Goal: Task Accomplishment & Management: Complete application form

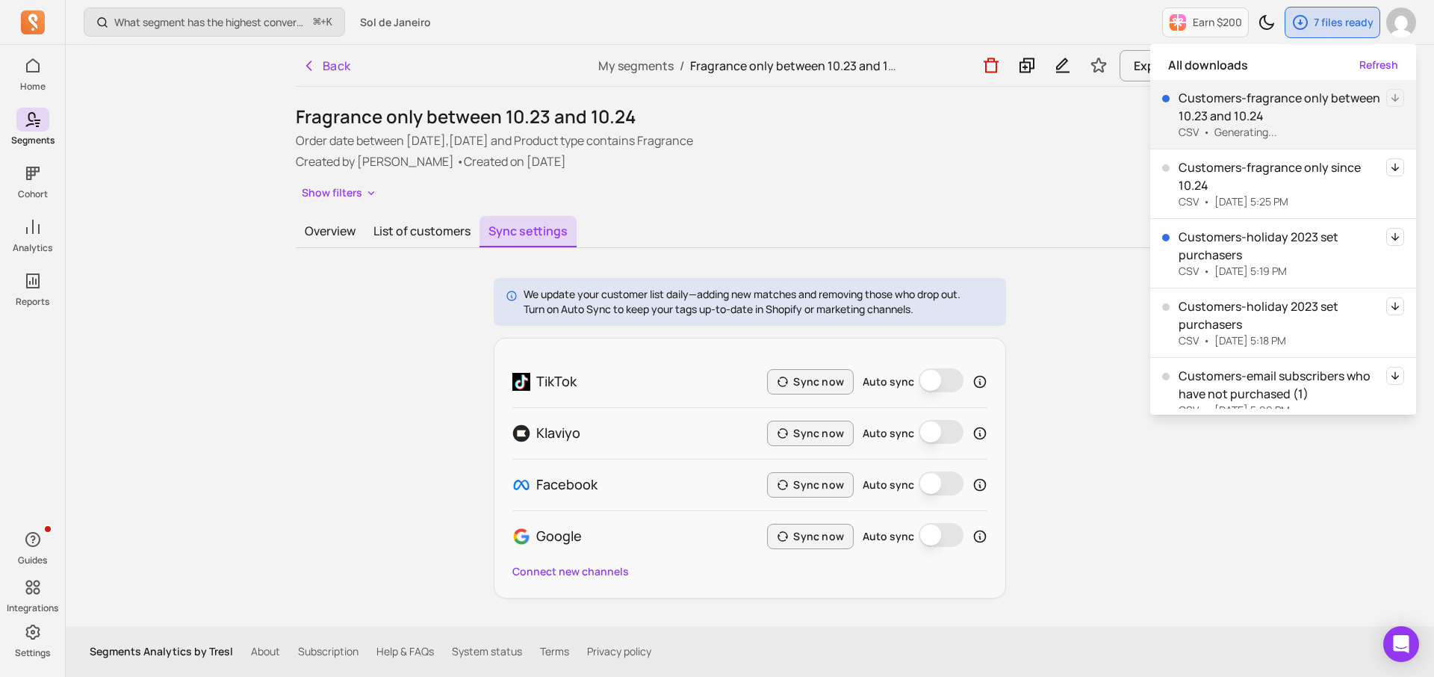
click at [706, 196] on div "Show filters" at bounding box center [750, 193] width 908 height 22
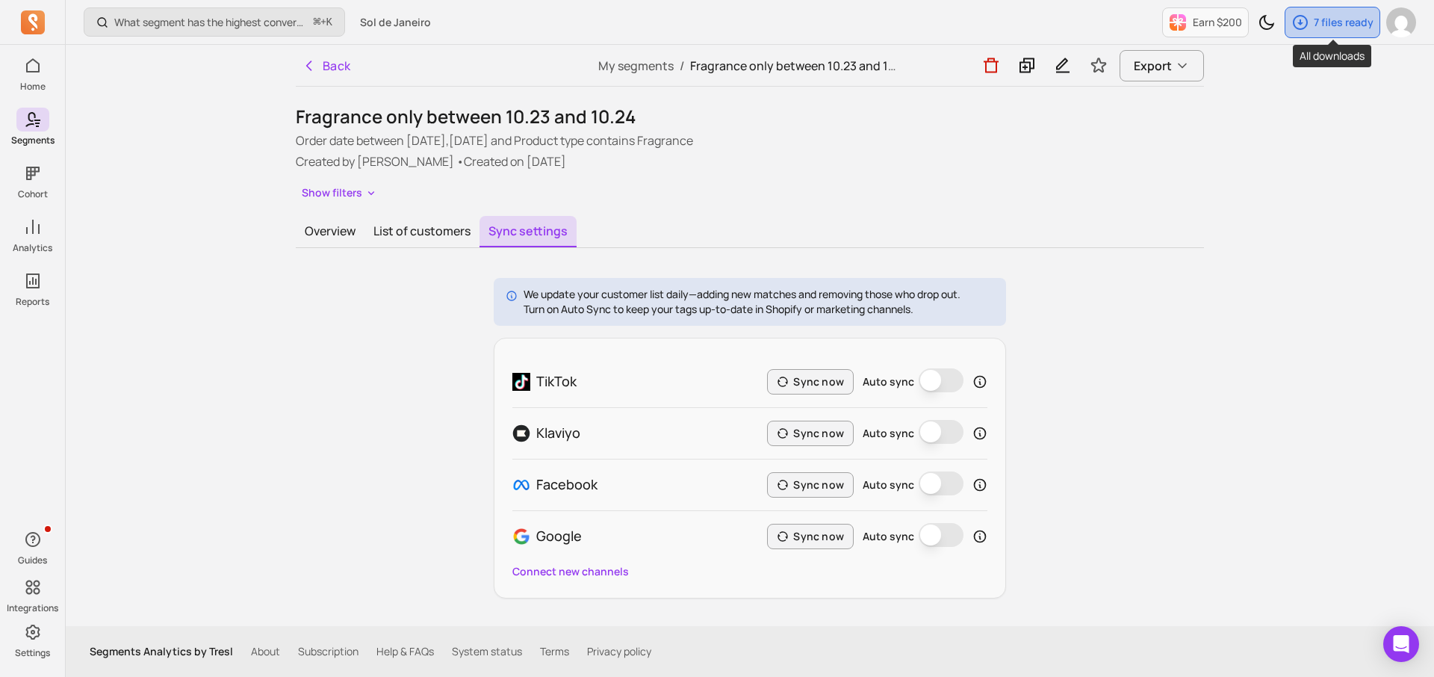
click at [1324, 19] on p "7 files ready" at bounding box center [1344, 22] width 60 height 15
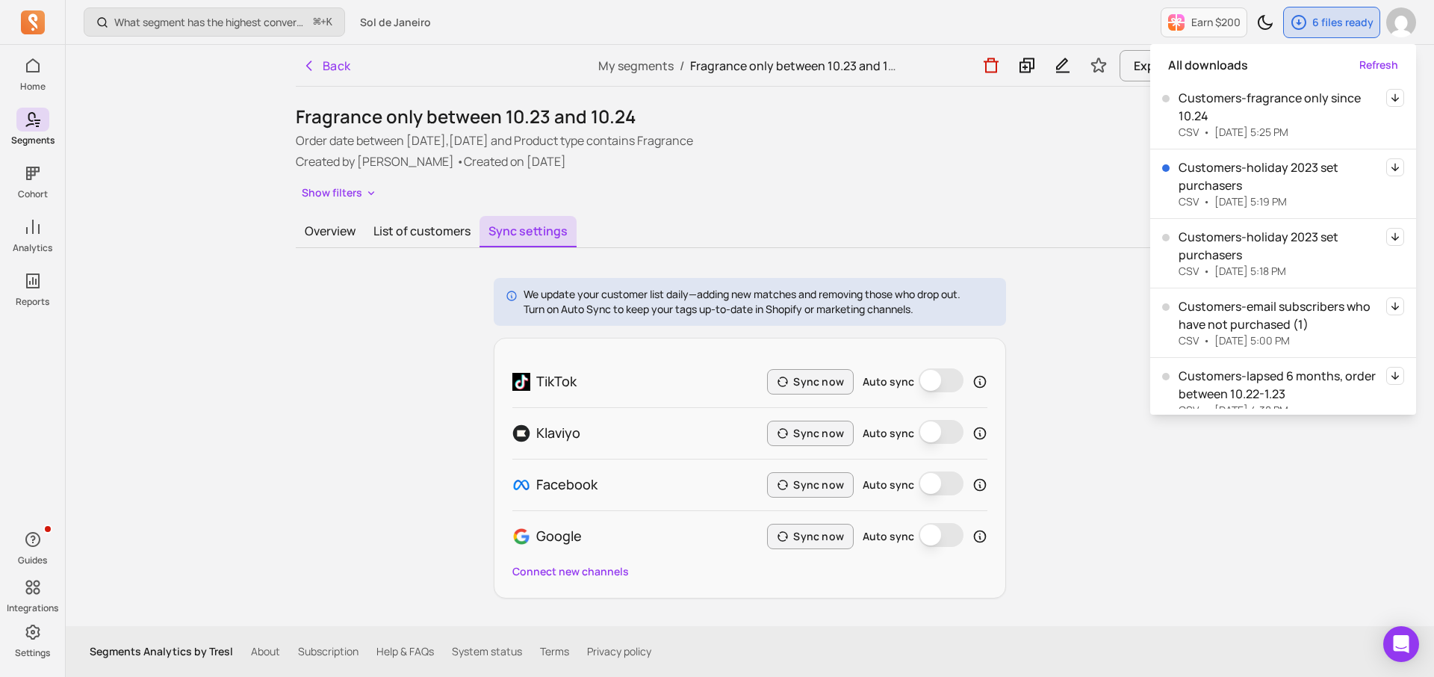
click at [692, 208] on div "Fragrance only between 10.23 and 10.24 Order date between [DATE],[DATE] and Pro…" at bounding box center [750, 352] width 908 height 494
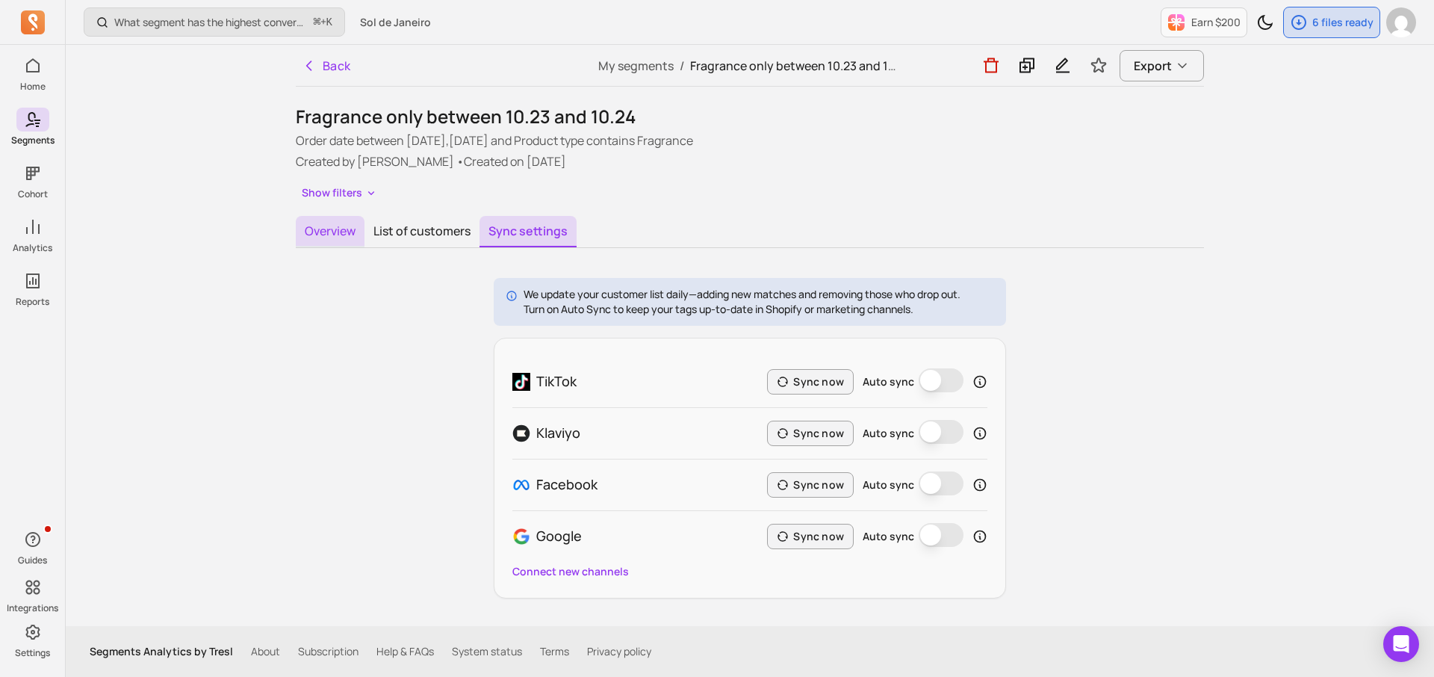
click at [327, 235] on button "Overview" at bounding box center [330, 231] width 69 height 31
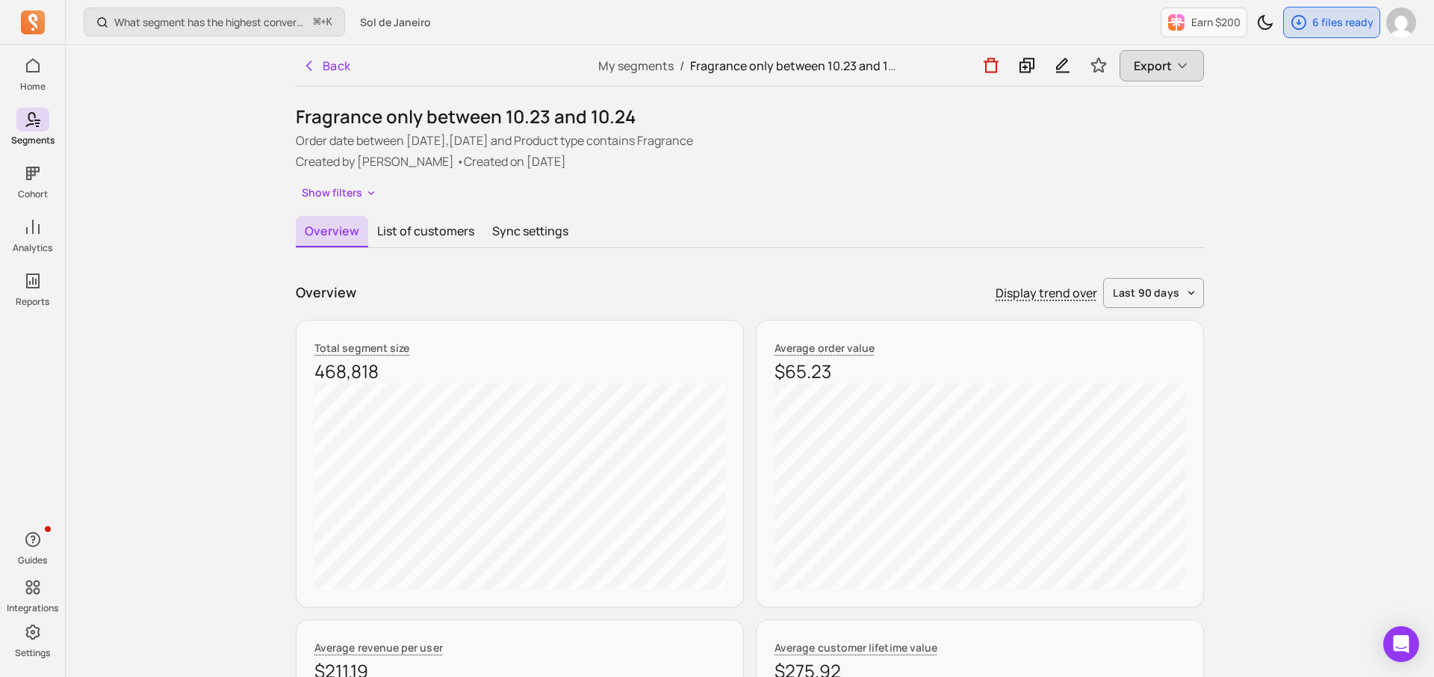
click at [1152, 57] on span "Export" at bounding box center [1153, 66] width 38 height 18
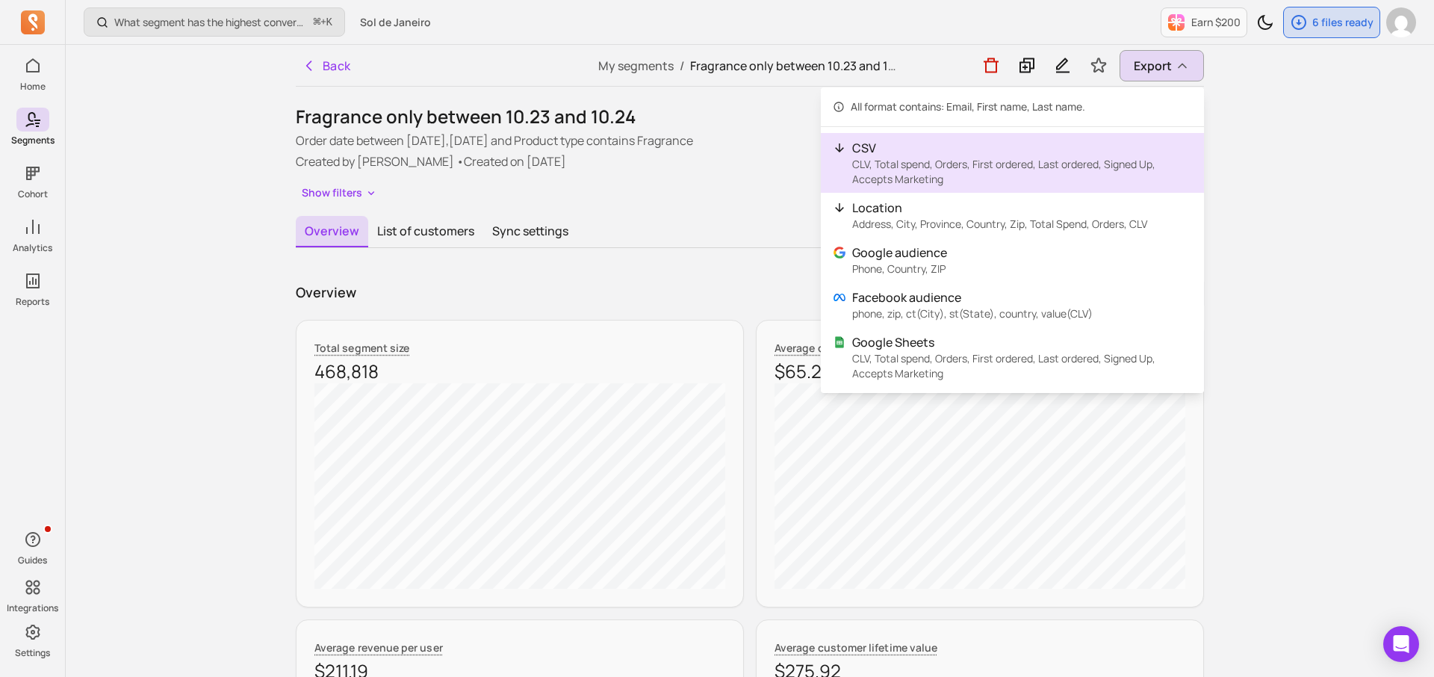
click at [1017, 161] on p "CLV, Total spend, Orders, First ordered, Last ordered, Signed Up, Accepts Marke…" at bounding box center [1022, 172] width 340 height 30
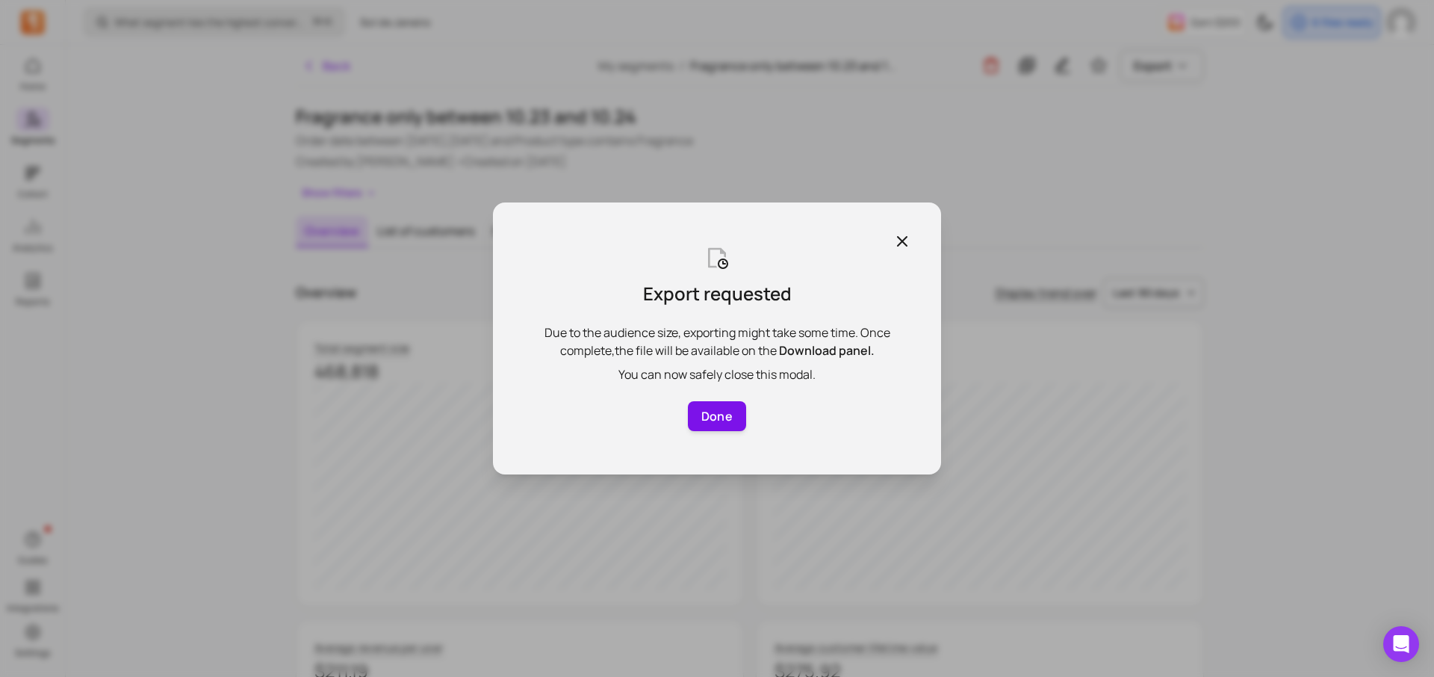
click at [720, 418] on button "Done" at bounding box center [717, 416] width 58 height 30
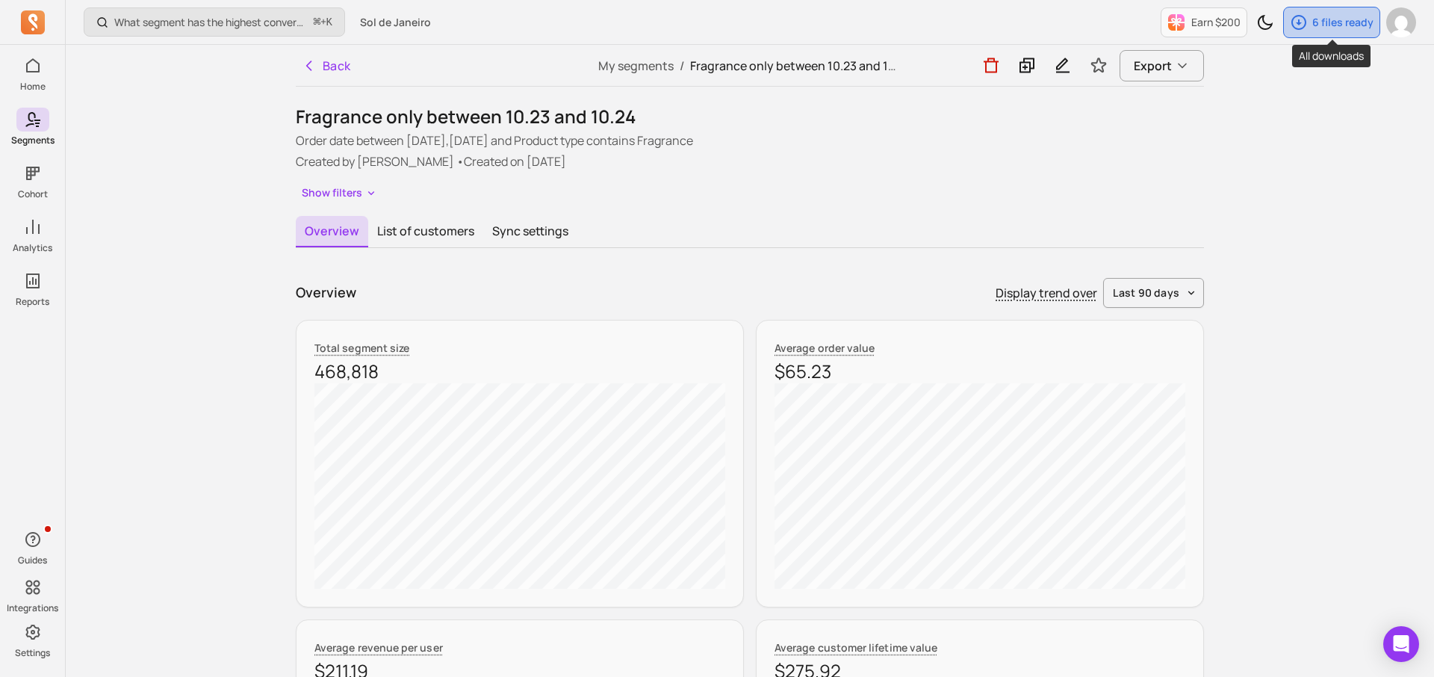
click at [1339, 22] on p "6 files ready" at bounding box center [1343, 22] width 61 height 15
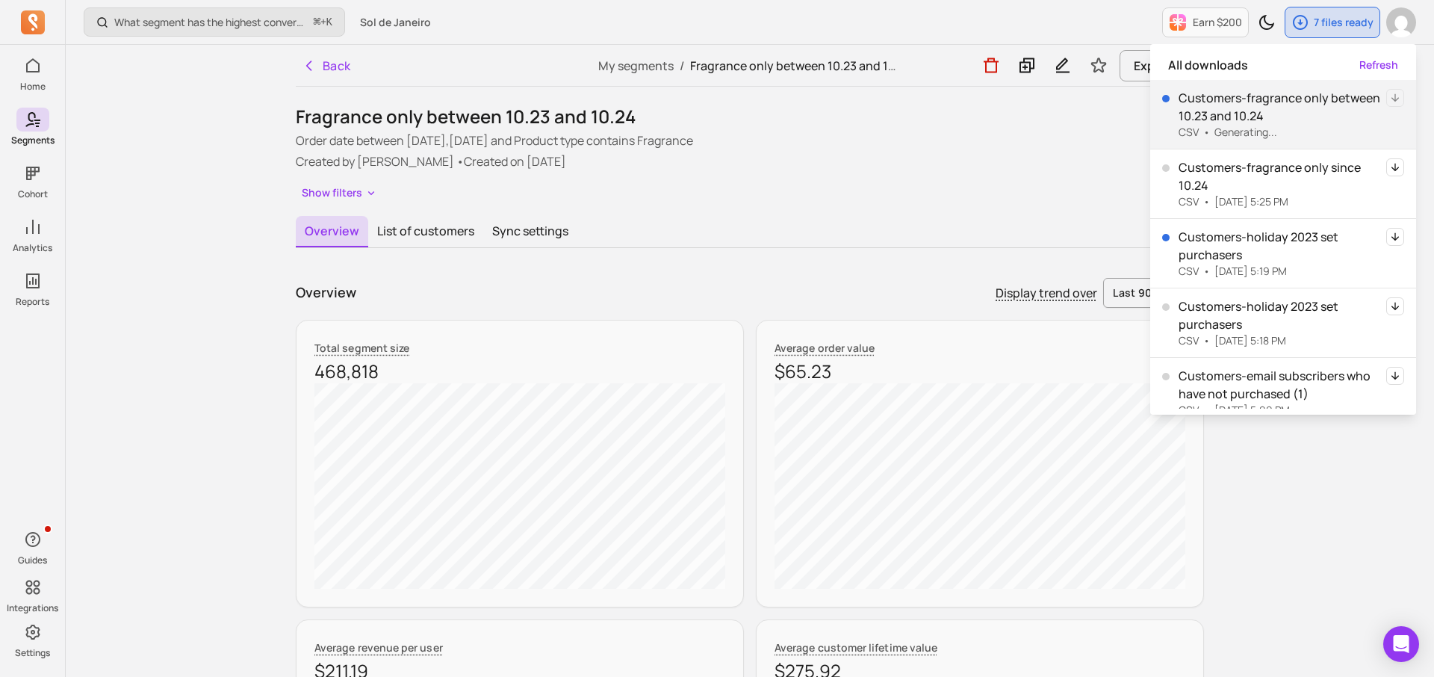
click at [1055, 172] on div "Fragrance only between 10.23 and 10.24 Order date between [DATE],[DATE] and Pro…" at bounding box center [750, 154] width 908 height 99
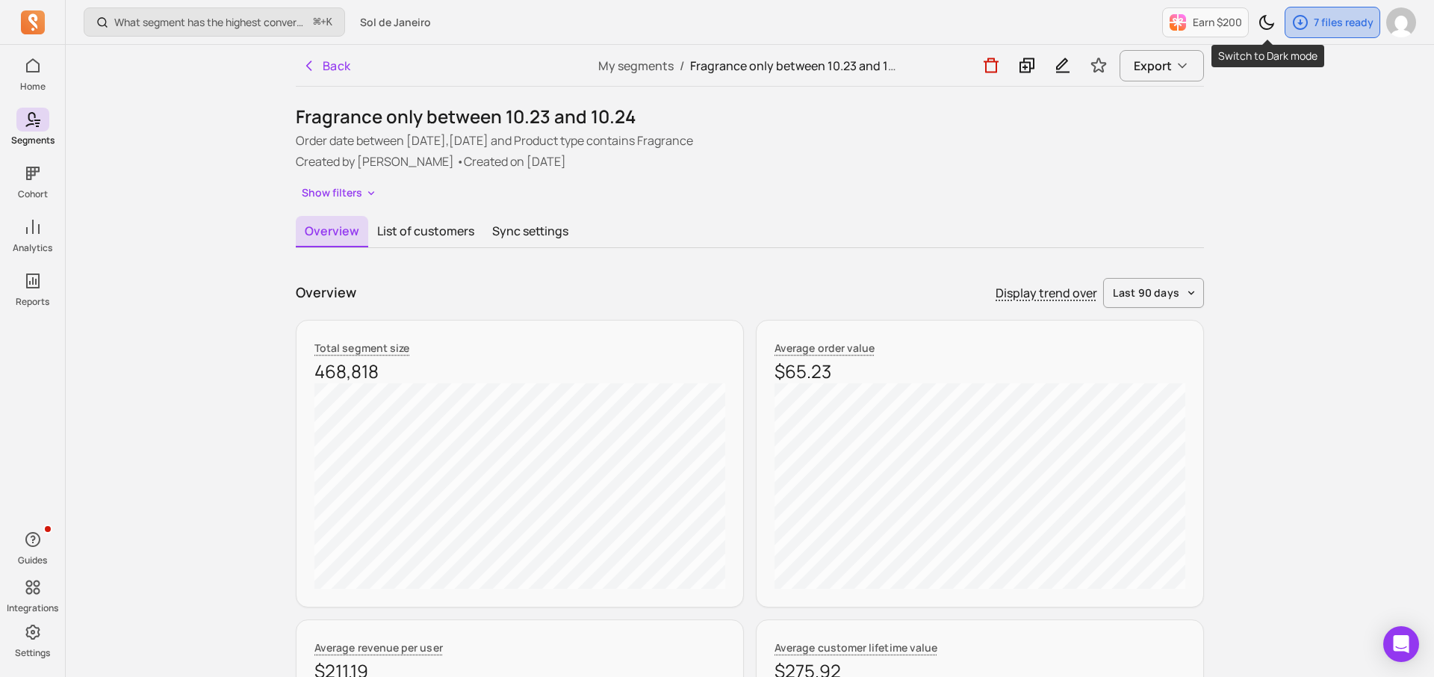
click at [1295, 24] on icon "button" at bounding box center [1301, 22] width 18 height 18
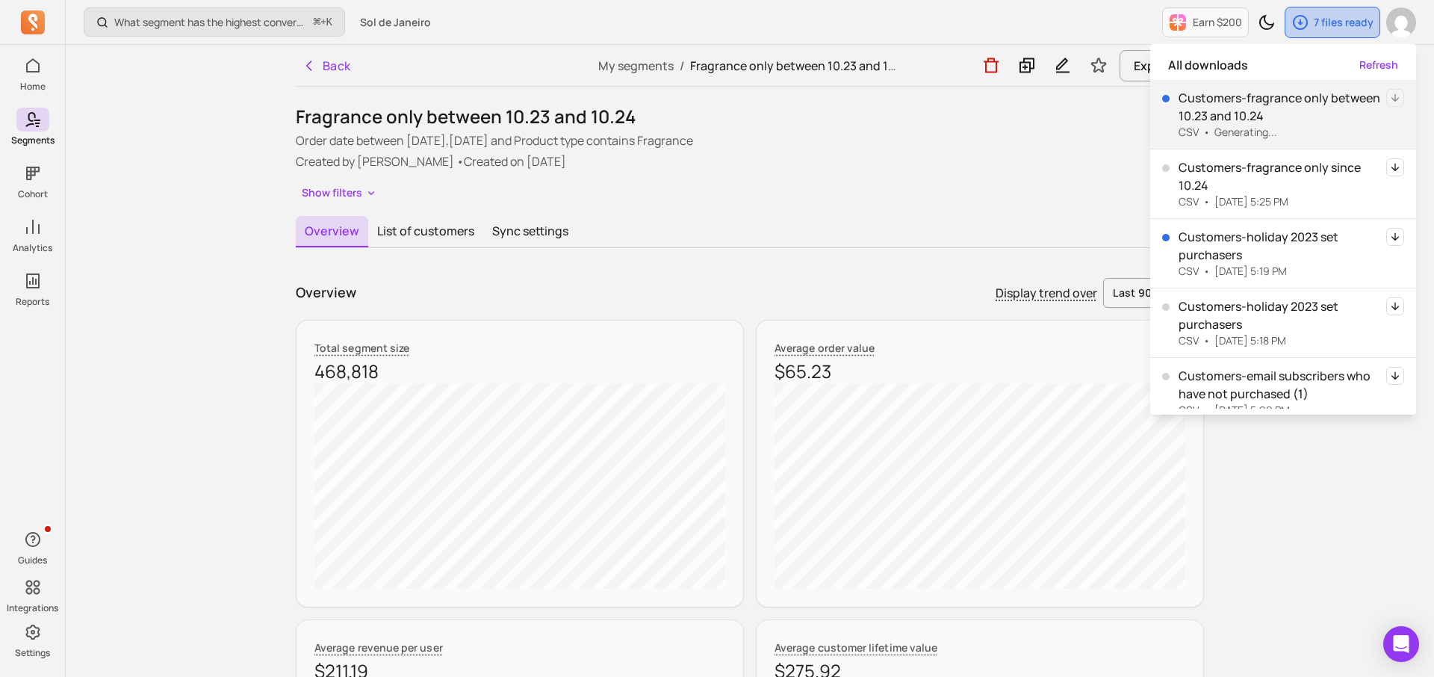
click at [1295, 24] on icon "button" at bounding box center [1301, 22] width 18 height 18
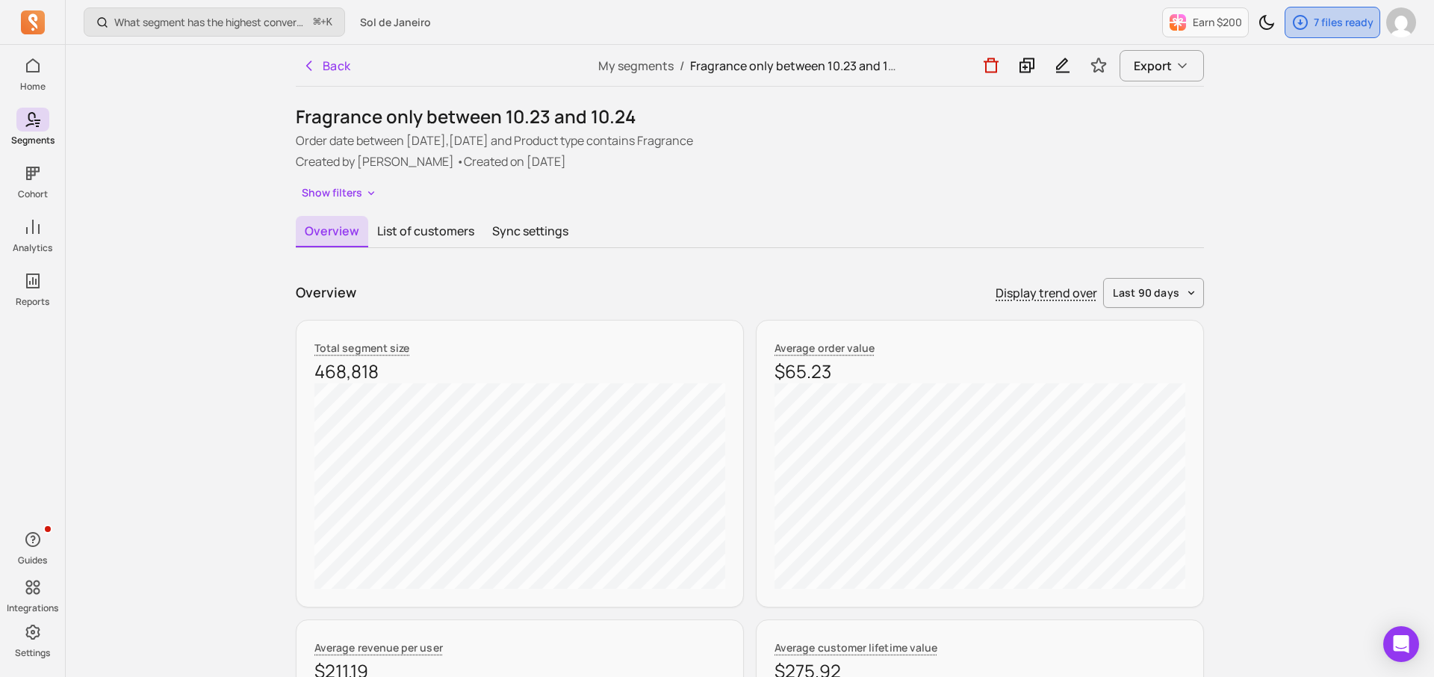
click at [1295, 24] on icon "button" at bounding box center [1301, 22] width 18 height 18
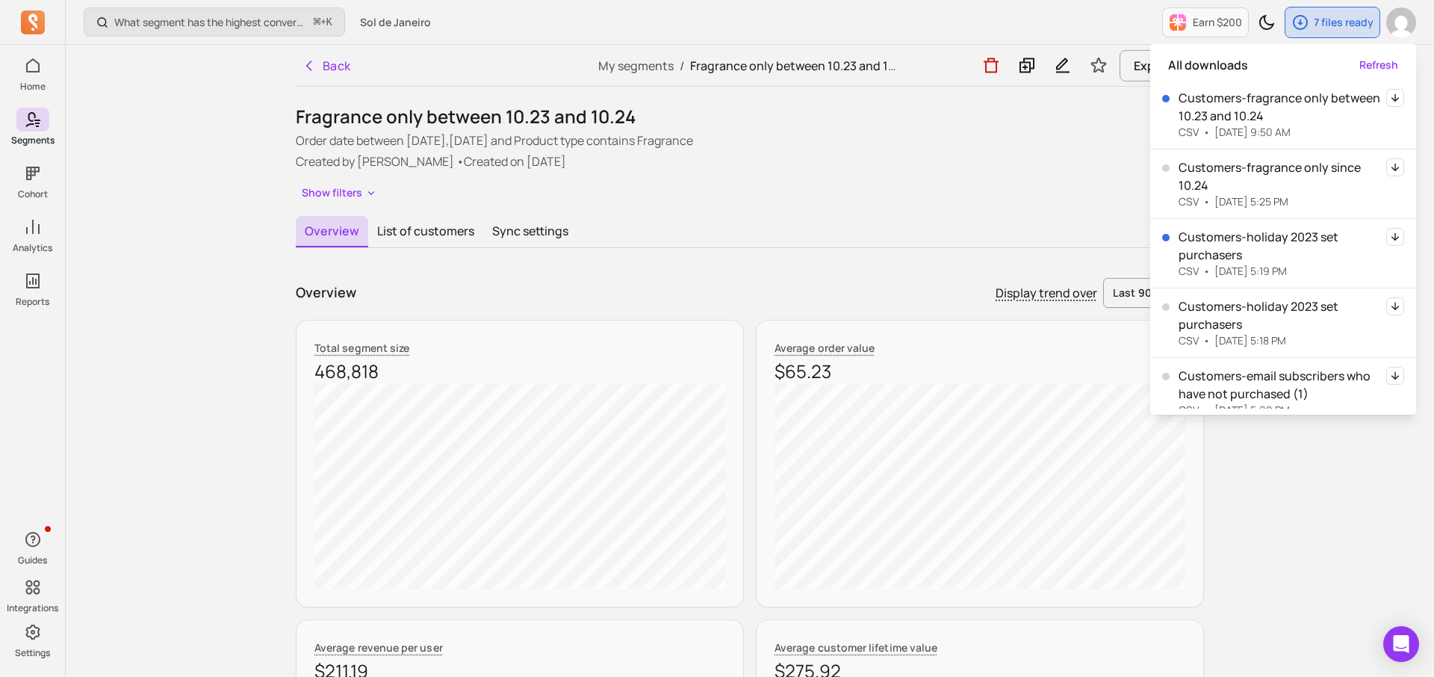
click at [1394, 99] on icon "button" at bounding box center [1395, 97] width 7 height 8
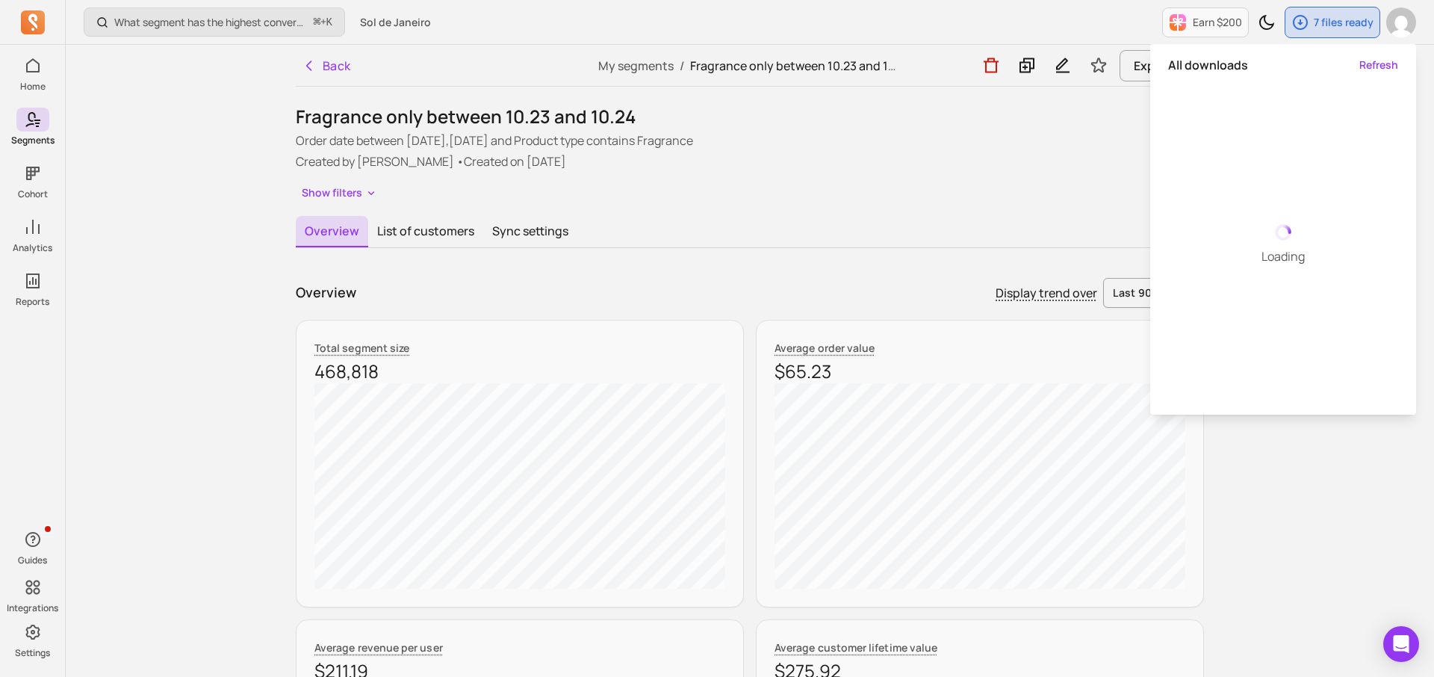
scroll to position [16, 0]
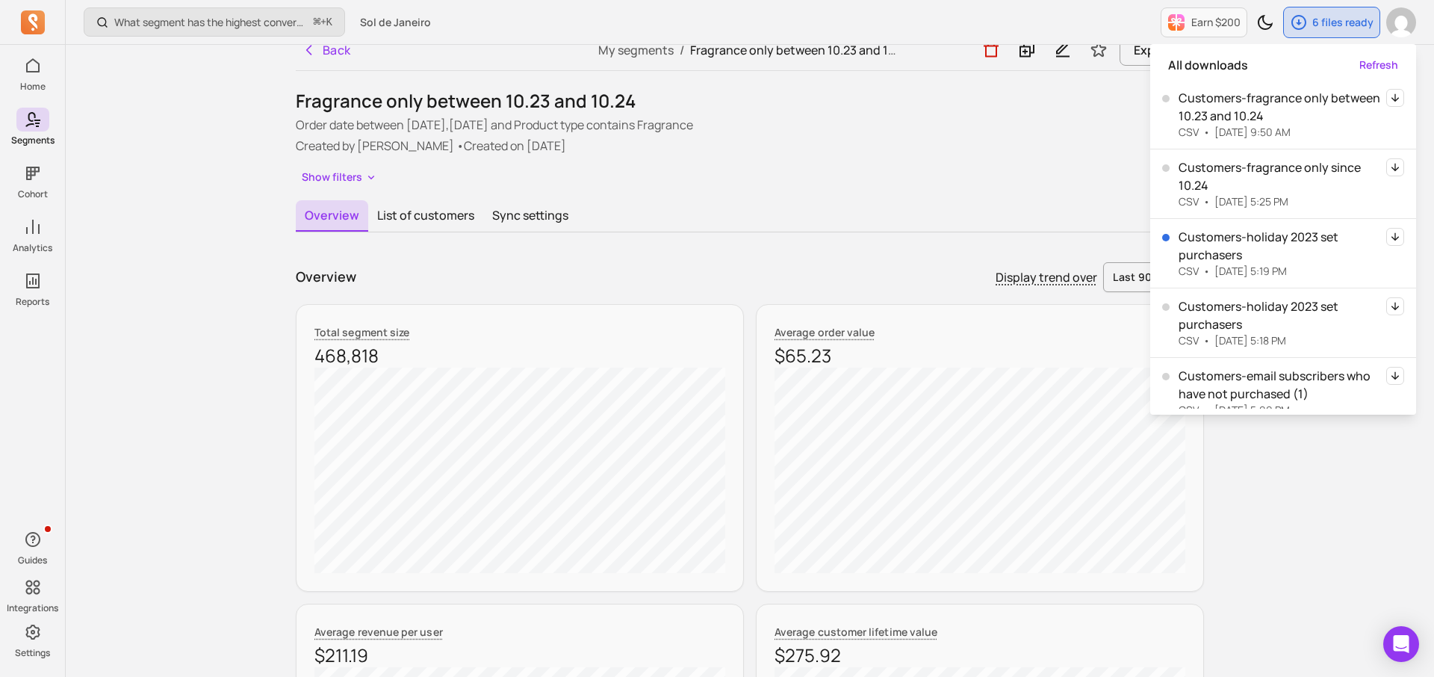
click at [671, 146] on p "Created by [PERSON_NAME] • Created on [DATE]" at bounding box center [750, 146] width 908 height 18
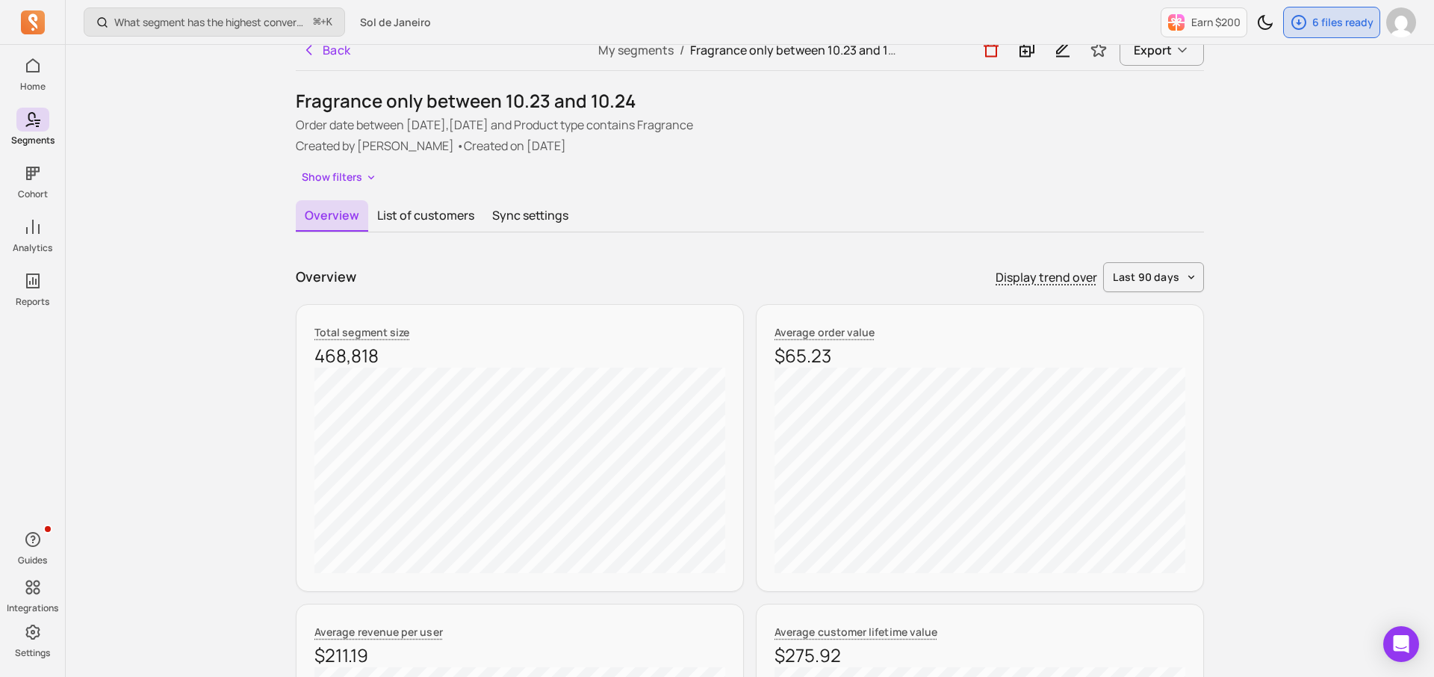
scroll to position [0, 0]
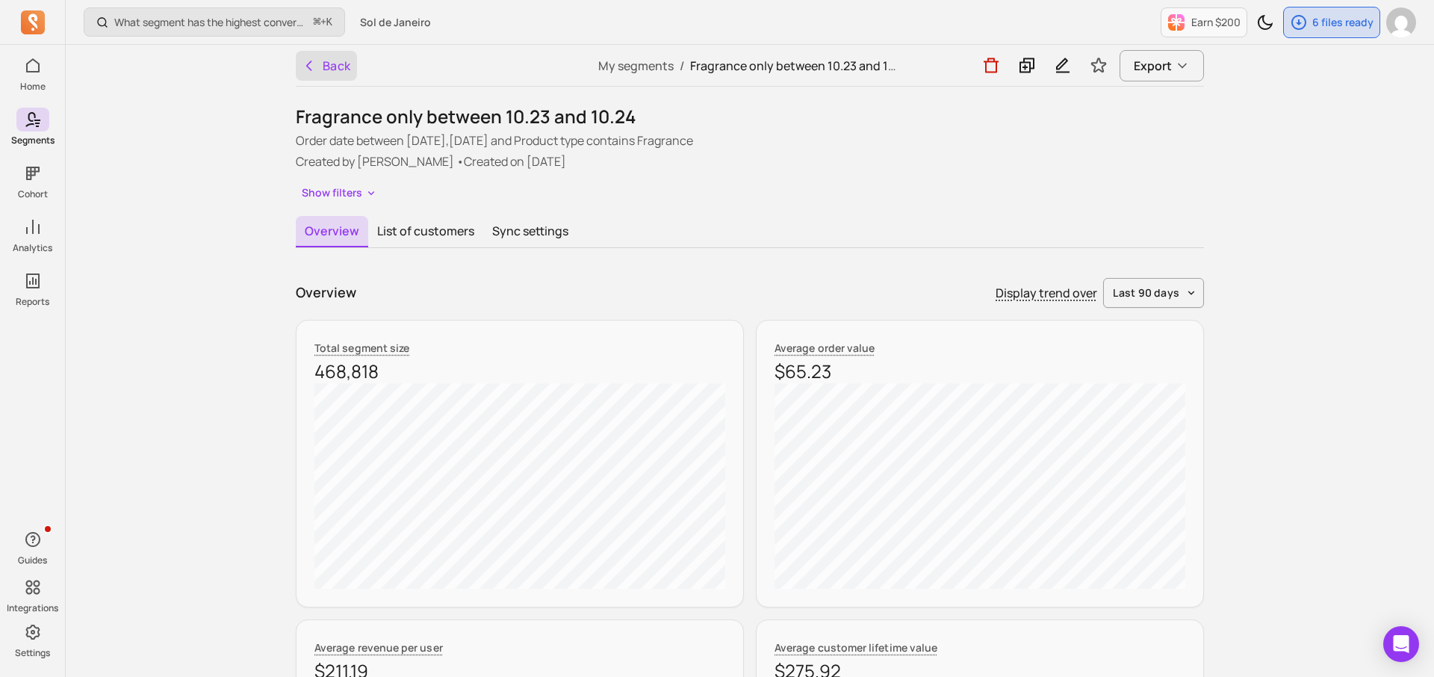
click at [322, 70] on button "Back" at bounding box center [326, 66] width 61 height 30
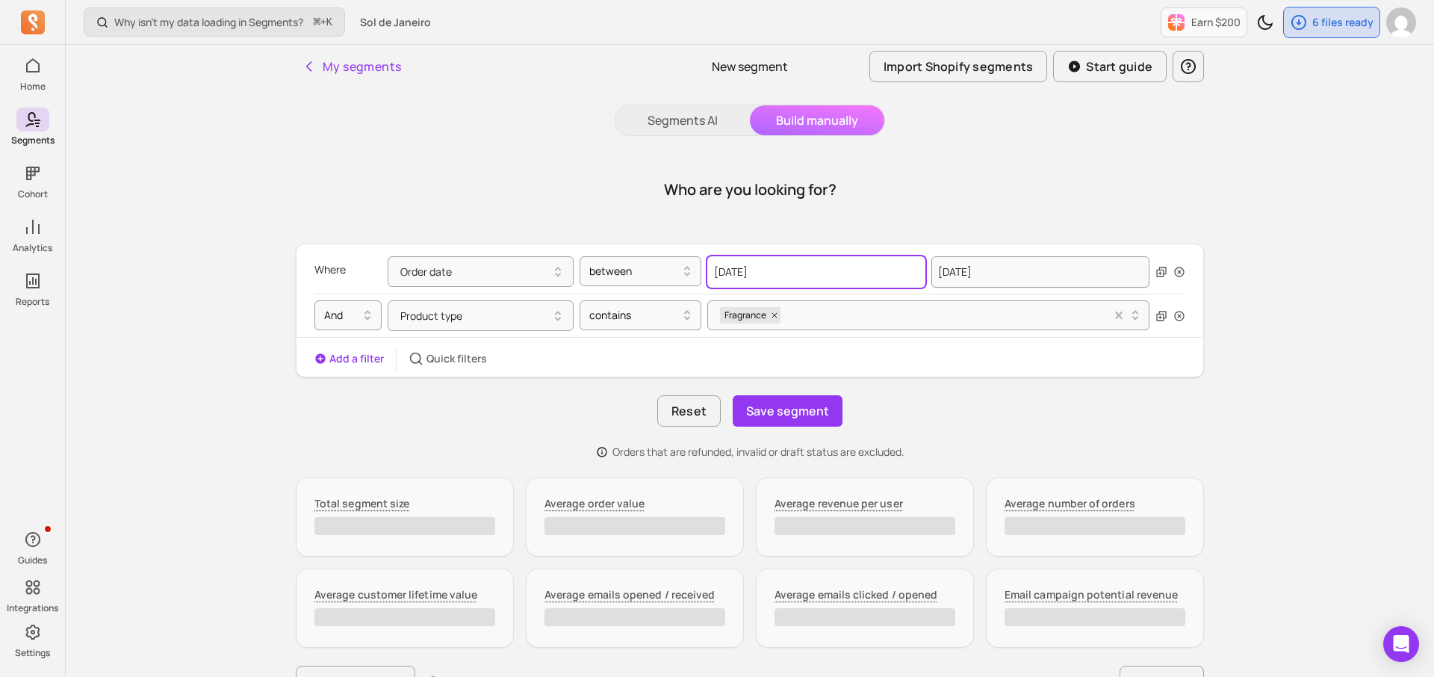
click at [752, 281] on input "[DATE]" at bounding box center [816, 271] width 218 height 31
select select "2023"
select select "October"
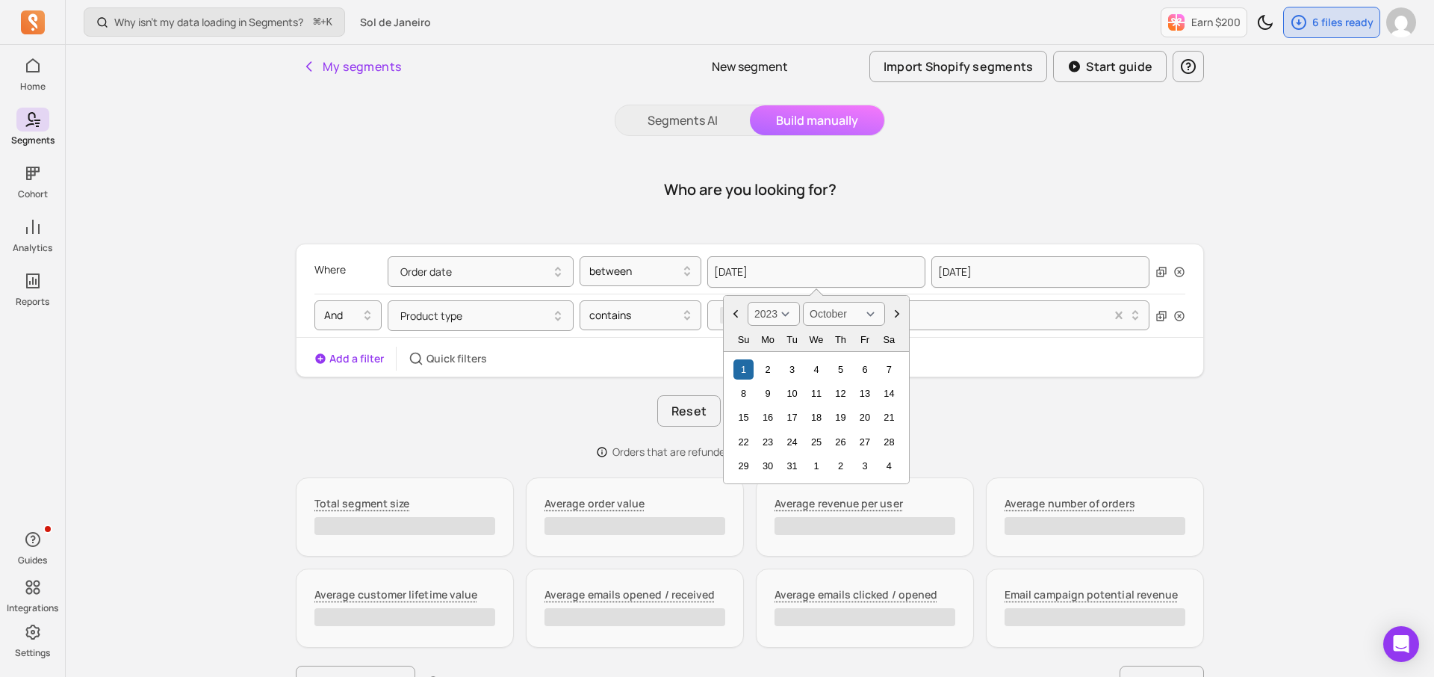
click at [790, 318] on select "2000 2001 2002 2003 2004 2005 2006 2007 2008 2009 2010 2011 2012 2013 2014 2015…" at bounding box center [774, 314] width 52 height 24
select select "2022"
click at [887, 370] on div "1" at bounding box center [889, 369] width 20 height 20
type input "[DATE]"
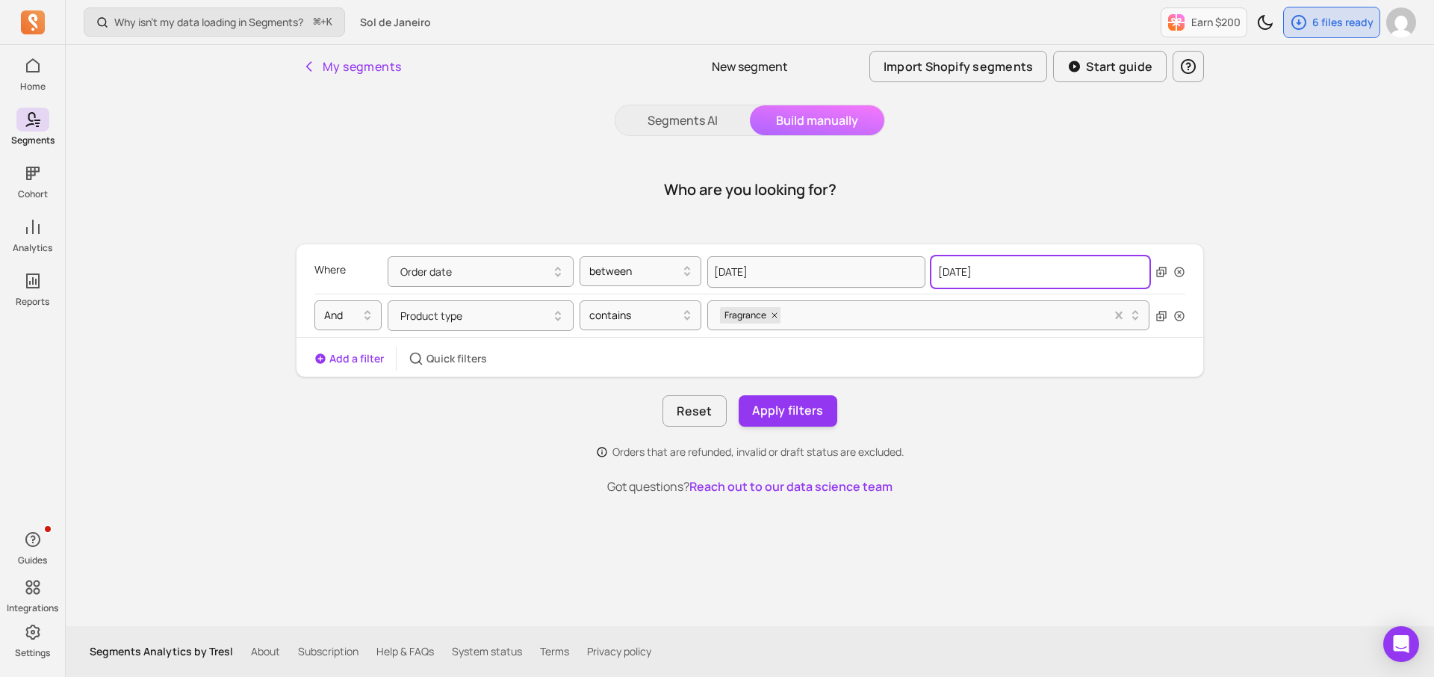
click at [1007, 271] on input "[DATE]" at bounding box center [1041, 271] width 218 height 31
select select "2024"
select select "October"
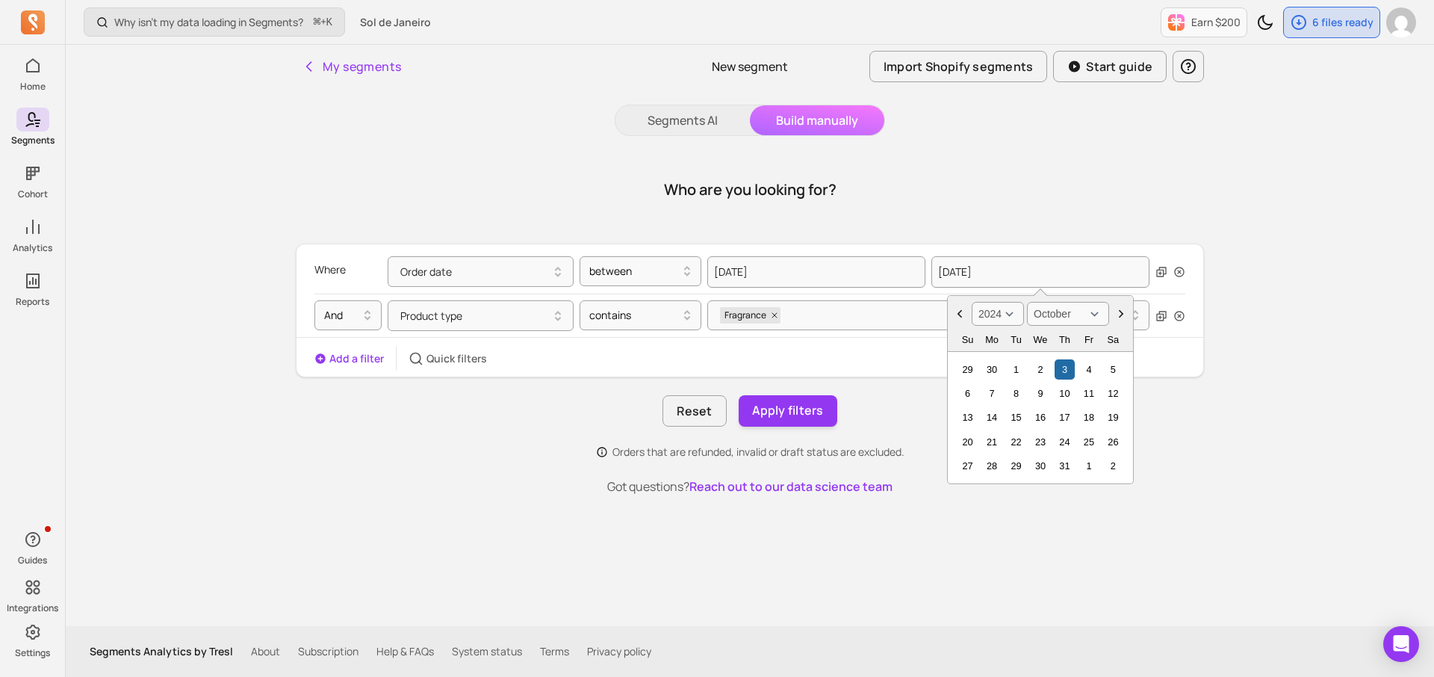
click at [1015, 317] on select "2000 2001 2002 2003 2004 2005 2006 2007 2008 2009 2010 2011 2012 2013 2014 2015…" at bounding box center [998, 314] width 52 height 24
select select "2023"
click at [1013, 368] on div "3" at bounding box center [1016, 369] width 20 height 20
type input "[DATE]"
click at [957, 466] on div "Who are you looking for? Where Order date between [DATE] [DATE] And Product typ…" at bounding box center [750, 324] width 908 height 341
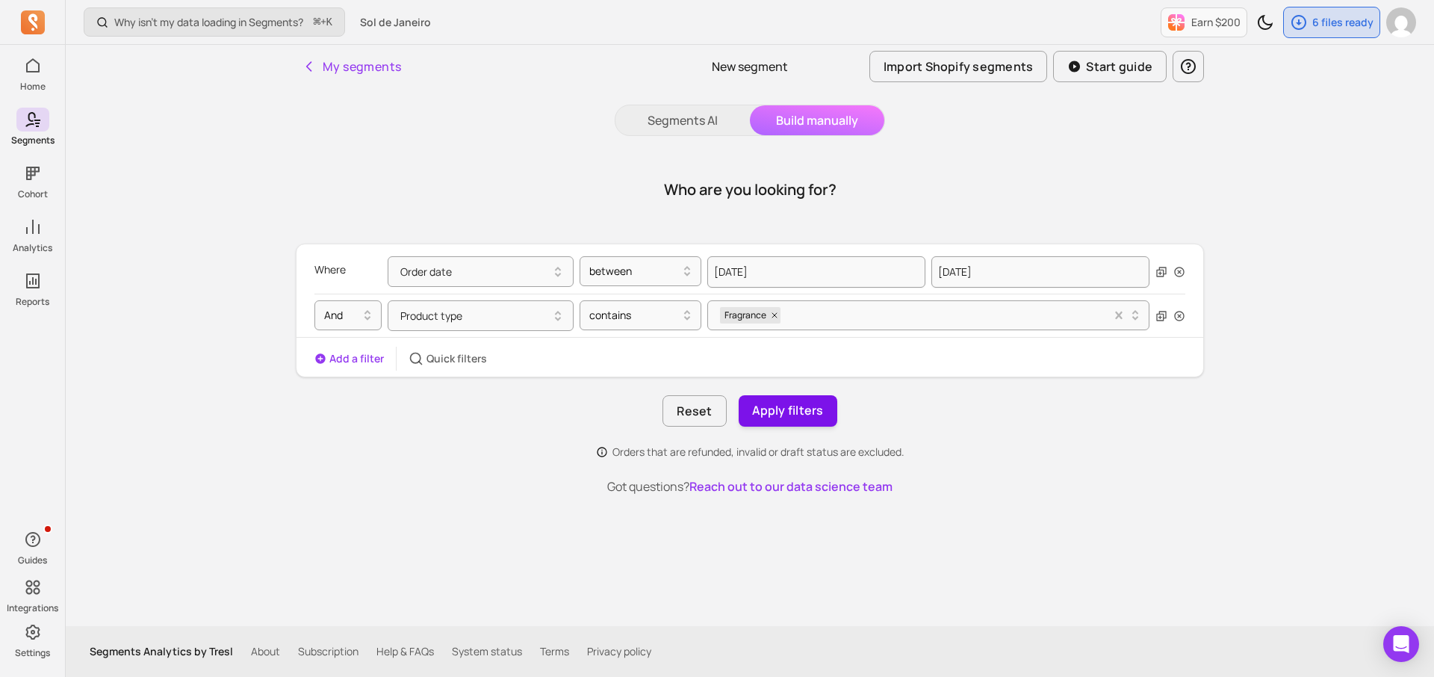
click at [763, 418] on button "Apply filters" at bounding box center [788, 410] width 99 height 31
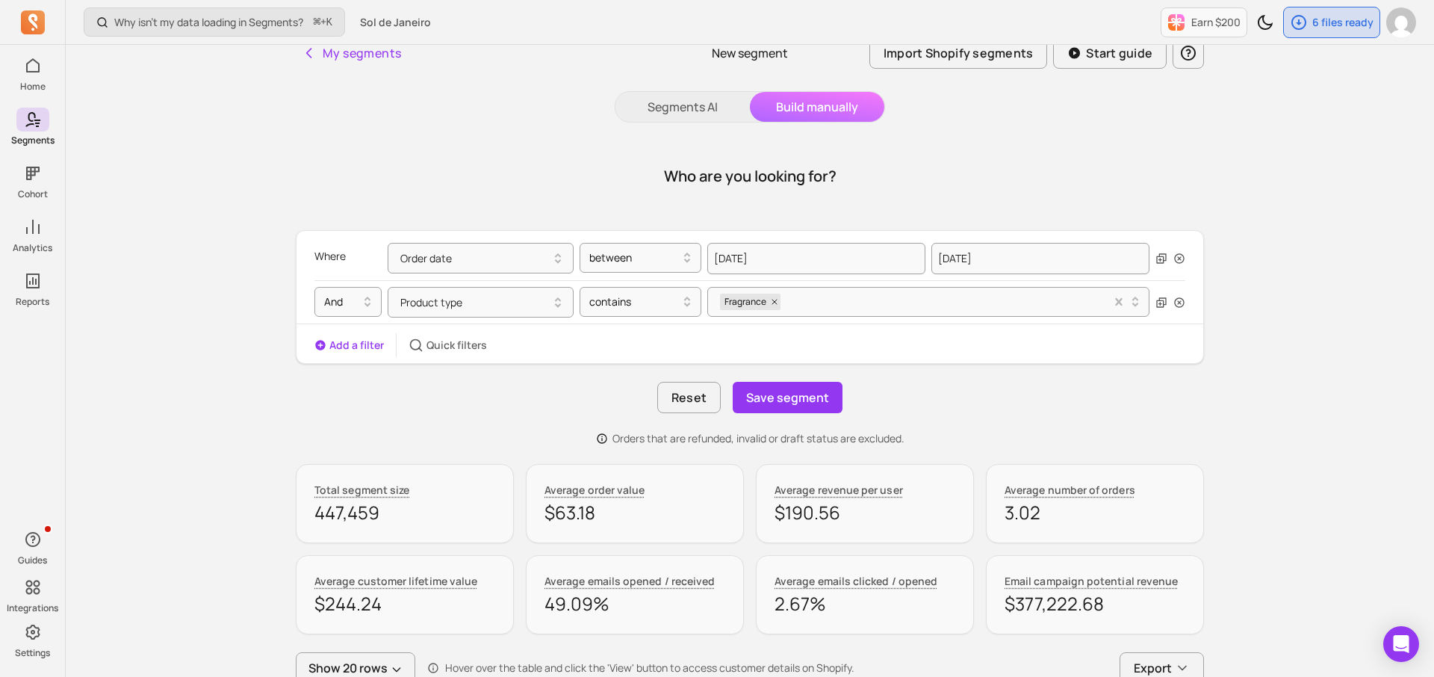
scroll to position [16, 0]
click at [792, 394] on button "Save segment" at bounding box center [788, 394] width 110 height 31
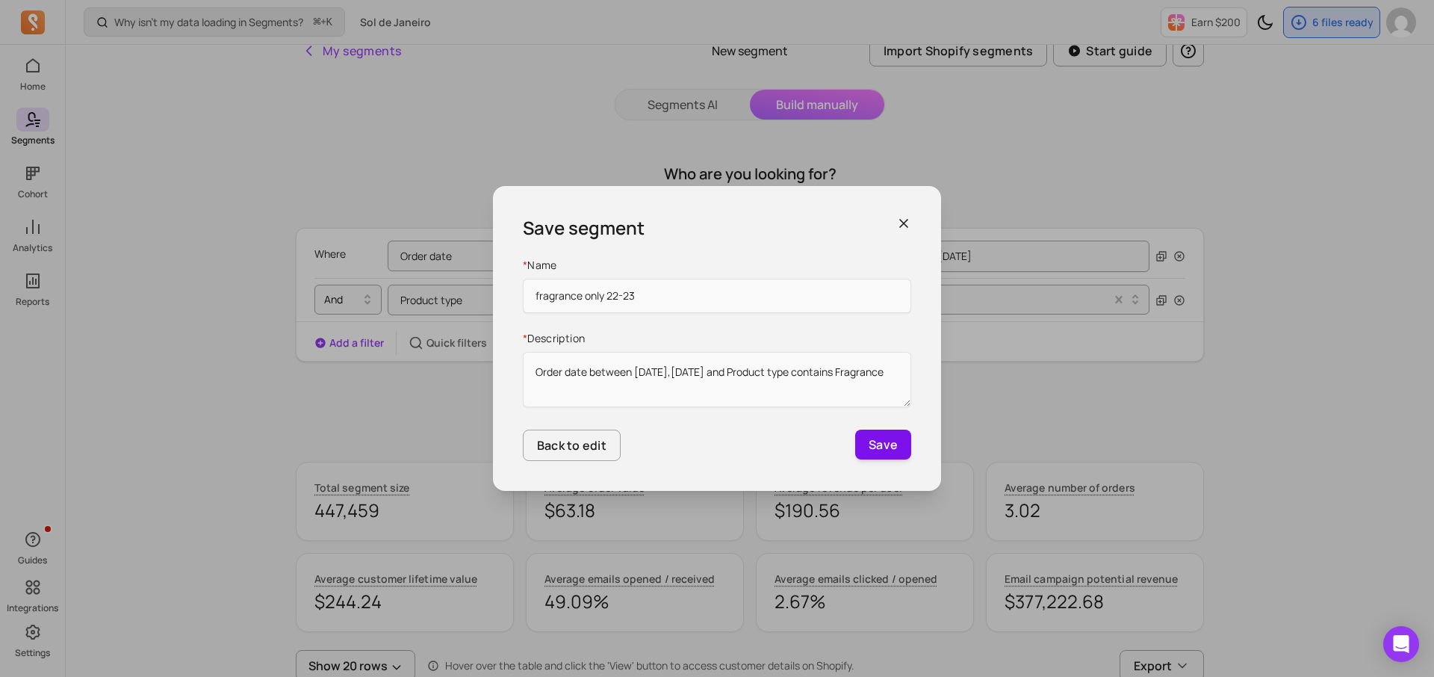
type input "fragrance only 22-23"
click at [873, 446] on button "Save" at bounding box center [883, 445] width 56 height 30
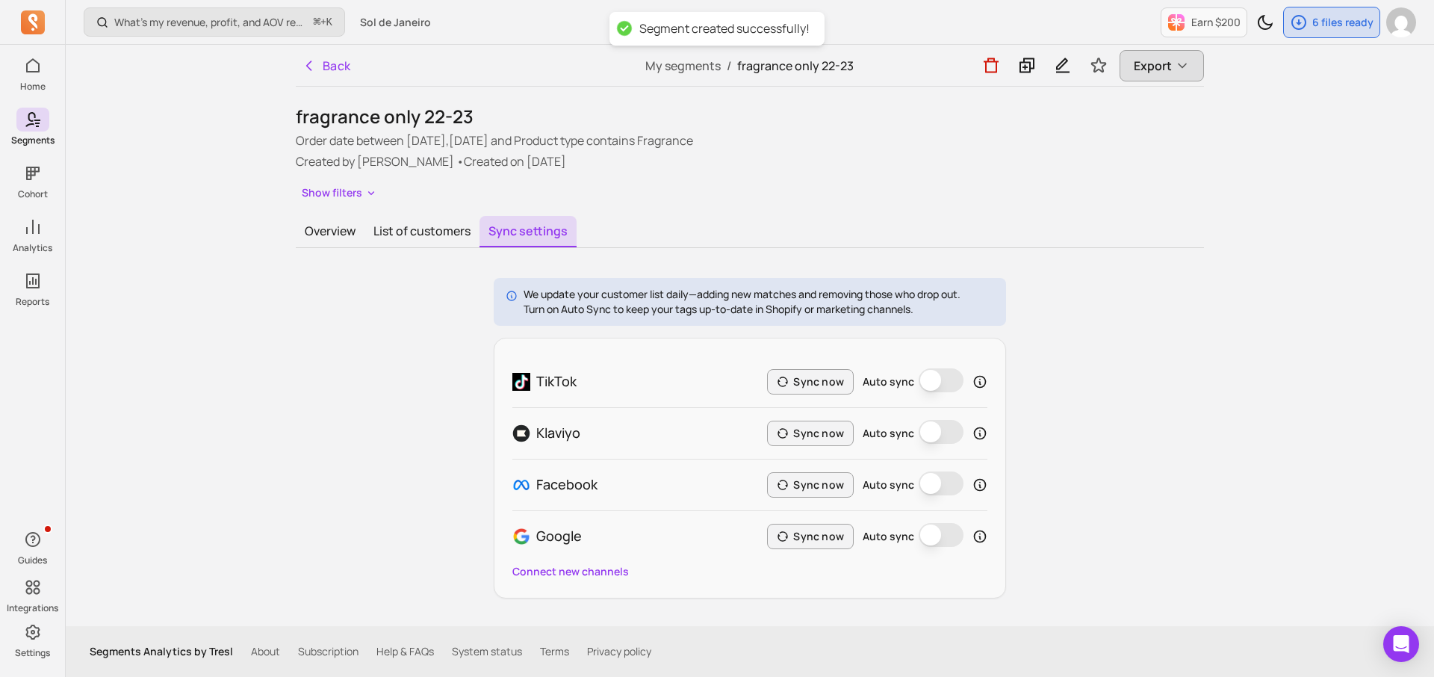
click at [1139, 75] on button "Export" at bounding box center [1162, 65] width 84 height 31
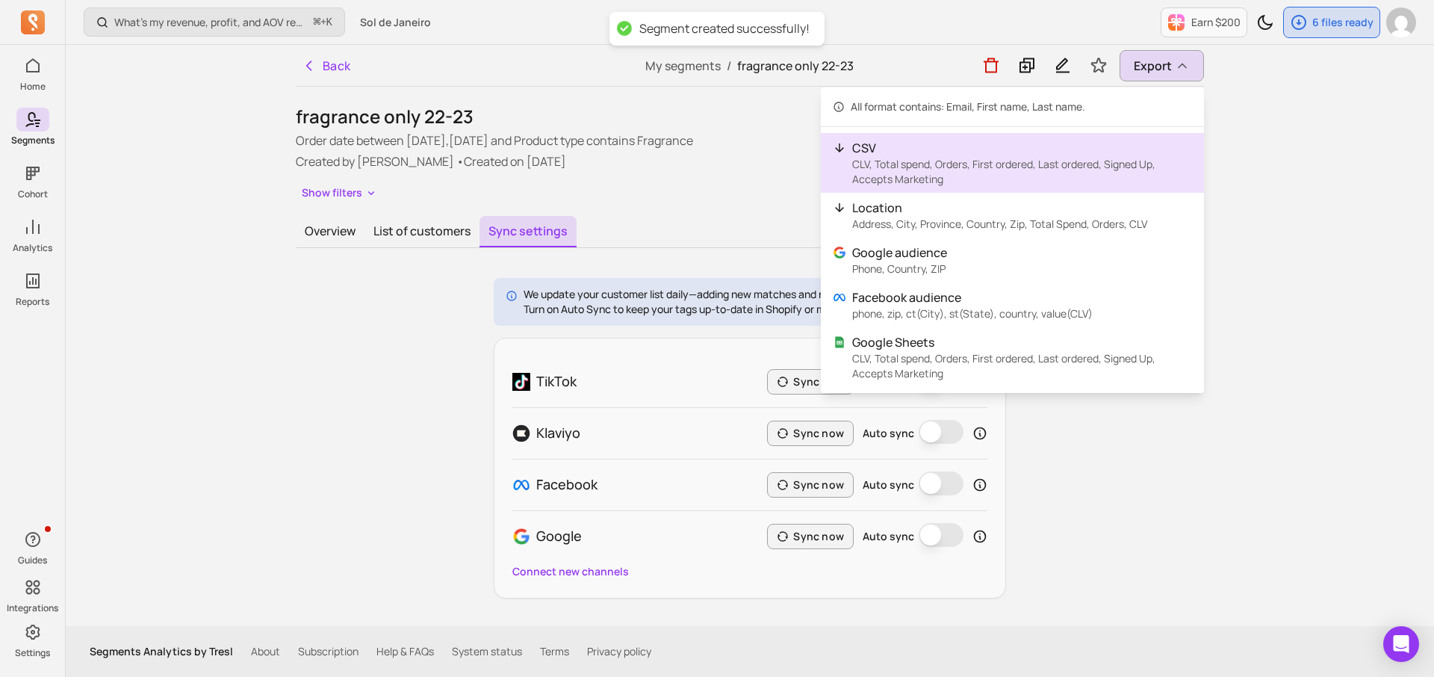
click at [1044, 155] on p "CSV" at bounding box center [1022, 148] width 340 height 18
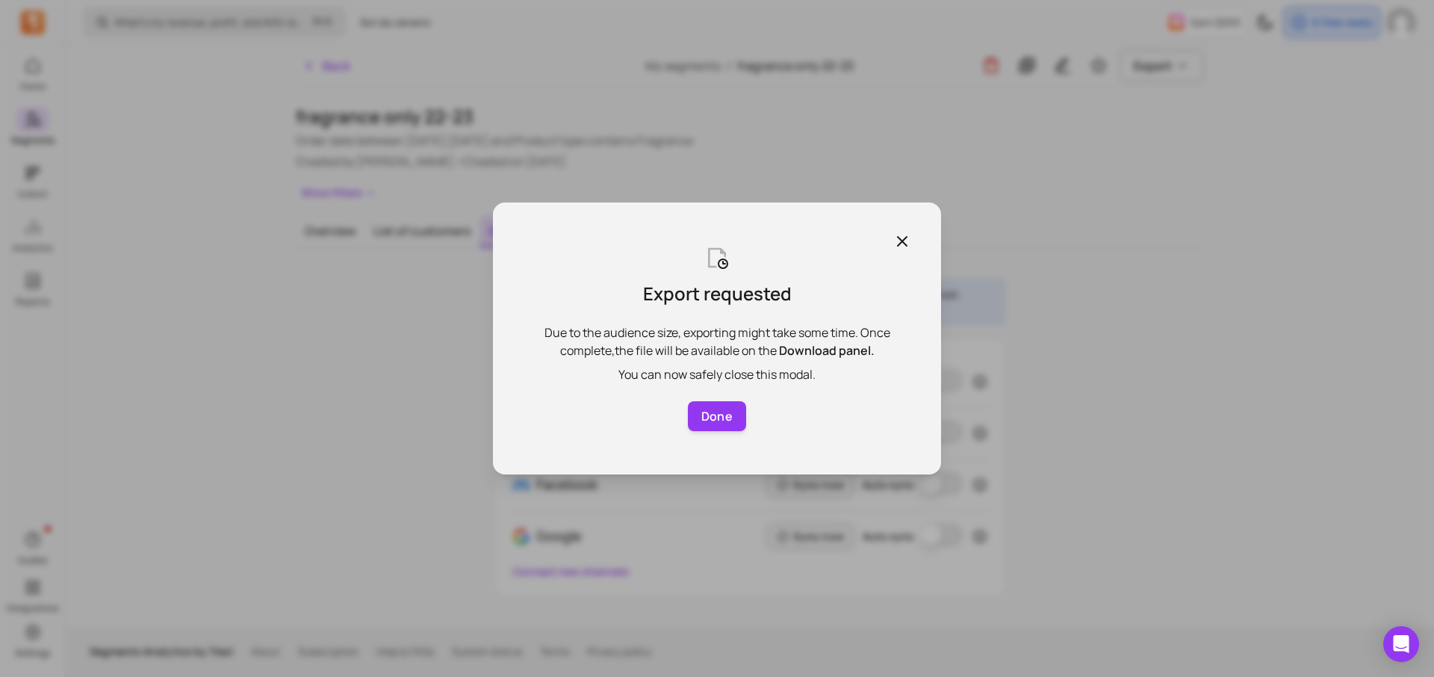
click at [702, 419] on button "Done" at bounding box center [717, 416] width 58 height 30
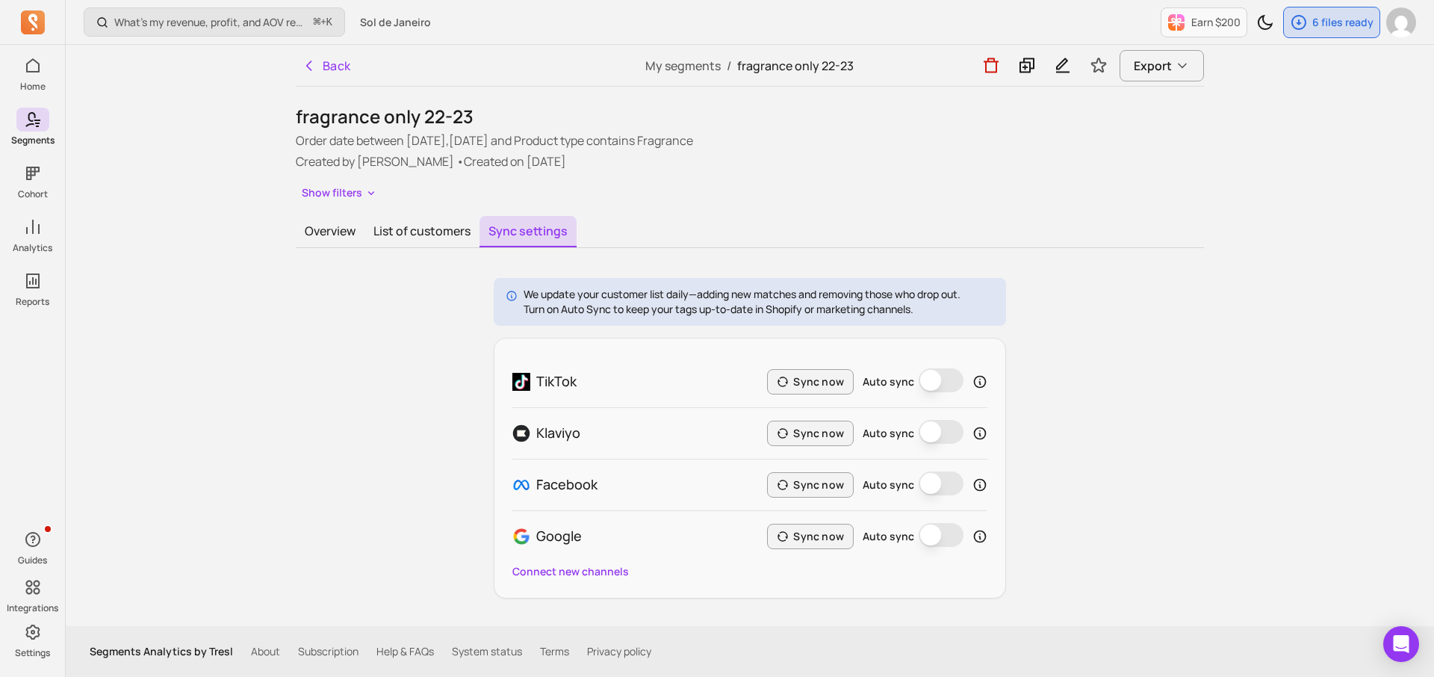
click at [1306, 39] on div "Earn $200 6 files ready" at bounding box center [1288, 22] width 255 height 44
click at [1304, 31] on icon "button" at bounding box center [1299, 22] width 18 height 18
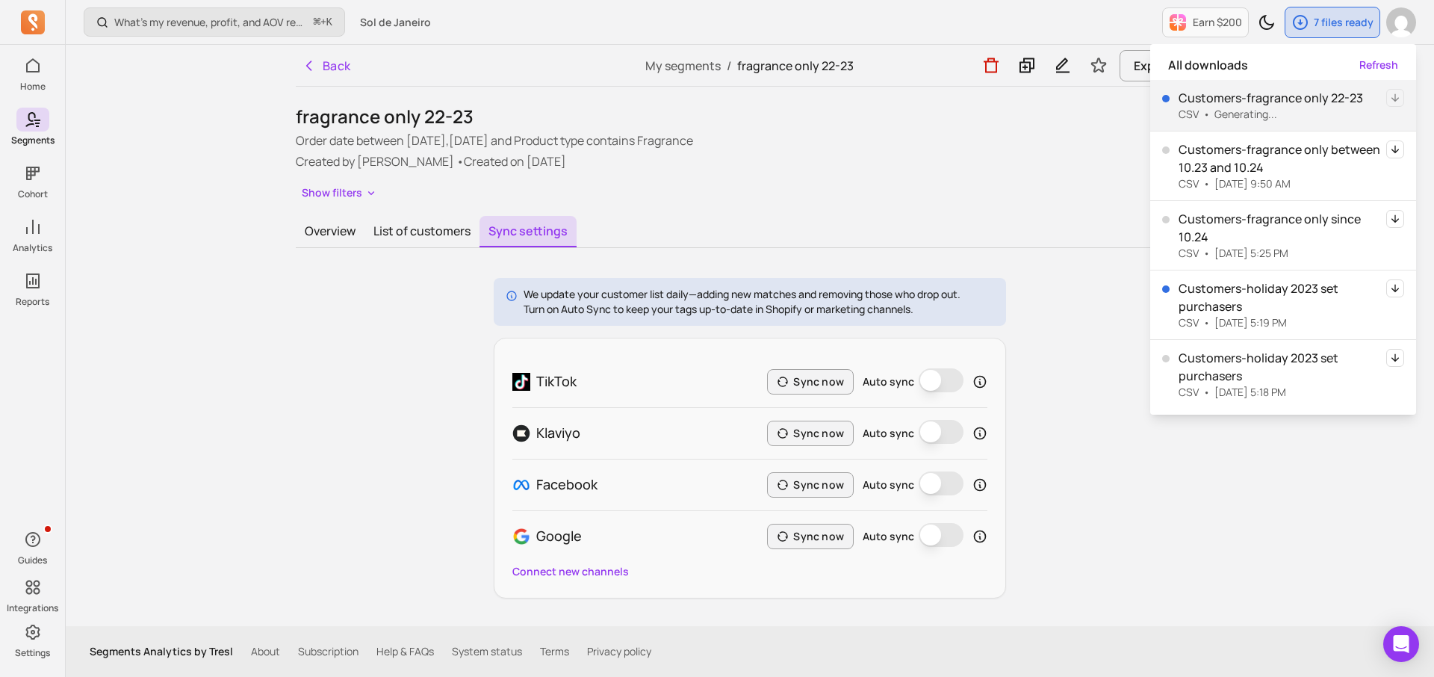
click at [1077, 164] on p "Created by [PERSON_NAME] • Created on [DATE]" at bounding box center [750, 161] width 908 height 18
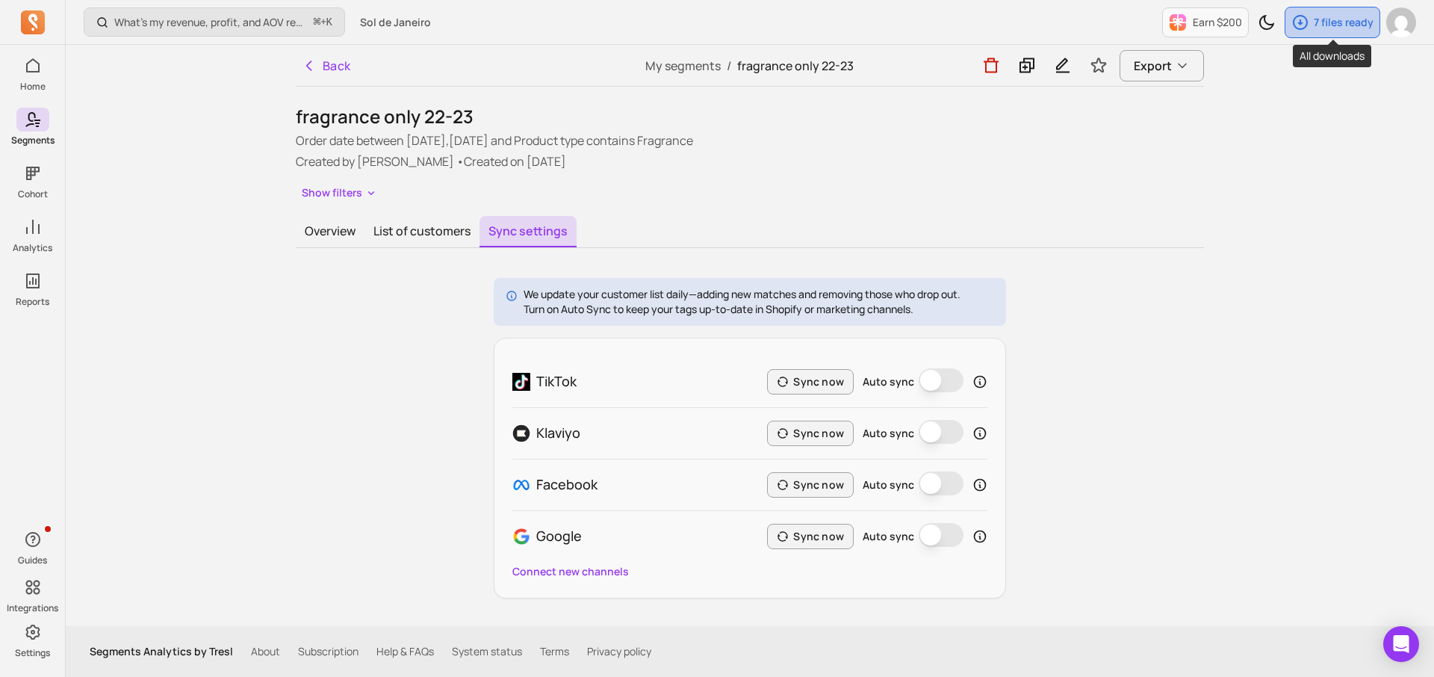
click at [1335, 10] on div "7 files ready" at bounding box center [1333, 22] width 94 height 30
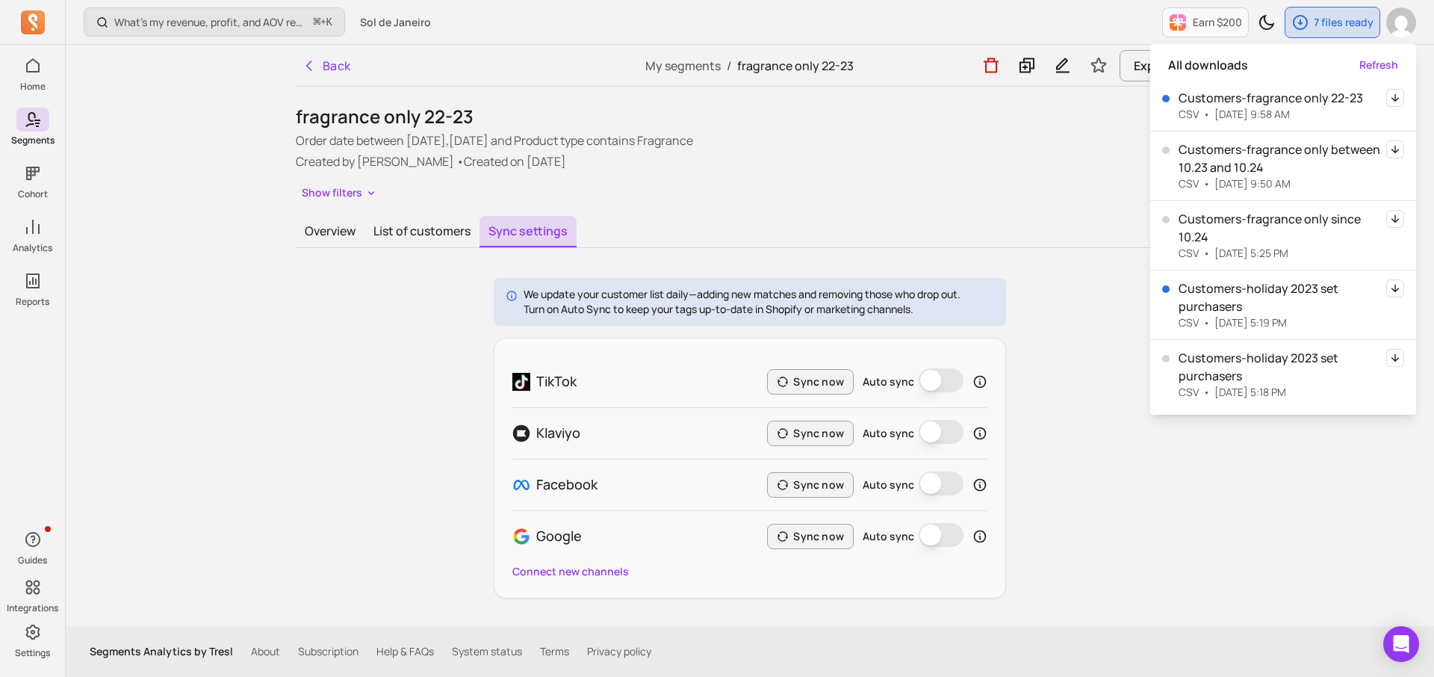
click at [1396, 99] on icon "button" at bounding box center [1395, 97] width 7 height 8
click at [330, 70] on button "Back" at bounding box center [326, 66] width 61 height 30
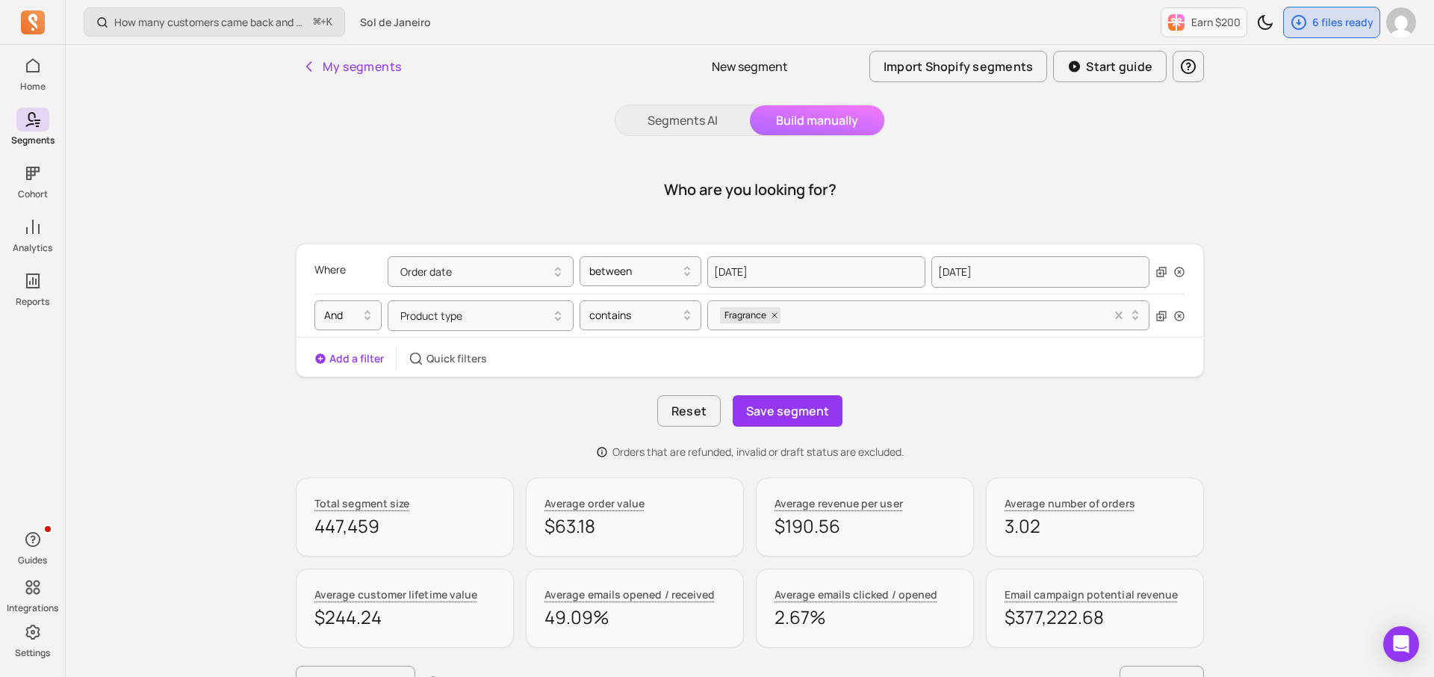
scroll to position [16, 0]
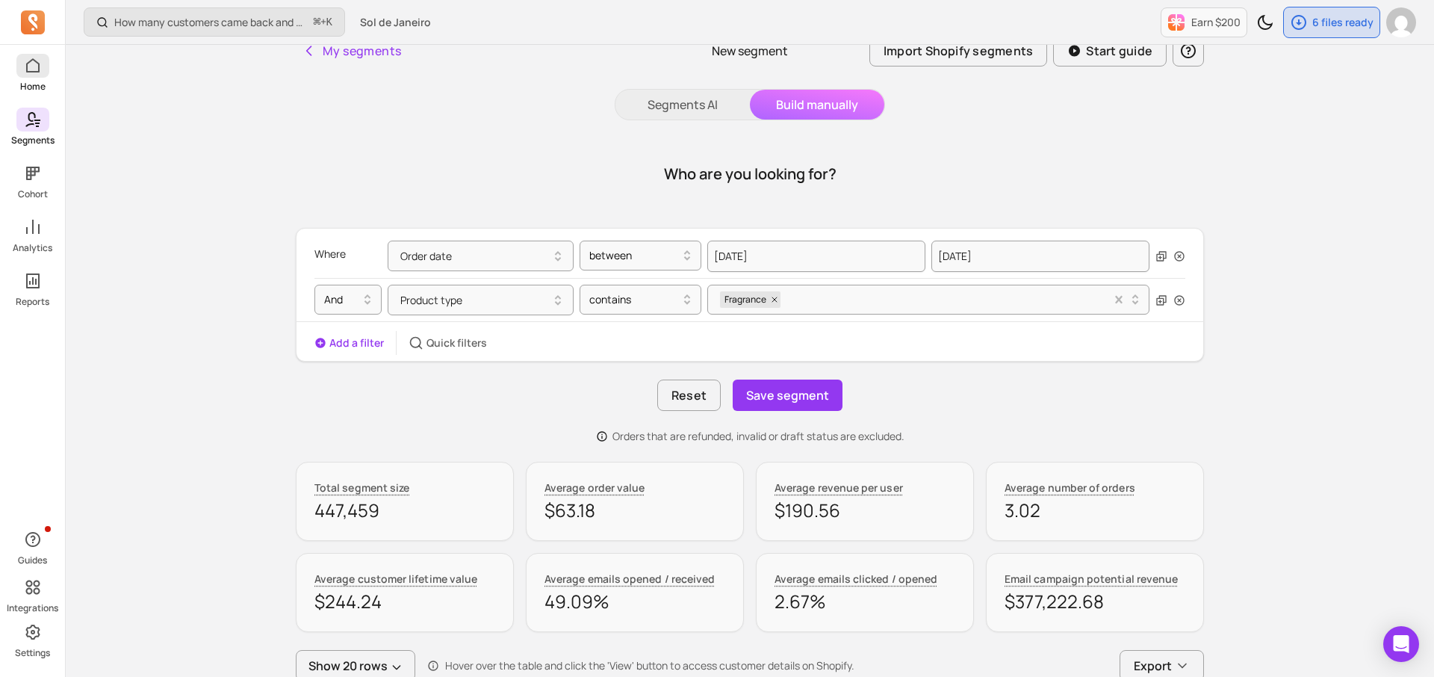
click at [32, 75] on span at bounding box center [32, 66] width 33 height 24
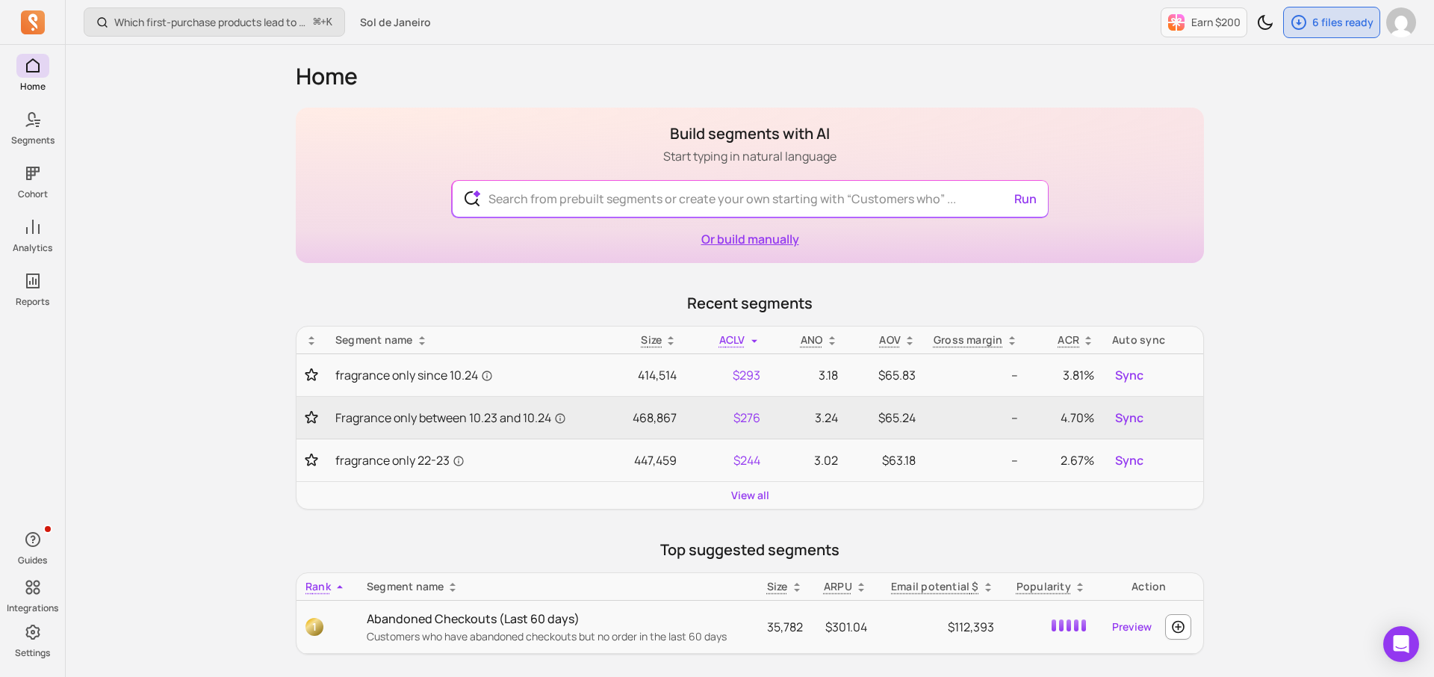
click at [728, 244] on link "Or build manually" at bounding box center [750, 239] width 98 height 16
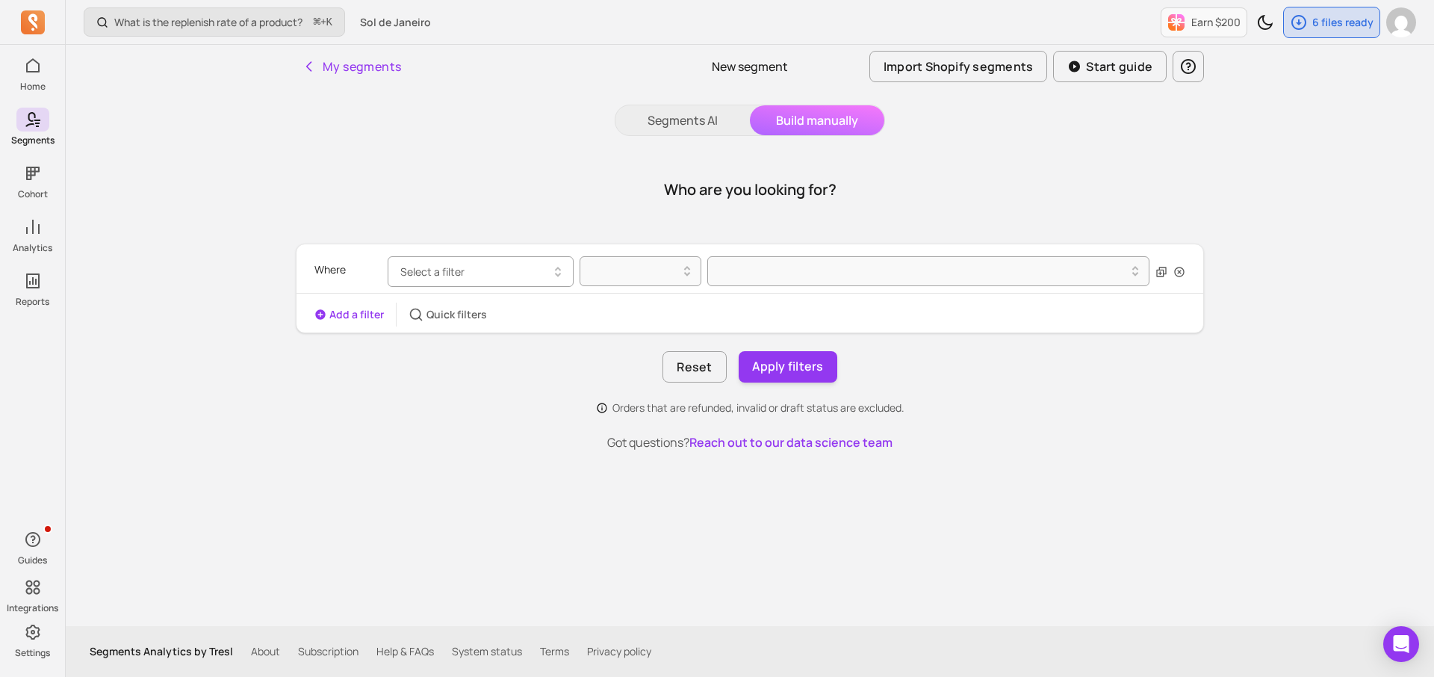
click at [525, 262] on button "Select a filter" at bounding box center [481, 271] width 186 height 31
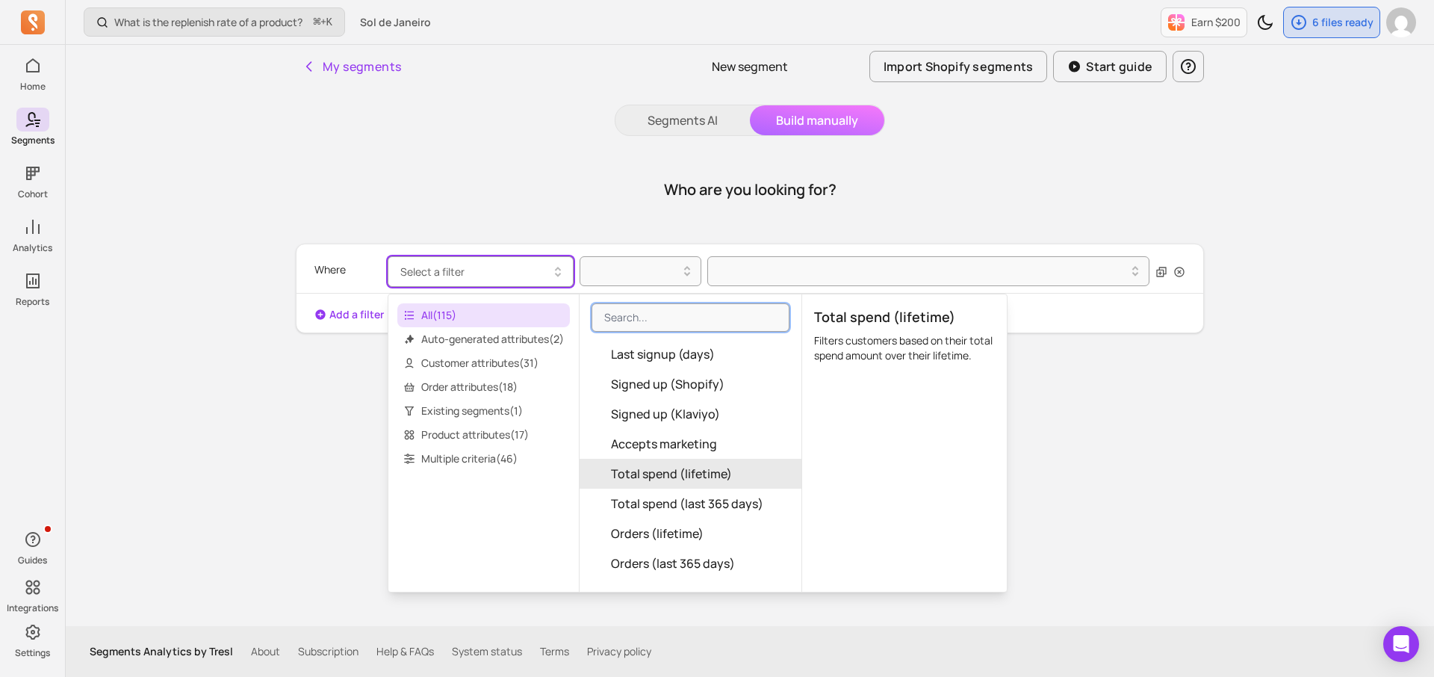
scroll to position [230, 0]
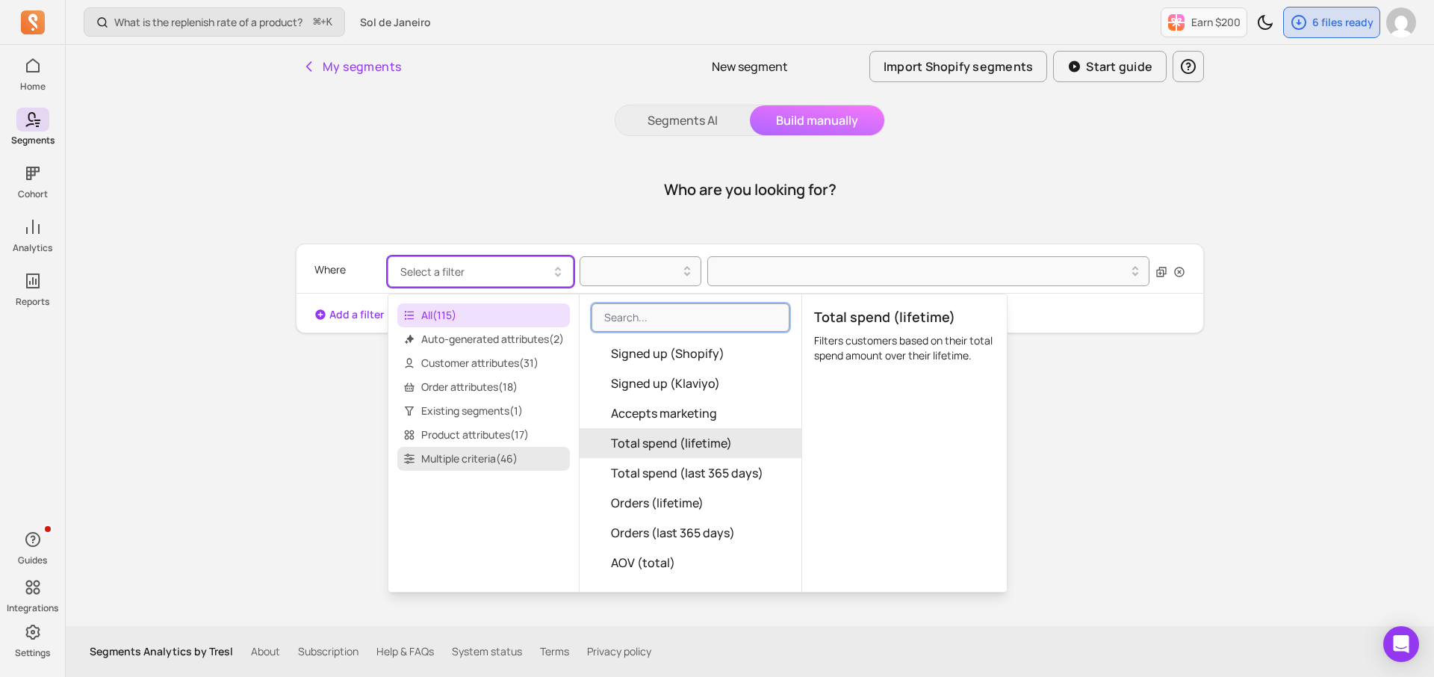
click at [462, 447] on span "Multiple criteria ( 46 )" at bounding box center [483, 459] width 173 height 24
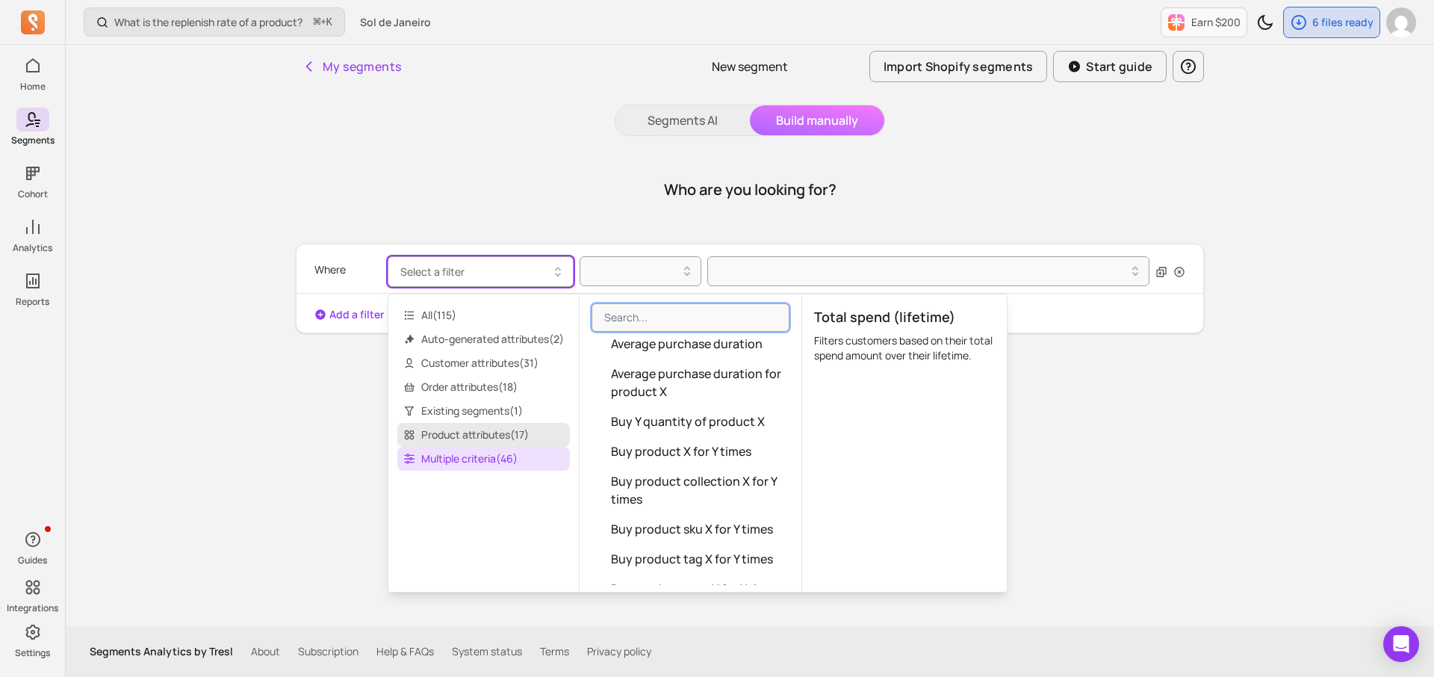
click at [459, 433] on span "Product attributes ( 17 )" at bounding box center [483, 435] width 173 height 24
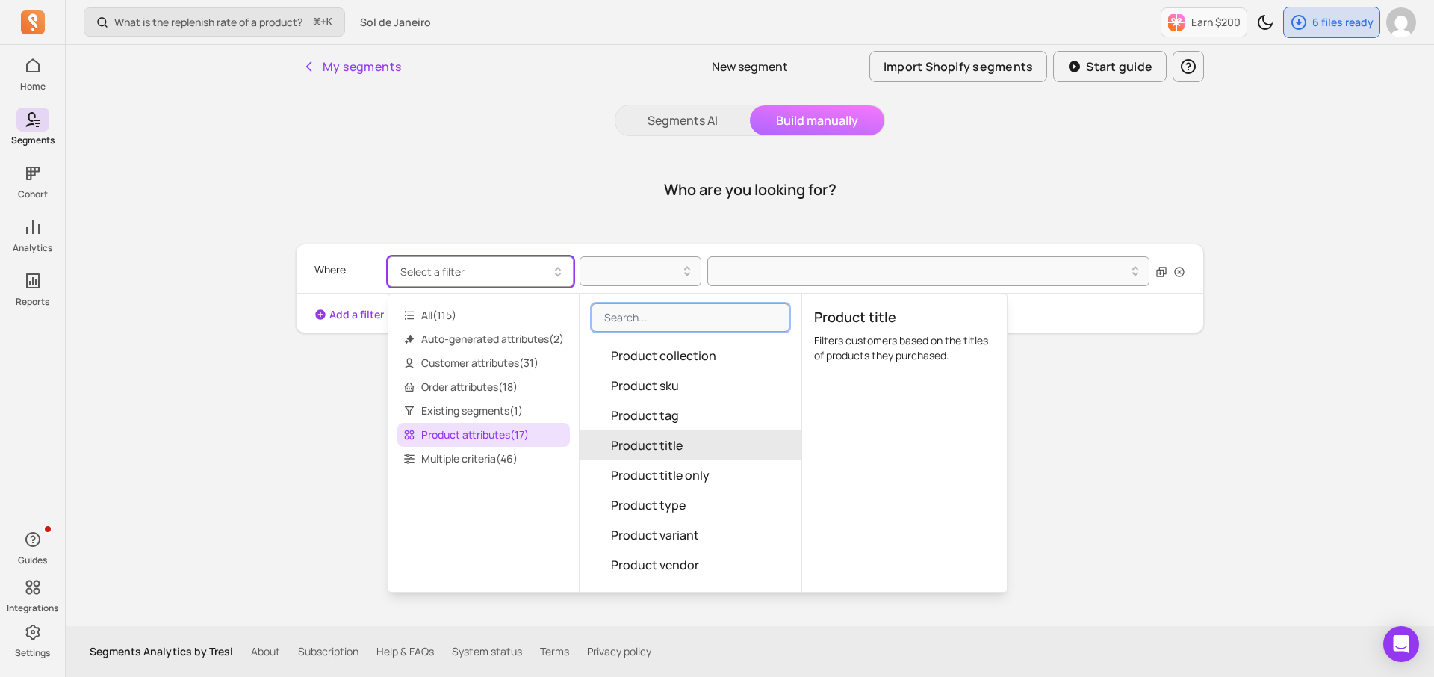
click at [675, 449] on span "Product title" at bounding box center [647, 445] width 72 height 18
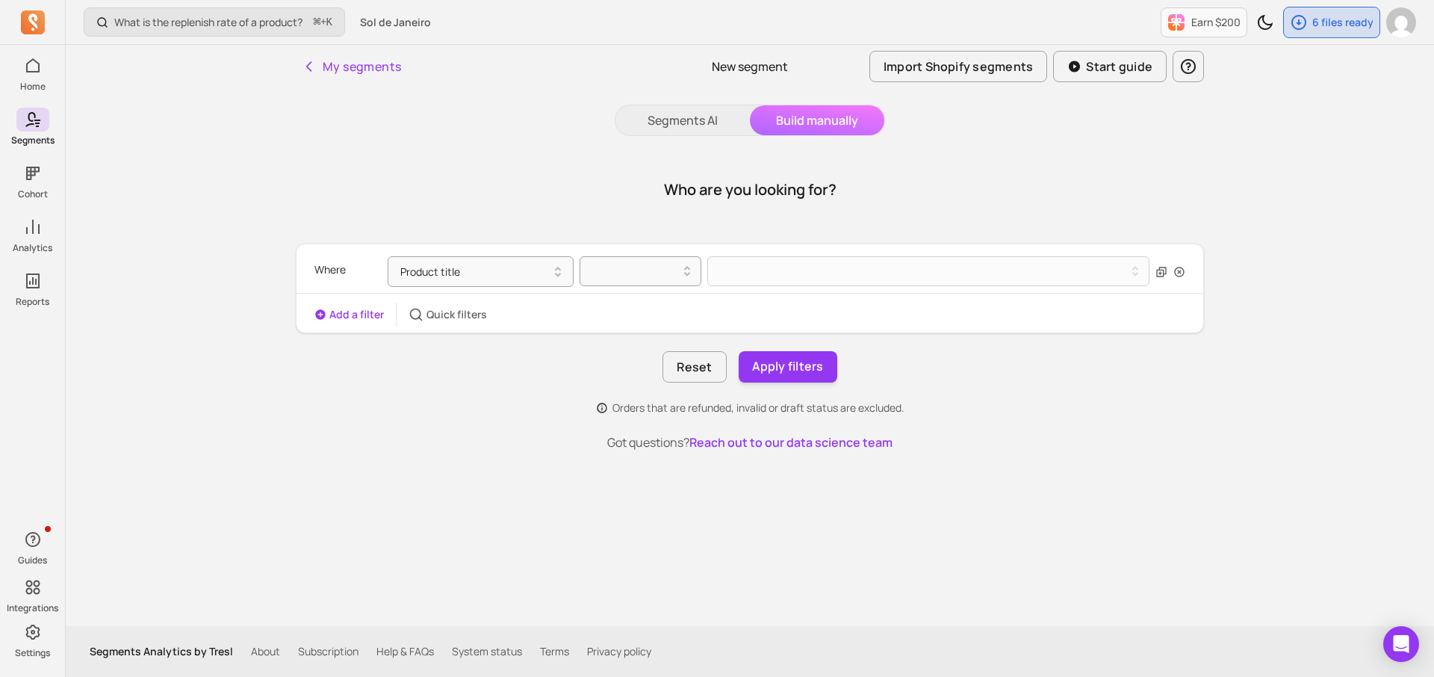
click at [657, 297] on div "Where Product title Add a filter Quick filters" at bounding box center [750, 288] width 907 height 76
click at [649, 279] on div at bounding box center [634, 271] width 90 height 18
click at [608, 309] on div "contains" at bounding box center [640, 309] width 120 height 27
click at [553, 276] on icon "button" at bounding box center [558, 272] width 18 height 18
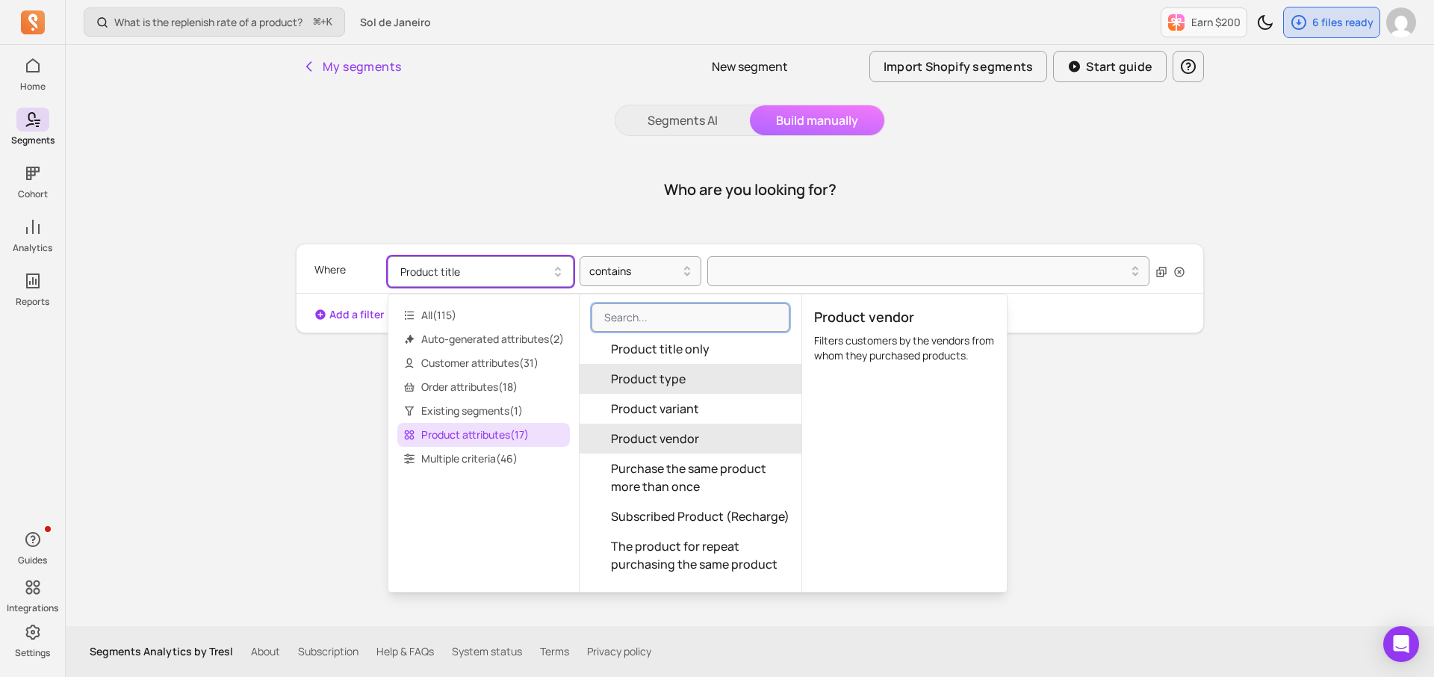
scroll to position [356, 0]
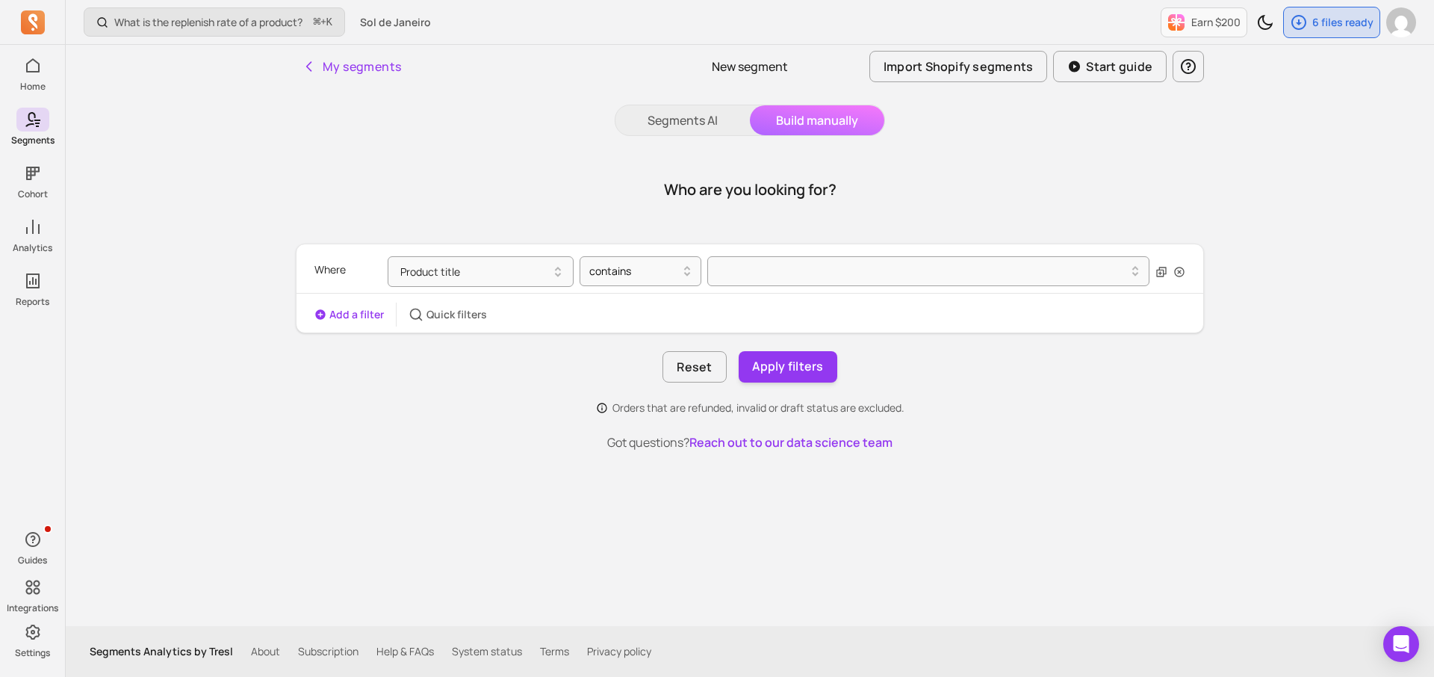
click at [298, 435] on p "Got questions? Reach out to our data science team" at bounding box center [750, 442] width 908 height 18
click at [755, 274] on button at bounding box center [928, 271] width 442 height 30
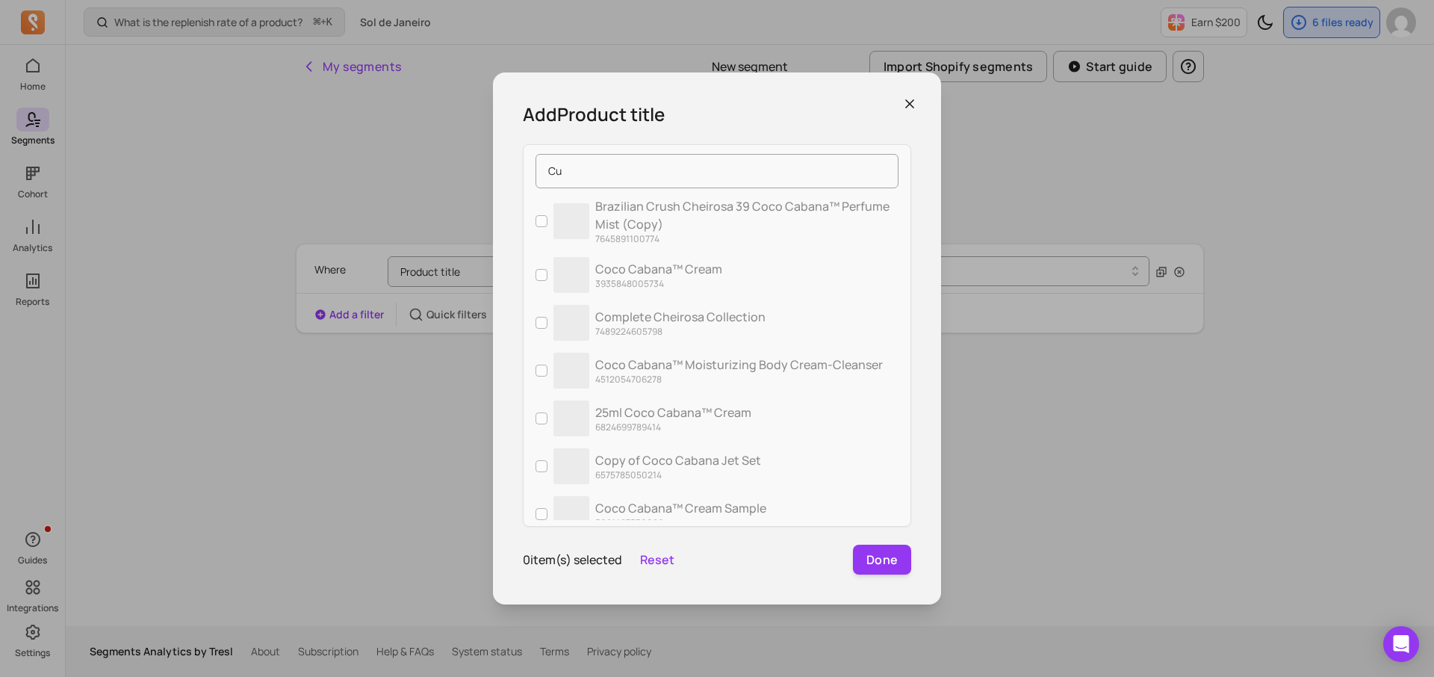
type input "C"
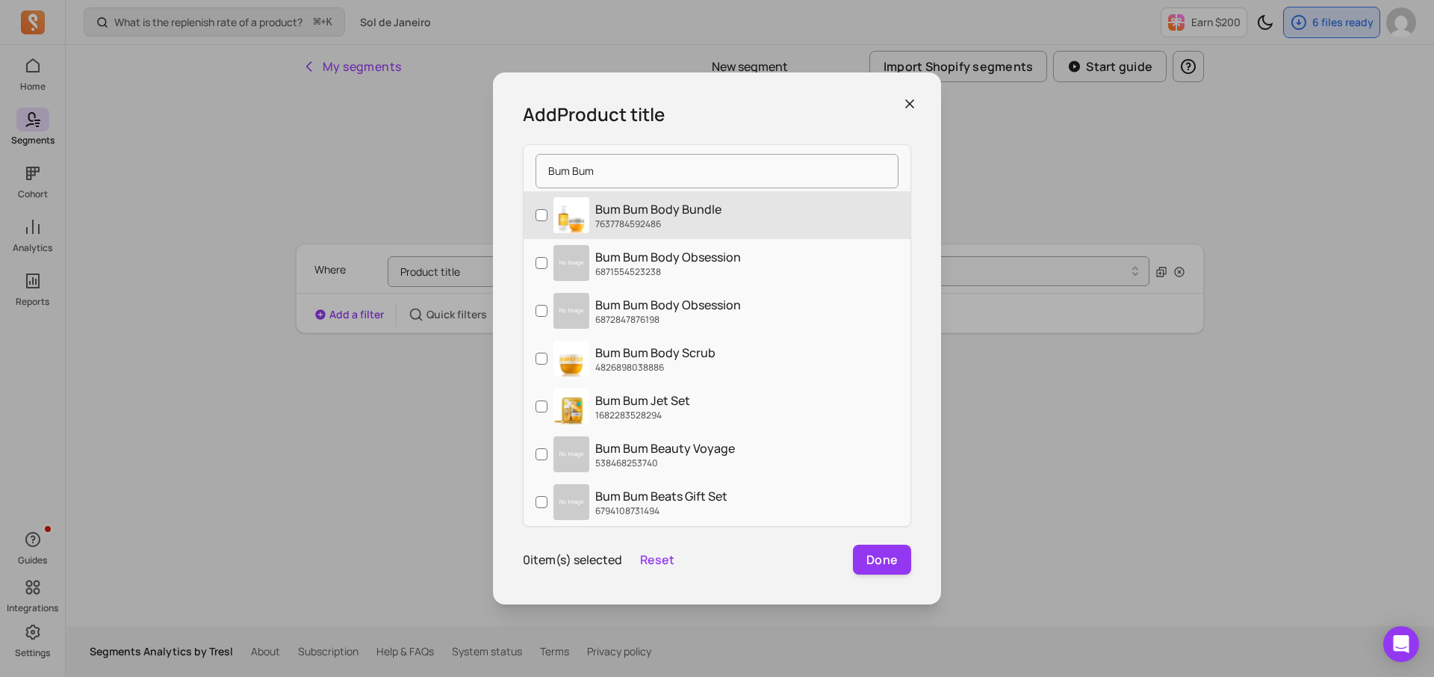
type input "Bum Bum"
click at [533, 220] on label "Bum Bum Body Bundle 7637784592486" at bounding box center [717, 215] width 387 height 48
click at [536, 220] on input "Bum Bum Body Bundle 7637784592486" at bounding box center [542, 215] width 12 height 12
checkbox input "true"
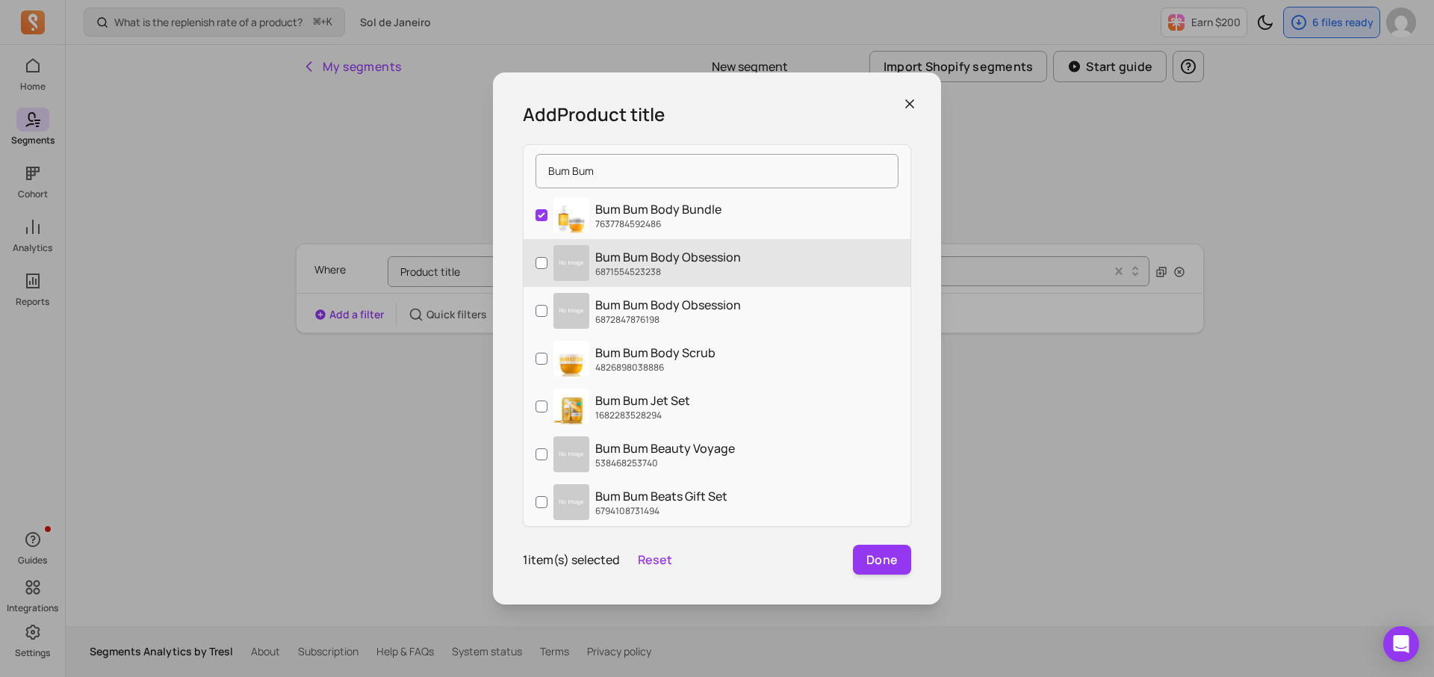
click at [533, 265] on label "Bum Bum Body Obsession 6871554523238" at bounding box center [717, 263] width 387 height 48
click at [536, 265] on input "Bum Bum Body Obsession 6871554523238" at bounding box center [542, 263] width 12 height 12
click at [533, 285] on label "Bum Bum Body Obsession 6871554523238" at bounding box center [717, 263] width 387 height 48
click at [536, 269] on input "Bum Bum Body Obsession 6871554523238" at bounding box center [542, 263] width 12 height 12
click at [537, 273] on label "Bum Bum Body Obsession 6871554523238" at bounding box center [717, 263] width 387 height 48
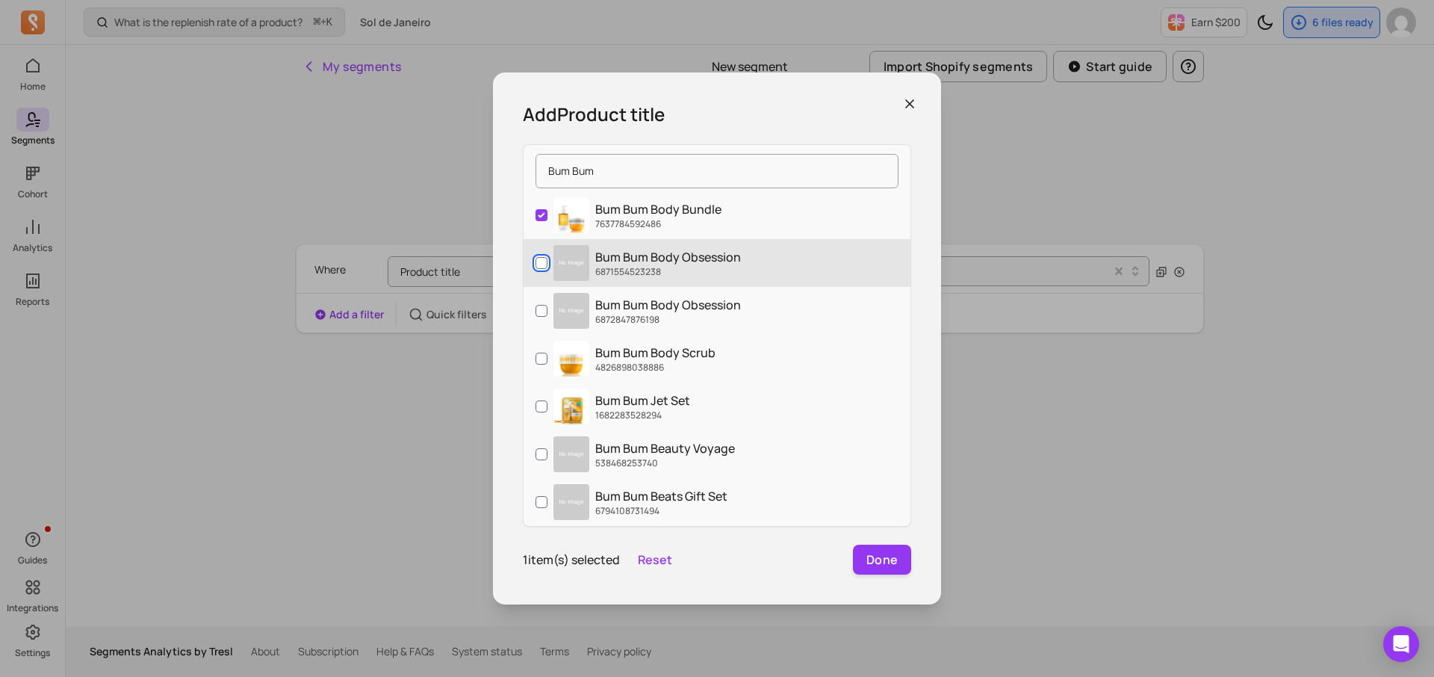
click at [537, 269] on input "Bum Bum Body Obsession 6871554523238" at bounding box center [542, 263] width 12 height 12
checkbox input "true"
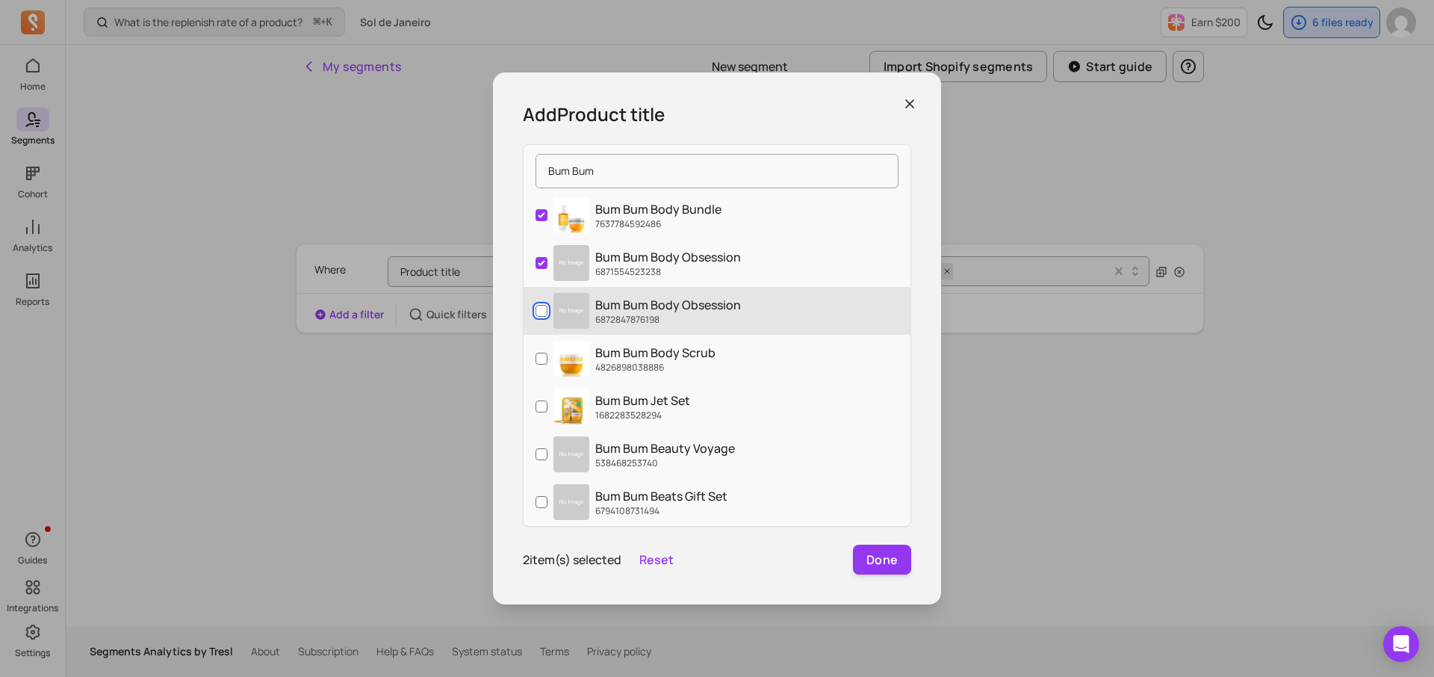
click at [537, 311] on input "Bum Bum Body Obsession 6872847876198" at bounding box center [542, 311] width 12 height 12
checkbox input "true"
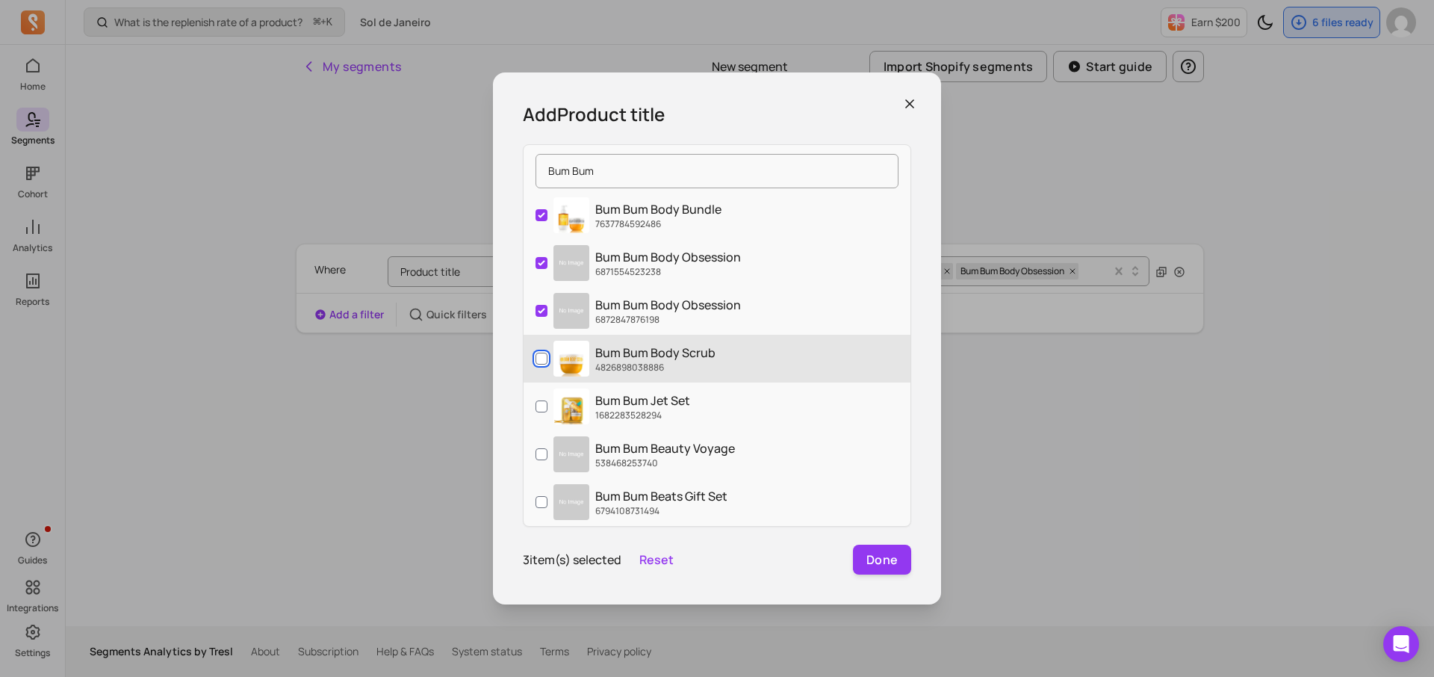
click at [537, 353] on input "Bum Bum Body Scrub 4826898038886" at bounding box center [542, 359] width 12 height 12
checkbox input "true"
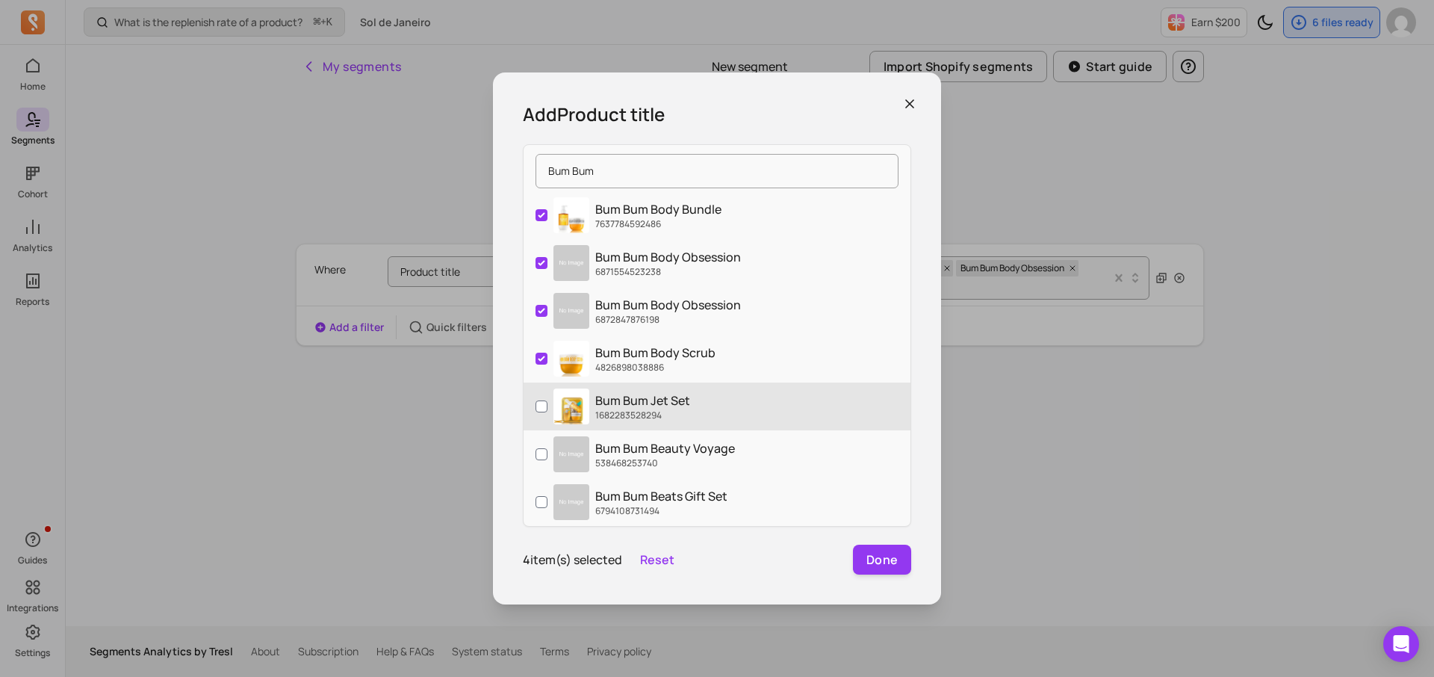
click at [537, 384] on label "Bum Bum Jet Set 1682283528294" at bounding box center [717, 406] width 387 height 48
click at [537, 400] on input "Bum Bum Jet Set 1682283528294" at bounding box center [542, 406] width 12 height 12
checkbox input "true"
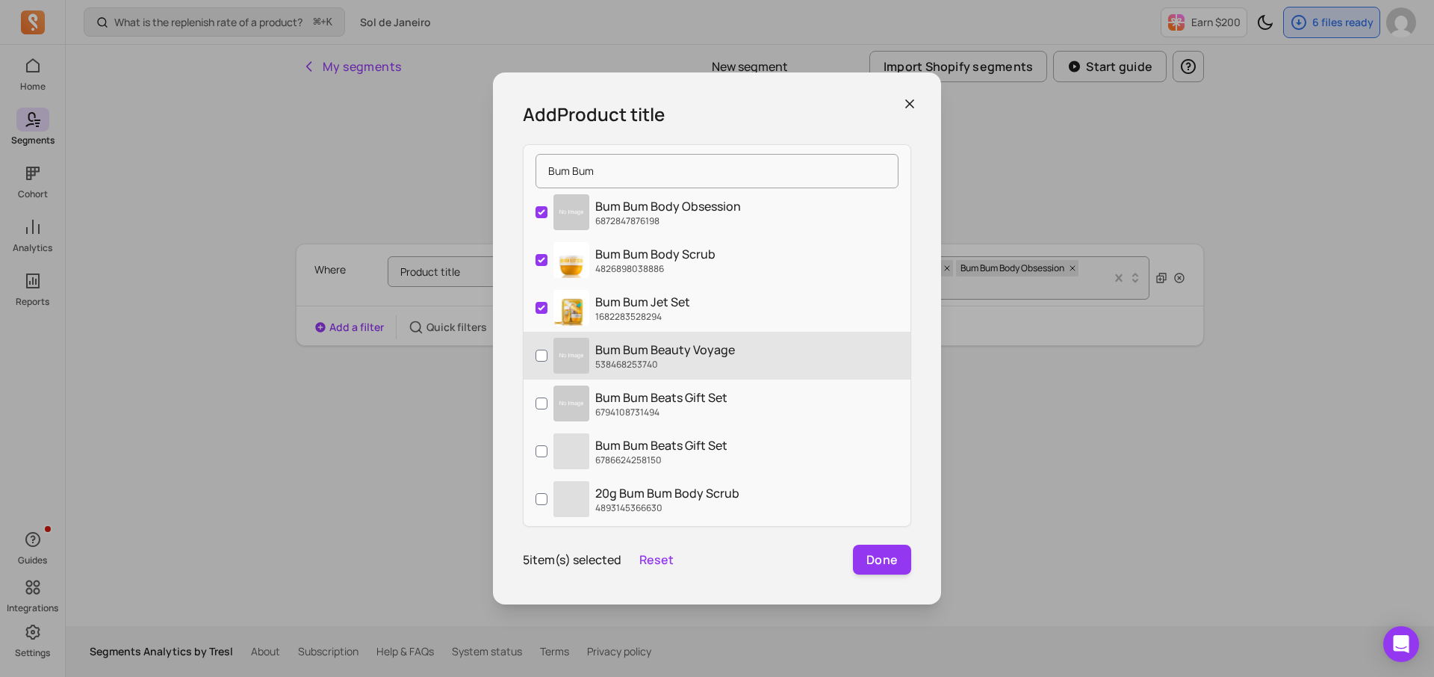
click at [531, 354] on label "Bum Bum Beauty Voyage 538468253740" at bounding box center [717, 356] width 387 height 48
click at [536, 354] on input "Bum Bum Beauty Voyage 538468253740" at bounding box center [542, 356] width 12 height 12
checkbox input "true"
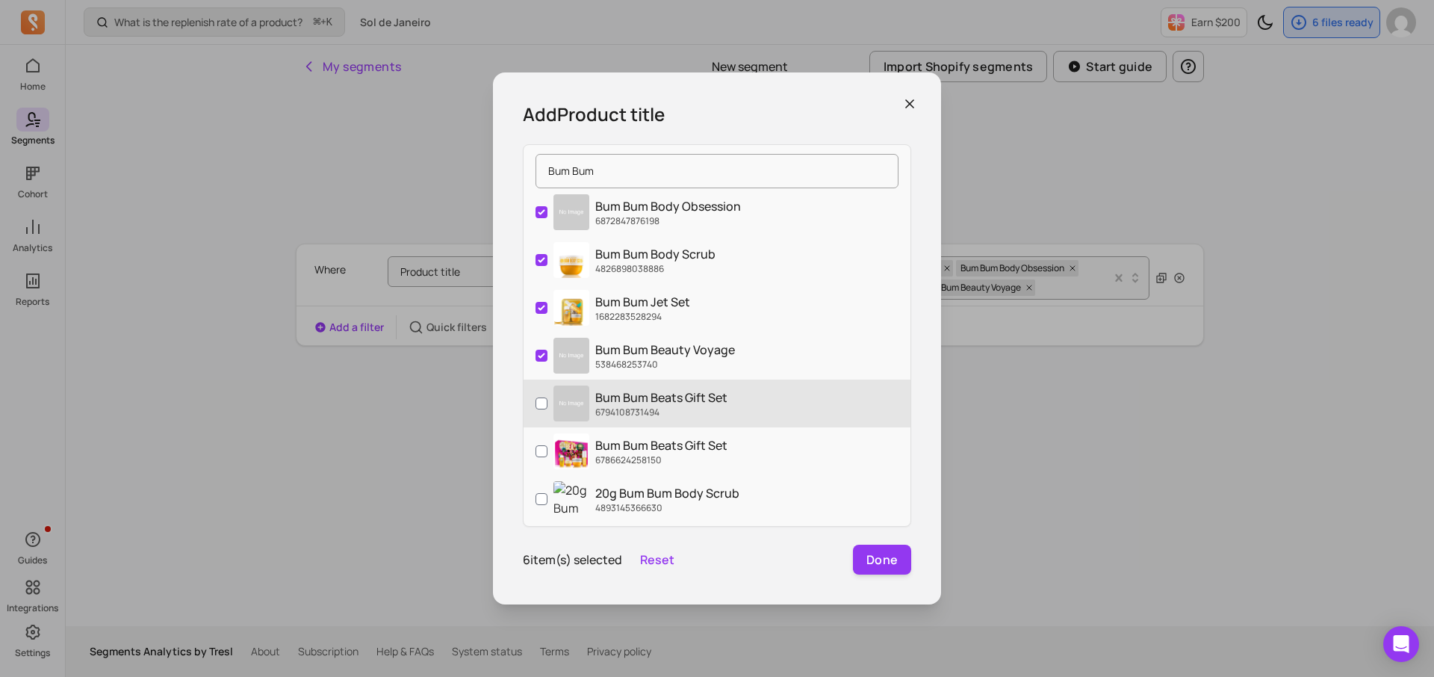
click at [531, 400] on label "Bum Bum Beats Gift Set 6794108731494" at bounding box center [717, 403] width 387 height 48
click at [536, 400] on input "Bum Bum Beats Gift Set 6794108731494" at bounding box center [542, 403] width 12 height 12
checkbox input "true"
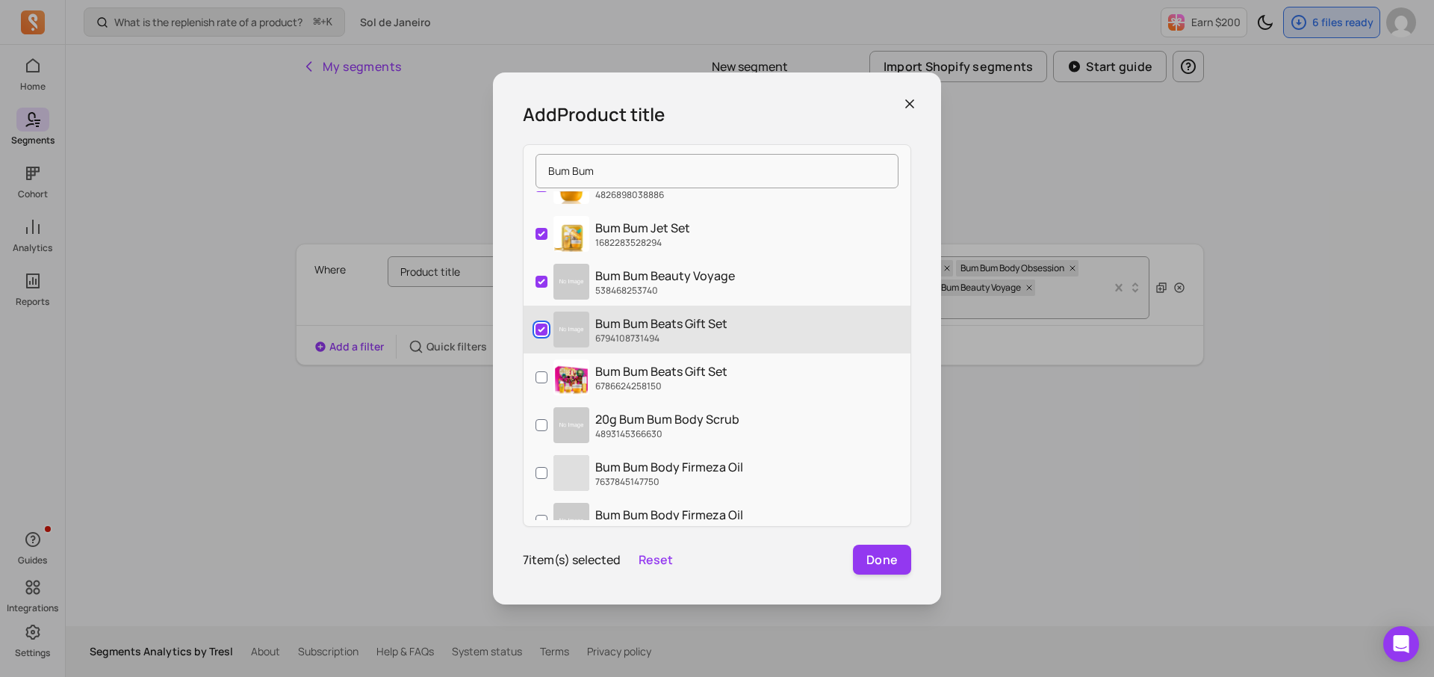
scroll to position [173, 0]
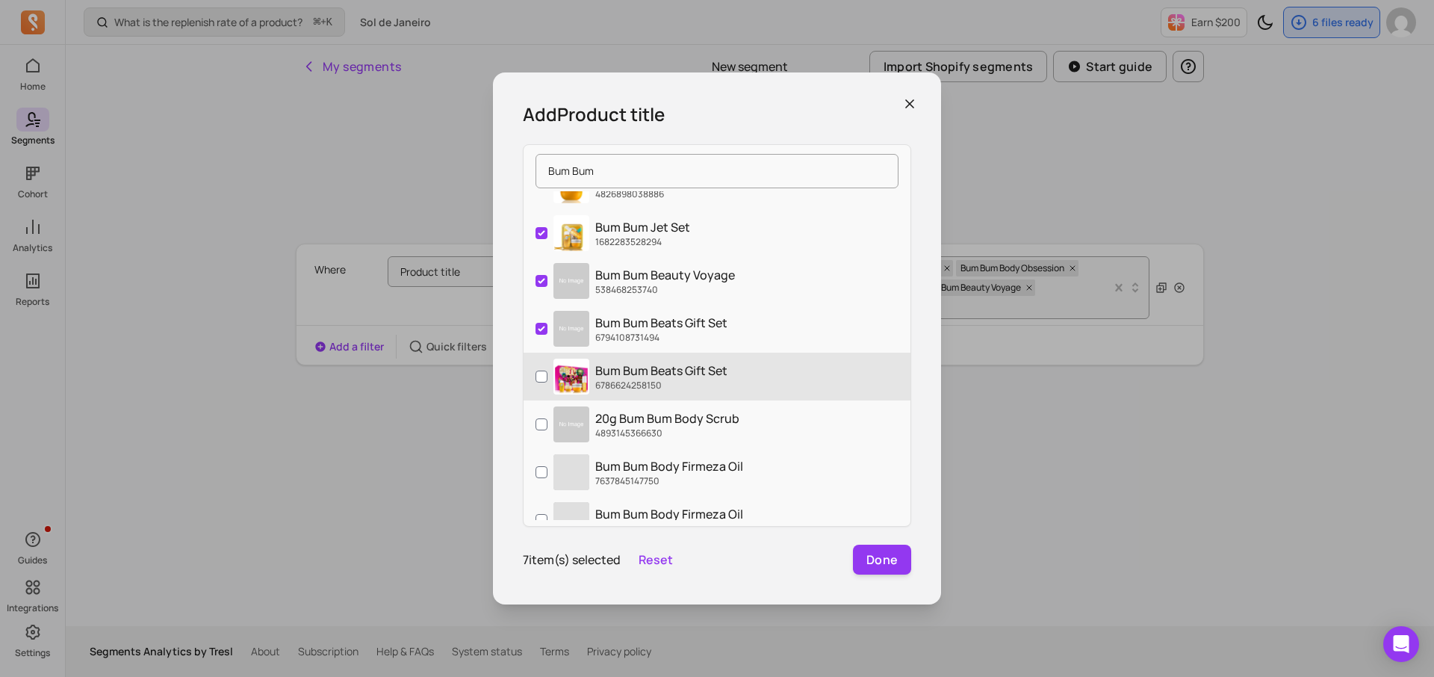
click at [533, 385] on label "Bum Bum Beats Gift Set 6786624258150" at bounding box center [717, 377] width 387 height 48
click at [536, 382] on input "Bum Bum Beats Gift Set 6786624258150" at bounding box center [542, 377] width 12 height 12
checkbox input "true"
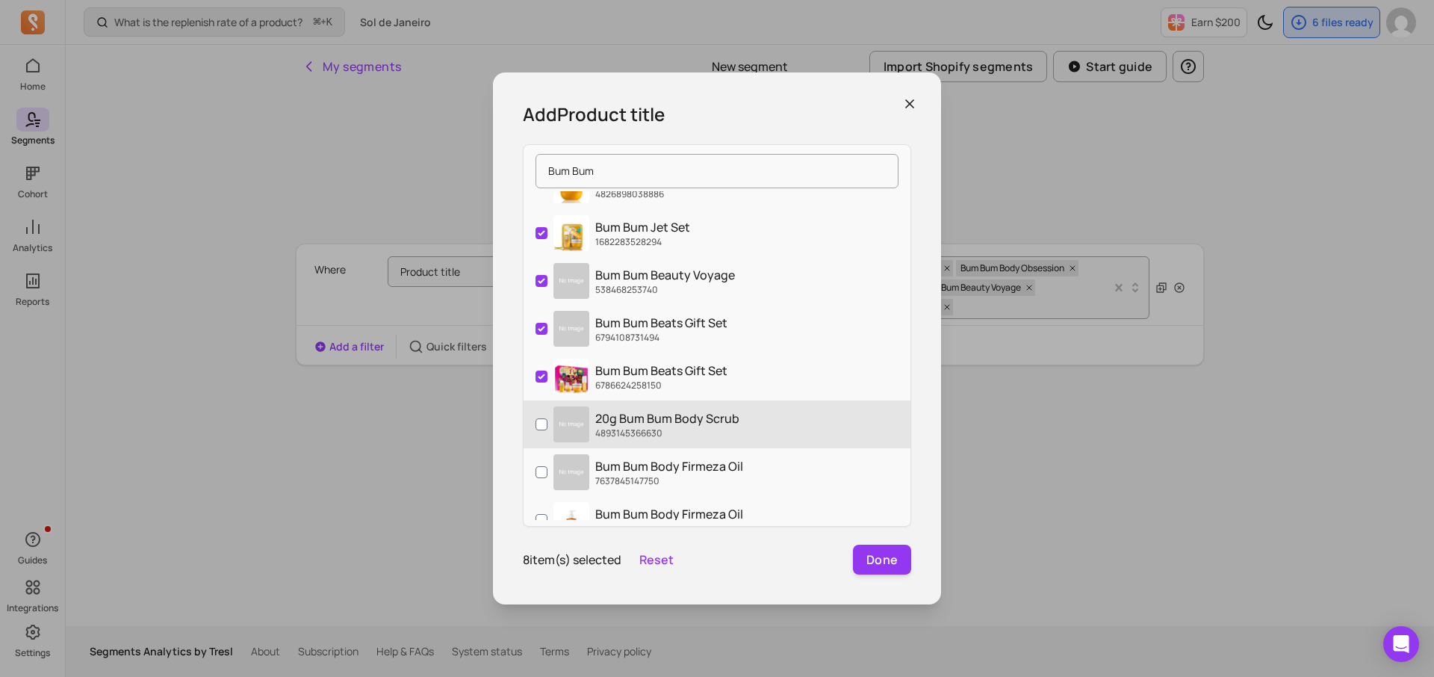
click at [533, 404] on label "20g Bum Bum Body Scrub 4893145366630" at bounding box center [717, 424] width 387 height 48
click at [536, 418] on input "20g Bum Bum Body Scrub 4893145366630" at bounding box center [542, 424] width 12 height 12
checkbox input "true"
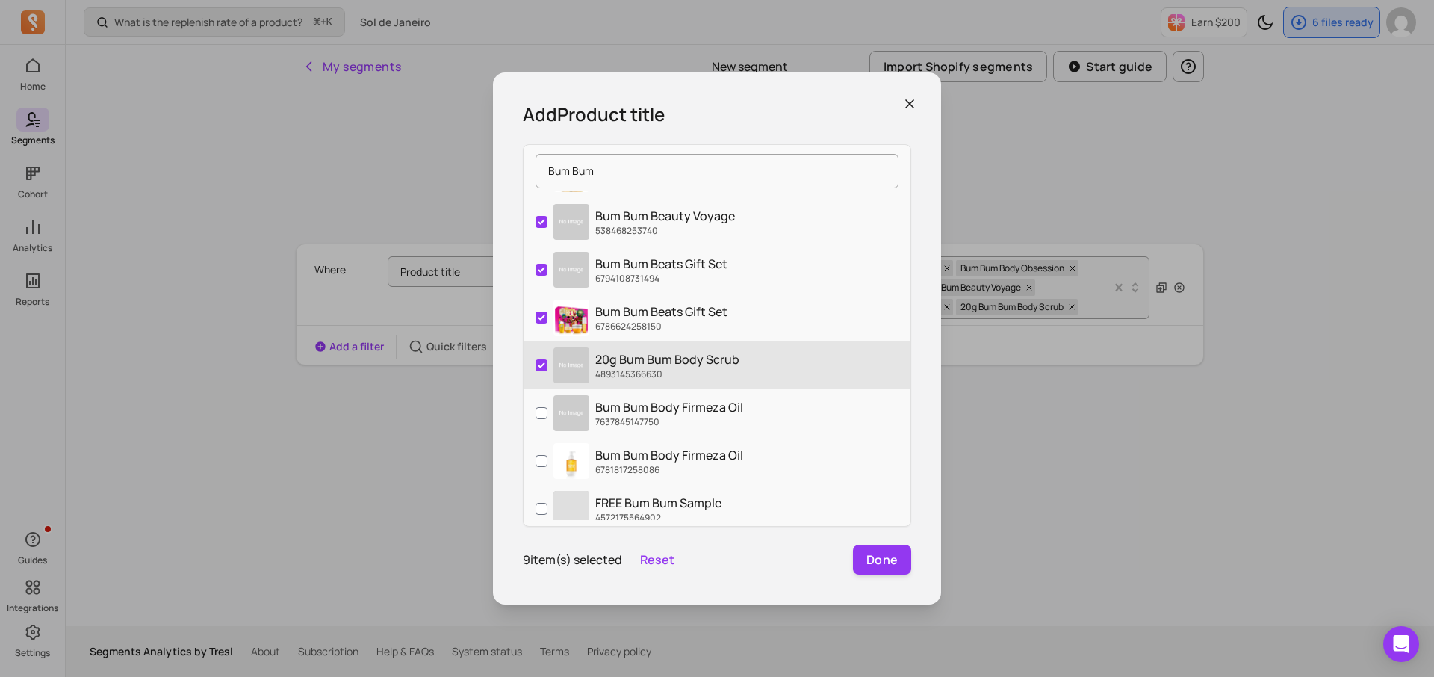
click at [533, 409] on label "Bum Bum Body Firmeza Oil 7637845147750" at bounding box center [717, 413] width 387 height 48
click at [536, 409] on input "Bum Bum Body Firmeza Oil 7637845147750" at bounding box center [542, 413] width 12 height 12
checkbox input "true"
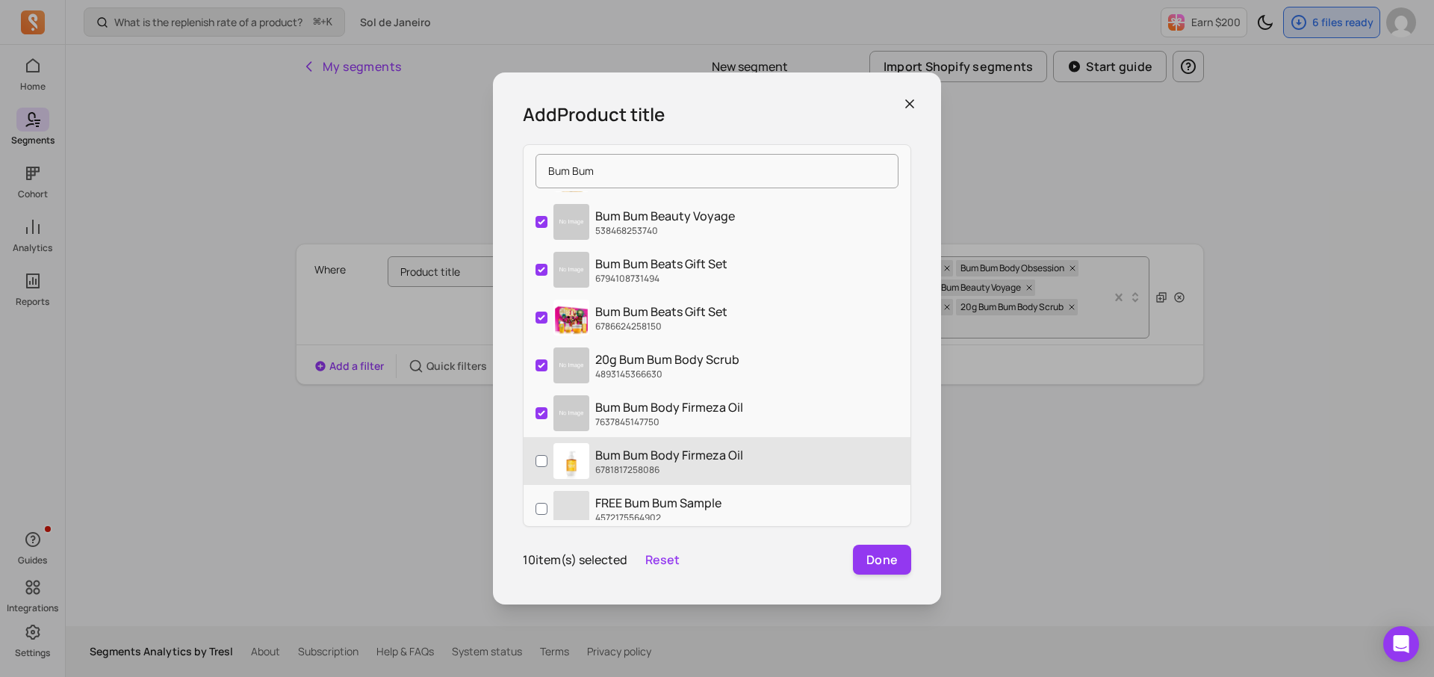
click at [533, 462] on label "Bum Bum Body Firmeza Oil 6781817258086" at bounding box center [717, 461] width 387 height 48
click at [536, 462] on input "Bum Bum Body Firmeza Oil 6781817258086" at bounding box center [542, 461] width 12 height 12
checkbox input "true"
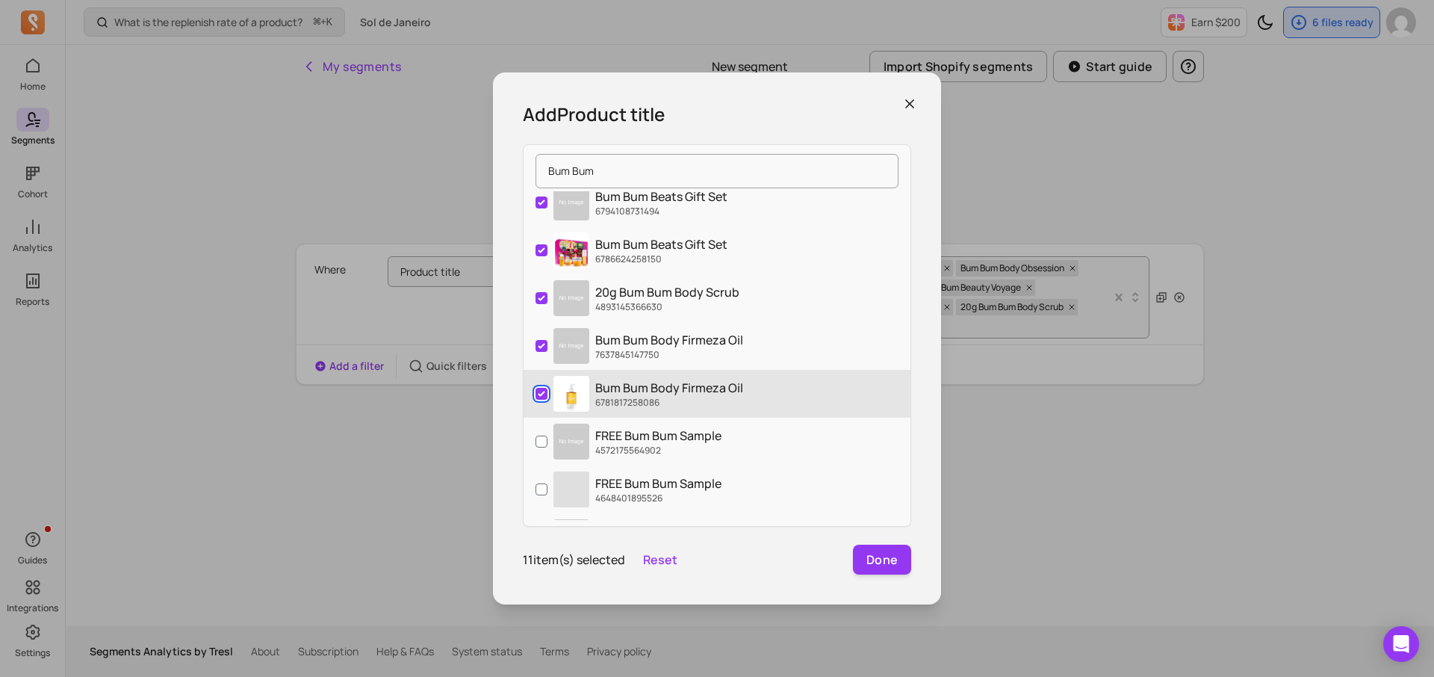
scroll to position [300, 0]
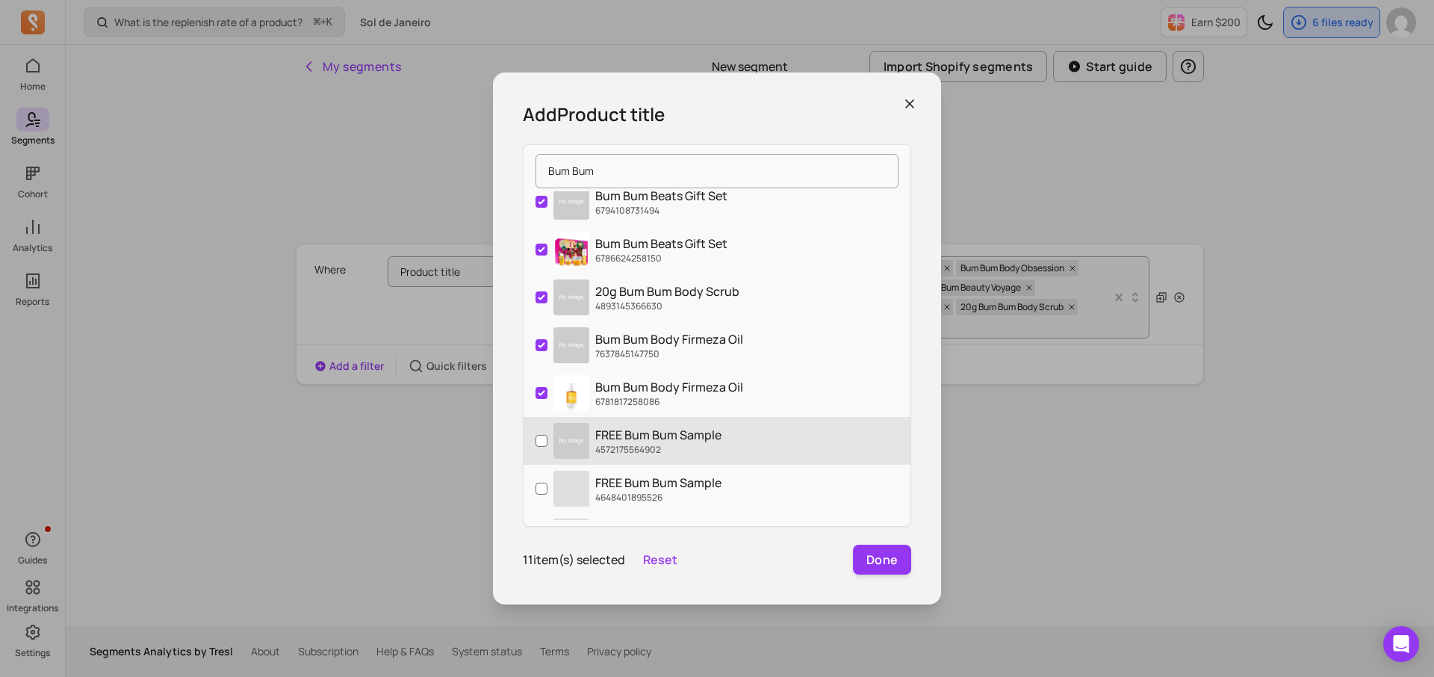
click at [533, 457] on label "FREE Bum Bum Sample 4572175564902" at bounding box center [717, 441] width 387 height 48
click at [536, 447] on input "FREE Bum Bum Sample 4572175564902" at bounding box center [542, 441] width 12 height 12
checkbox input "true"
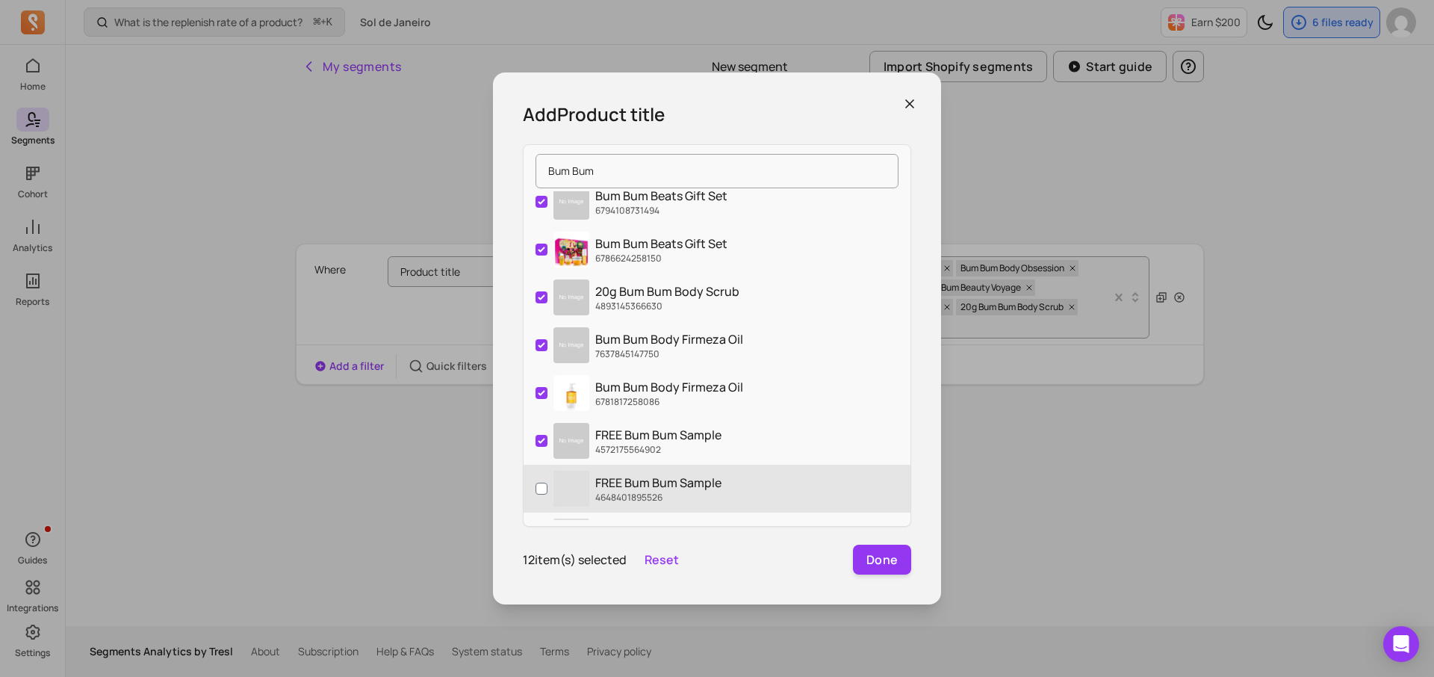
click at [533, 500] on label "‌ FREE Bum Bum Sample 4648401895526" at bounding box center [717, 489] width 387 height 48
click at [536, 495] on input "‌ FREE Bum Bum Sample 4648401895526" at bounding box center [542, 489] width 12 height 12
checkbox input "true"
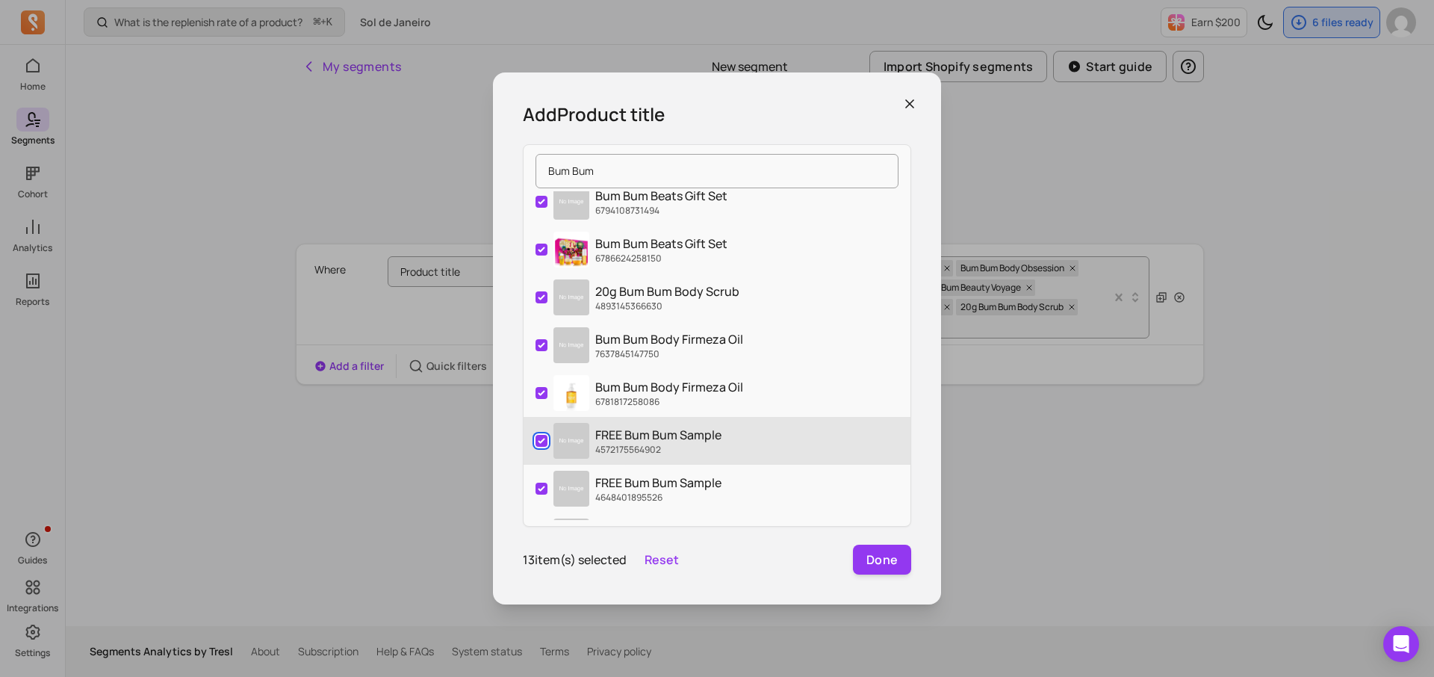
click at [539, 433] on label "FREE Bum Bum Sample 4572175564902" at bounding box center [717, 441] width 387 height 48
click at [539, 435] on input "FREE Bum Bum Sample 4572175564902" at bounding box center [542, 441] width 12 height 12
checkbox input "false"
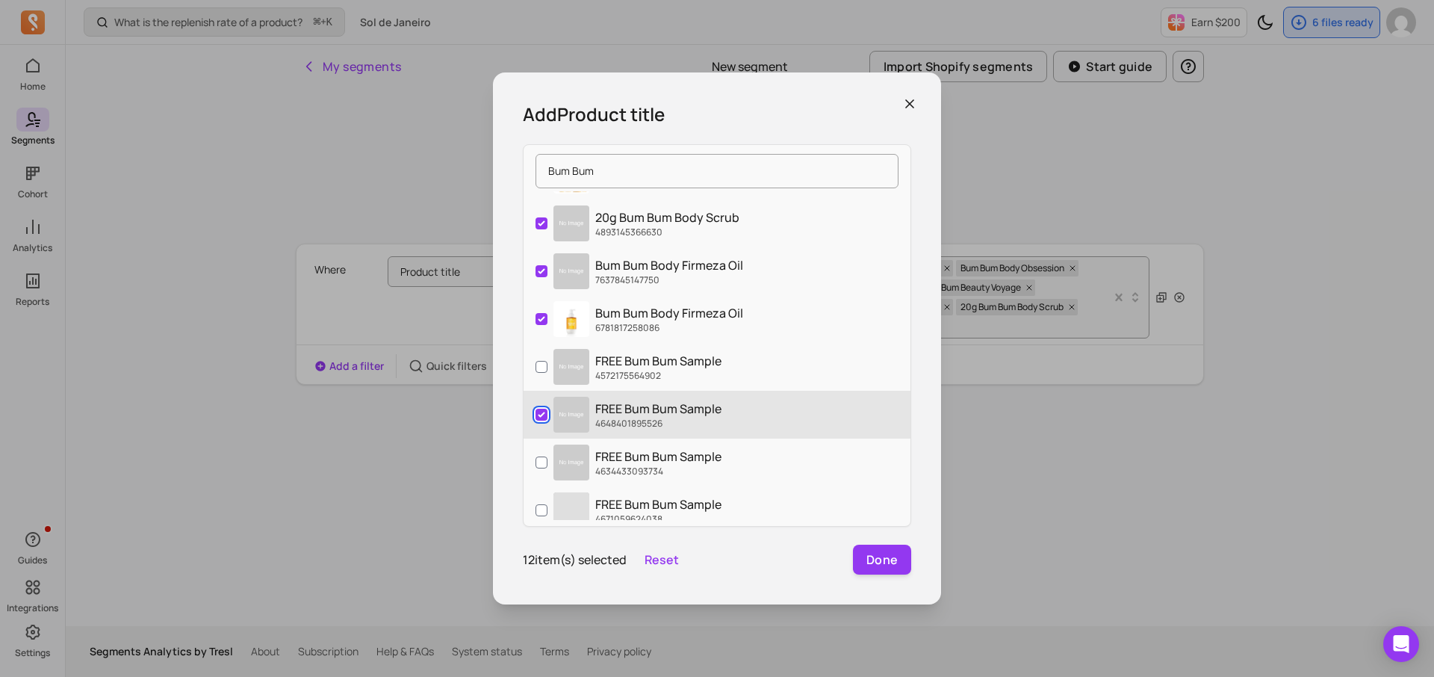
click at [541, 419] on input "FREE Bum Bum Sample 4648401895526" at bounding box center [542, 415] width 12 height 12
checkbox input "false"
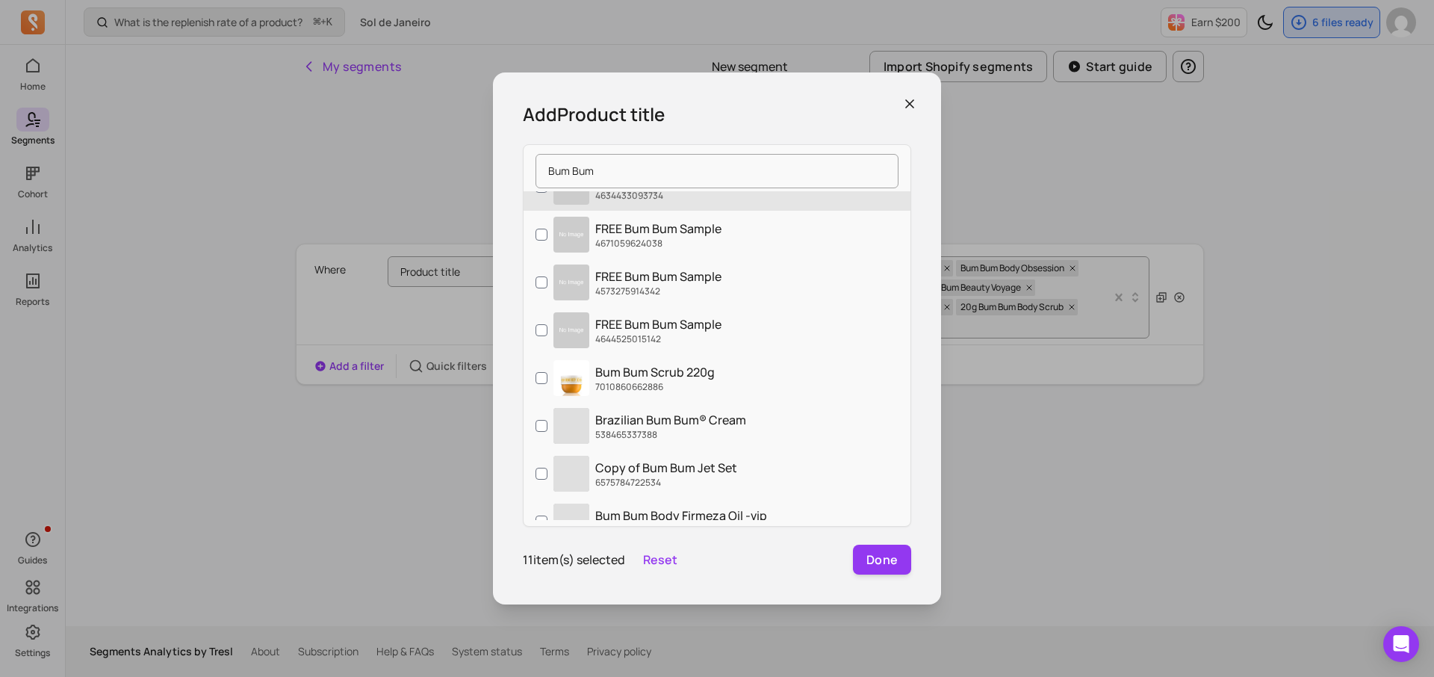
scroll to position [649, 0]
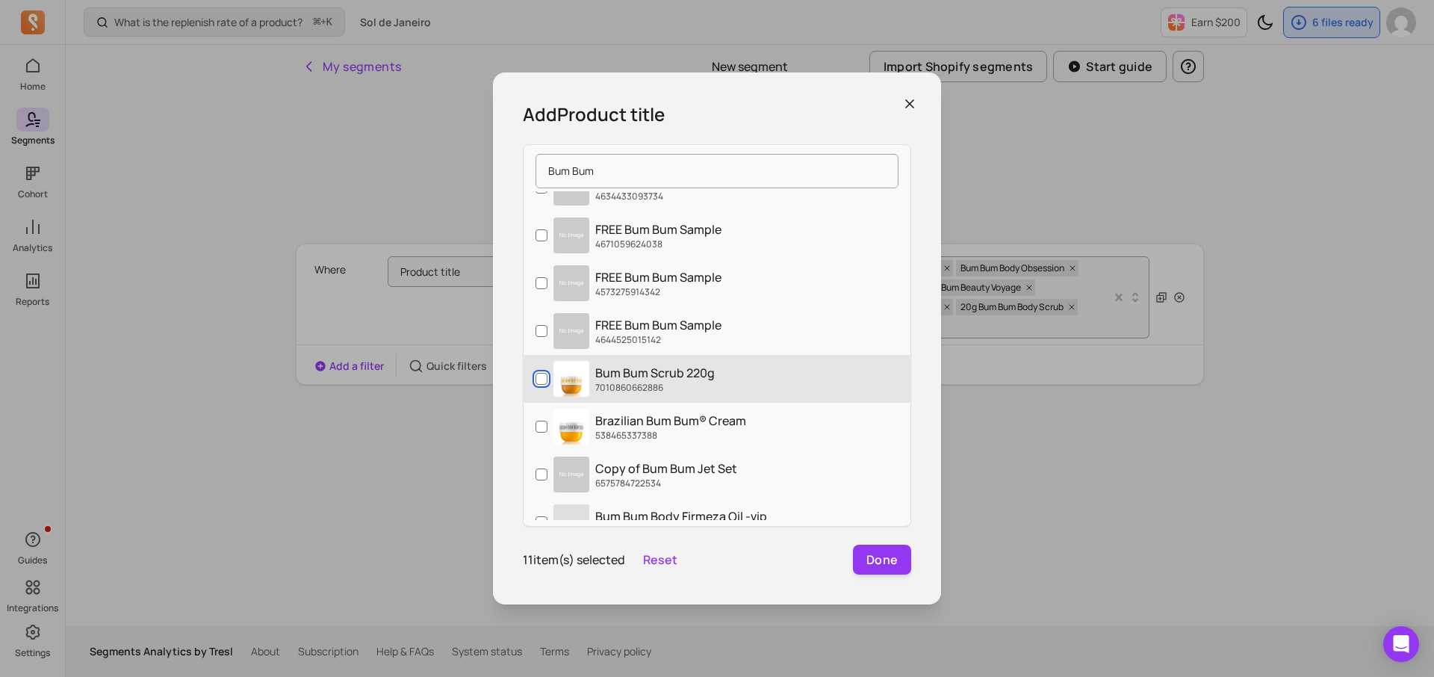
click at [540, 378] on input "Bum Bum Scrub 220g 7010860662886" at bounding box center [542, 379] width 12 height 12
checkbox input "true"
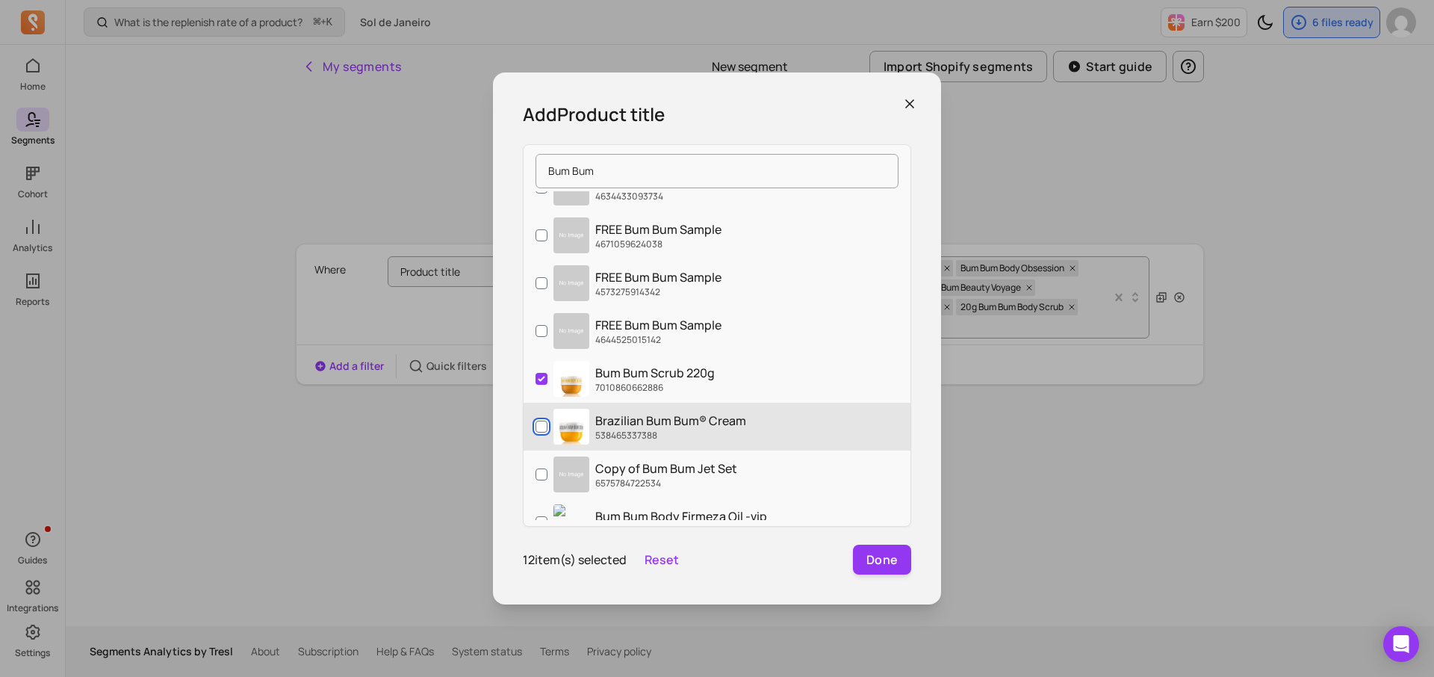
click at [540, 430] on input "Brazilian Bum Bum® Cream 538465337388" at bounding box center [542, 427] width 12 height 12
checkbox input "true"
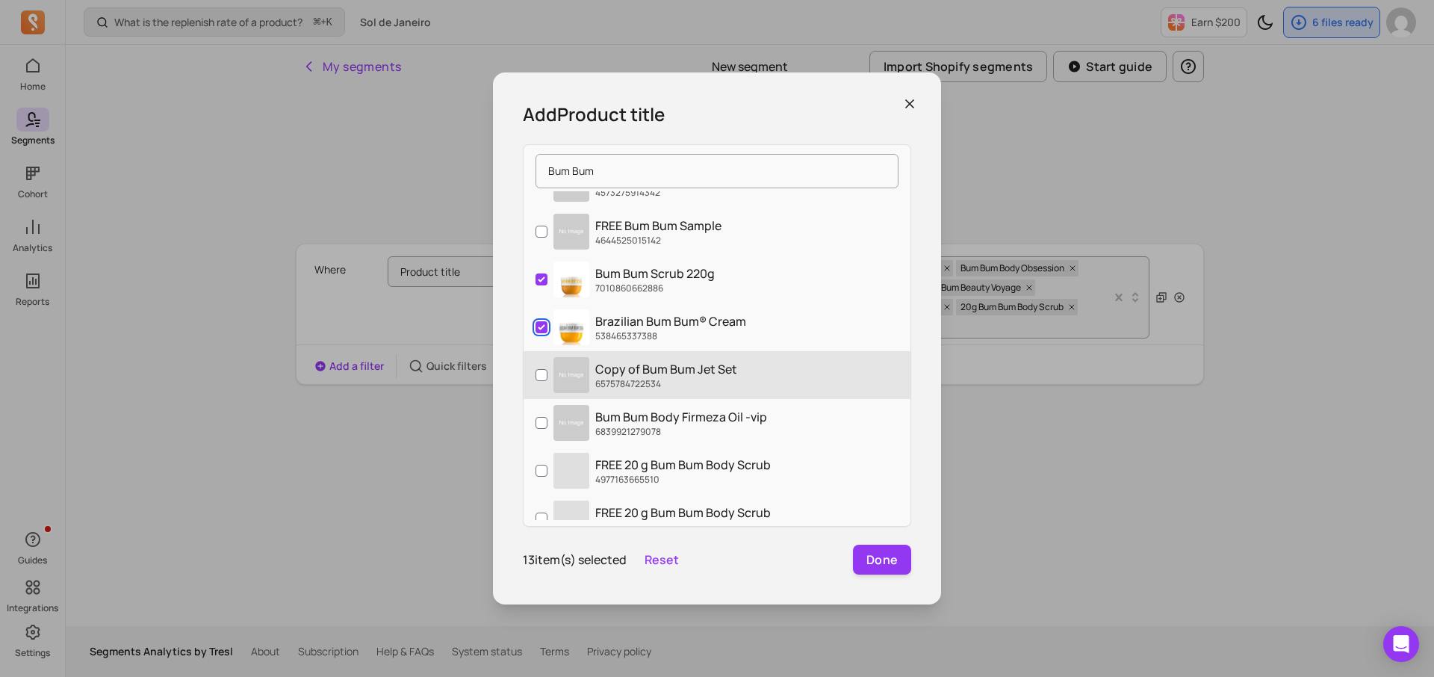
scroll to position [752, 0]
click at [533, 365] on label "Copy of Bum Bum Jet Set 6575784722534" at bounding box center [717, 372] width 387 height 48
click at [536, 366] on input "Copy of Bum Bum Jet Set 6575784722534" at bounding box center [542, 372] width 12 height 12
checkbox input "true"
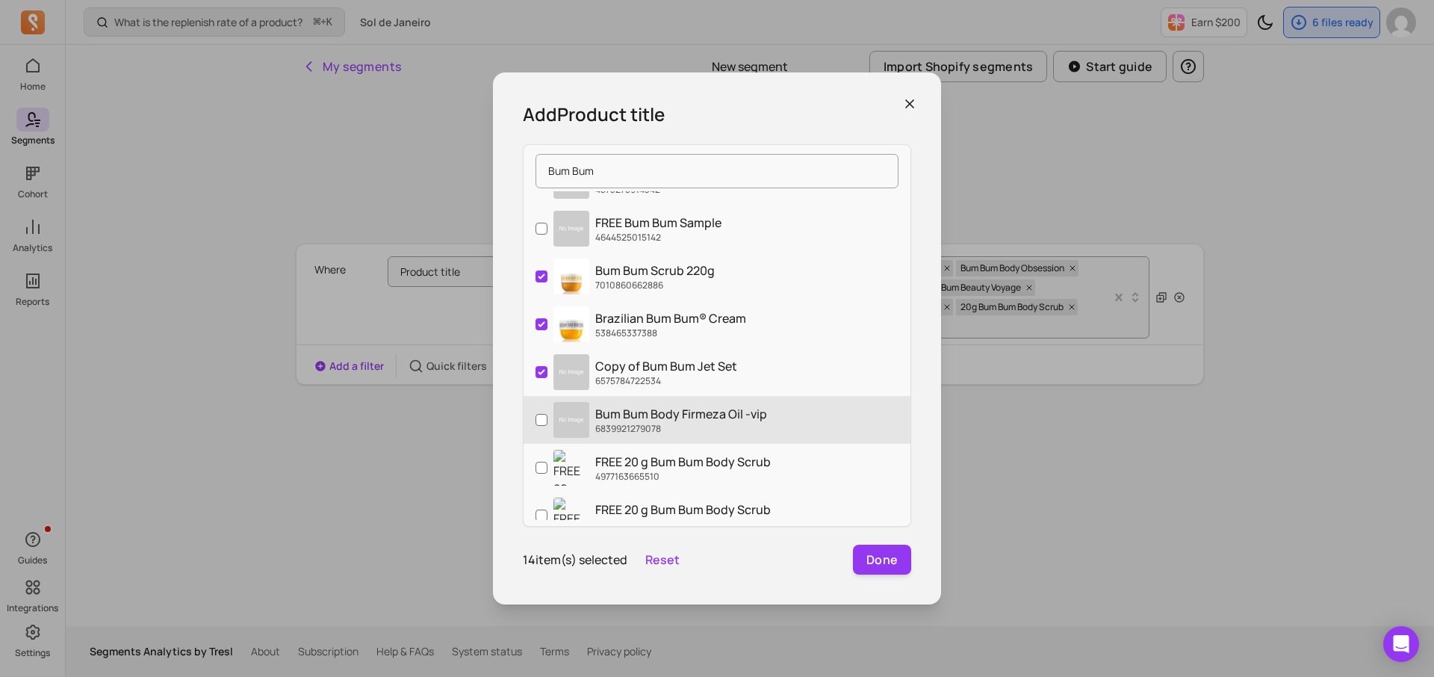
click at [533, 407] on label "Bum Bum Body Firmeza Oil -vip 6839921279078" at bounding box center [717, 420] width 387 height 48
click at [536, 414] on input "Bum Bum Body Firmeza Oil -vip 6839921279078" at bounding box center [542, 420] width 12 height 12
click at [533, 407] on label "Bum Bum Body Firmeza Oil -vip 6839921279078" at bounding box center [717, 420] width 387 height 48
click at [536, 414] on input "Bum Bum Body Firmeza Oil -vip 6839921279078" at bounding box center [542, 420] width 12 height 12
checkbox input "false"
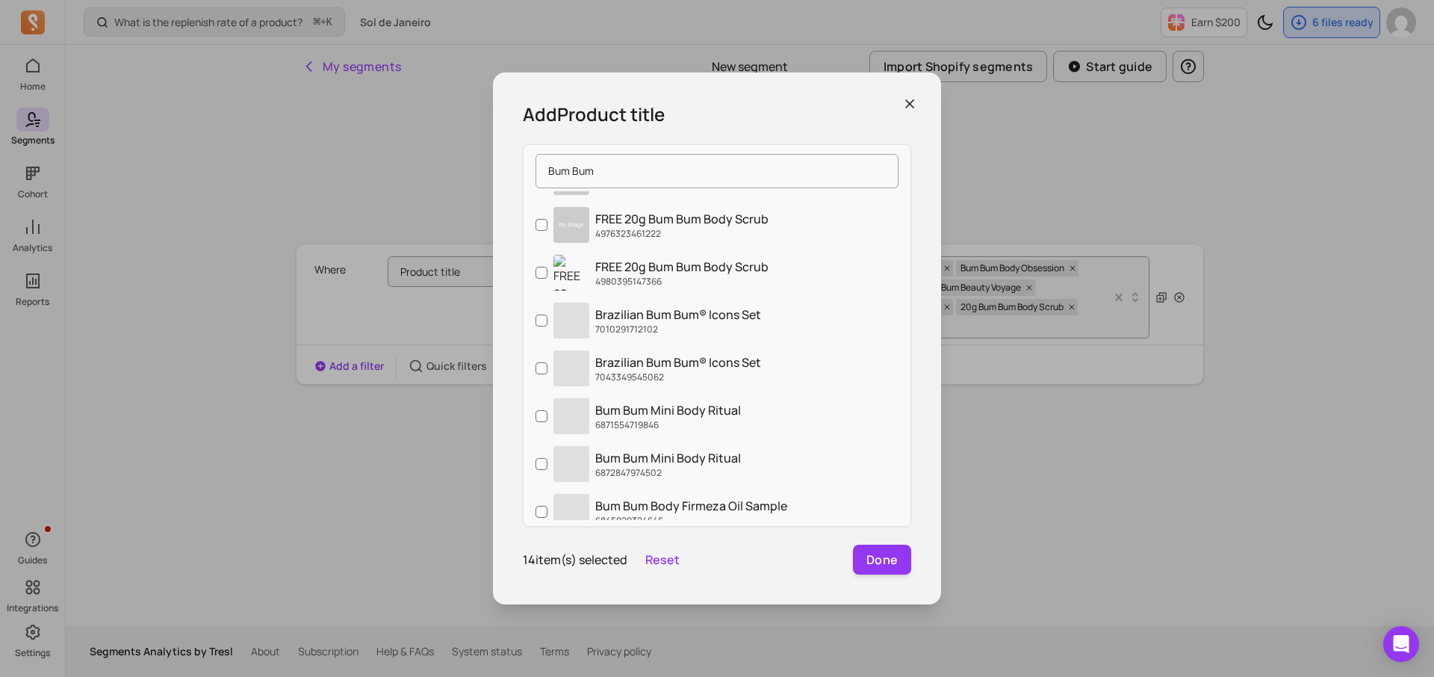
scroll to position [1565, 0]
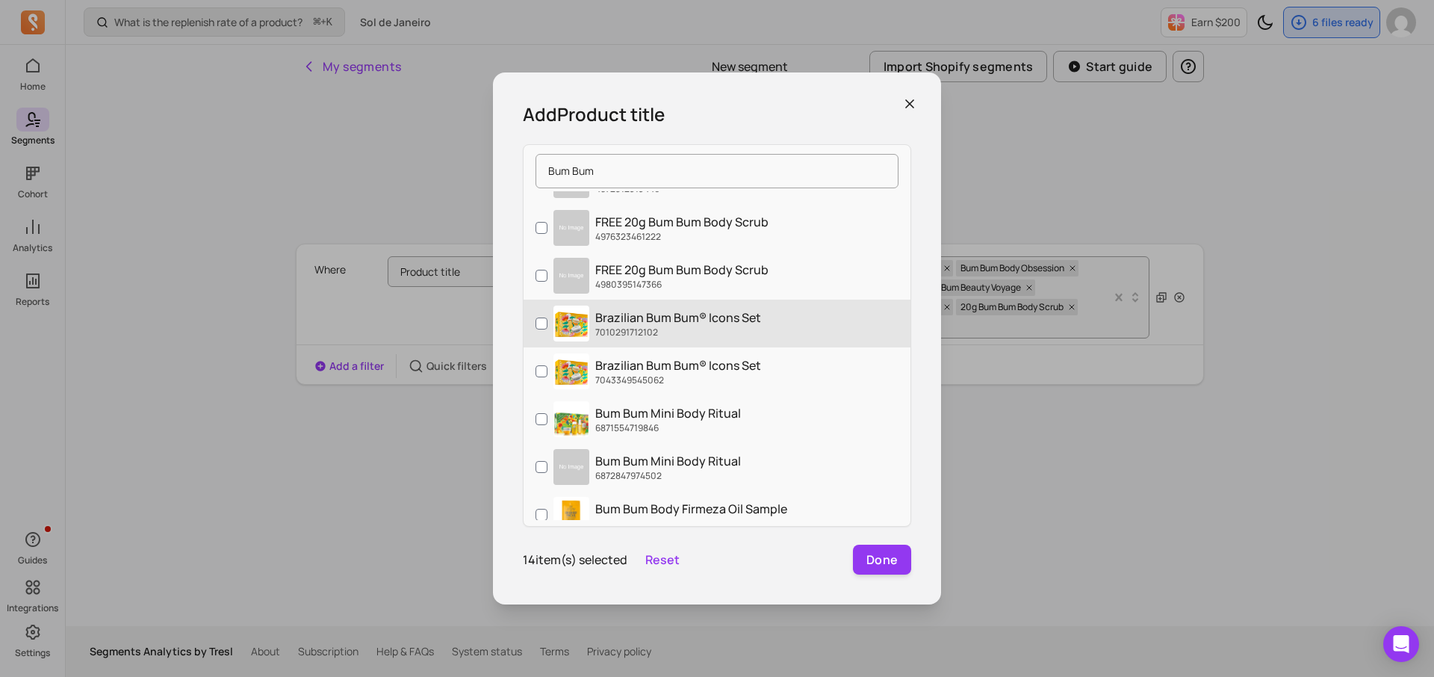
click at [531, 320] on label "Brazilian Bum Bum® Icons Set 7010291712102" at bounding box center [717, 324] width 387 height 48
click at [536, 320] on input "Brazilian Bum Bum® Icons Set 7010291712102" at bounding box center [542, 323] width 12 height 12
checkbox input "true"
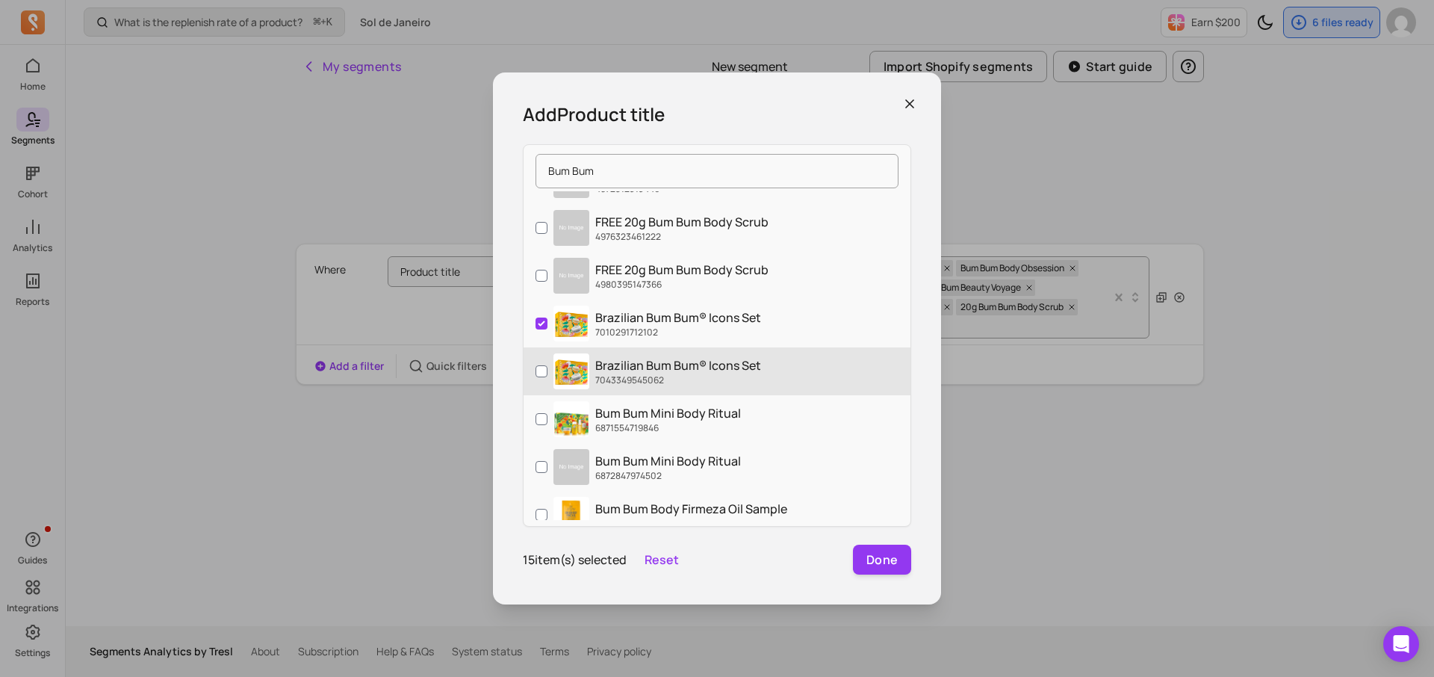
click at [533, 371] on label "Brazilian Bum Bum® Icons Set 7043349545062" at bounding box center [717, 371] width 387 height 48
click at [536, 371] on input "Brazilian Bum Bum® Icons Set 7043349545062" at bounding box center [542, 371] width 12 height 12
checkbox input "true"
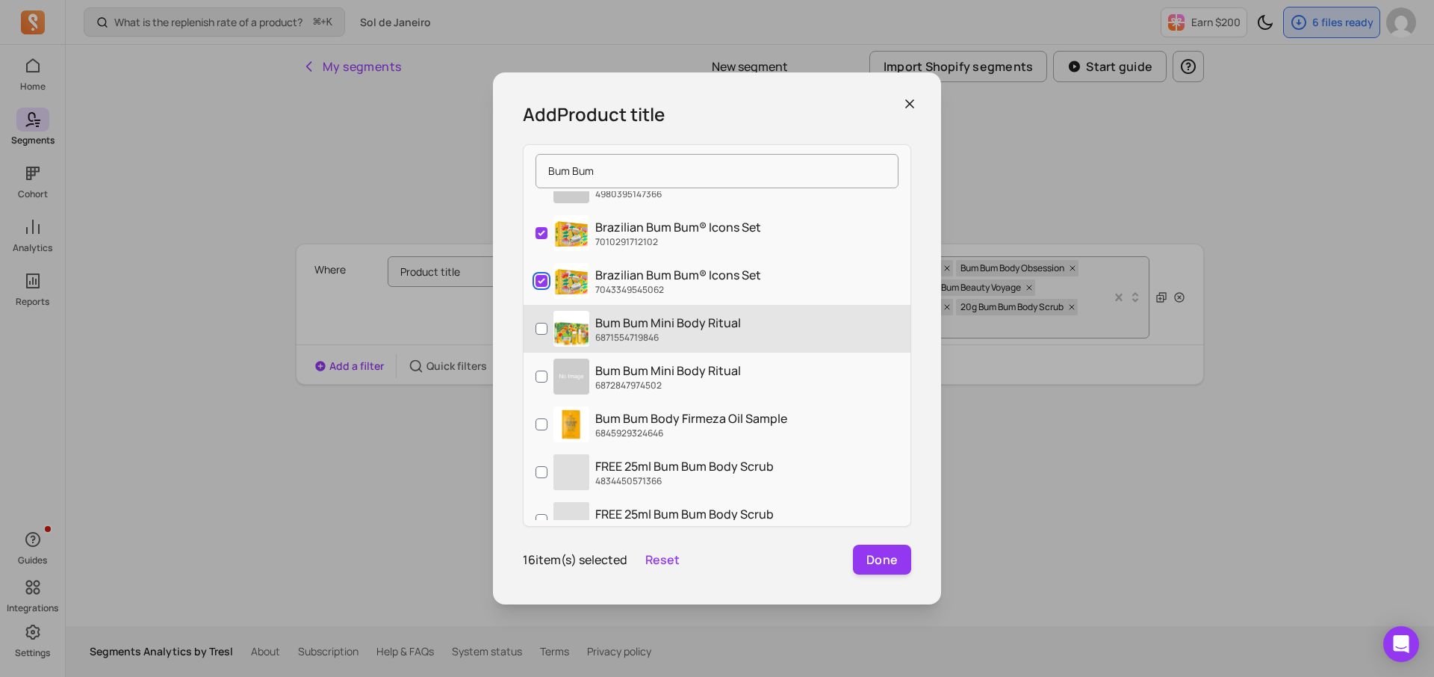
scroll to position [1666, 0]
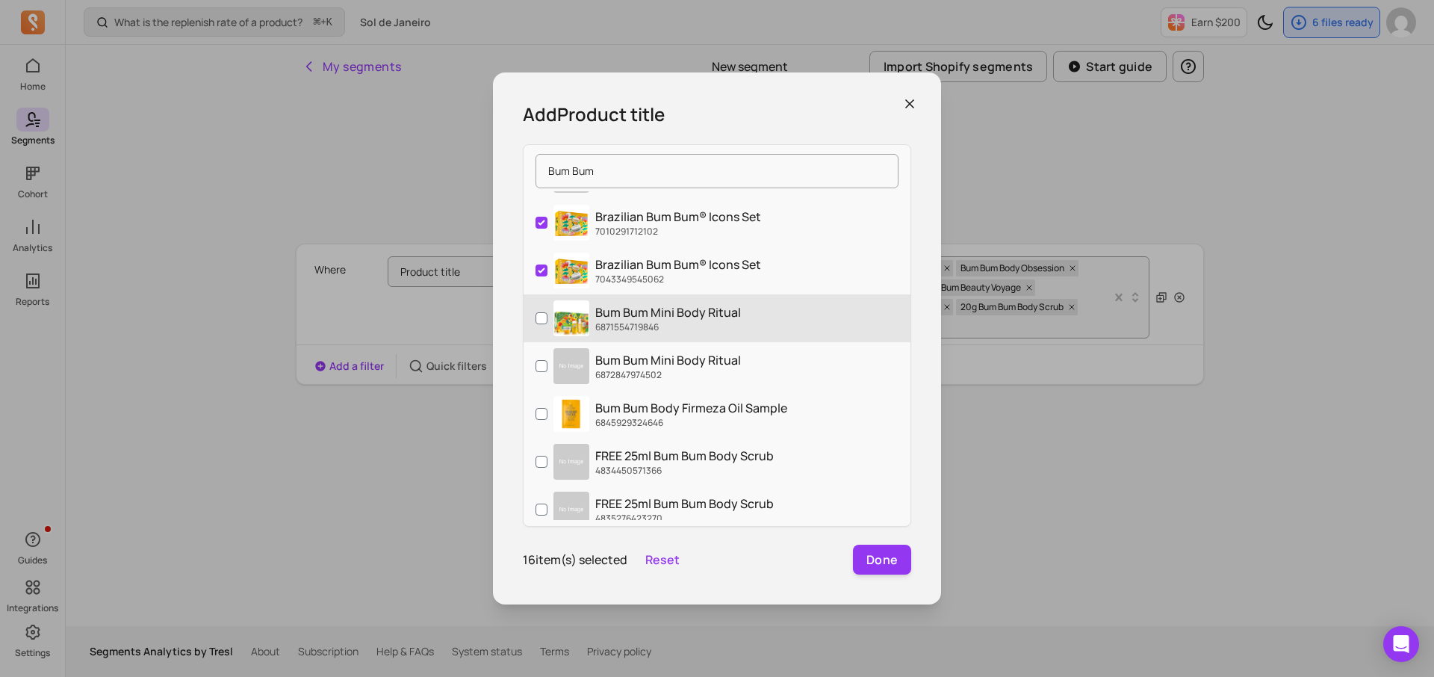
click at [530, 322] on label "Bum Bum Mini Body Ritual 6871554719846" at bounding box center [717, 318] width 387 height 48
click at [536, 322] on input "Bum Bum Mini Body Ritual 6871554719846" at bounding box center [542, 318] width 12 height 12
checkbox input "true"
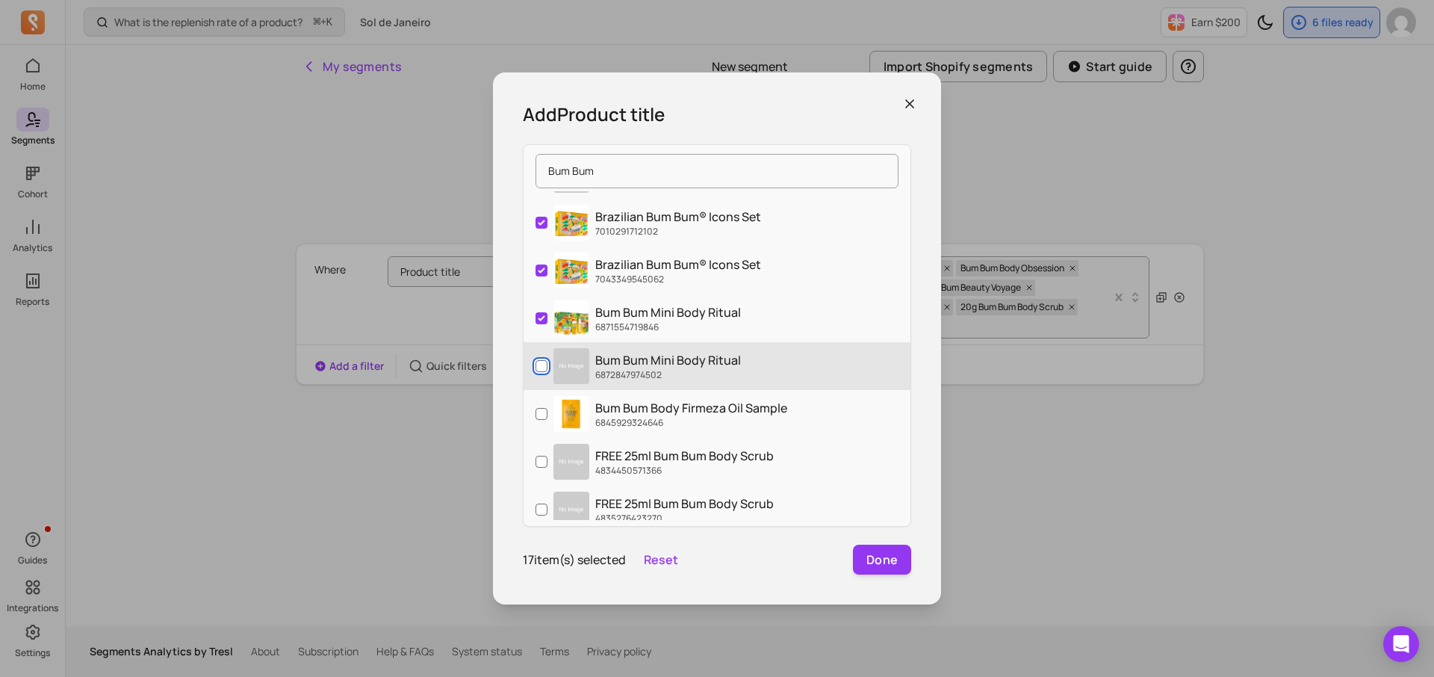
click at [536, 363] on input "Bum Bum Mini Body Ritual 6872847974502" at bounding box center [542, 366] width 12 height 12
checkbox input "true"
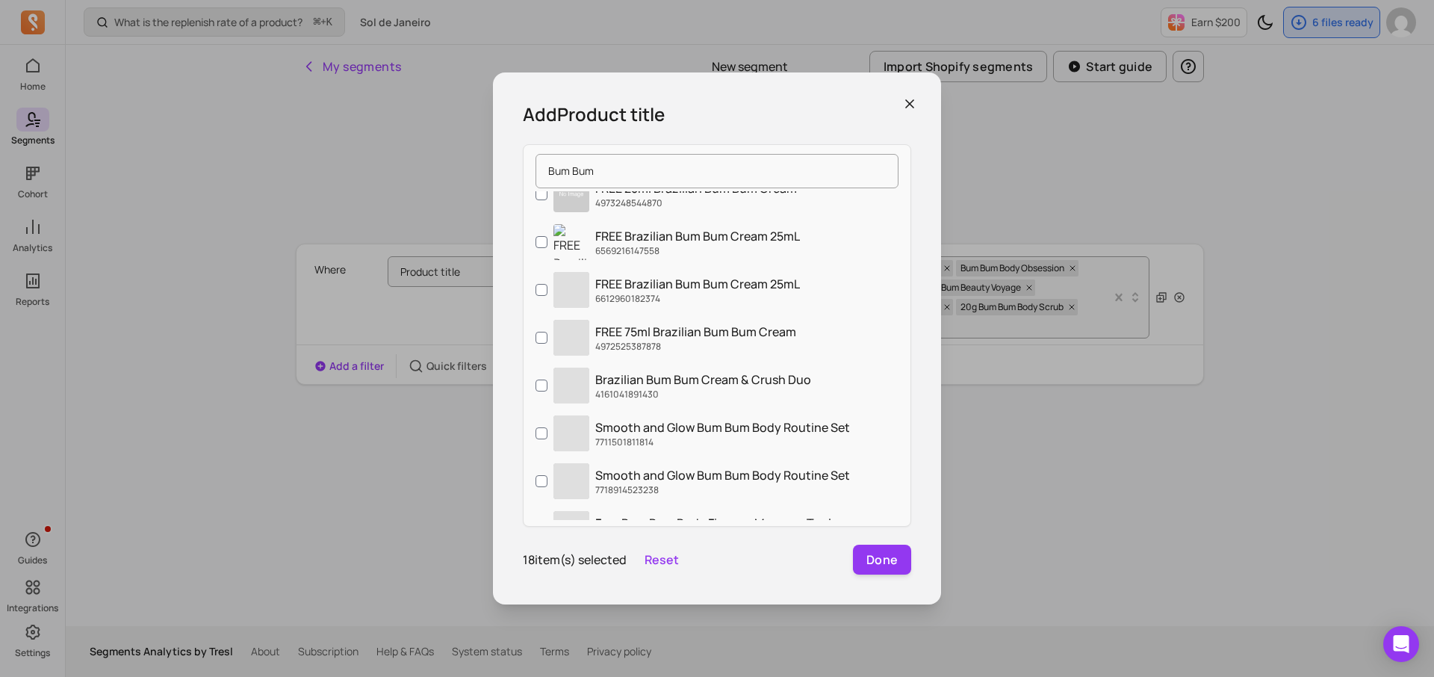
scroll to position [3261, 0]
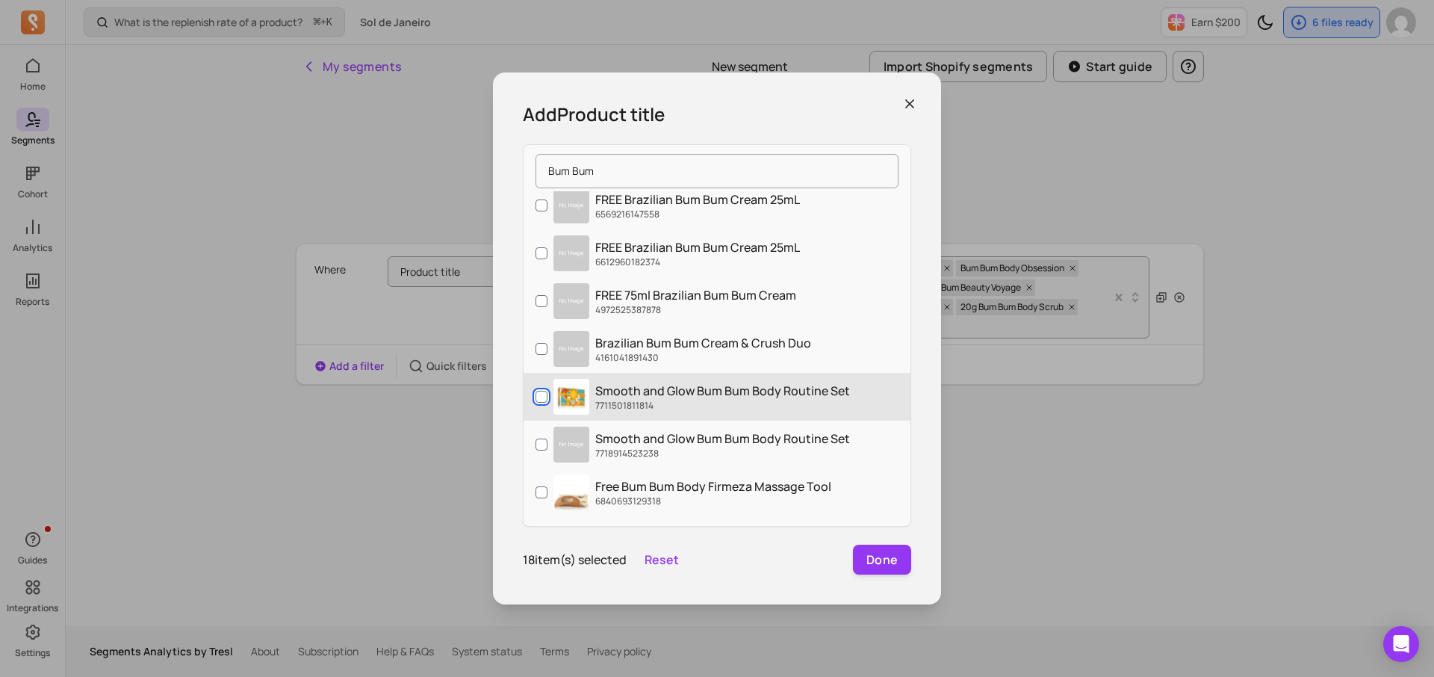
click at [538, 400] on input "Smooth and Glow Bum Bum Body Routine Set 7711501811814" at bounding box center [542, 397] width 12 height 12
checkbox input "true"
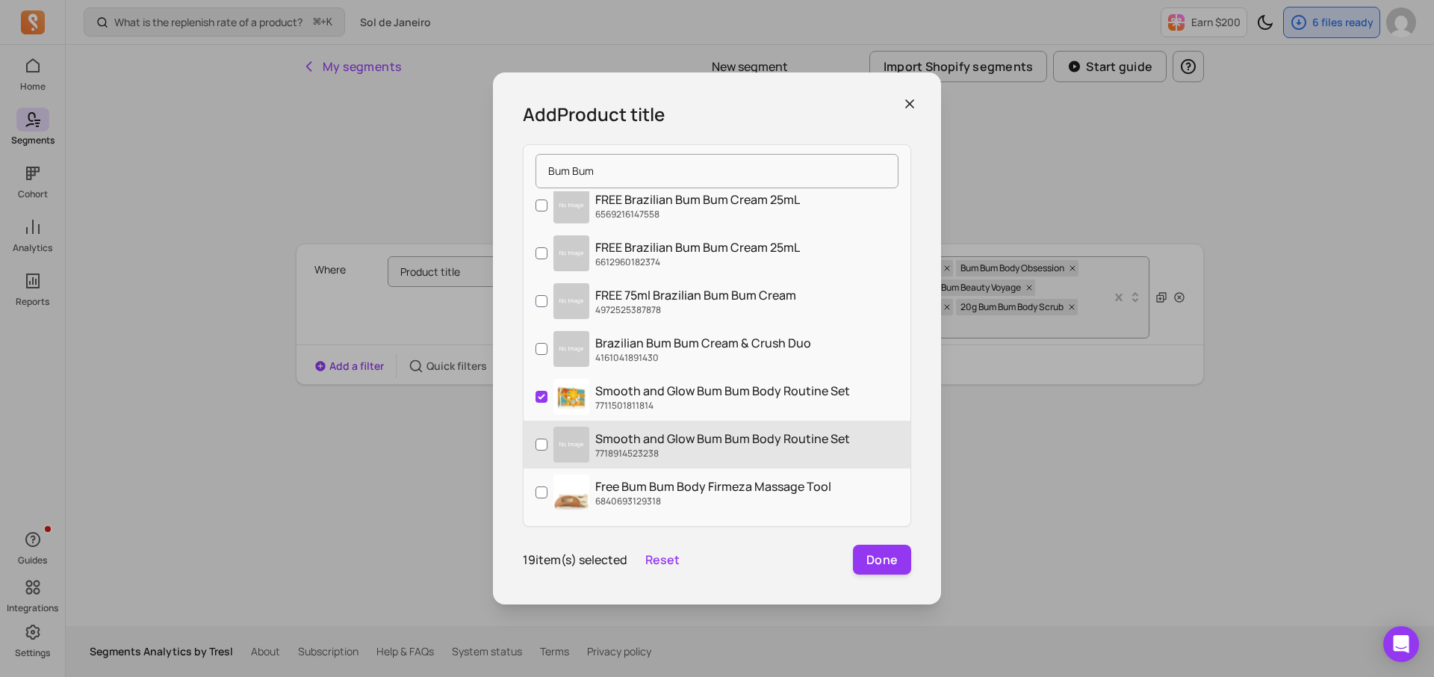
click at [536, 431] on label "Smooth and Glow Bum Bum Body Routine Set 7718914523238" at bounding box center [717, 445] width 387 height 48
click at [536, 439] on input "Smooth and Glow Bum Bum Body Routine Set 7718914523238" at bounding box center [542, 445] width 12 height 12
checkbox input "true"
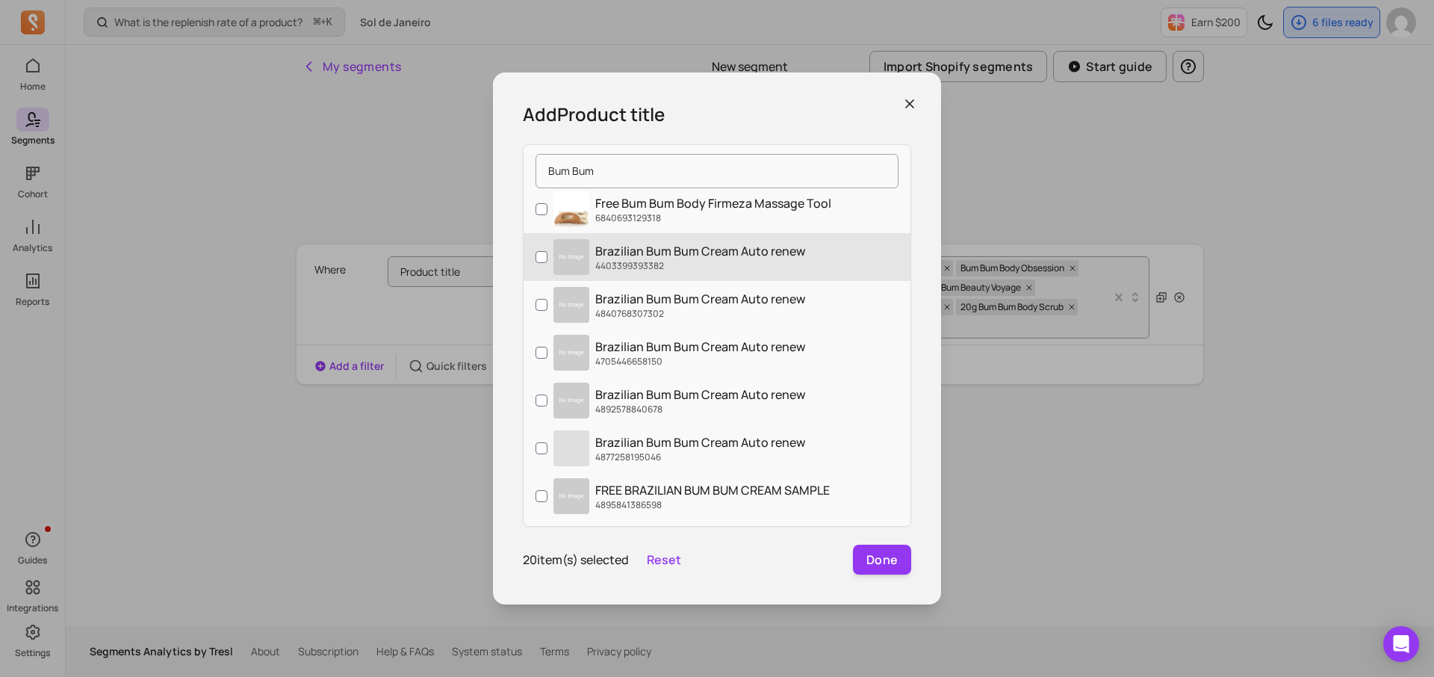
scroll to position [3548, 0]
click at [539, 247] on input "Brazilian Bum Bum Cream Auto renew 4403399393382" at bounding box center [542, 253] width 12 height 12
checkbox input "true"
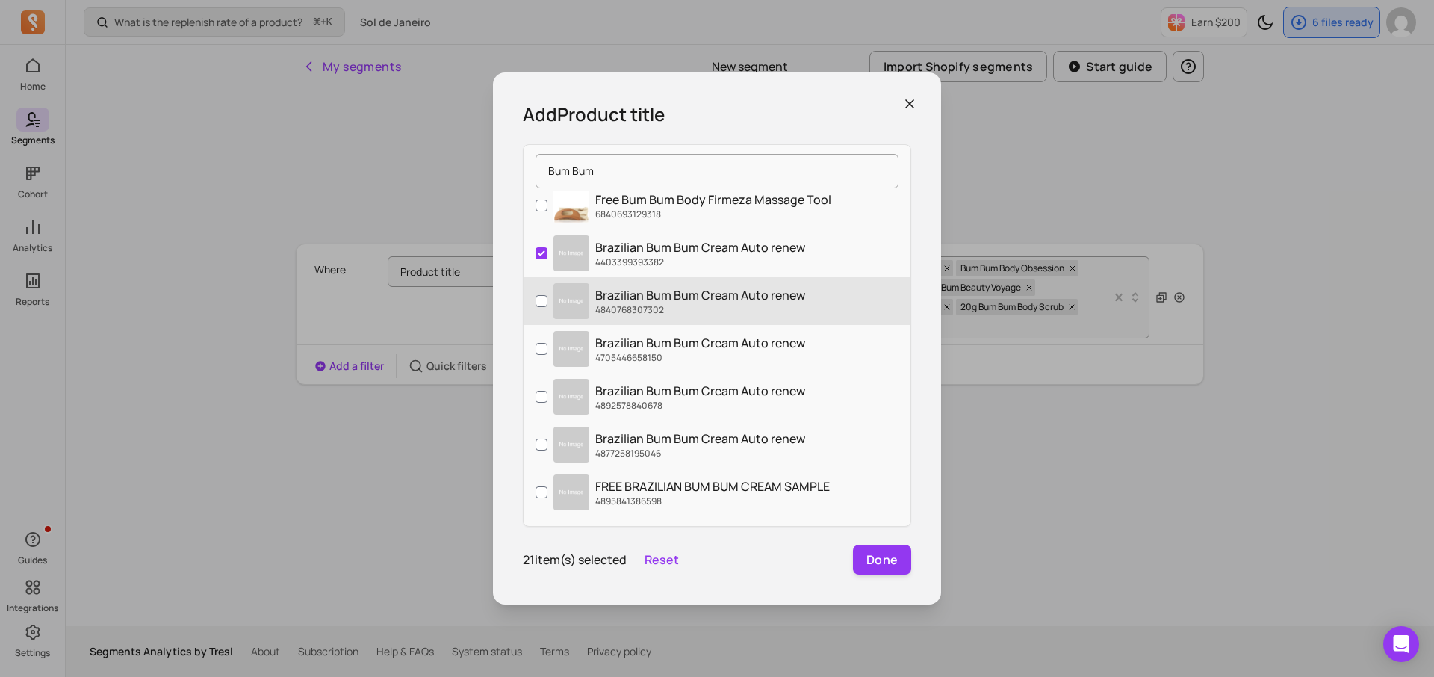
click at [539, 289] on label "Brazilian Bum Bum Cream Auto renew 4840768307302" at bounding box center [717, 301] width 387 height 48
click at [539, 295] on input "Brazilian Bum Bum Cream Auto renew 4840768307302" at bounding box center [542, 301] width 12 height 12
checkbox input "true"
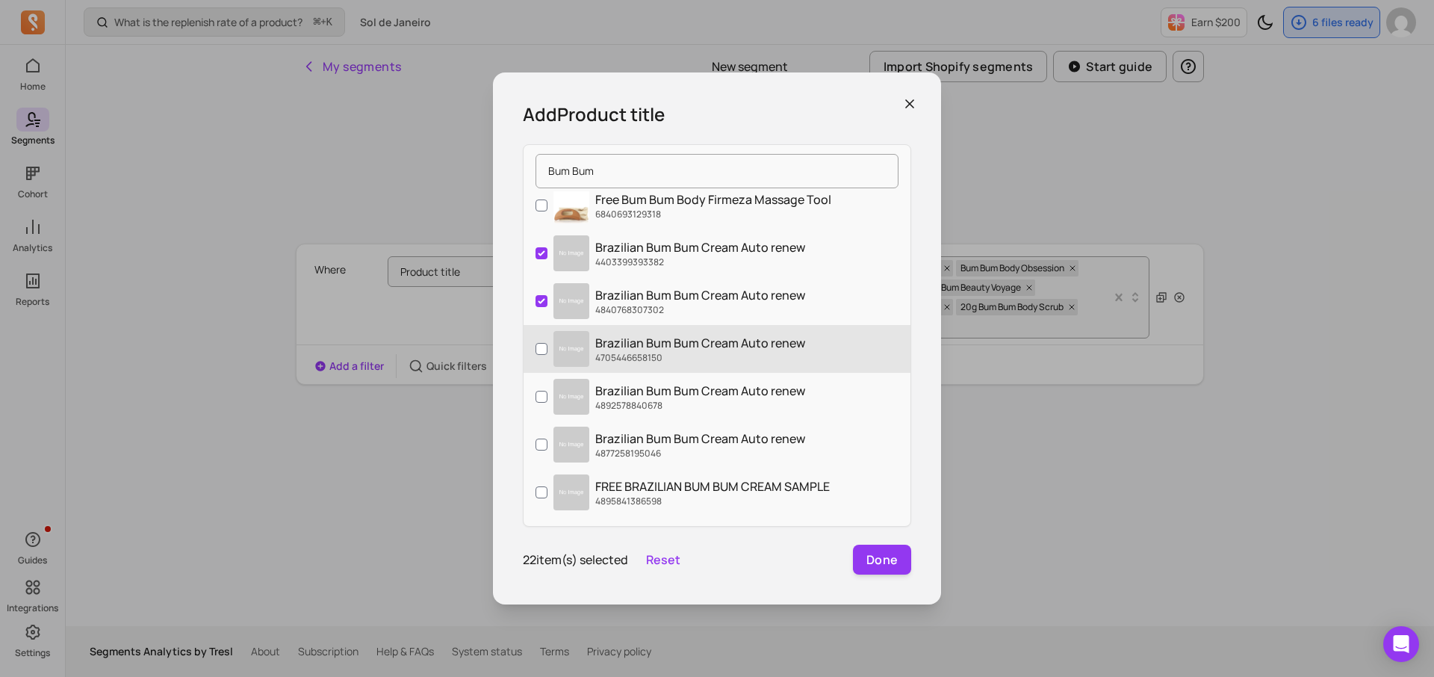
click at [539, 327] on label "Brazilian Bum Bum Cream Auto renew 4705446658150" at bounding box center [717, 349] width 387 height 48
click at [539, 343] on input "Brazilian Bum Bum Cream Auto renew 4705446658150" at bounding box center [542, 349] width 12 height 12
checkbox input "true"
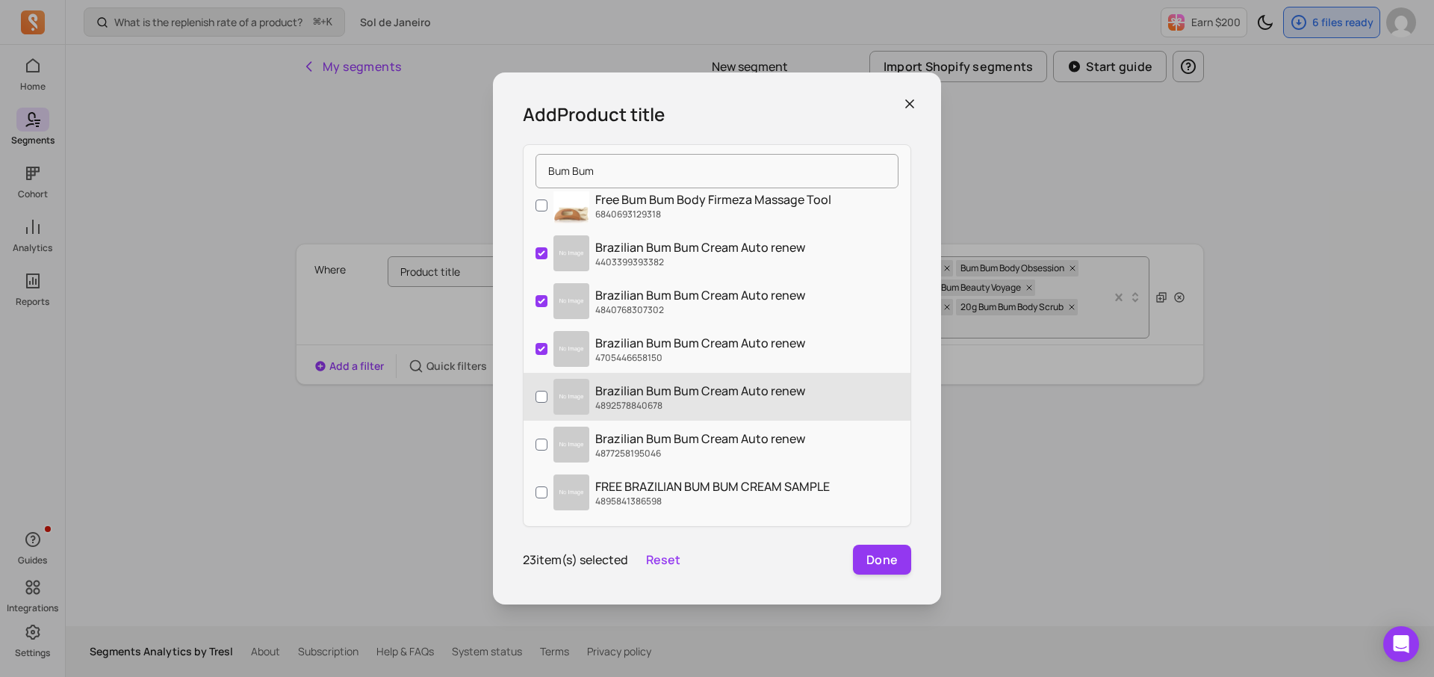
click at [541, 379] on label "Brazilian Bum Bum Cream Auto renew 4892578840678" at bounding box center [717, 397] width 387 height 48
click at [541, 391] on input "Brazilian Bum Bum Cream Auto renew 4892578840678" at bounding box center [542, 397] width 12 height 12
checkbox input "true"
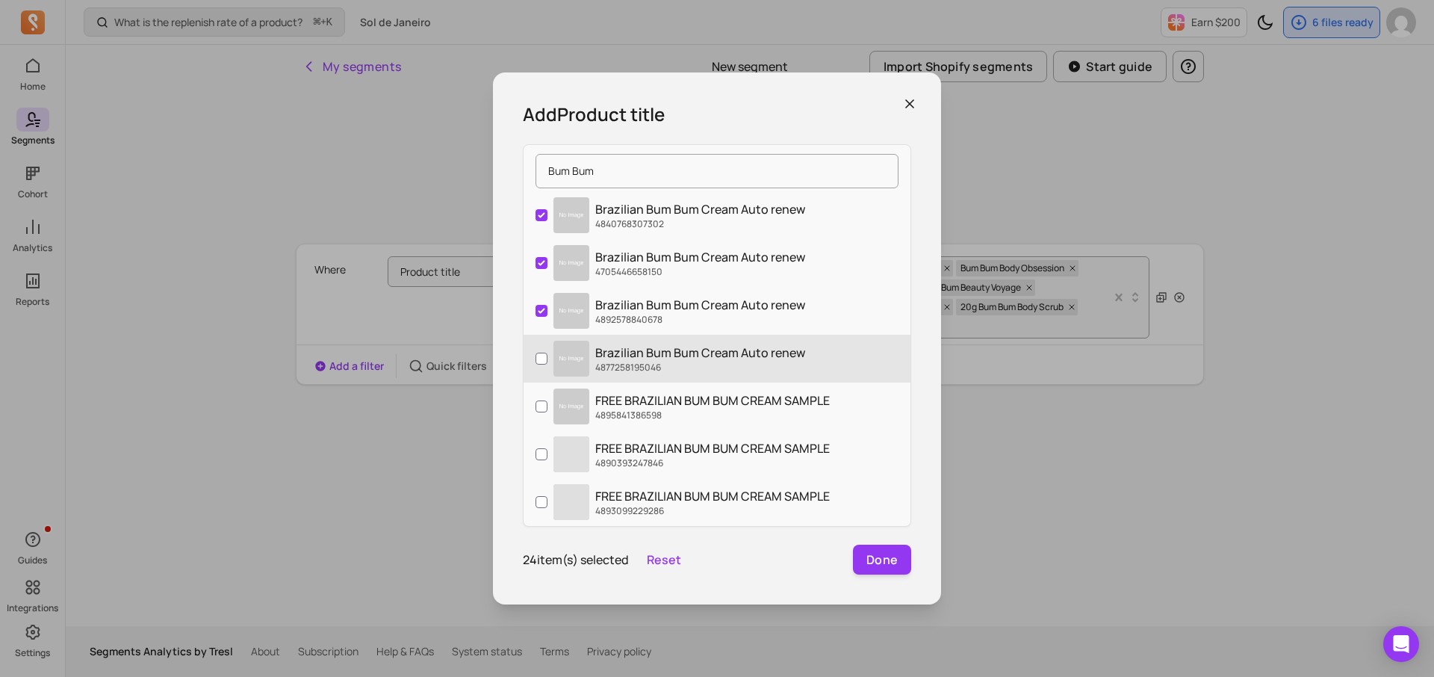
click at [539, 365] on label "Brazilian Bum Bum Cream Auto renew 4877258195046" at bounding box center [717, 359] width 387 height 48
click at [539, 365] on input "Brazilian Bum Bum Cream Auto renew 4877258195046" at bounding box center [542, 359] width 12 height 12
checkbox input "true"
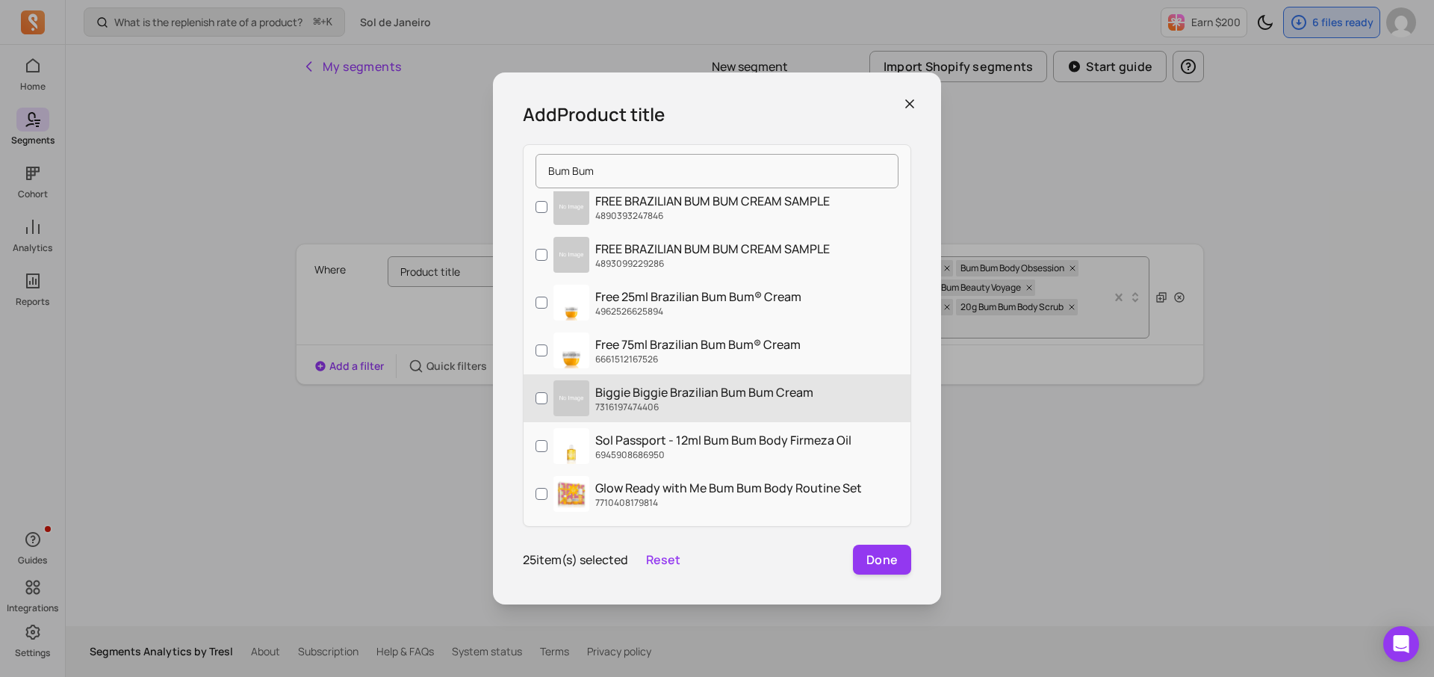
click at [532, 388] on label "Biggie Biggie Brazilian Bum Bum Cream 7316197474406" at bounding box center [717, 398] width 387 height 48
click at [536, 392] on input "Biggie Biggie Brazilian Bum Bum Cream 7316197474406" at bounding box center [542, 398] width 12 height 12
checkbox input "true"
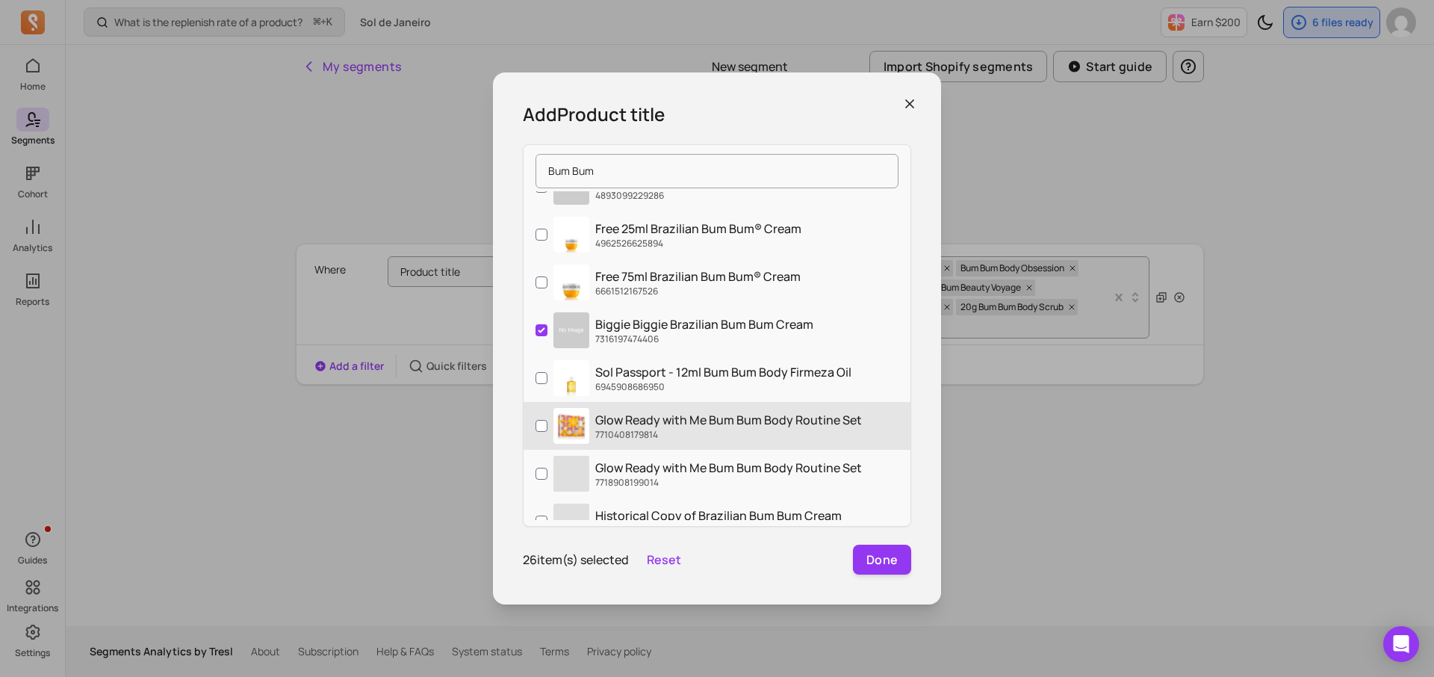
click at [524, 421] on label "Glow Ready with Me Bum Bum Body Routine Set 7710408179814" at bounding box center [717, 426] width 387 height 48
click at [536, 421] on input "Glow Ready with Me Bum Bum Body Routine Set 7710408179814" at bounding box center [542, 426] width 12 height 12
checkbox input "true"
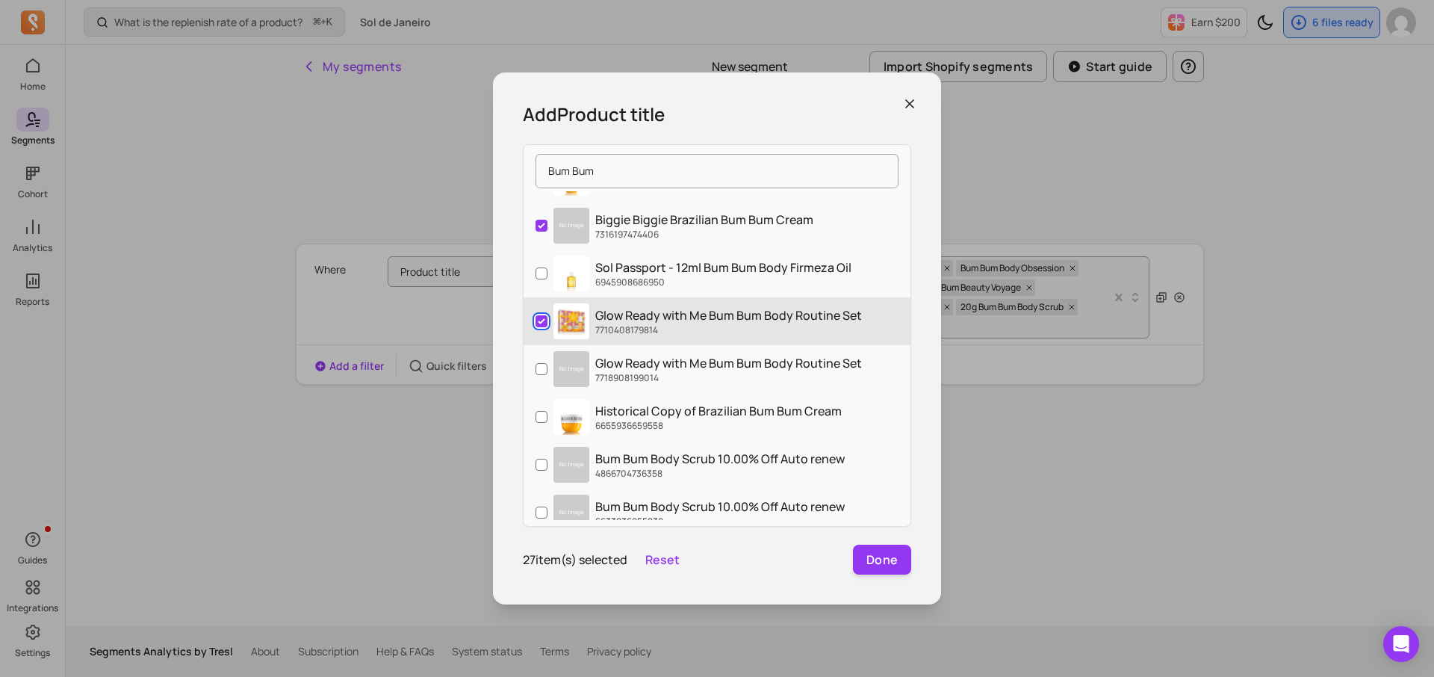
scroll to position [4057, 0]
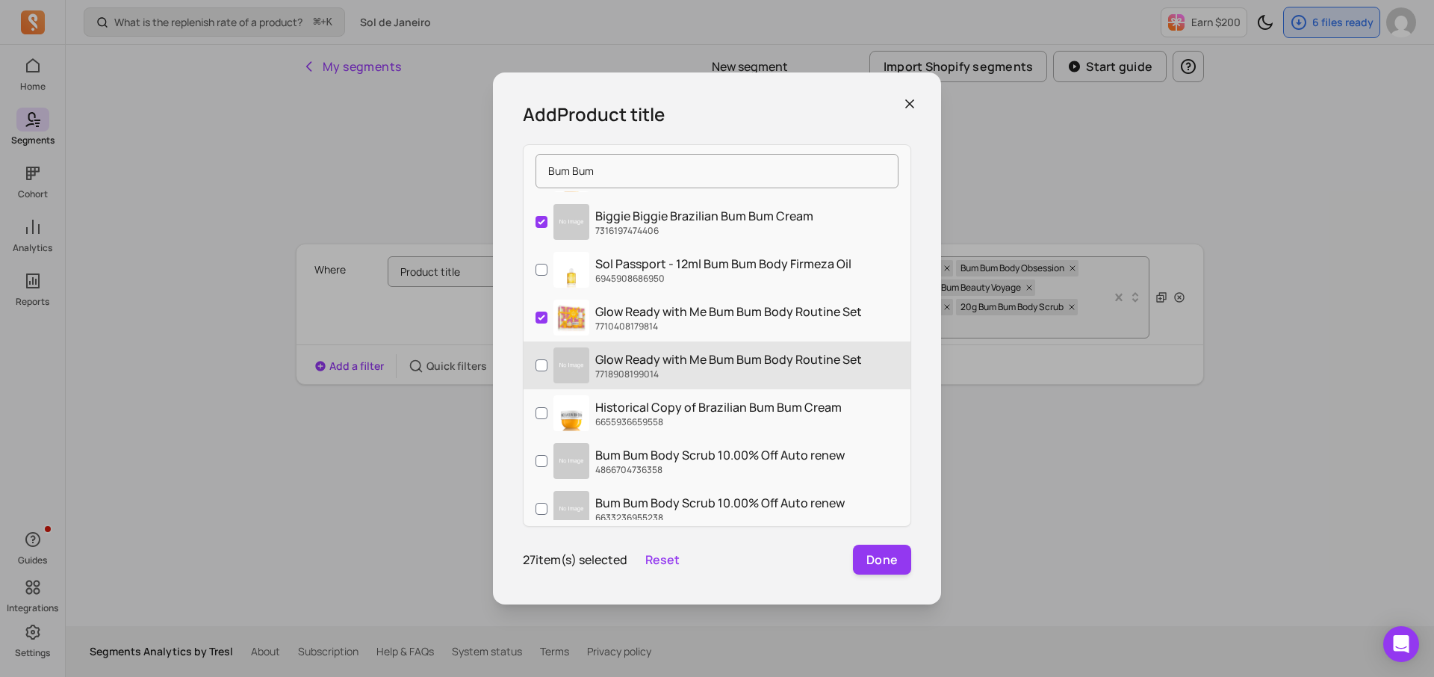
click at [528, 352] on label "Glow Ready with Me Bum Bum Body Routine Set 7718908199014" at bounding box center [717, 365] width 387 height 48
click at [536, 359] on input "Glow Ready with Me Bum Bum Body Routine Set 7718908199014" at bounding box center [542, 365] width 12 height 12
checkbox input "true"
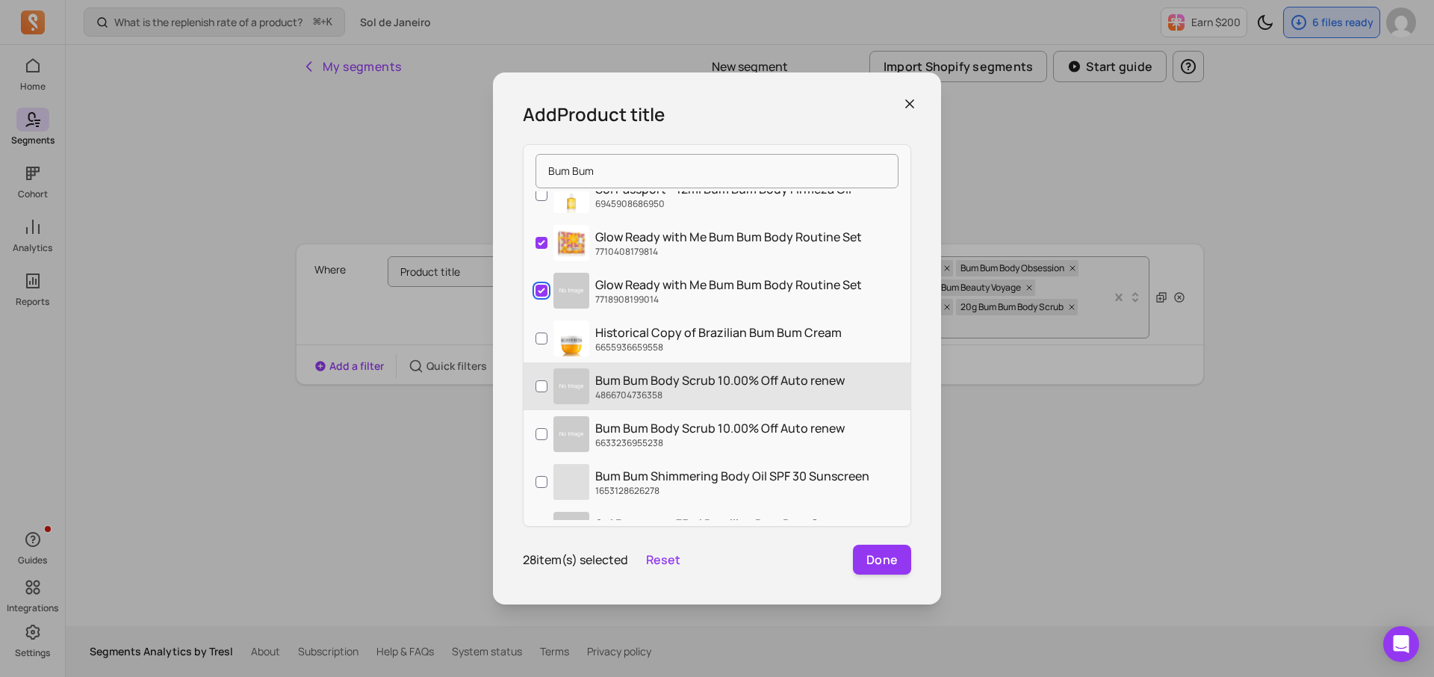
scroll to position [4171, 0]
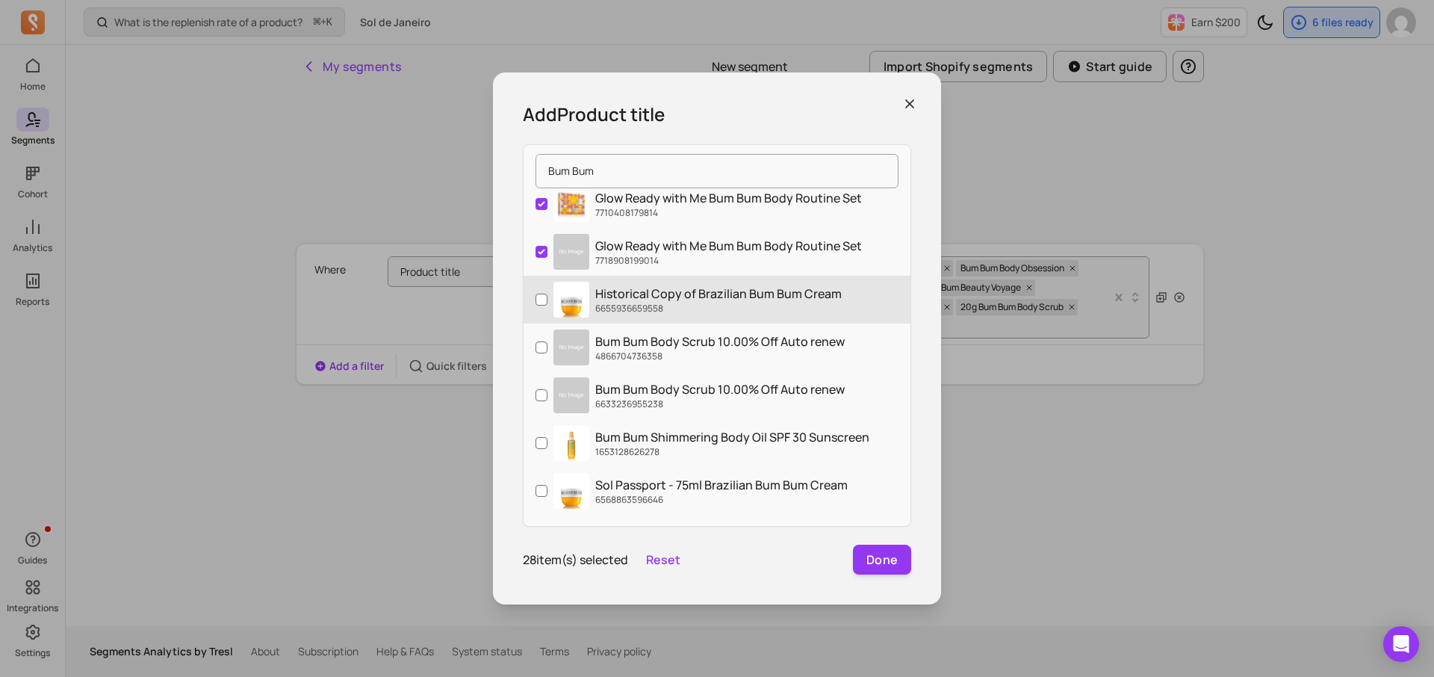
click at [526, 295] on label "Historical Copy of Brazilian Bum Bum Cream 6655936659558" at bounding box center [717, 300] width 387 height 48
click at [536, 295] on input "Historical Copy of Brazilian Bum Bum Cream 6655936659558" at bounding box center [542, 300] width 12 height 12
checkbox input "true"
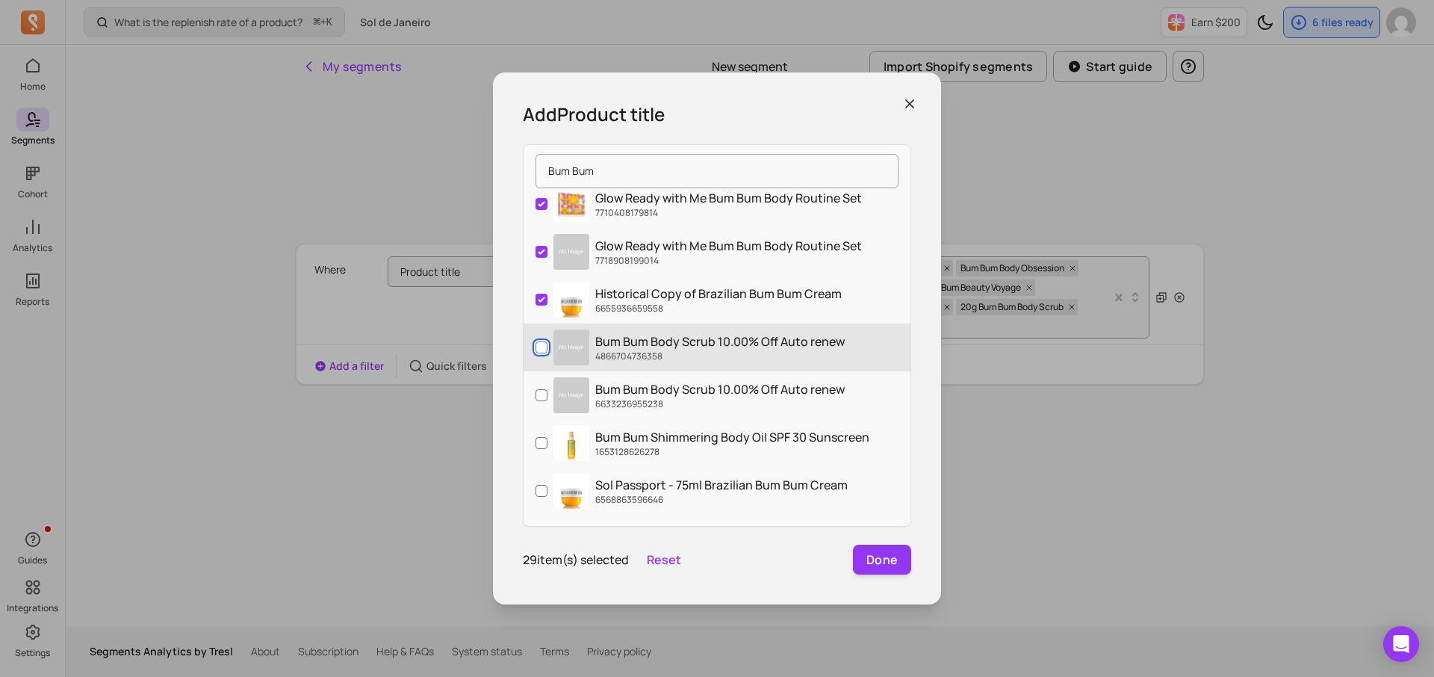
click at [537, 341] on input "Bum Bum Body Scrub 10.00% Off Auto renew 4866704736358" at bounding box center [542, 347] width 12 height 12
checkbox input "true"
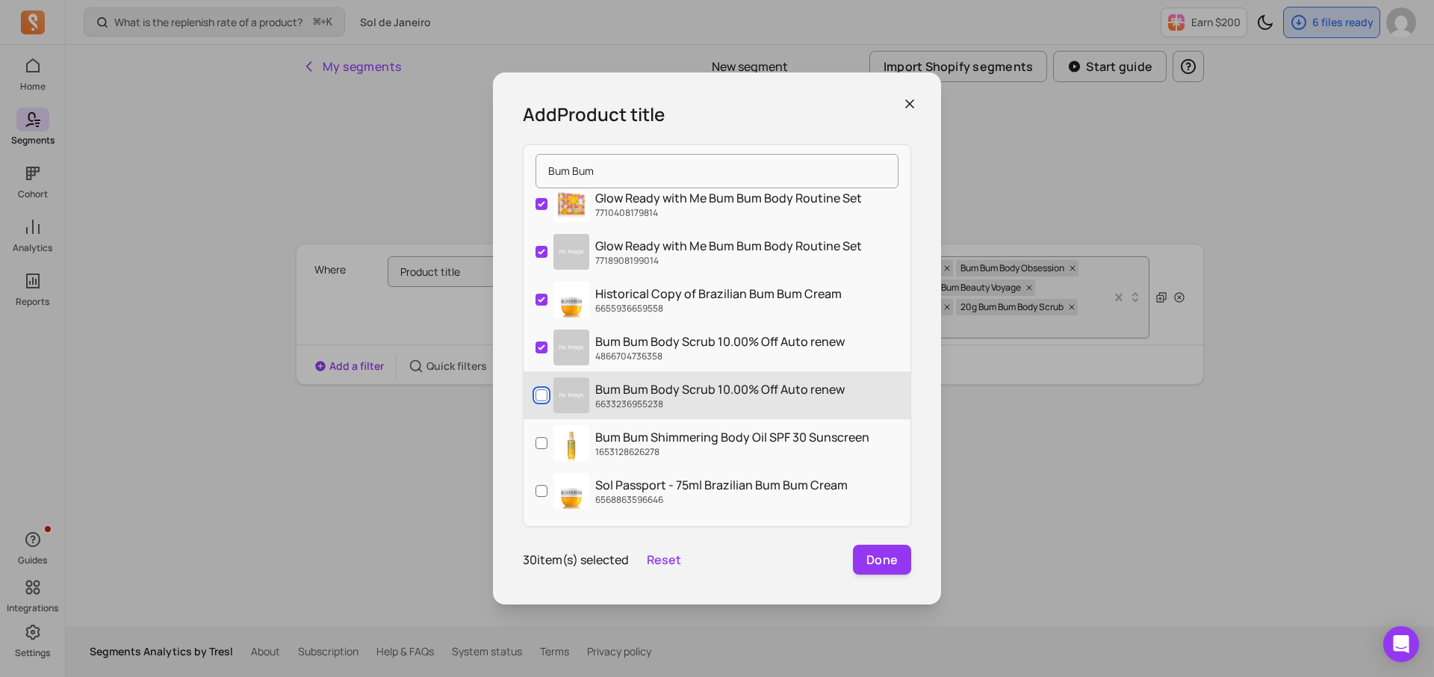
click at [536, 396] on input "Bum Bum Body Scrub 10.00% Off Auto renew 6633236955238" at bounding box center [542, 395] width 12 height 12
checkbox input "true"
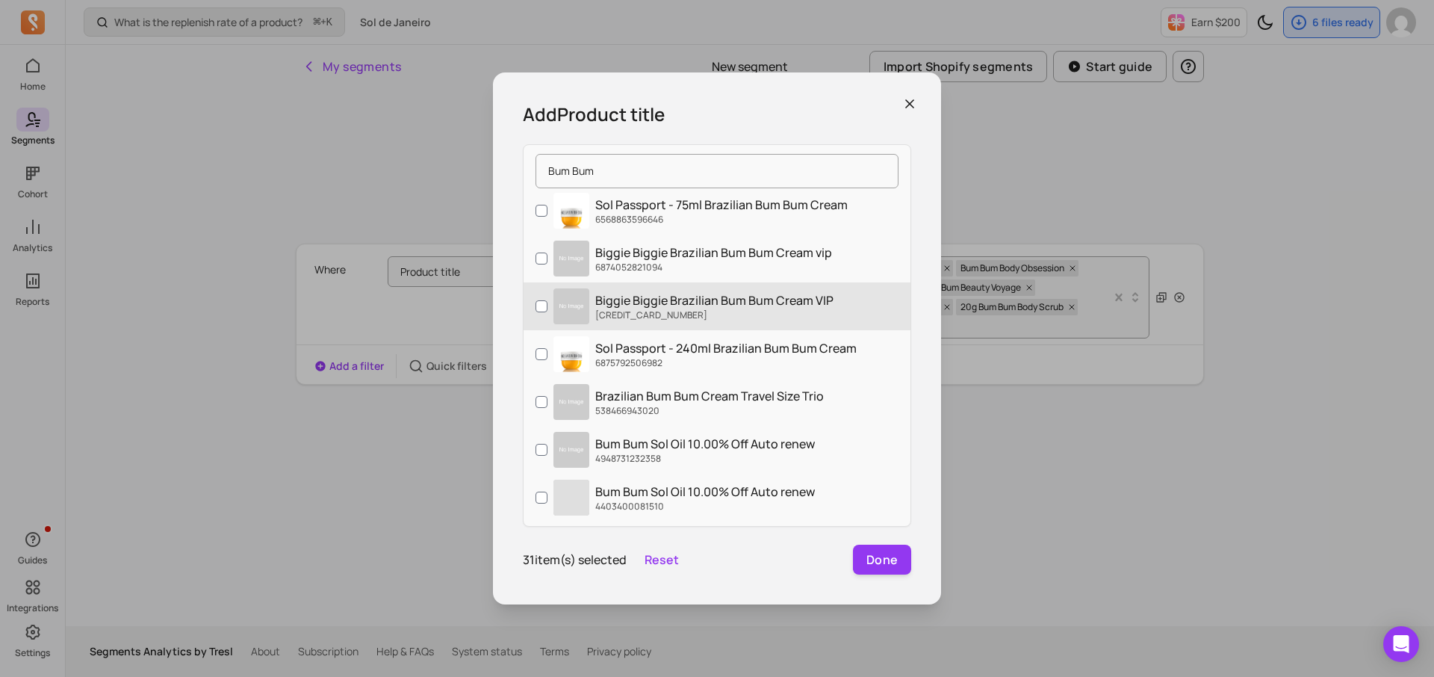
scroll to position [4452, 0]
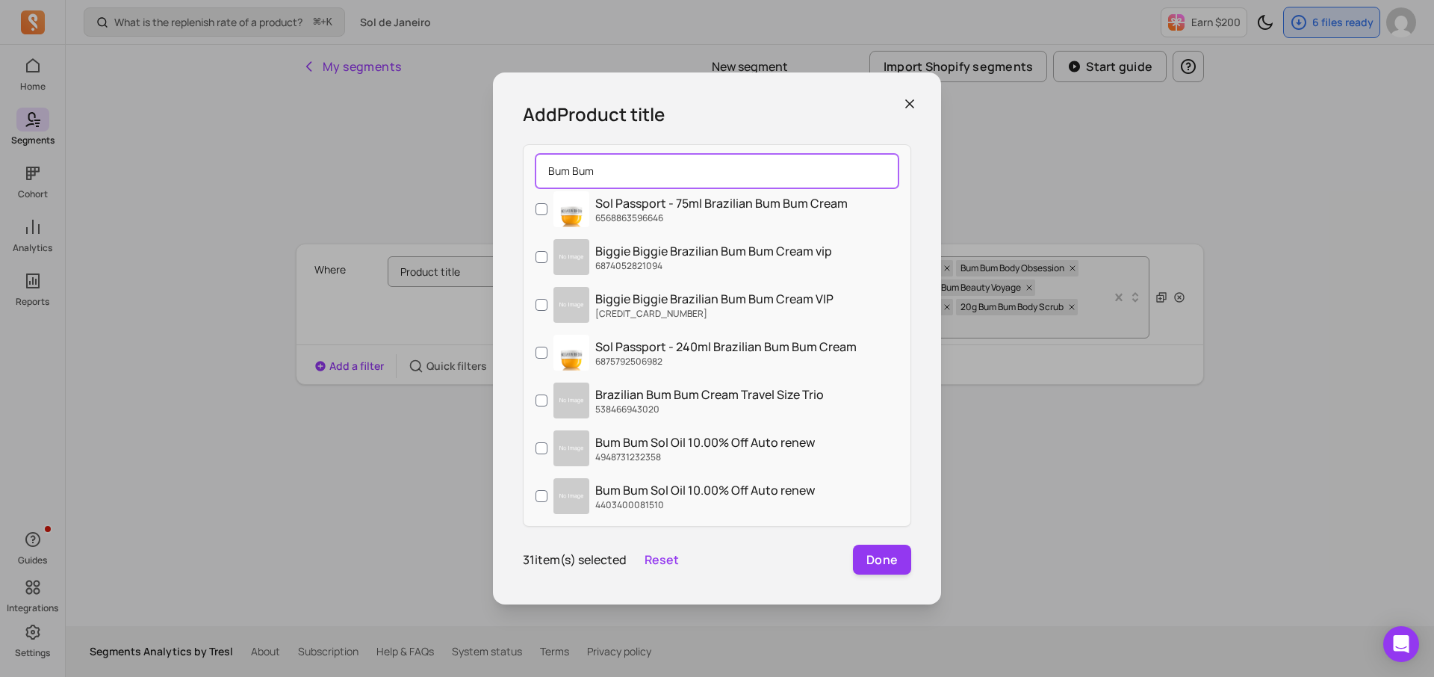
drag, startPoint x: 671, startPoint y: 167, endPoint x: 473, endPoint y: 166, distance: 198.0
click at [473, 166] on div "Add Product title Bum Bum Bum Bum Body Bundle 7637784592486 Bum Bum Body Obsess…" at bounding box center [717, 338] width 1410 height 653
type input "z"
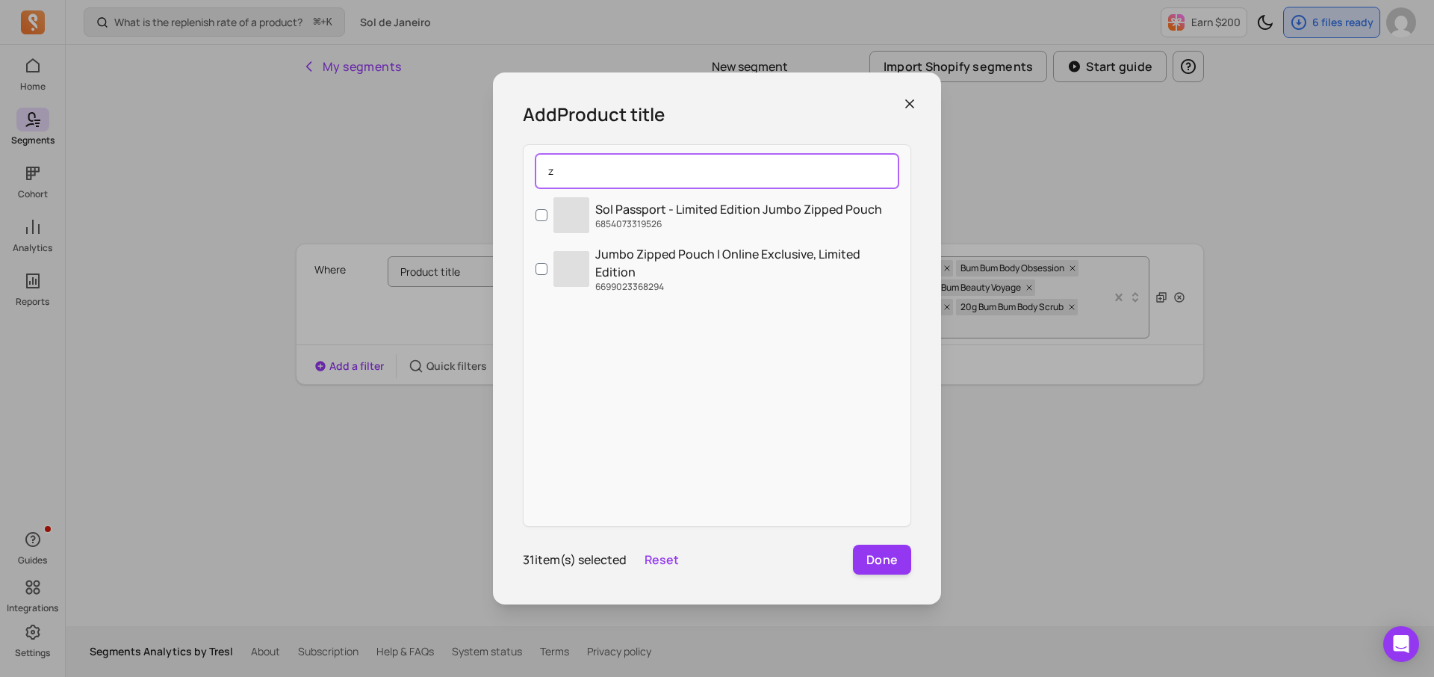
scroll to position [0, 0]
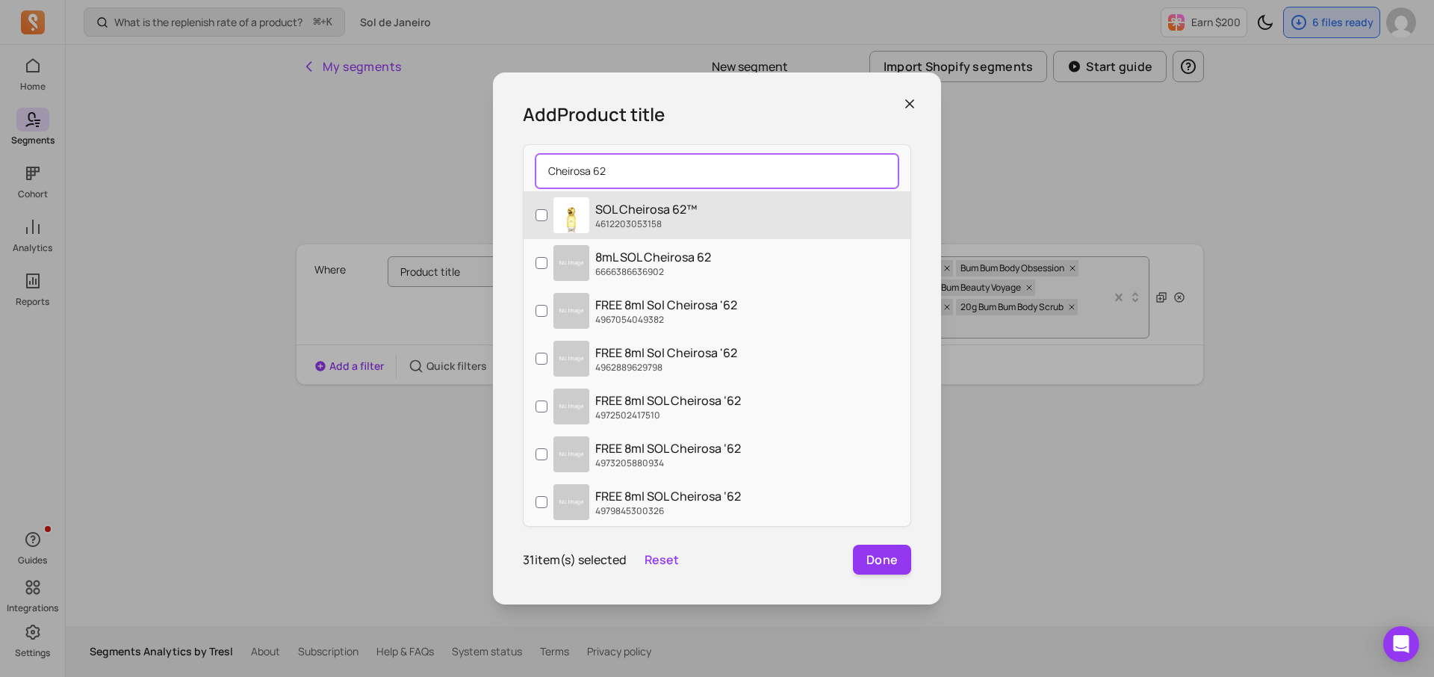
type input "Cheirosa 62"
click at [531, 206] on label "SOL Cheirosa 62™ 4612203053158" at bounding box center [717, 215] width 387 height 48
click at [536, 209] on input "SOL Cheirosa 62™ 4612203053158" at bounding box center [542, 215] width 12 height 12
checkbox input "true"
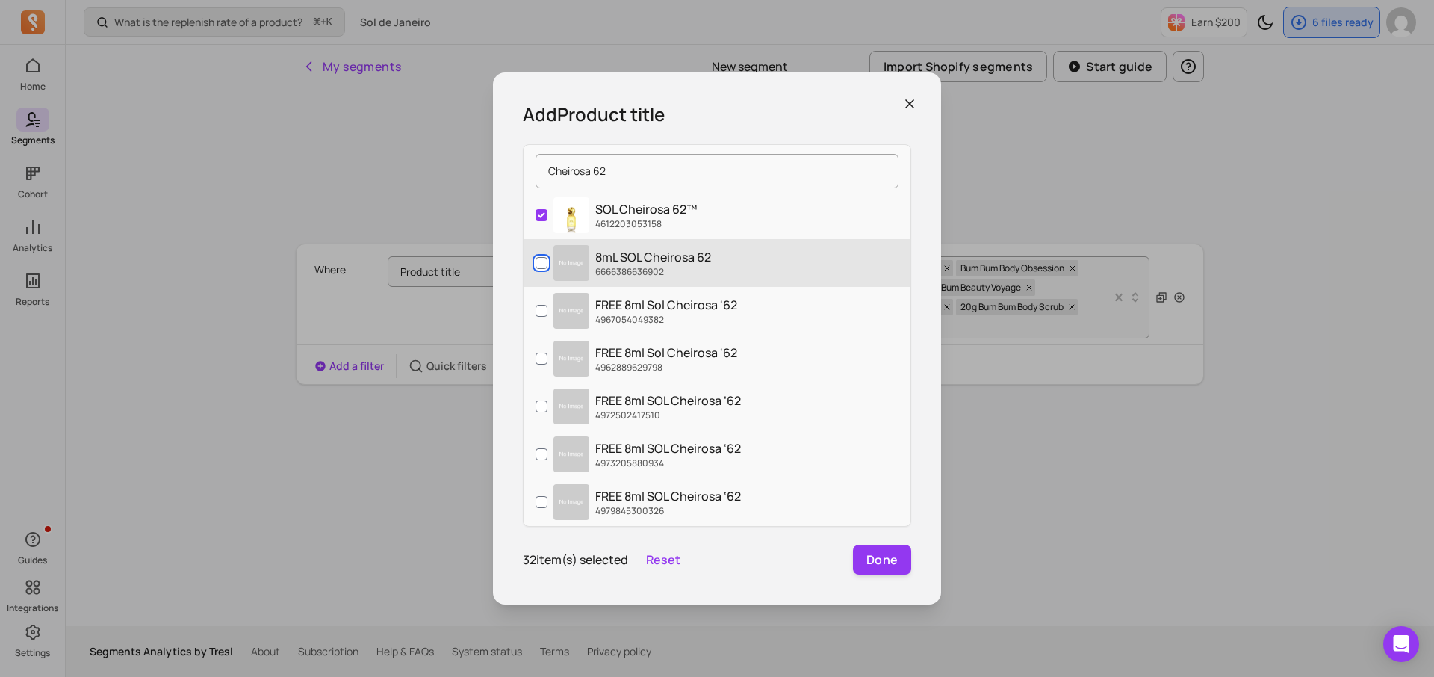
click at [536, 263] on input "8mL SOL Cheirosa 62 6666386636902" at bounding box center [542, 263] width 12 height 12
checkbox input "true"
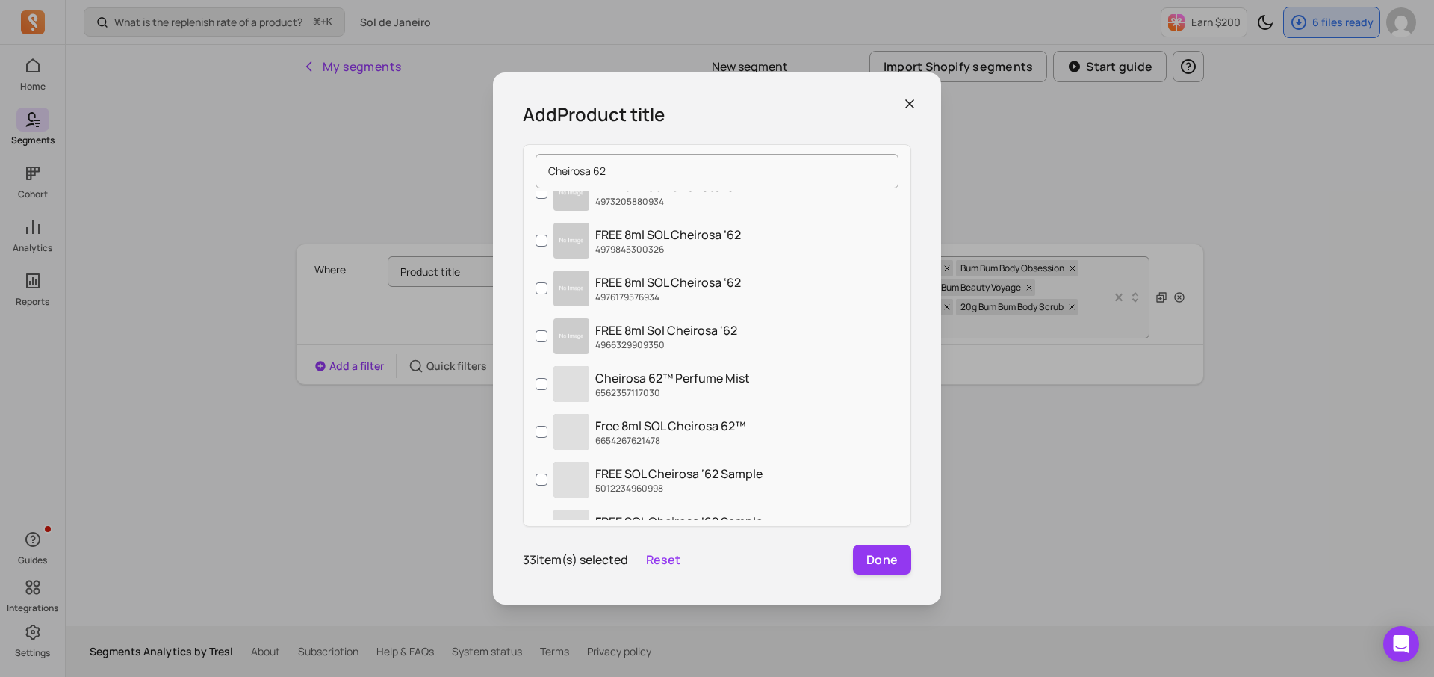
scroll to position [263, 0]
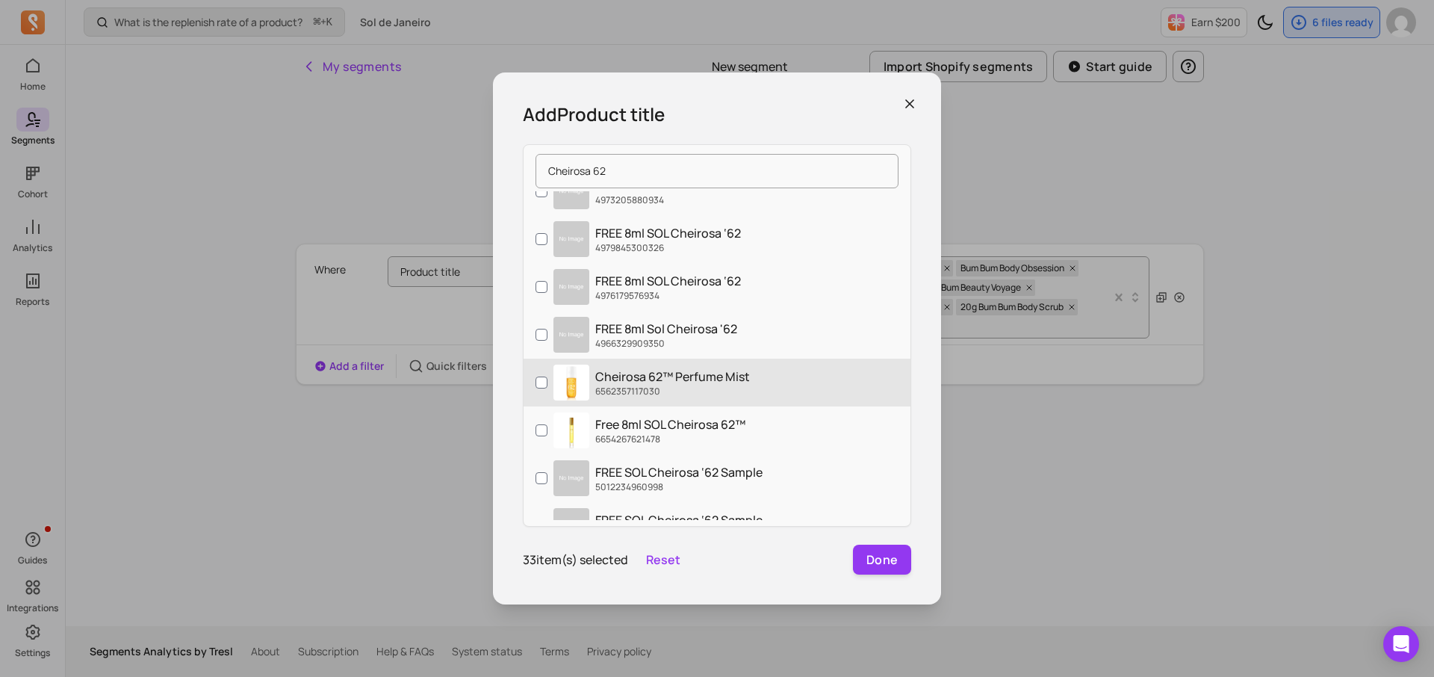
click at [530, 379] on label "Cheirosa 62™ Perfume Mist 6562357117030" at bounding box center [717, 383] width 387 height 48
click at [536, 379] on input "Cheirosa 62™ Perfume Mist 6562357117030" at bounding box center [542, 383] width 12 height 12
checkbox input "true"
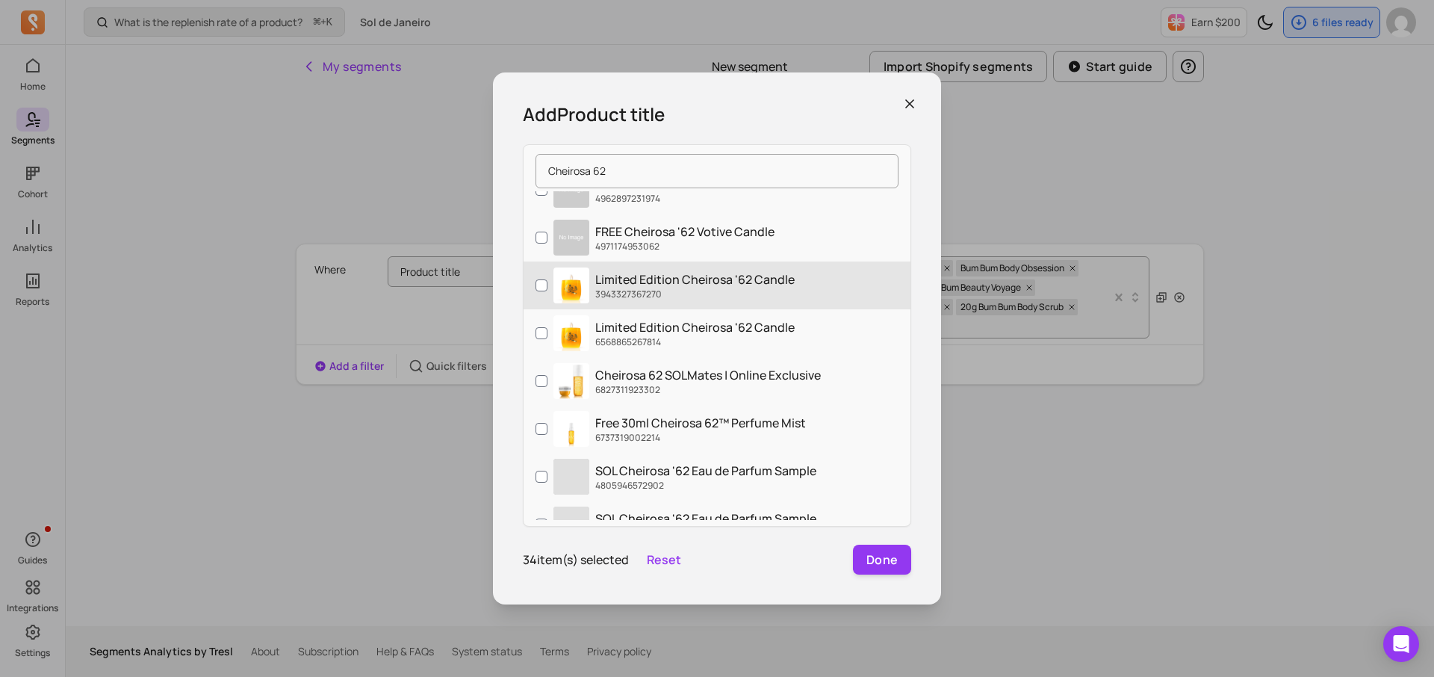
scroll to position [796, 0]
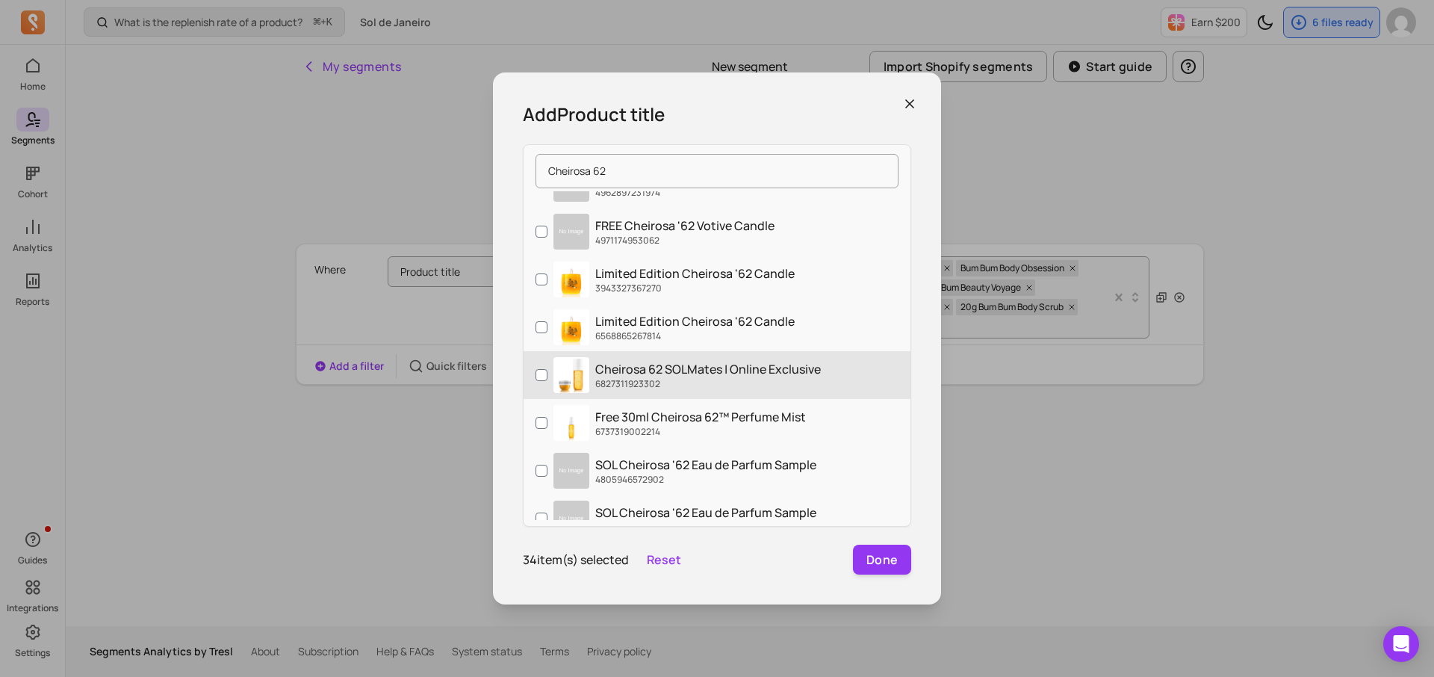
click at [531, 376] on label "Cheirosa 62 SOLMates | Online Exclusive 6827311923302" at bounding box center [717, 375] width 387 height 48
click at [536, 376] on input "Cheirosa 62 SOLMates | Online Exclusive 6827311923302" at bounding box center [542, 375] width 12 height 12
checkbox input "true"
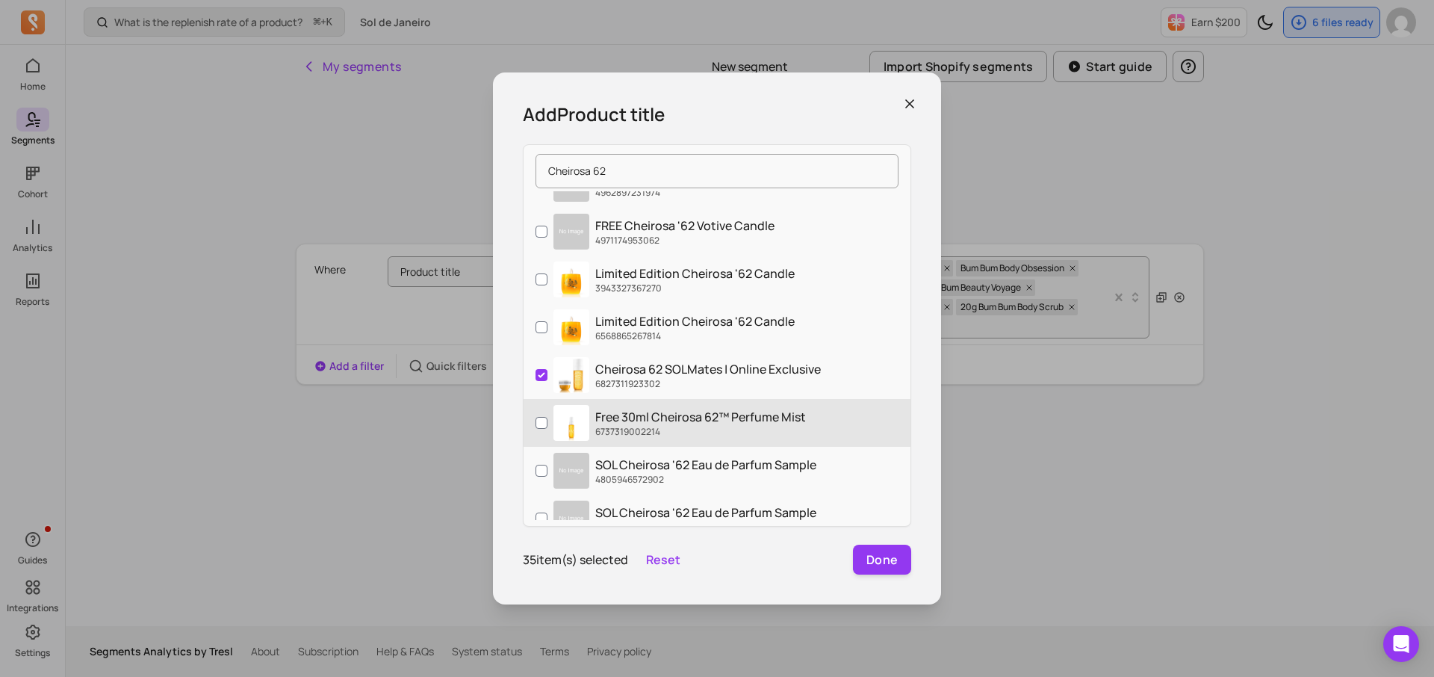
click at [533, 425] on label "Free 30ml Cheirosa 62™ Perfume Mist 6737319002214" at bounding box center [717, 423] width 387 height 48
click at [536, 425] on input "Free 30ml Cheirosa 62™ Perfume Mist 6737319002214" at bounding box center [542, 423] width 12 height 12
checkbox input "true"
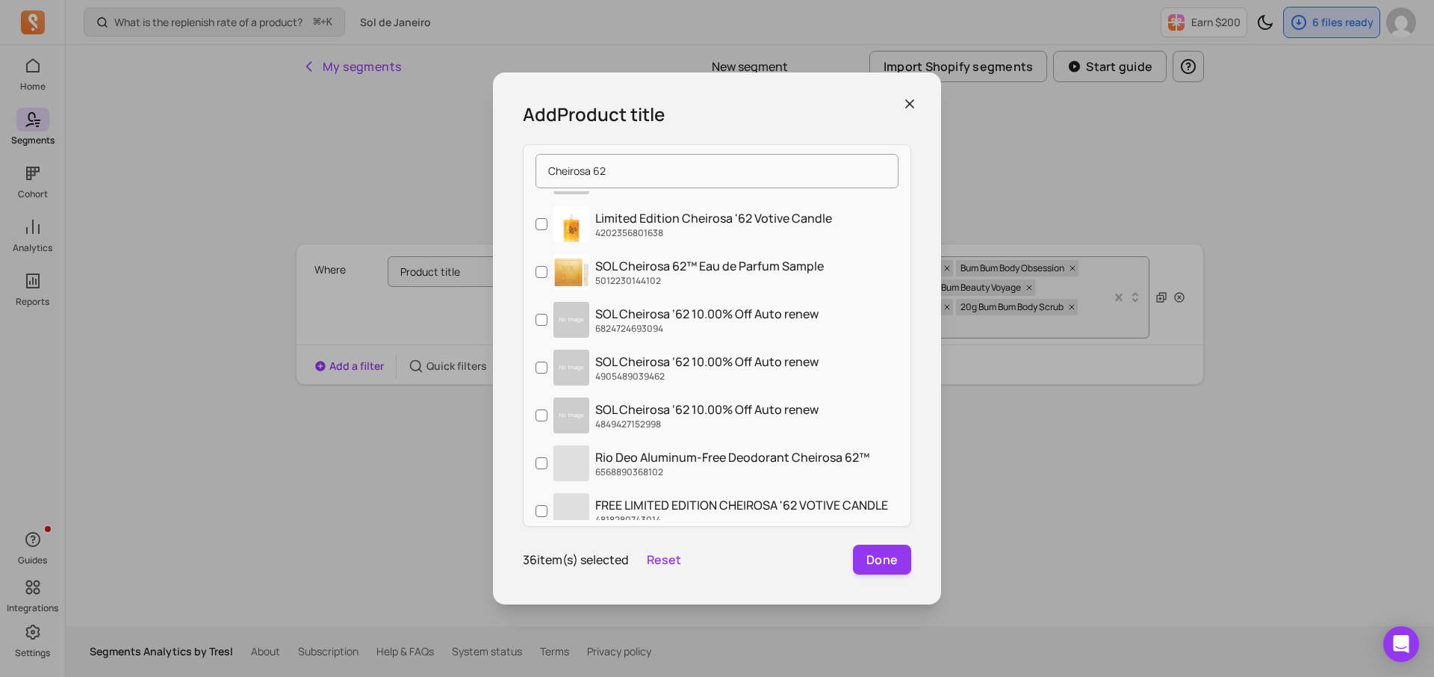
scroll to position [1187, 0]
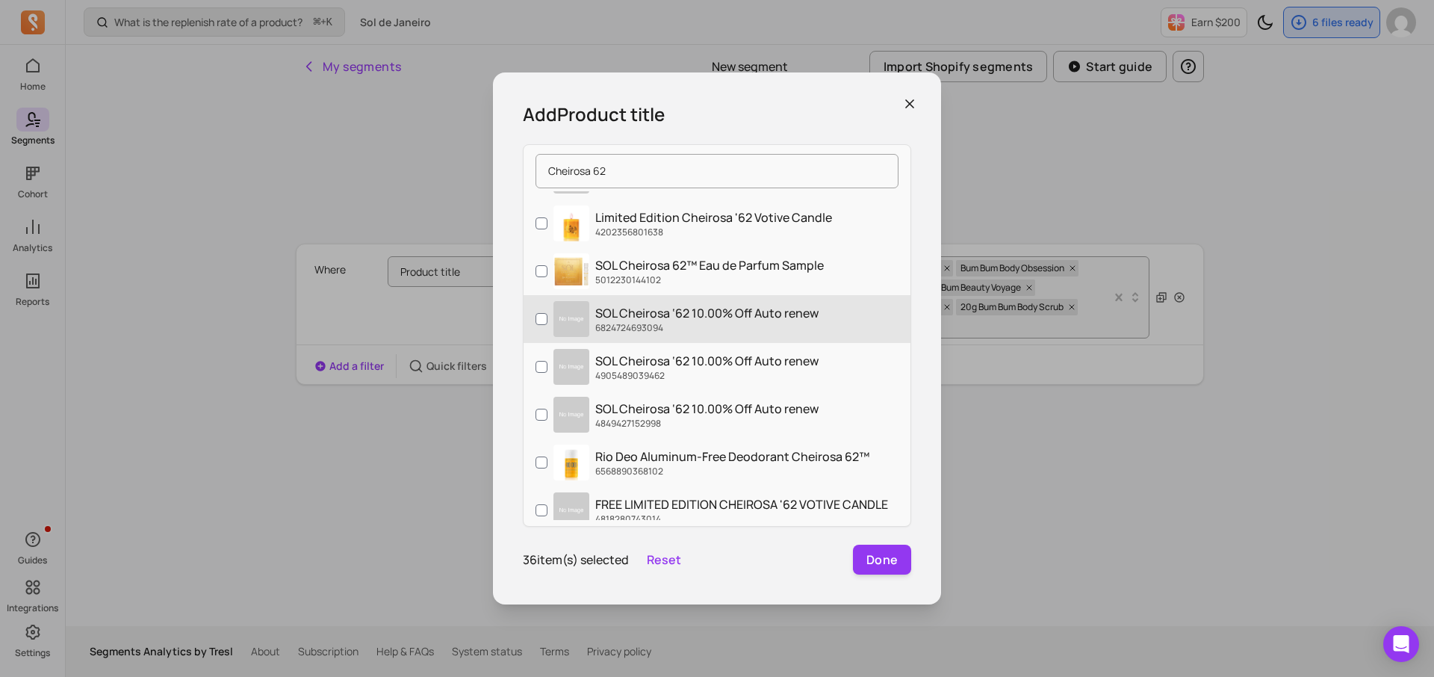
click at [534, 311] on label "SOL Cheirosa ‘62 10.00% Off Auto renew 6824724693094" at bounding box center [717, 319] width 387 height 48
click at [536, 313] on input "SOL Cheirosa ‘62 10.00% Off Auto renew 6824724693094" at bounding box center [542, 319] width 12 height 12
checkbox input "true"
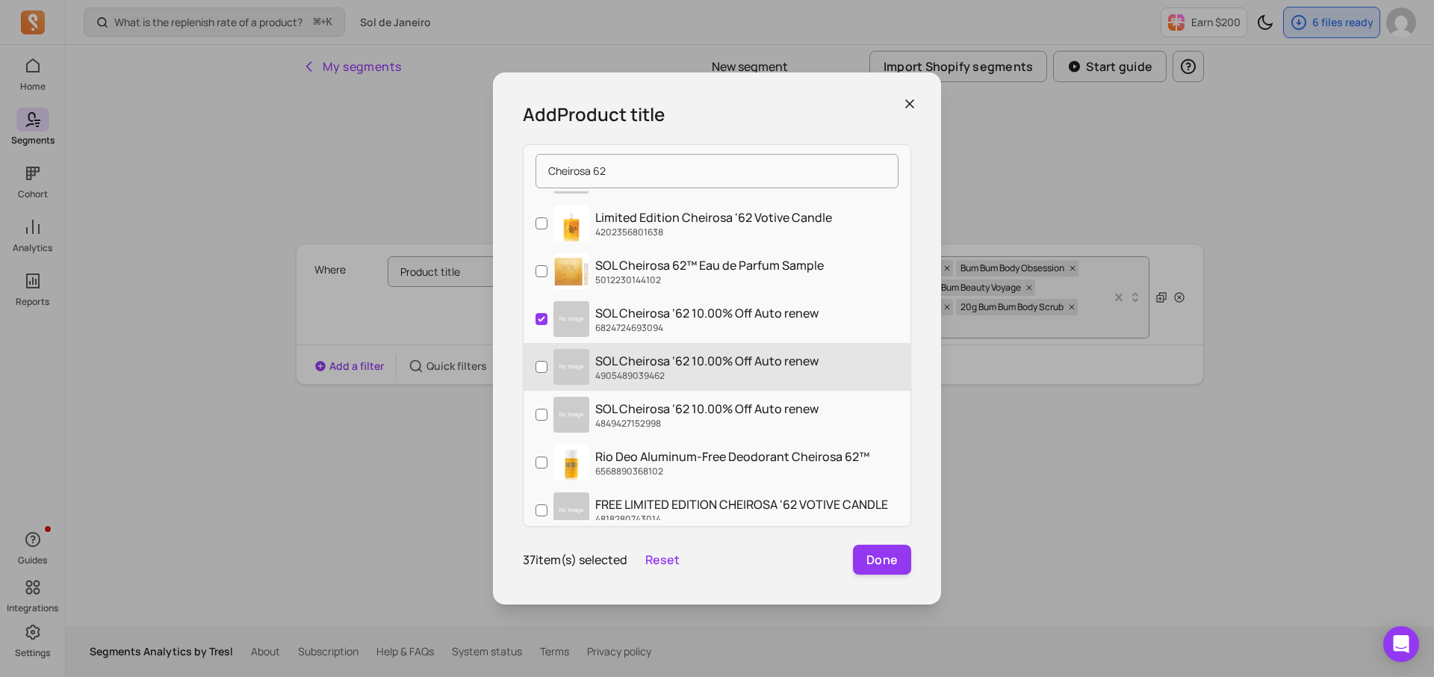
click at [534, 353] on label "SOL Cheirosa ‘62 10.00% Off Auto renew 4905489039462" at bounding box center [717, 367] width 387 height 48
click at [536, 361] on input "SOL Cheirosa ‘62 10.00% Off Auto renew 4905489039462" at bounding box center [542, 367] width 12 height 12
checkbox input "true"
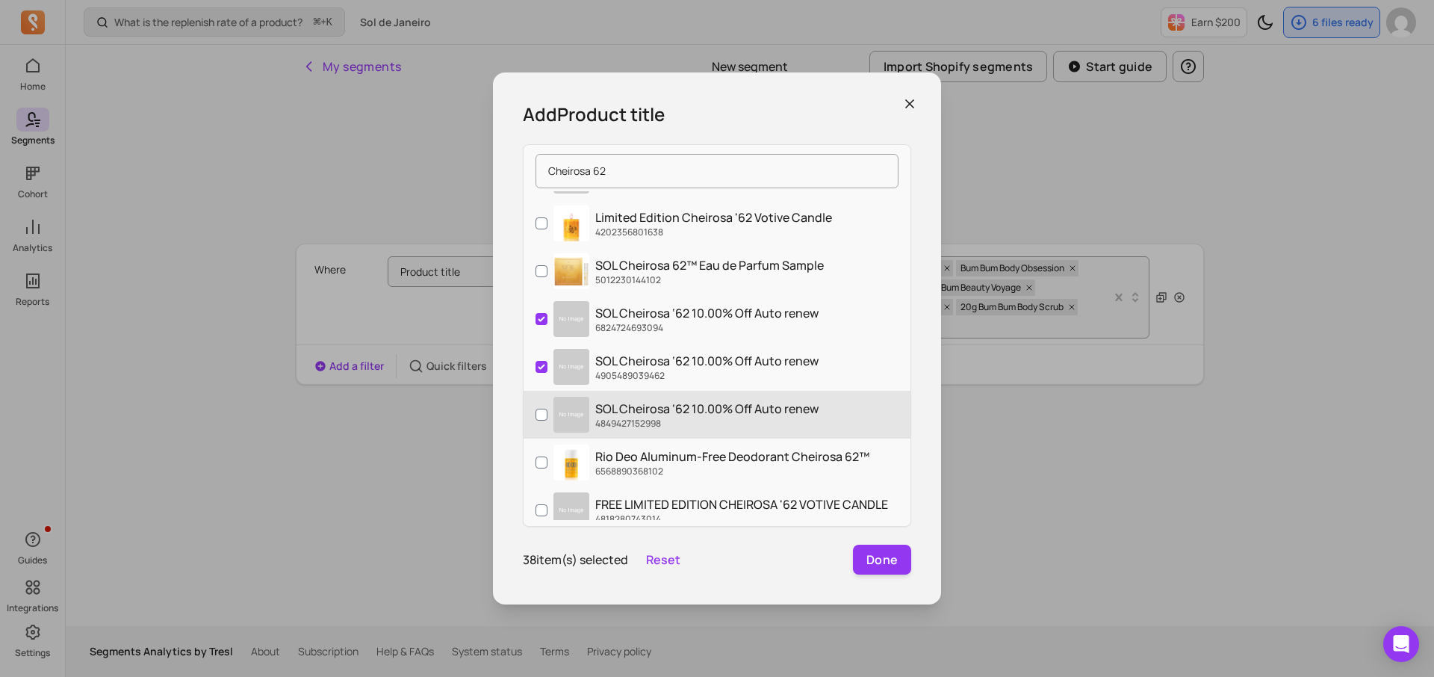
click at [534, 391] on label "SOL Cheirosa ‘62 10.00% Off Auto renew 4849427152998" at bounding box center [717, 415] width 387 height 48
click at [536, 409] on input "SOL Cheirosa ‘62 10.00% Off Auto renew 4849427152998" at bounding box center [542, 415] width 12 height 12
checkbox input "true"
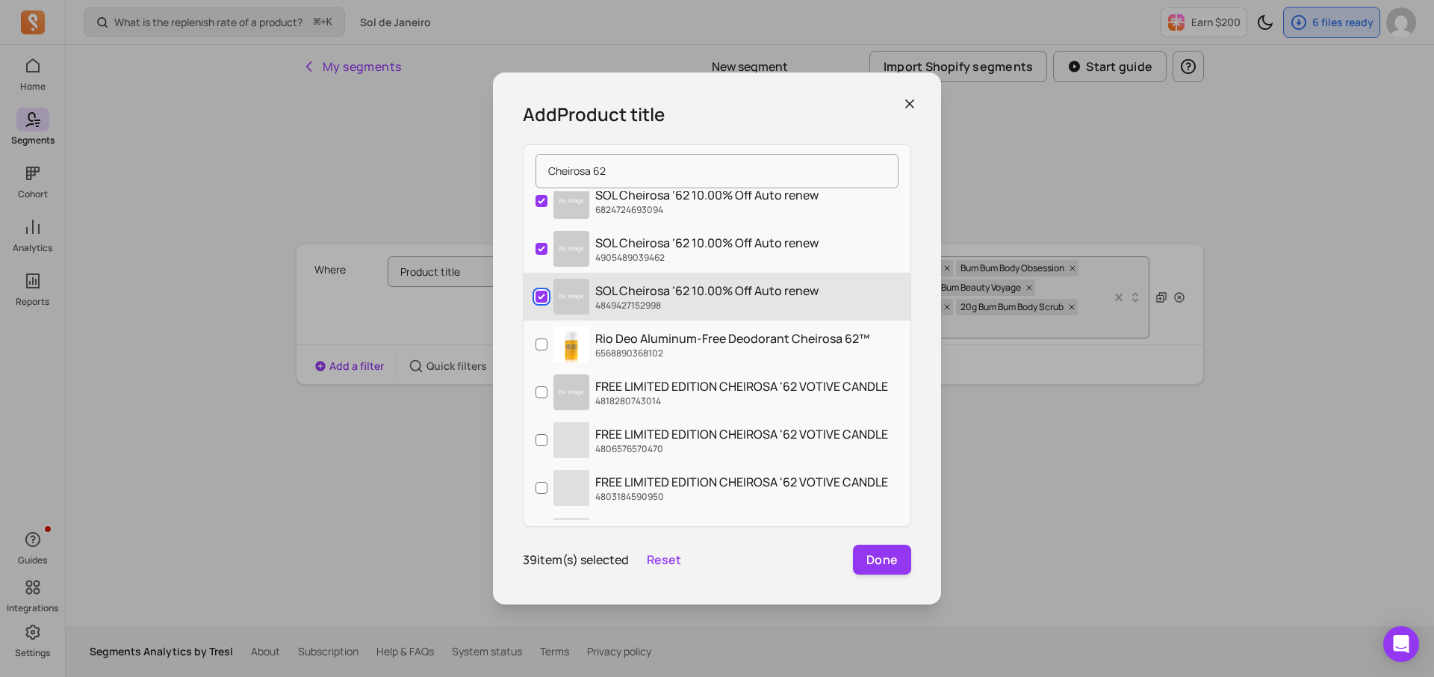
scroll to position [1320, 0]
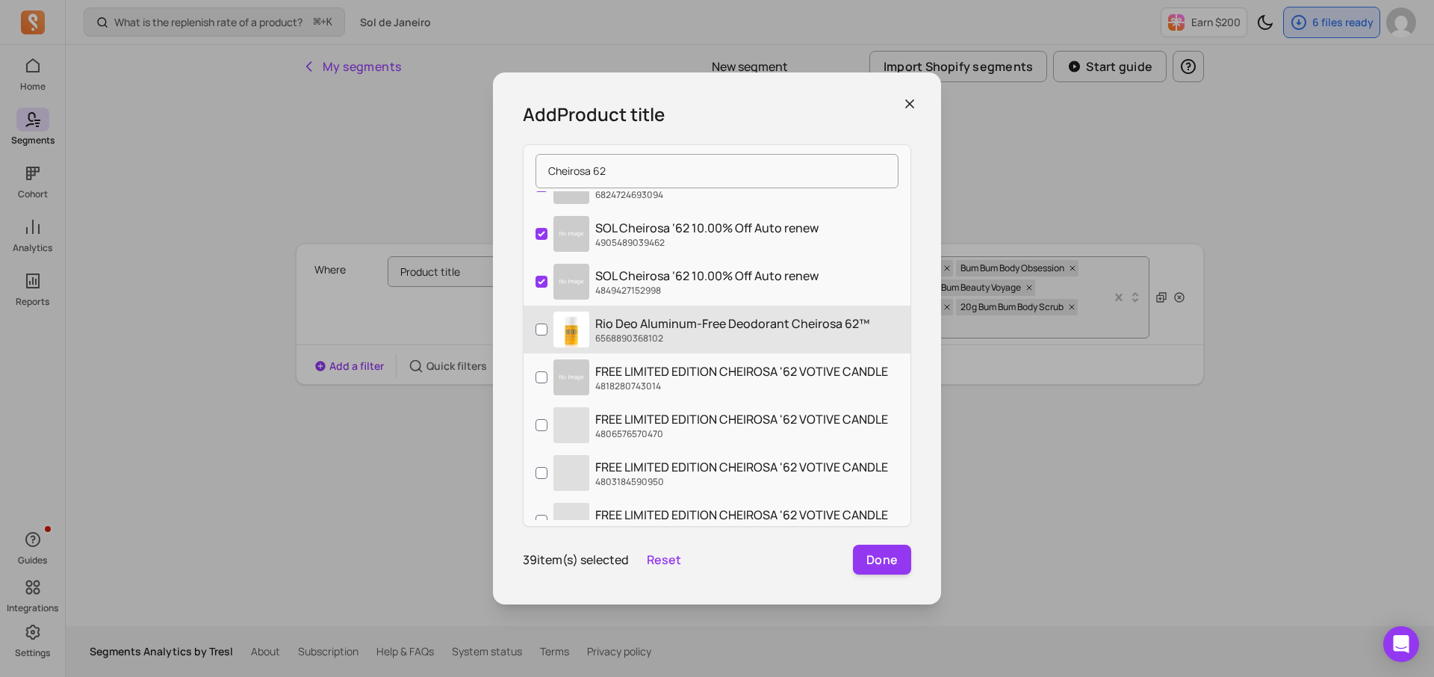
click at [533, 335] on label "Rio Deo Aluminum-Free Deodorant Cheirosa 62™ 6568890368102" at bounding box center [717, 330] width 387 height 48
click at [536, 335] on input "Rio Deo Aluminum-Free Deodorant Cheirosa 62™ 6568890368102" at bounding box center [542, 329] width 12 height 12
checkbox input "true"
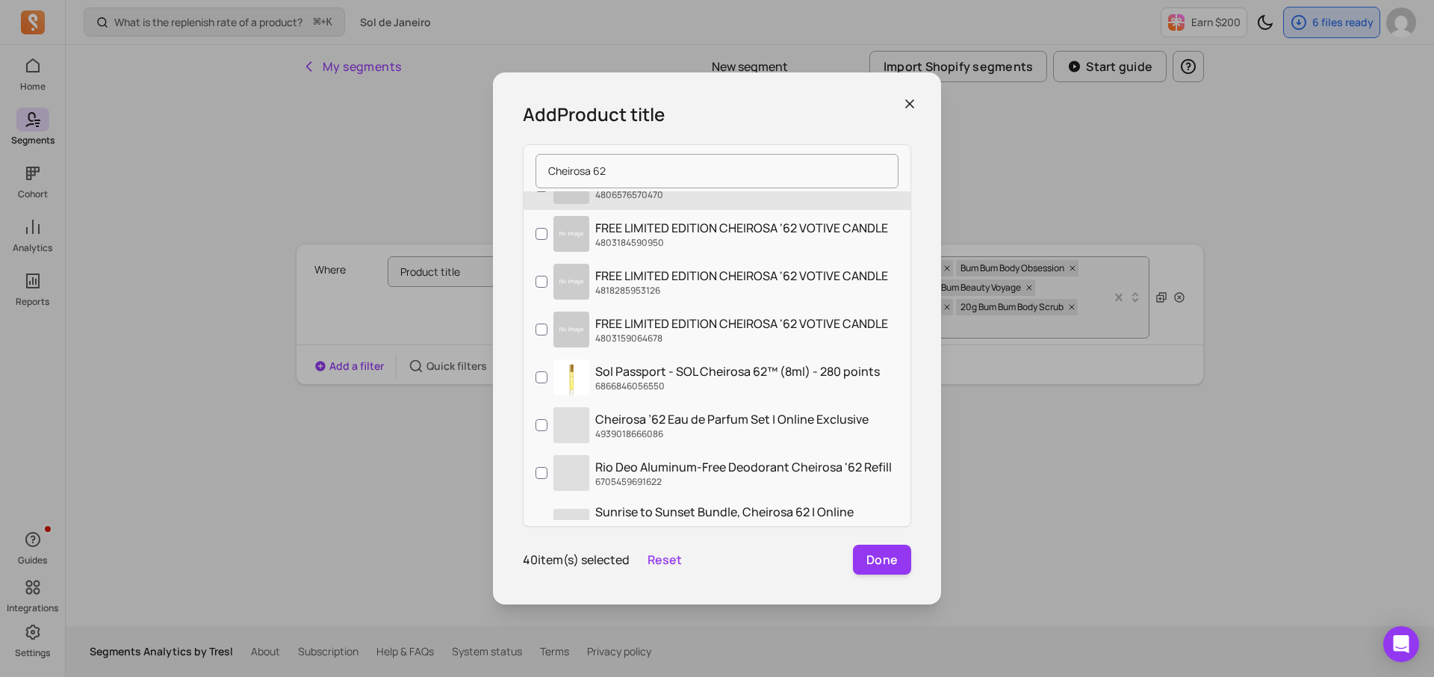
scroll to position [1560, 0]
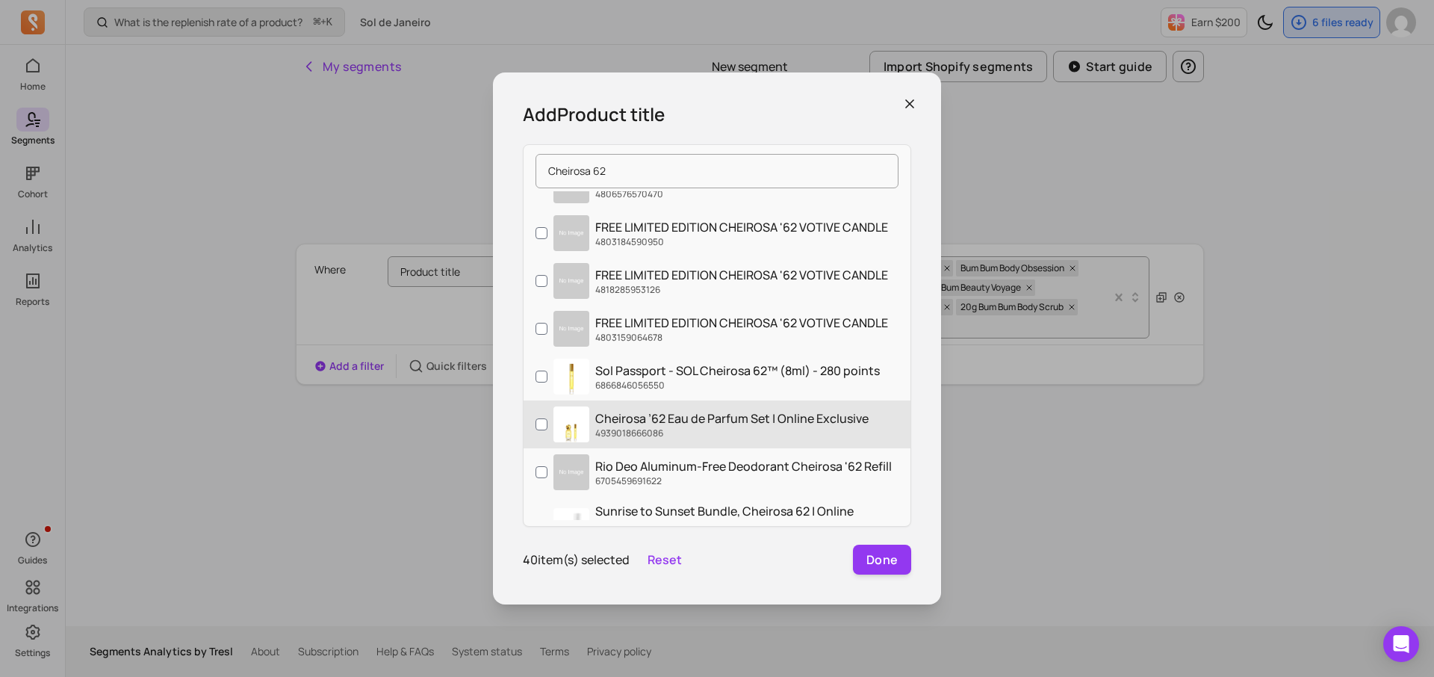
click at [524, 425] on label "Cheirosa ’62 Eau de Parfum Set | Online Exclusive 4939018666086" at bounding box center [717, 424] width 387 height 48
click at [536, 425] on input "Cheirosa ’62 Eau de Parfum Set | Online Exclusive 4939018666086" at bounding box center [542, 424] width 12 height 12
checkbox input "true"
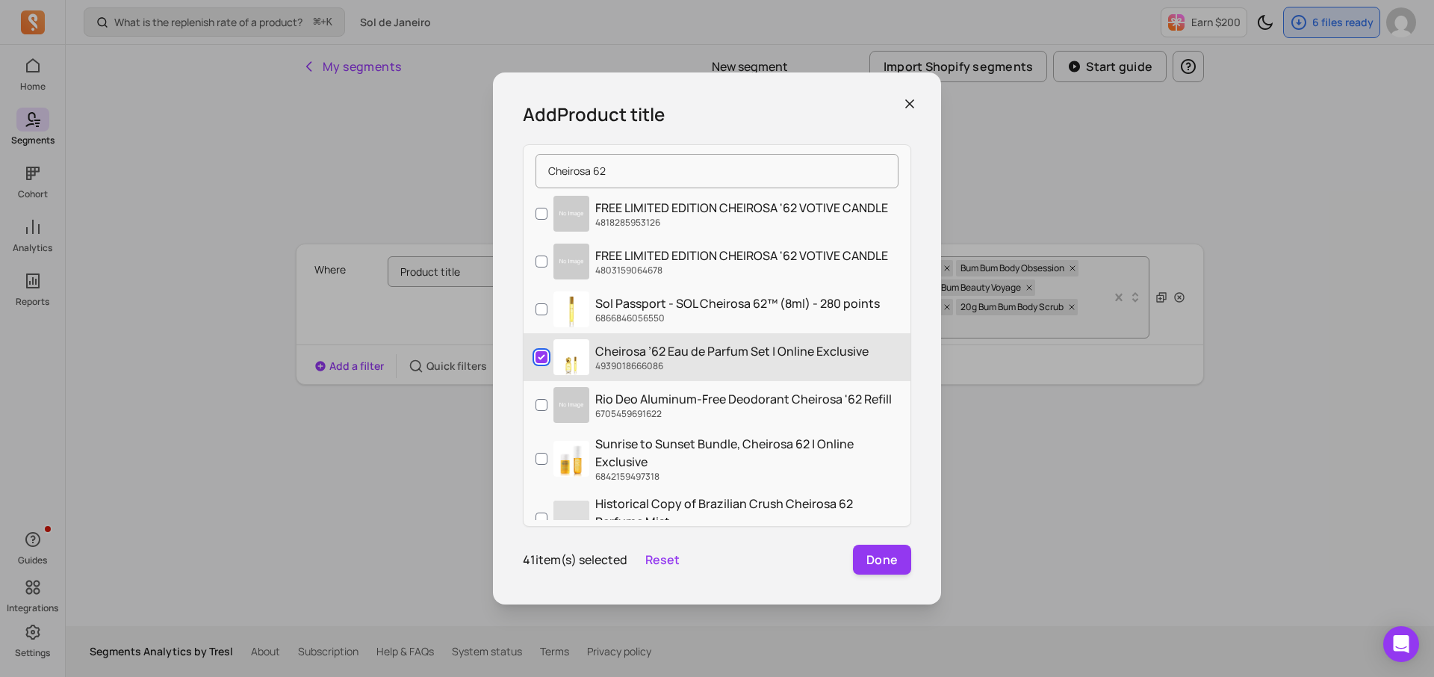
scroll to position [1629, 0]
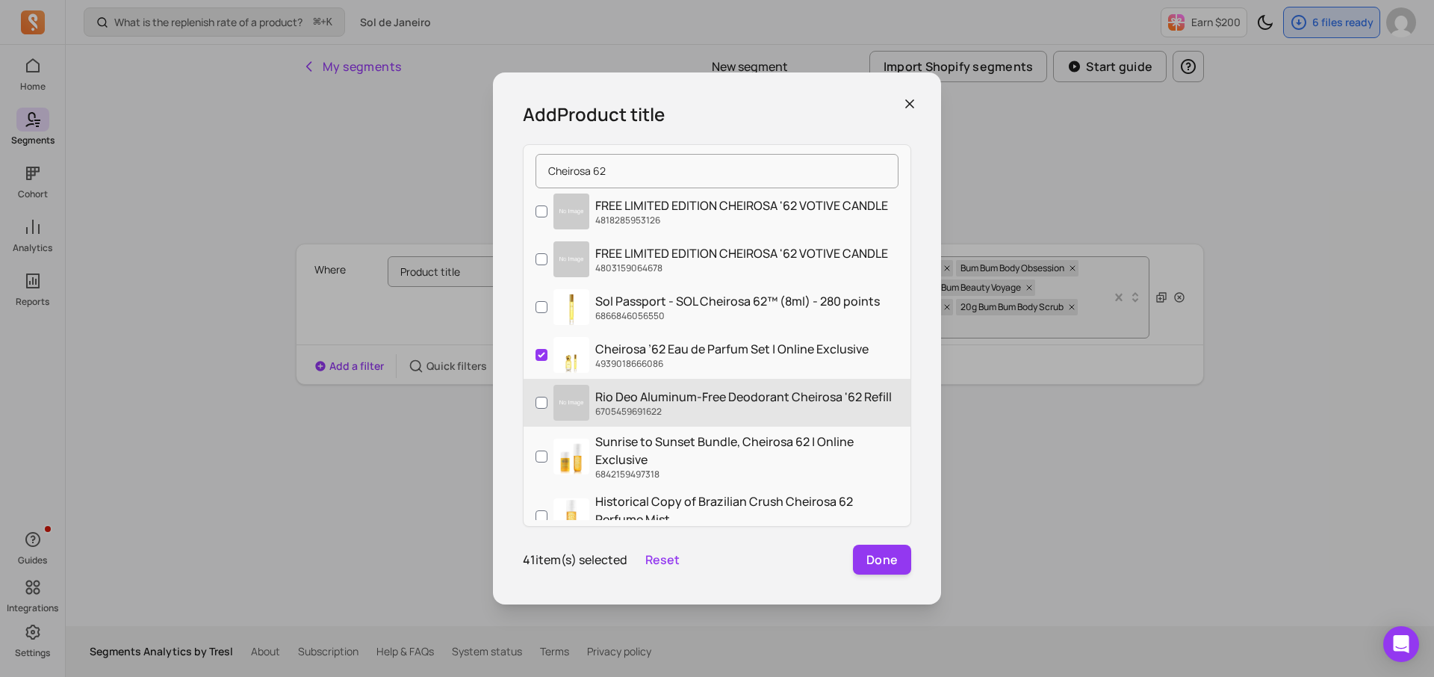
click at [524, 406] on label "Rio Deo Aluminum-Free Deodorant Cheirosa '62 Refill 6705459691622" at bounding box center [717, 403] width 387 height 48
click at [536, 406] on input "Rio Deo Aluminum-Free Deodorant Cheirosa '62 Refill 6705459691622" at bounding box center [542, 403] width 12 height 12
checkbox input "true"
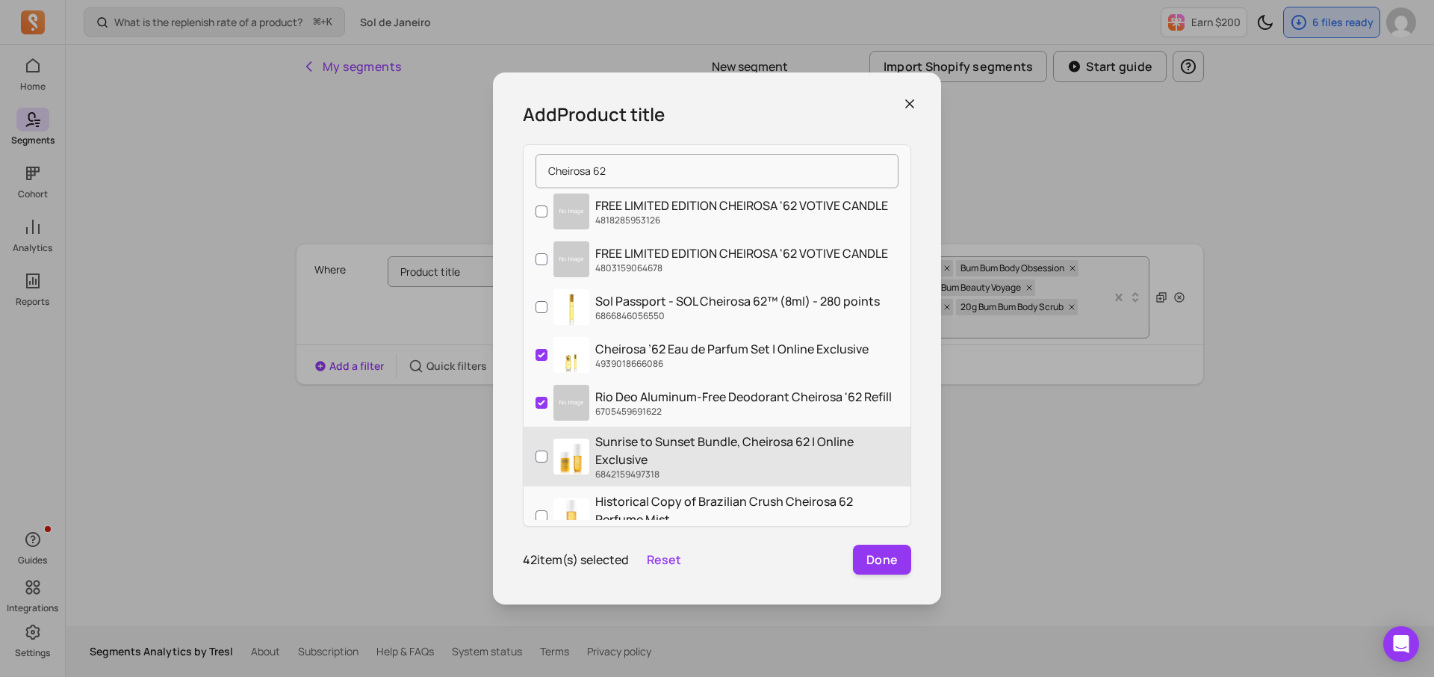
click at [524, 447] on label "Sunrise to Sunset Bundle, Cheirosa 62 | Online Exclusive 6842159497318" at bounding box center [717, 457] width 387 height 60
click at [536, 450] on input "Sunrise to Sunset Bundle, Cheirosa 62 | Online Exclusive 6842159497318" at bounding box center [542, 456] width 12 height 12
checkbox input "true"
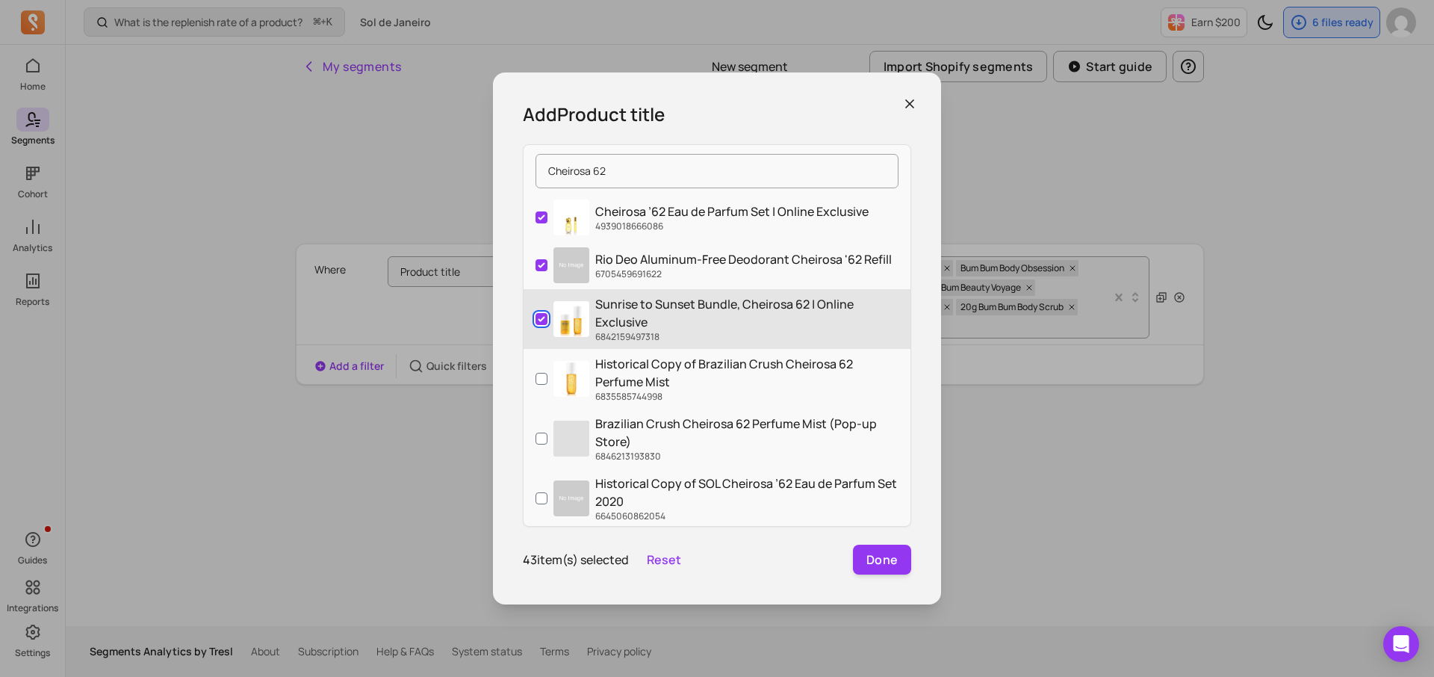
scroll to position [1772, 0]
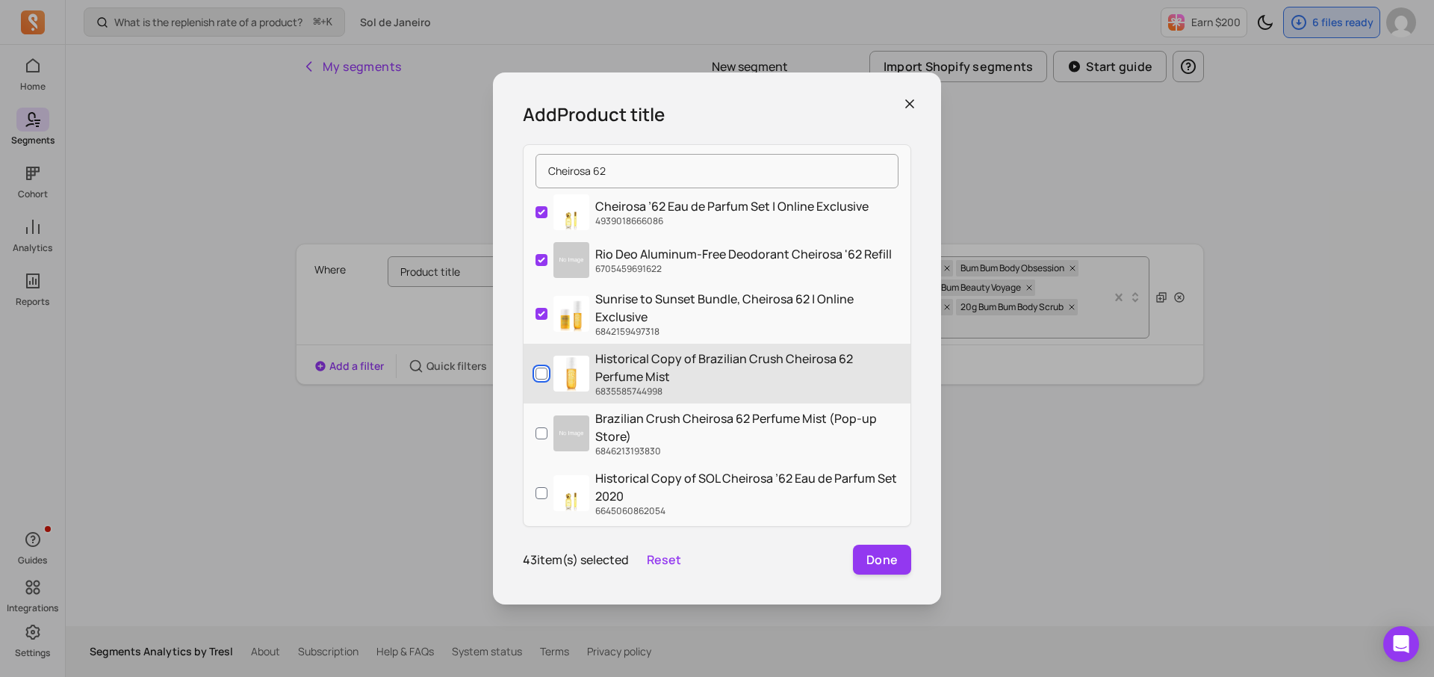
click at [539, 368] on input "Historical Copy of Brazilian Crush Cheirosa 62 Perfume Mist 6835585744998" at bounding box center [542, 374] width 12 height 12
checkbox input "true"
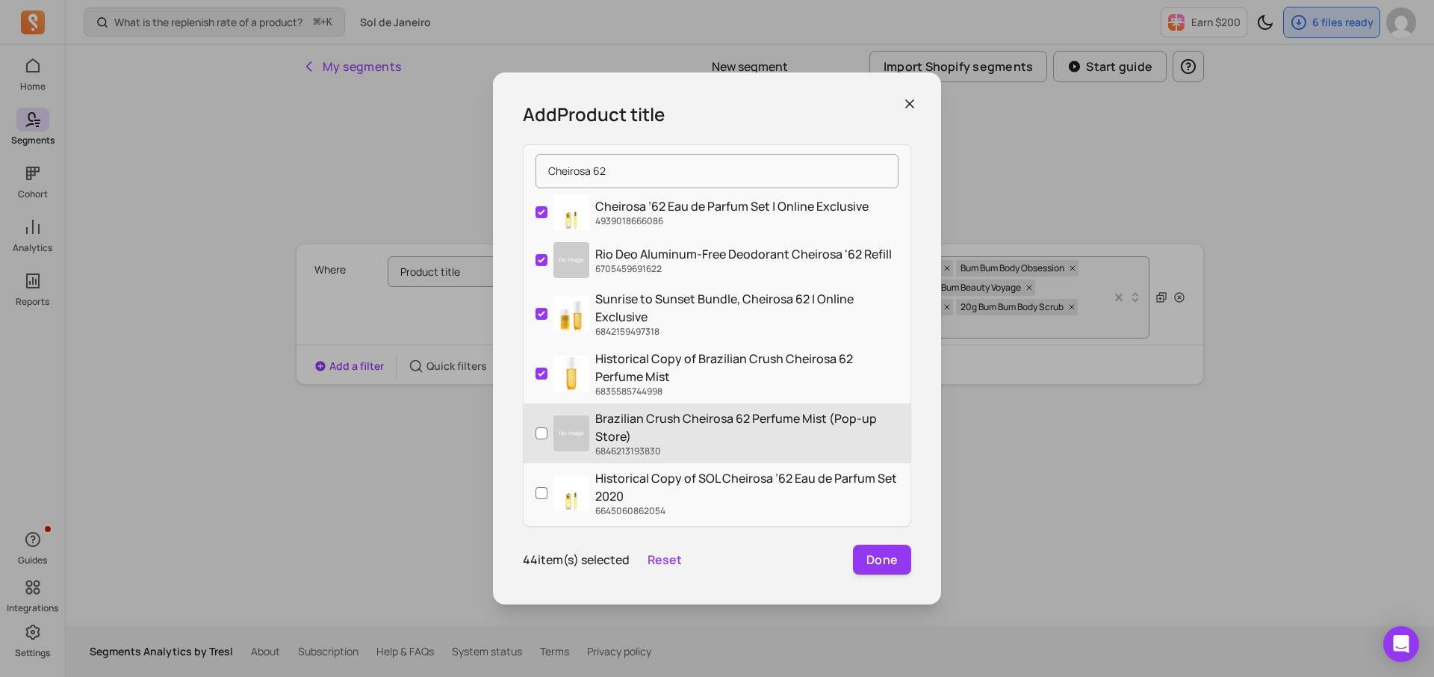
click at [539, 443] on label "Brazilian Crush Cheirosa 62 Perfume Mist (Pop-up Store) 6846213193830" at bounding box center [717, 433] width 387 height 60
click at [539, 439] on input "Brazilian Crush Cheirosa 62 Perfume Mist (Pop-up Store) 6846213193830" at bounding box center [542, 433] width 12 height 12
checkbox input "true"
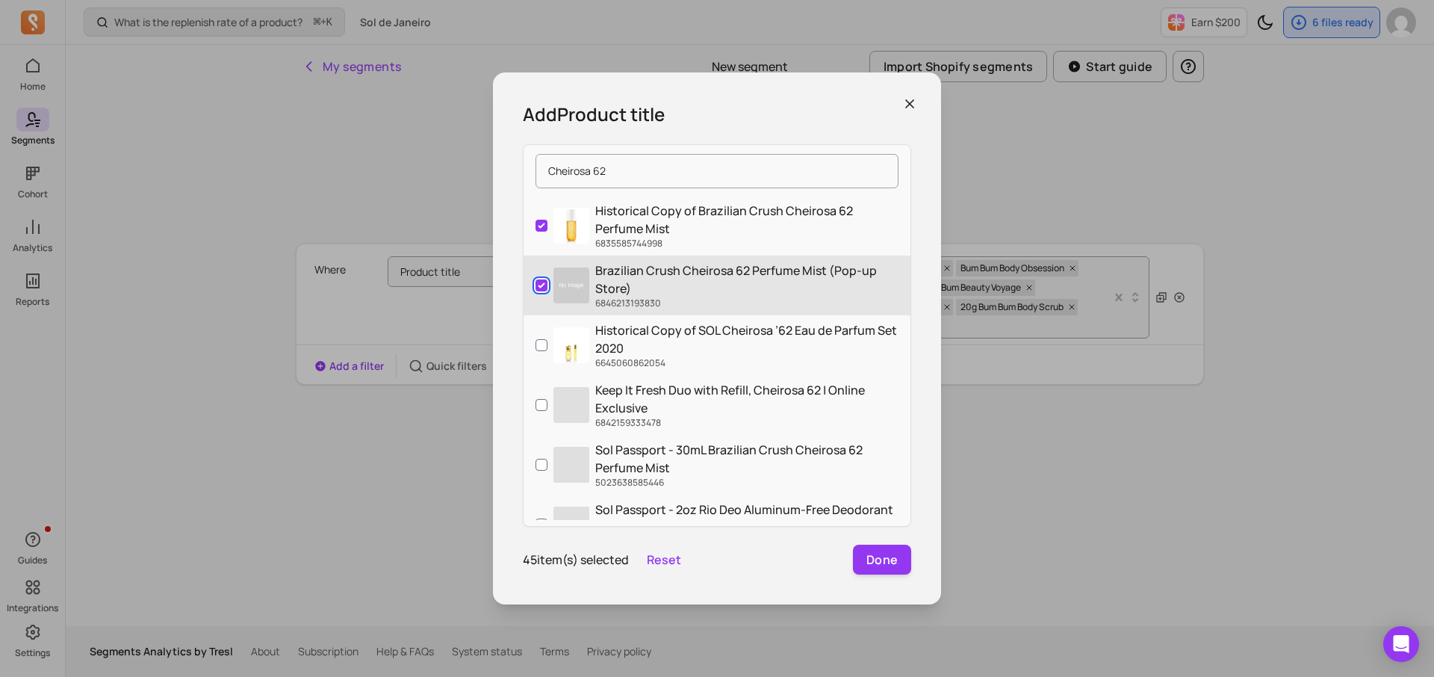
scroll to position [1929, 0]
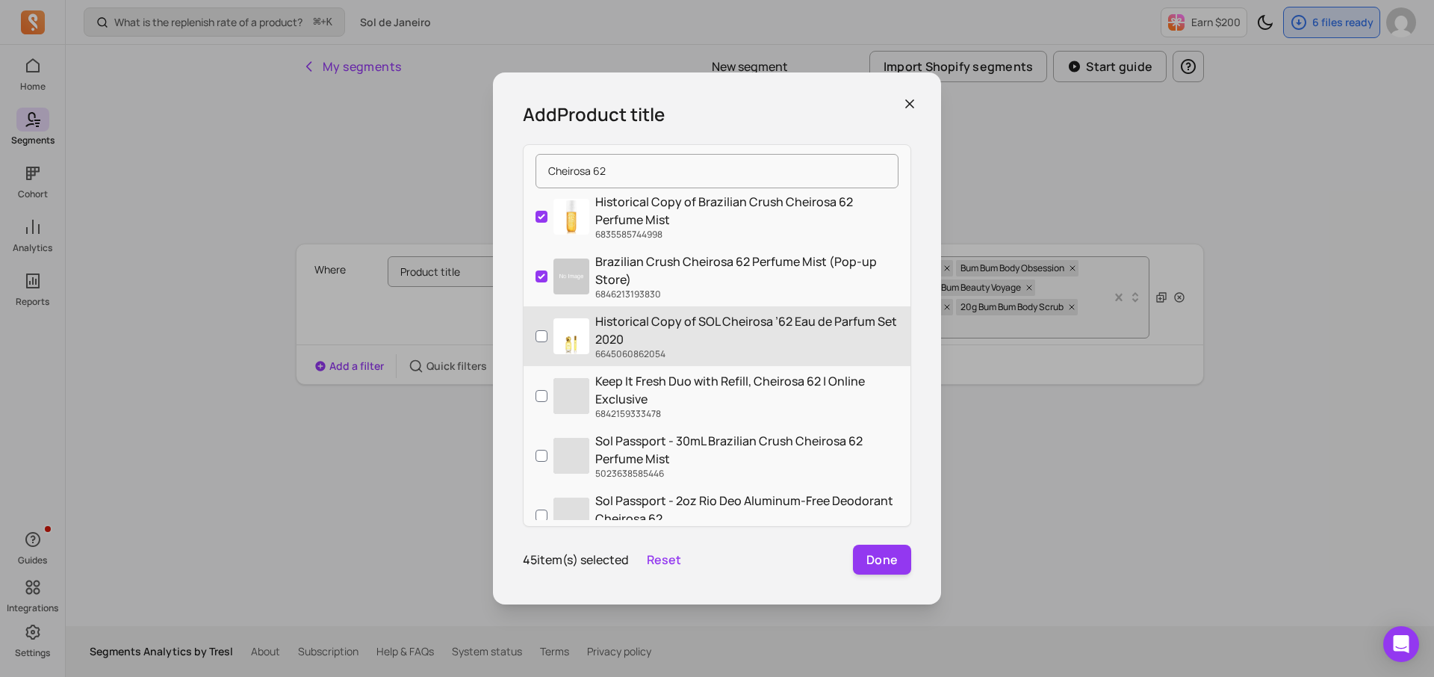
click at [528, 336] on label "Historical Copy of SOL Cheirosa ’62 Eau de Parfum [DATE] 6645060862054" at bounding box center [717, 336] width 387 height 60
click at [536, 336] on input "Historical Copy of SOL Cheirosa ’62 Eau de Parfum [DATE] 6645060862054" at bounding box center [542, 336] width 12 height 12
checkbox input "true"
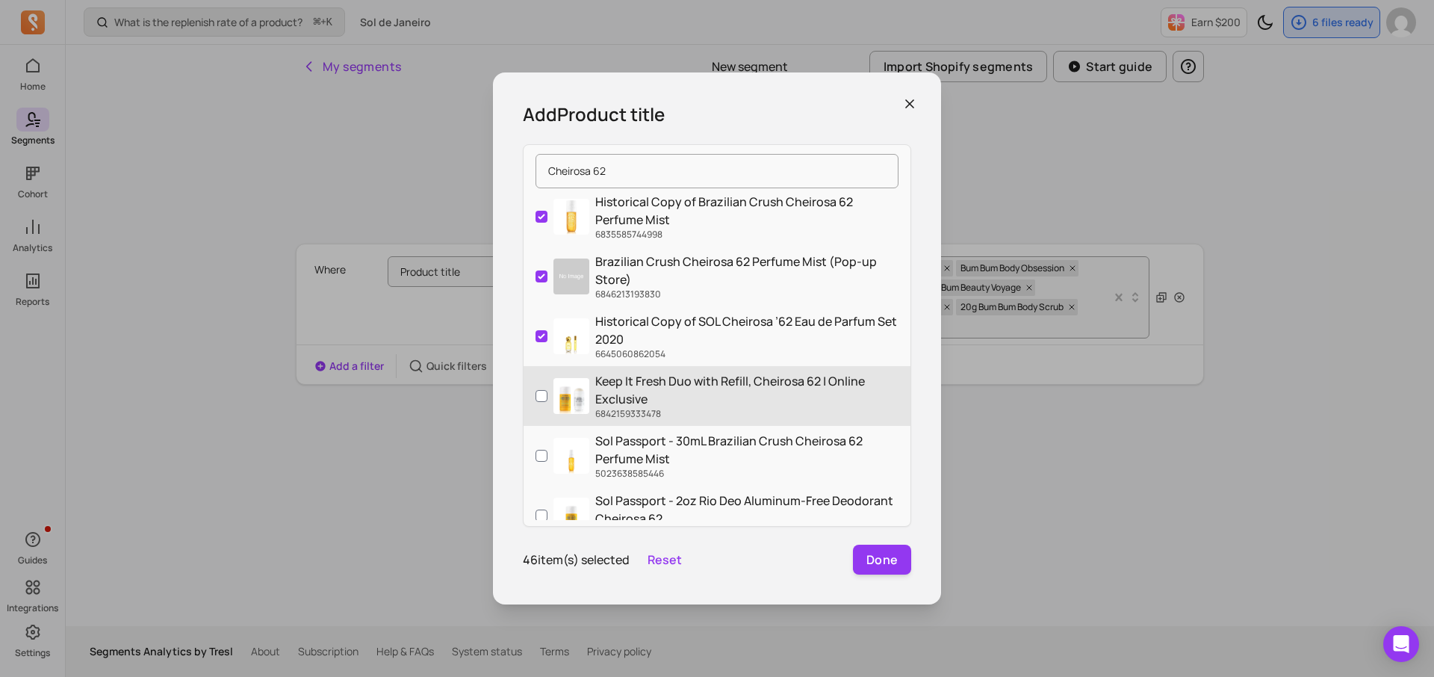
click at [529, 388] on label "Keep It Fresh Duo with Refill, Cheirosa 62 | Online Exclusive 6842159333478" at bounding box center [717, 396] width 387 height 60
click at [536, 390] on input "Keep It Fresh Duo with Refill, Cheirosa 62 | Online Exclusive 6842159333478" at bounding box center [542, 396] width 12 height 12
checkbox input "true"
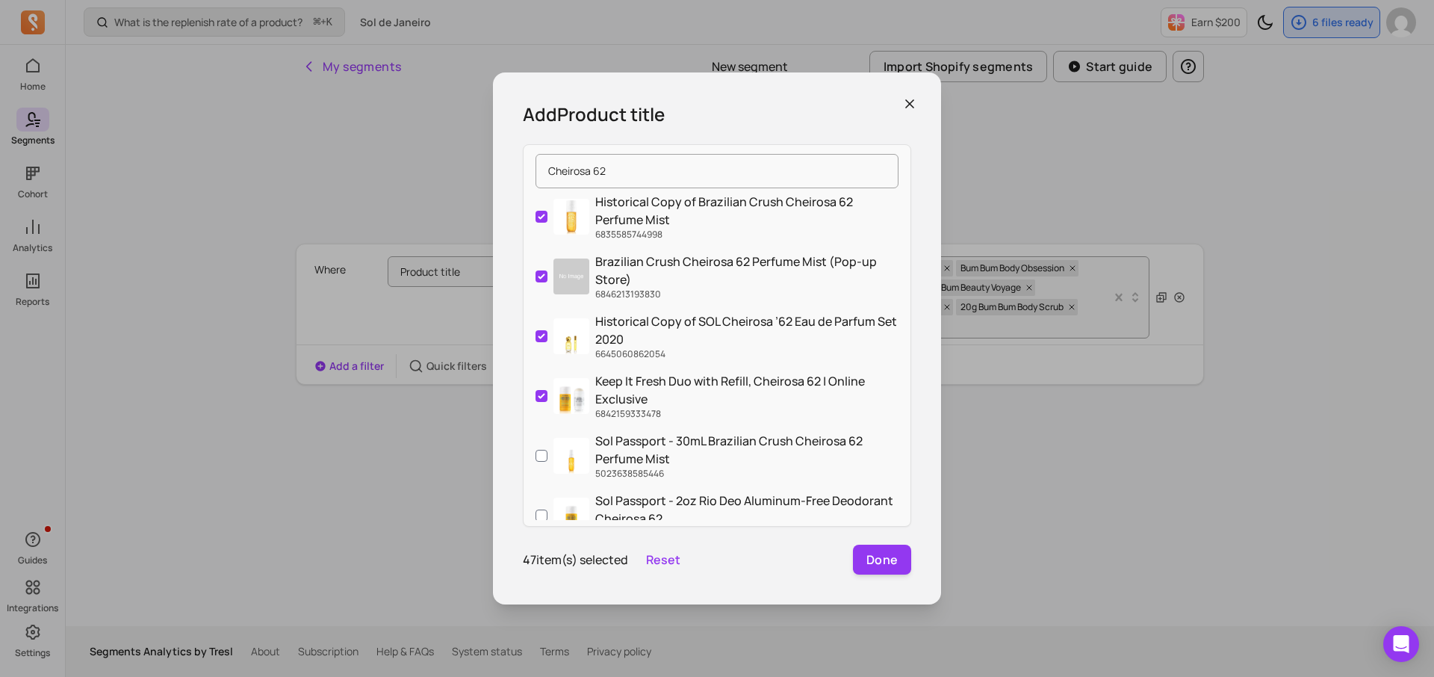
click at [510, 431] on div "Add Product title Cheirosa 62 SOL Cheirosa 62™ 4612203053158 8mL SOL Cheirosa 6…" at bounding box center [717, 338] width 448 height 532
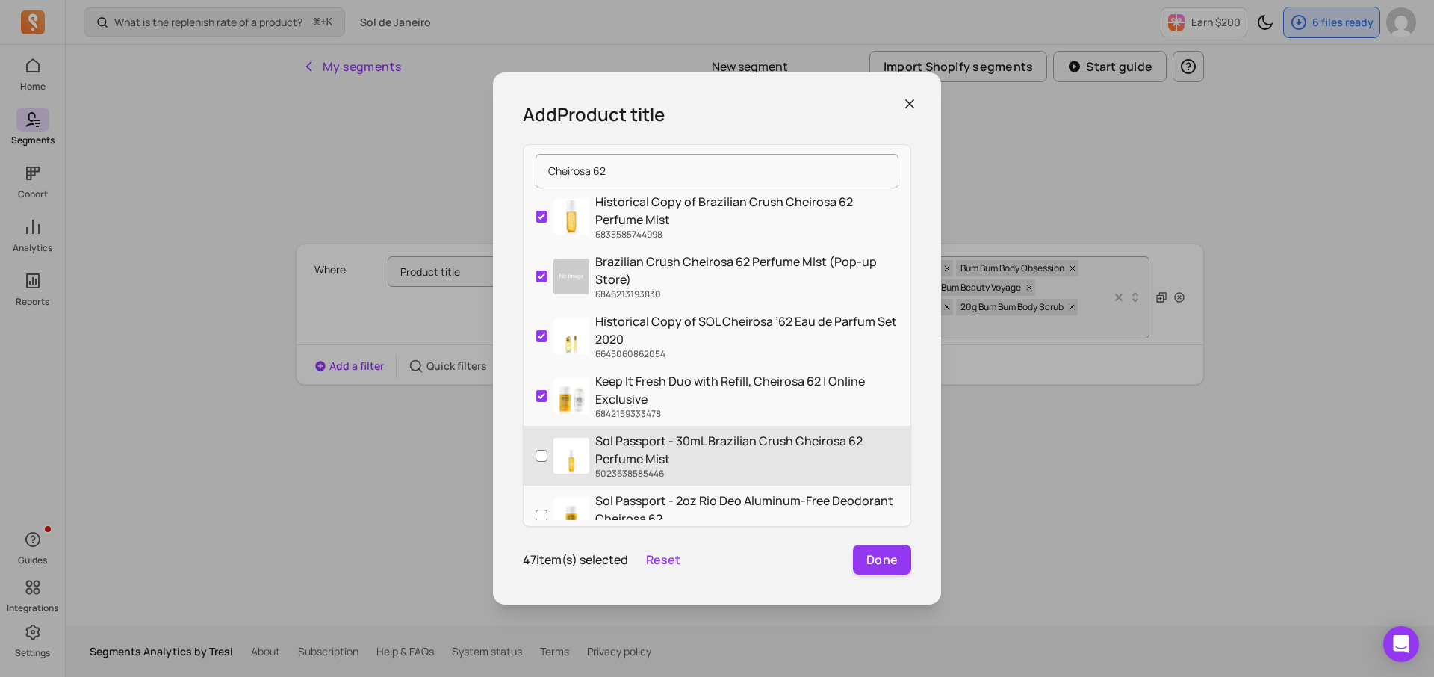
click at [529, 452] on label "Sol Passport - 30mL Brazilian Crush Cheirosa 62 Perfume Mist 5023638585446" at bounding box center [717, 456] width 387 height 60
click at [536, 452] on input "Sol Passport - 30mL Brazilian Crush Cheirosa 62 Perfume Mist 5023638585446" at bounding box center [542, 456] width 12 height 12
click at [529, 452] on label "Sol Passport - 30mL Brazilian Crush Cheirosa 62 Perfume Mist 5023638585446" at bounding box center [717, 456] width 387 height 60
click at [536, 452] on input "Sol Passport - 30mL Brazilian Crush Cheirosa 62 Perfume Mist 5023638585446" at bounding box center [542, 456] width 12 height 12
checkbox input "false"
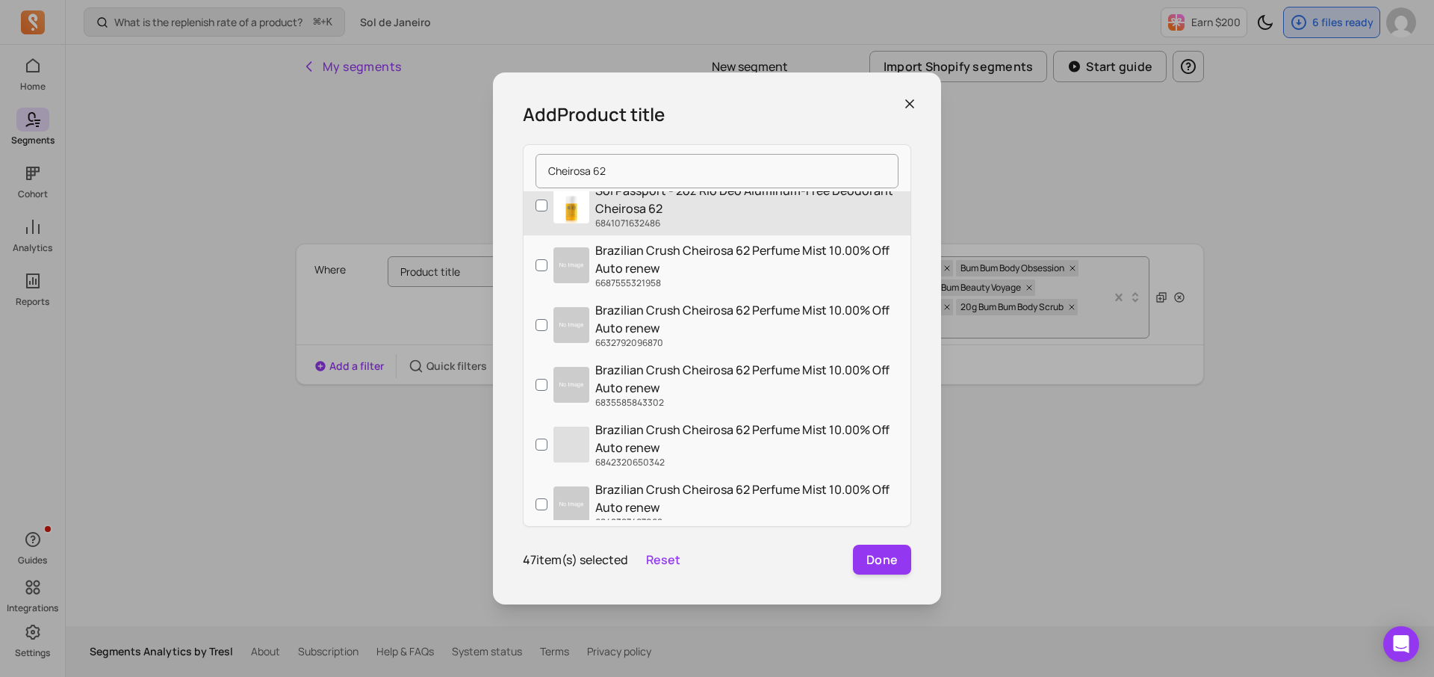
scroll to position [2240, 0]
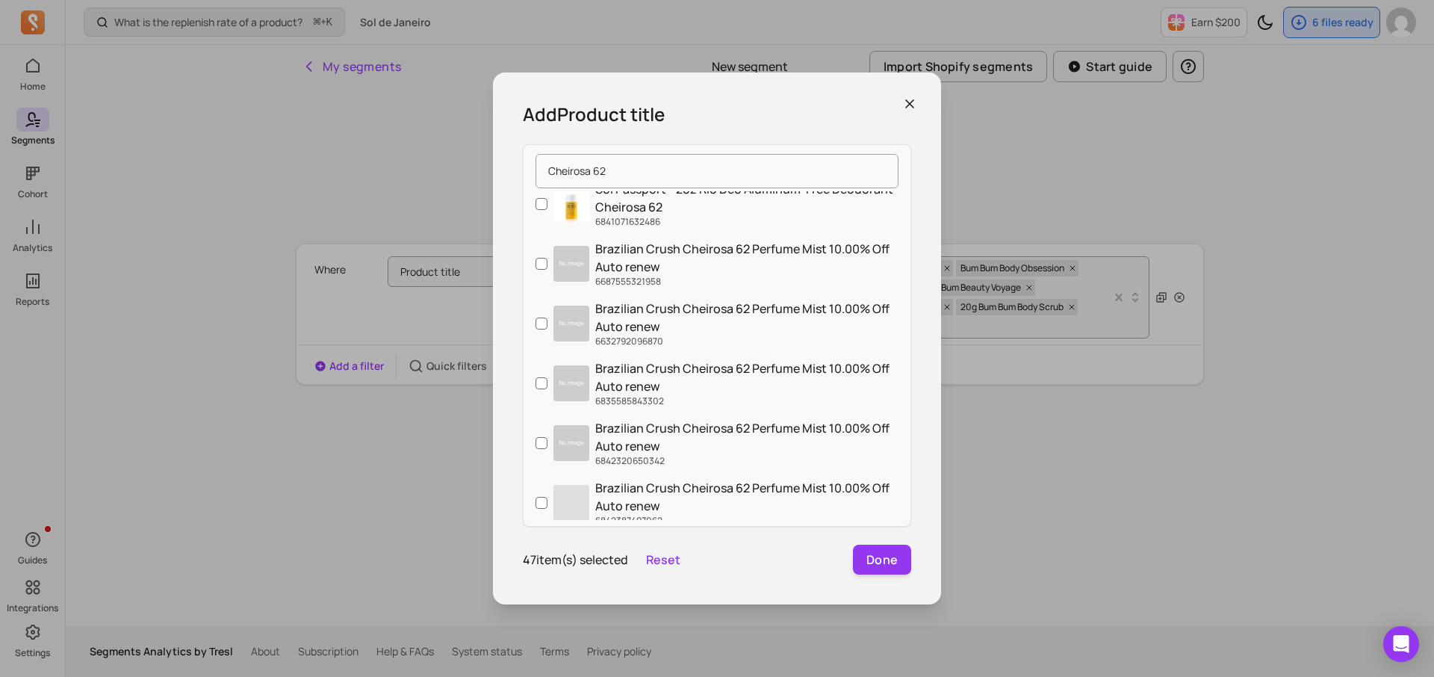
click at [523, 265] on div "Cheirosa 62 SOL Cheirosa 62™ 4612203053158 8mL SOL Cheirosa 62 6666386636902 FR…" at bounding box center [717, 335] width 388 height 382
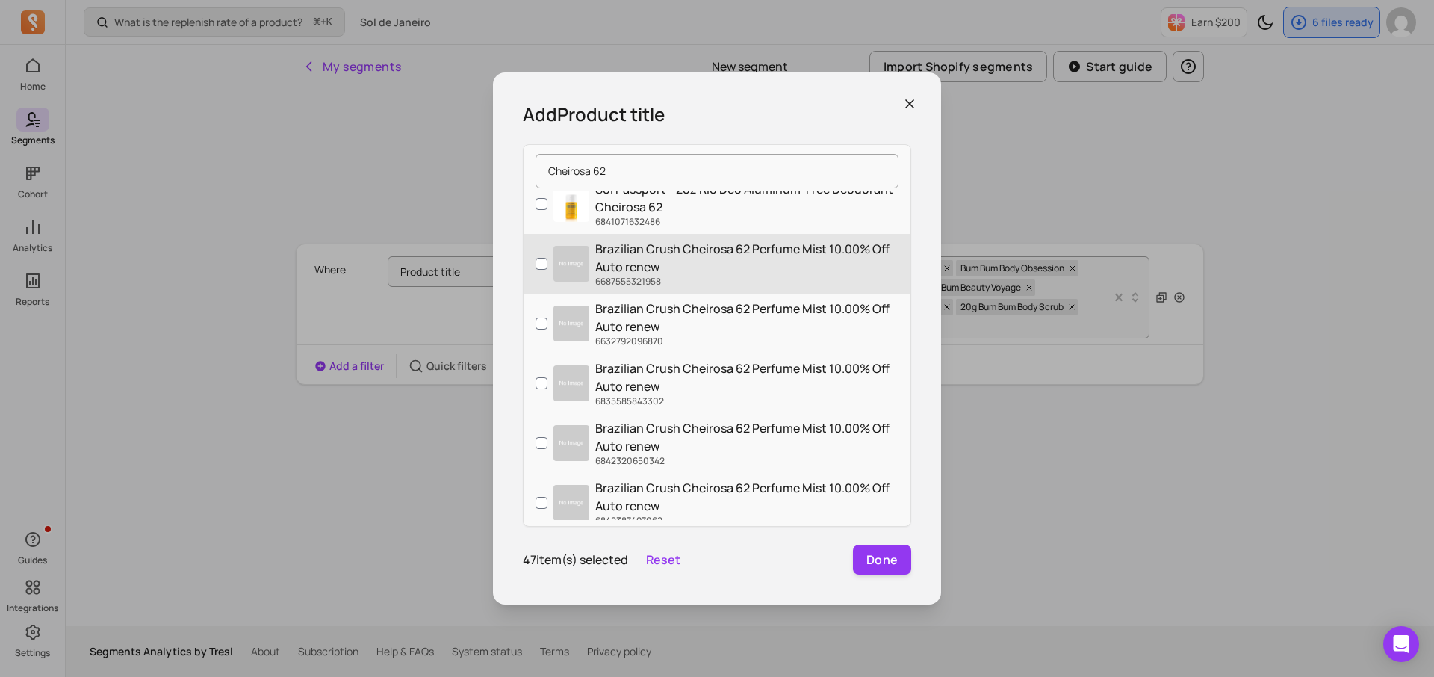
click at [533, 259] on label "Brazilian Crush Cheirosa 62 Perfume Mist 10.00% Off Auto renew 6687555321958" at bounding box center [717, 264] width 387 height 60
click at [536, 259] on input "Brazilian Crush Cheirosa 62 Perfume Mist 10.00% Off Auto renew 6687555321958" at bounding box center [542, 264] width 12 height 12
checkbox input "true"
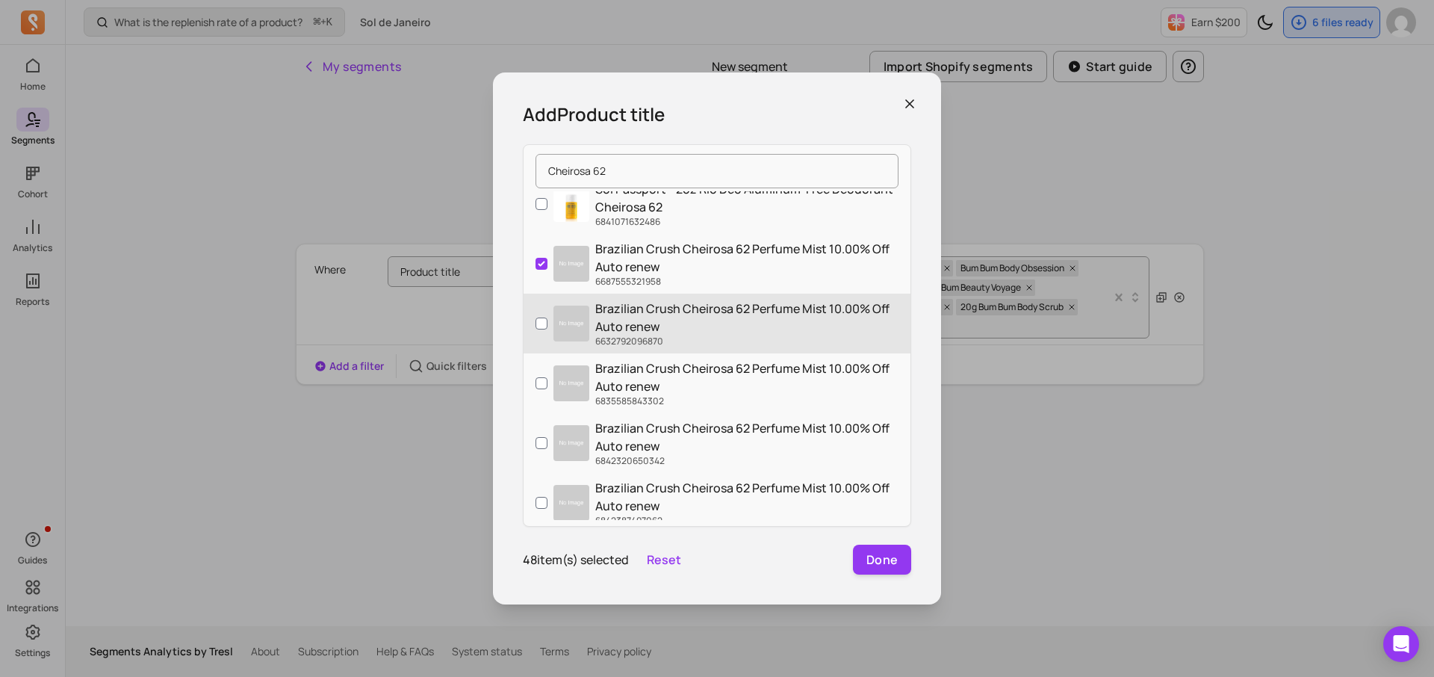
click at [533, 313] on label "Brazilian Crush Cheirosa 62 Perfume Mist 10.00% Off Auto renew 6632792096870" at bounding box center [717, 324] width 387 height 60
click at [536, 317] on input "Brazilian Crush Cheirosa 62 Perfume Mist 10.00% Off Auto renew 6632792096870" at bounding box center [542, 323] width 12 height 12
checkbox input "true"
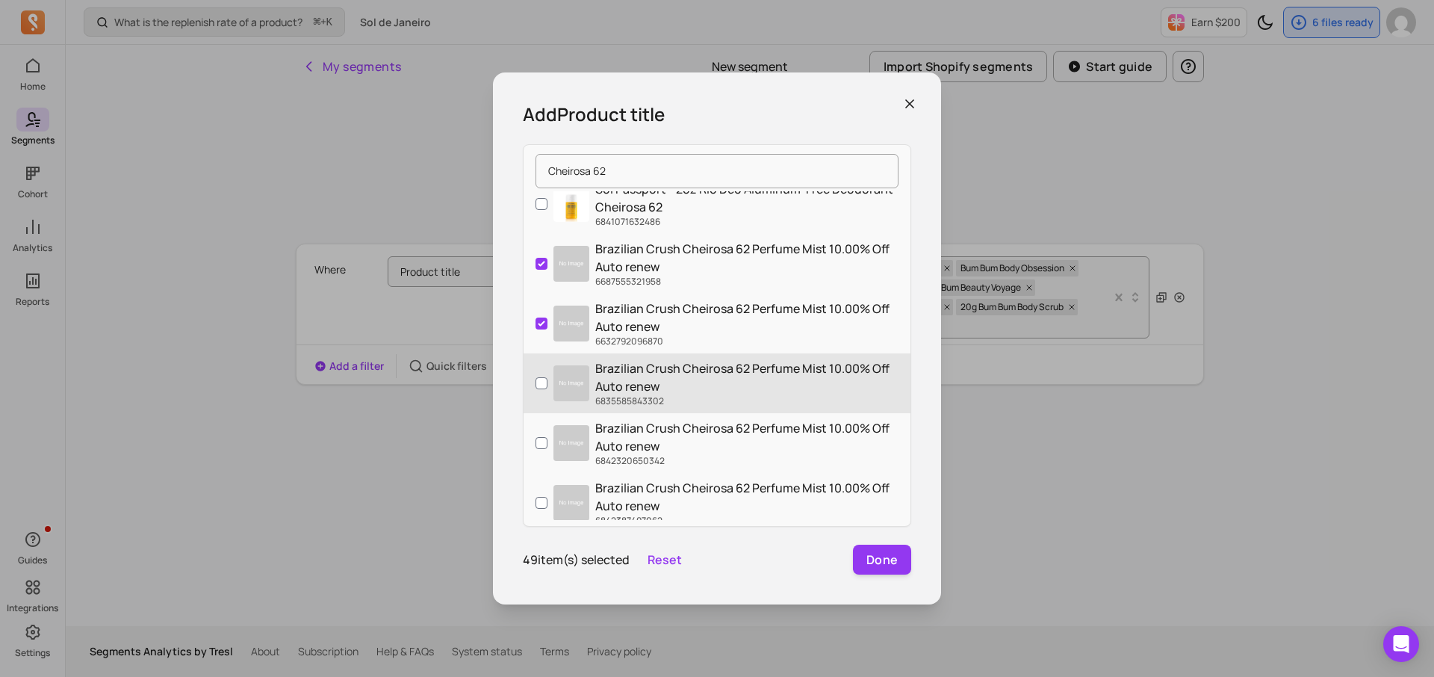
click at [533, 364] on label "Brazilian Crush Cheirosa 62 Perfume Mist 10.00% Off Auto renew 6835585843302" at bounding box center [717, 383] width 387 height 60
click at [536, 377] on input "Brazilian Crush Cheirosa 62 Perfume Mist 10.00% Off Auto renew 6835585843302" at bounding box center [542, 383] width 12 height 12
checkbox input "true"
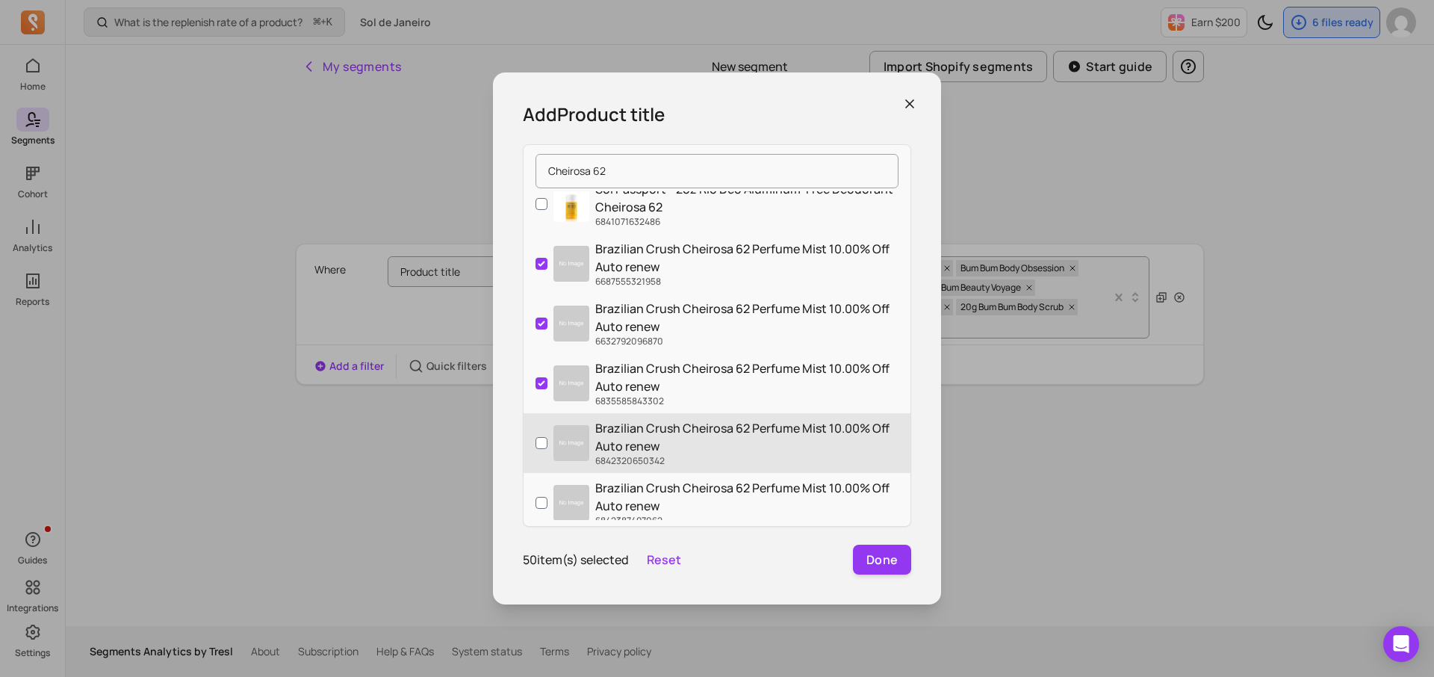
click at [533, 422] on label "Brazilian Crush Cheirosa 62 Perfume Mist 10.00% Off Auto renew 6842320650342" at bounding box center [717, 443] width 387 height 60
click at [536, 437] on input "Brazilian Crush Cheirosa 62 Perfume Mist 10.00% Off Auto renew 6842320650342" at bounding box center [542, 443] width 12 height 12
checkbox input "true"
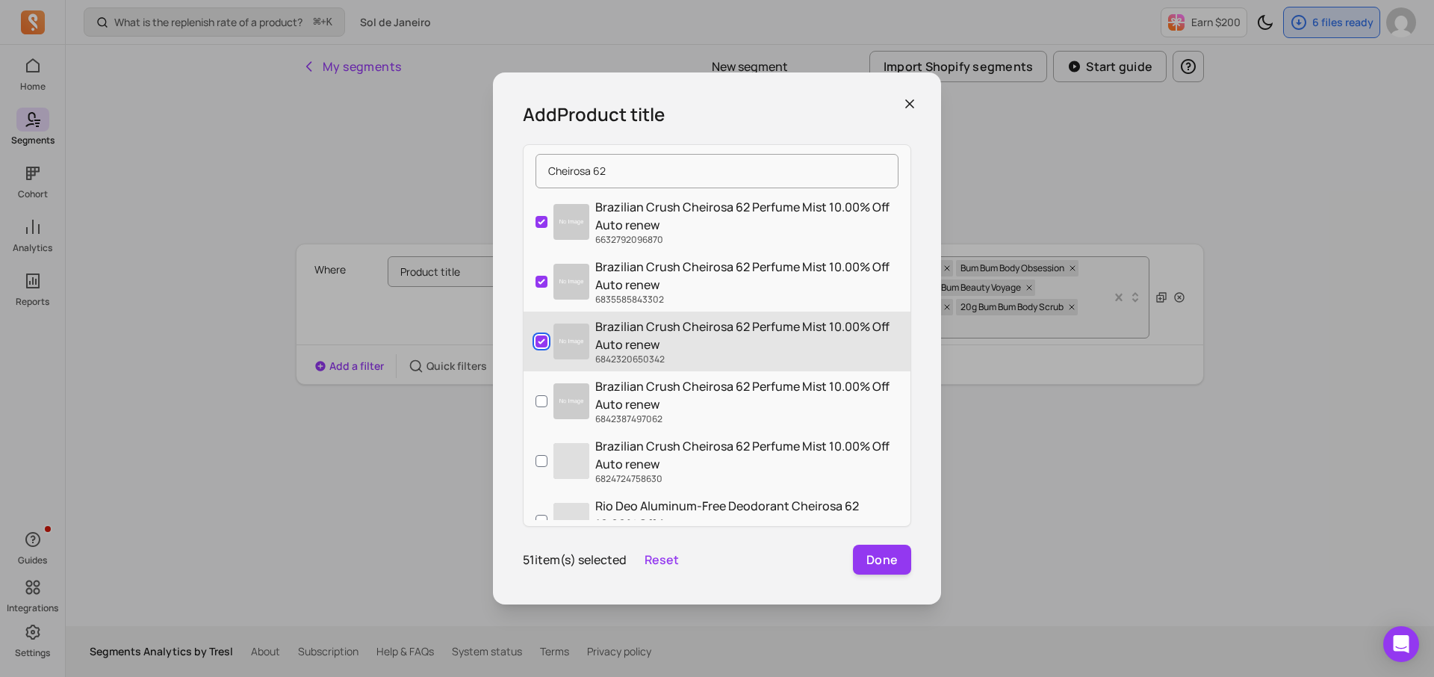
scroll to position [2348, 0]
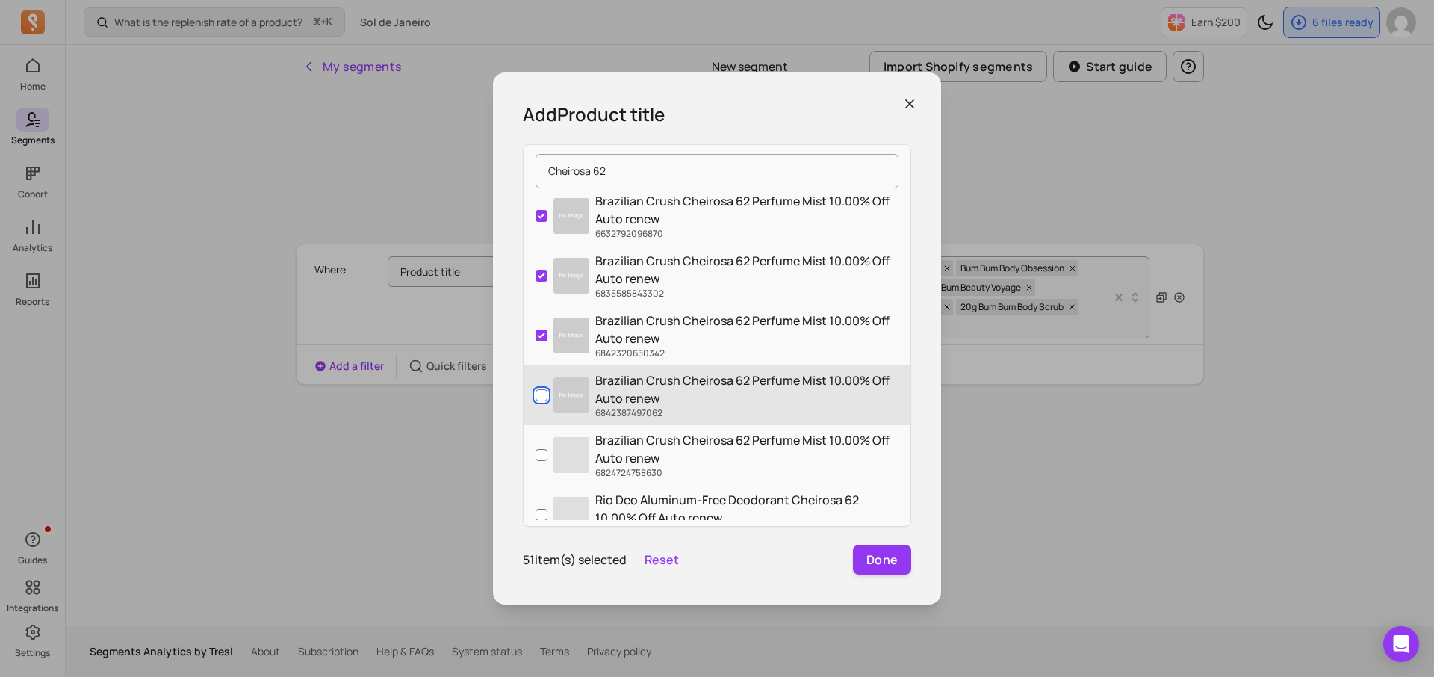
click at [536, 393] on input "Brazilian Crush Cheirosa 62 Perfume Mist 10.00% Off Auto renew 6842387497062" at bounding box center [542, 395] width 12 height 12
checkbox input "true"
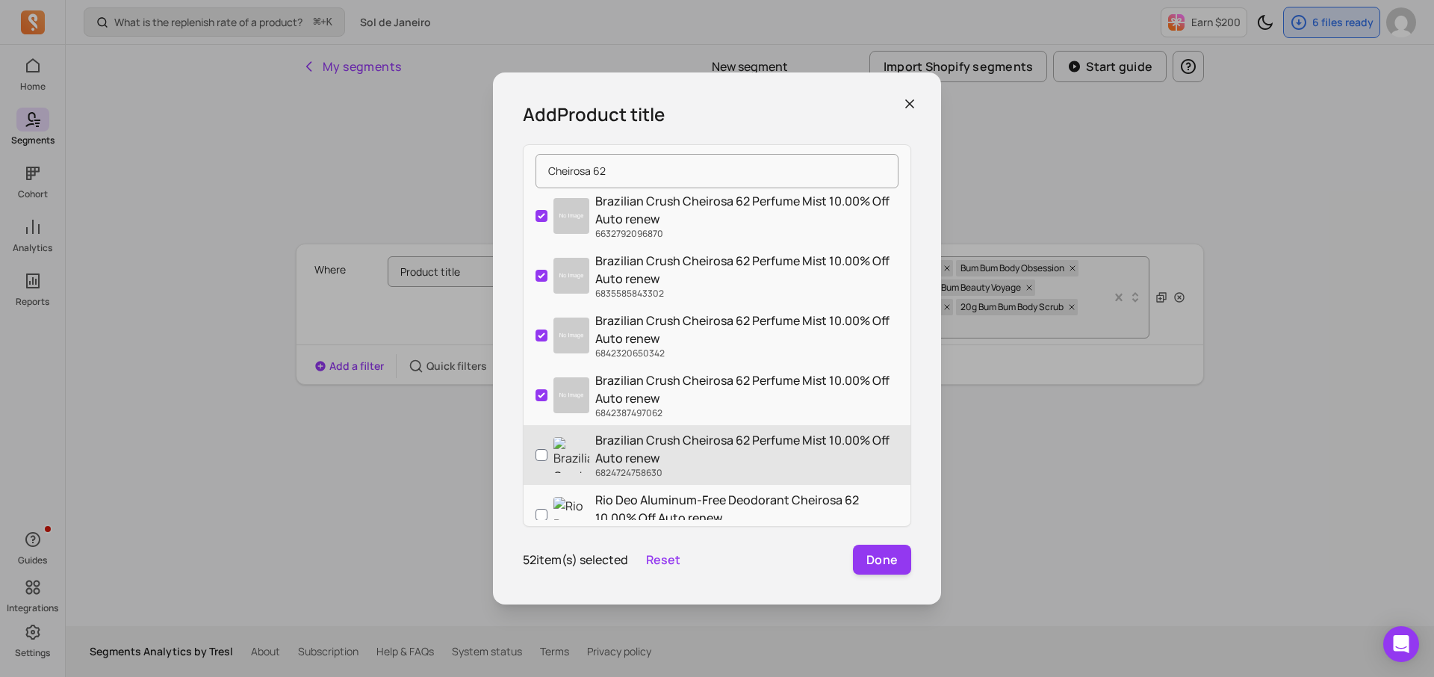
click at [536, 474] on label "Brazilian Crush Cheirosa 62 Perfume Mist 10.00% Off Auto renew 6824724758630" at bounding box center [717, 455] width 387 height 60
click at [536, 461] on input "Brazilian Crush Cheirosa 62 Perfume Mist 10.00% Off Auto renew 6824724758630" at bounding box center [542, 455] width 12 height 12
checkbox input "true"
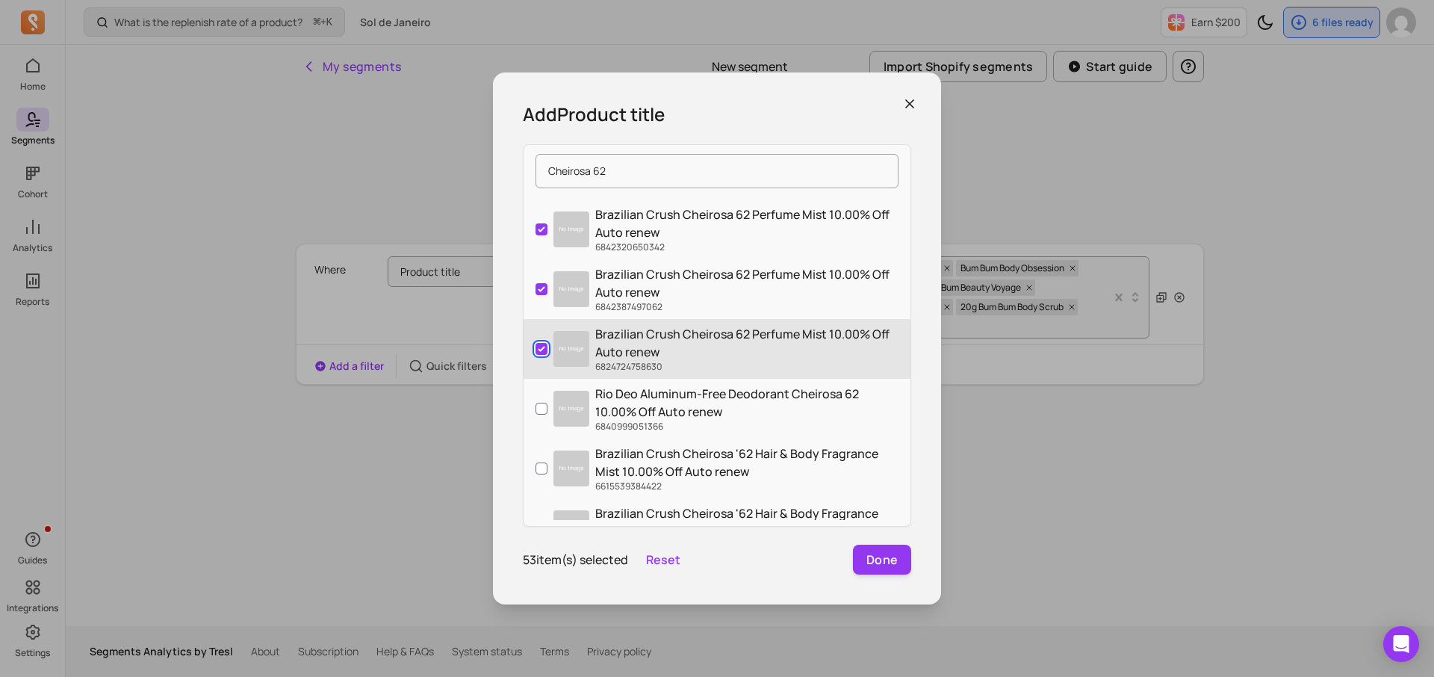
scroll to position [2461, 0]
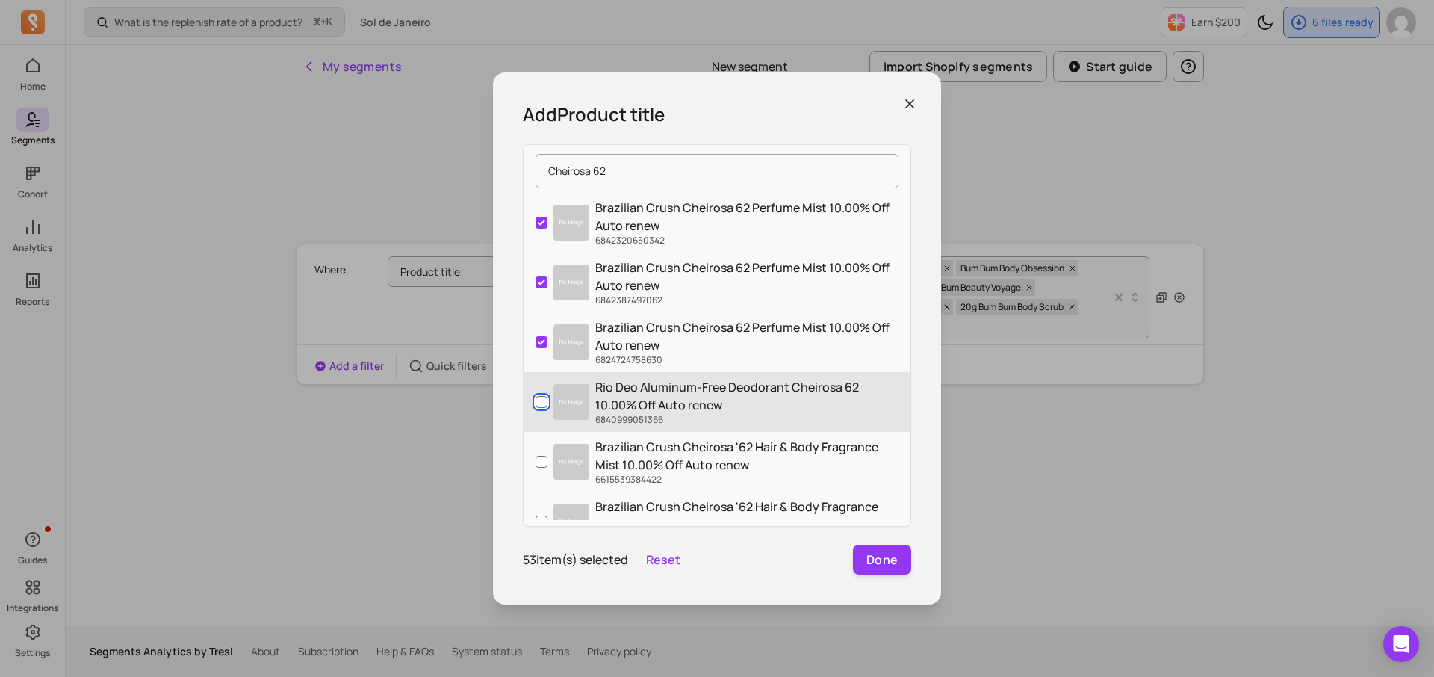
click at [539, 406] on input "Rio Deo Aluminum-Free Deodorant Cheirosa 62 10.00% Off Auto renew 6840999051366" at bounding box center [542, 402] width 12 height 12
checkbox input "true"
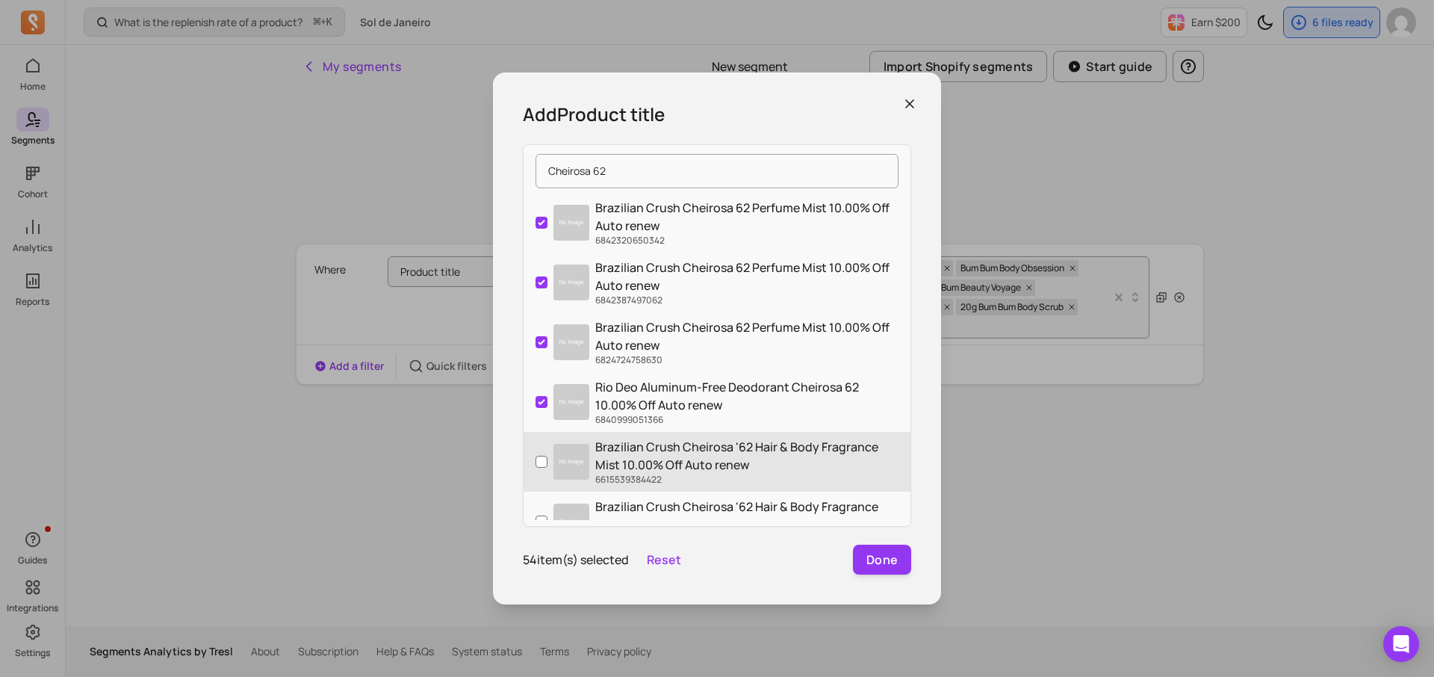
click at [533, 462] on label "Brazilian Crush Cheirosa '62 Hair & Body Fragrance Mist 10.00% Off Auto renew 6…" at bounding box center [717, 462] width 387 height 60
click at [536, 462] on input "Brazilian Crush Cheirosa '62 Hair & Body Fragrance Mist 10.00% Off Auto renew 6…" at bounding box center [542, 462] width 12 height 12
checkbox input "true"
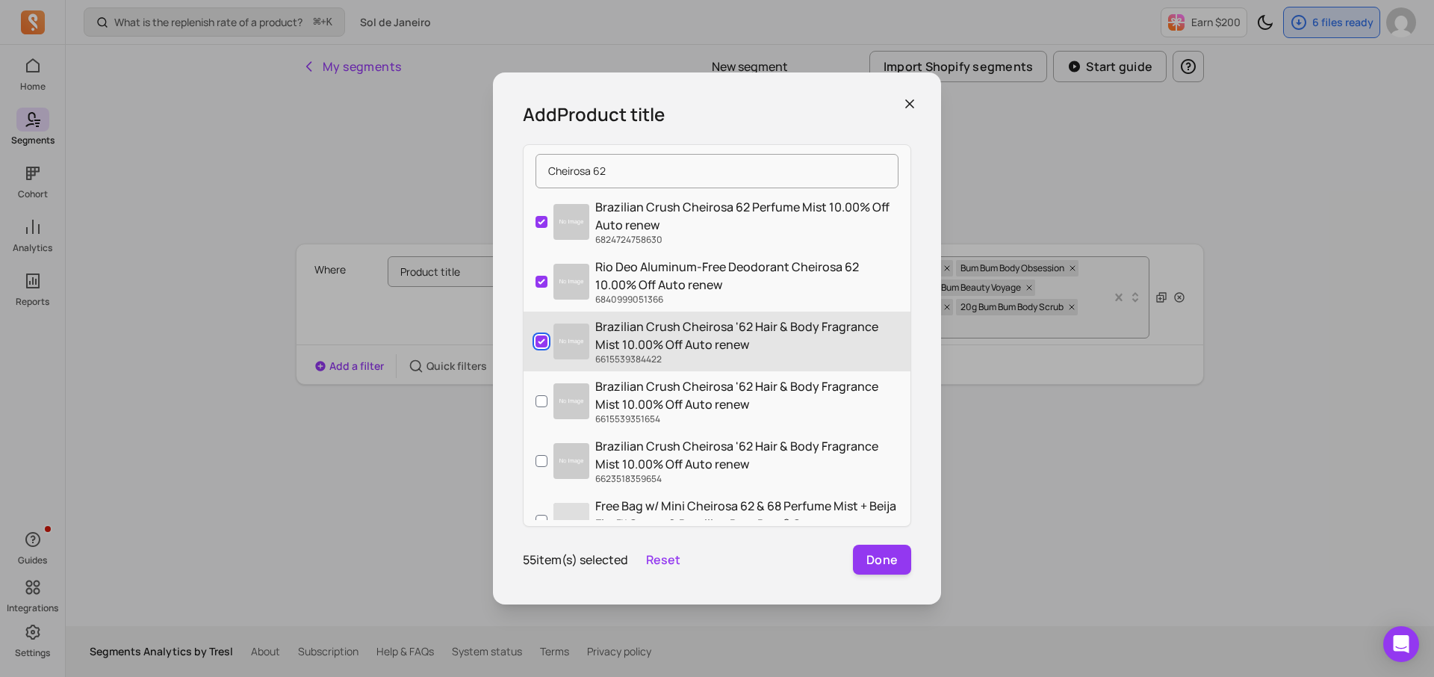
scroll to position [2585, 0]
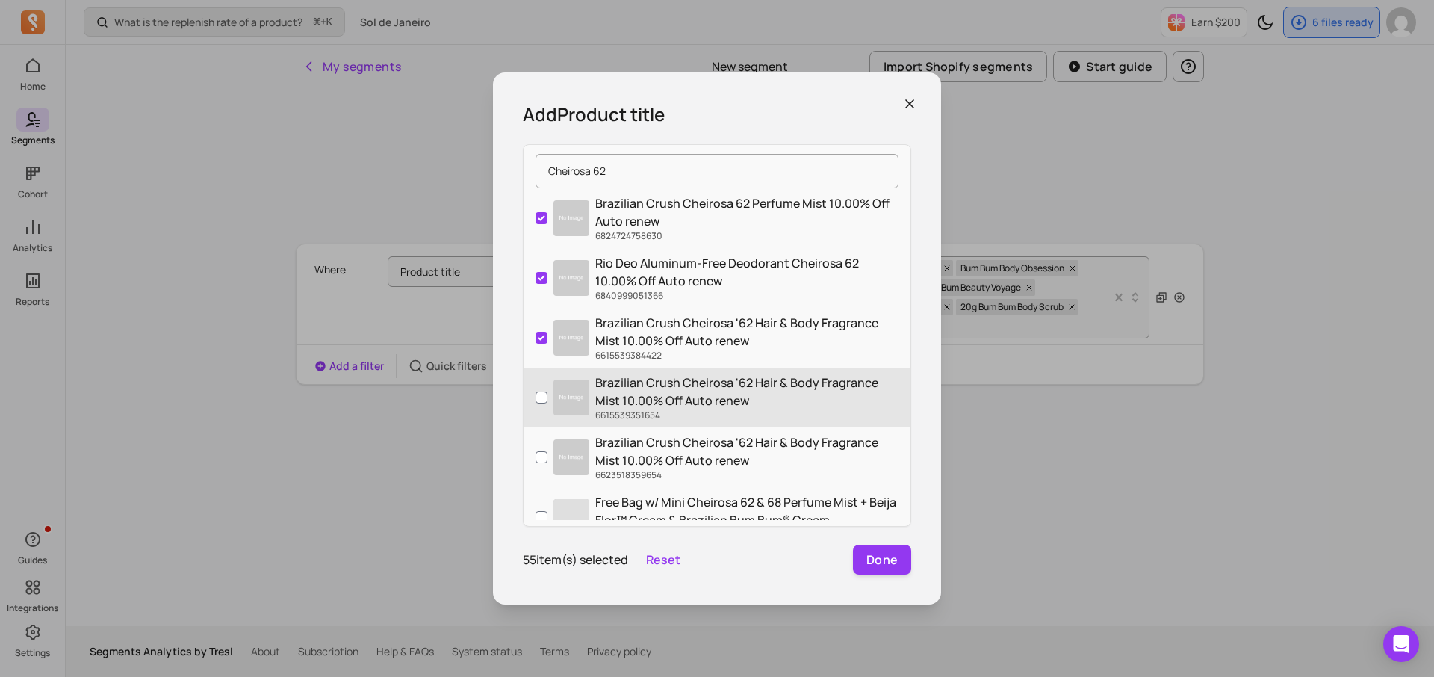
click at [533, 405] on label "Brazilian Crush Cheirosa '62 Hair & Body Fragrance Mist 10.00% Off Auto renew 6…" at bounding box center [717, 398] width 387 height 60
click at [536, 403] on input "Brazilian Crush Cheirosa '62 Hair & Body Fragrance Mist 10.00% Off Auto renew 6…" at bounding box center [542, 397] width 12 height 12
checkbox input "true"
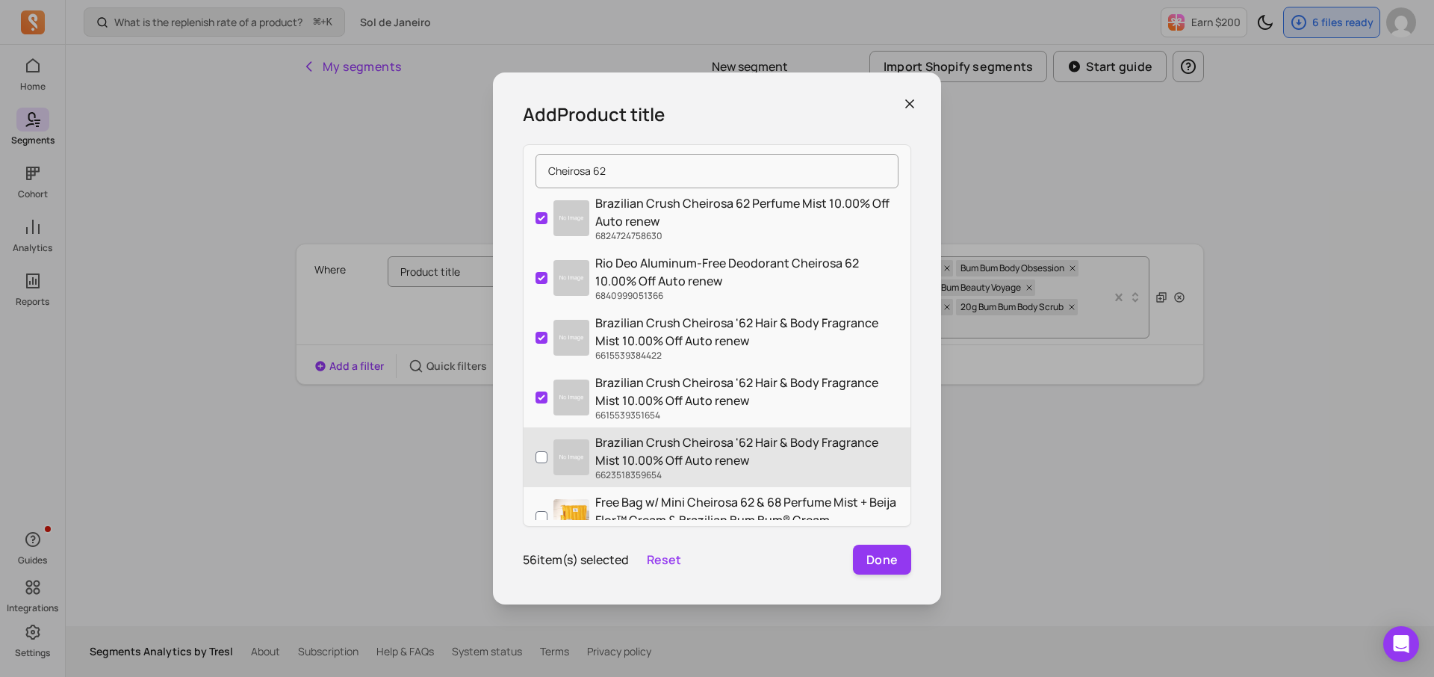
click at [528, 458] on label "Brazilian Crush Cheirosa '62 Hair & Body Fragrance Mist 10.00% Off Auto renew 6…" at bounding box center [717, 457] width 387 height 60
click at [536, 458] on input "Brazilian Crush Cheirosa '62 Hair & Body Fragrance Mist 10.00% Off Auto renew 6…" at bounding box center [542, 457] width 12 height 12
checkbox input "true"
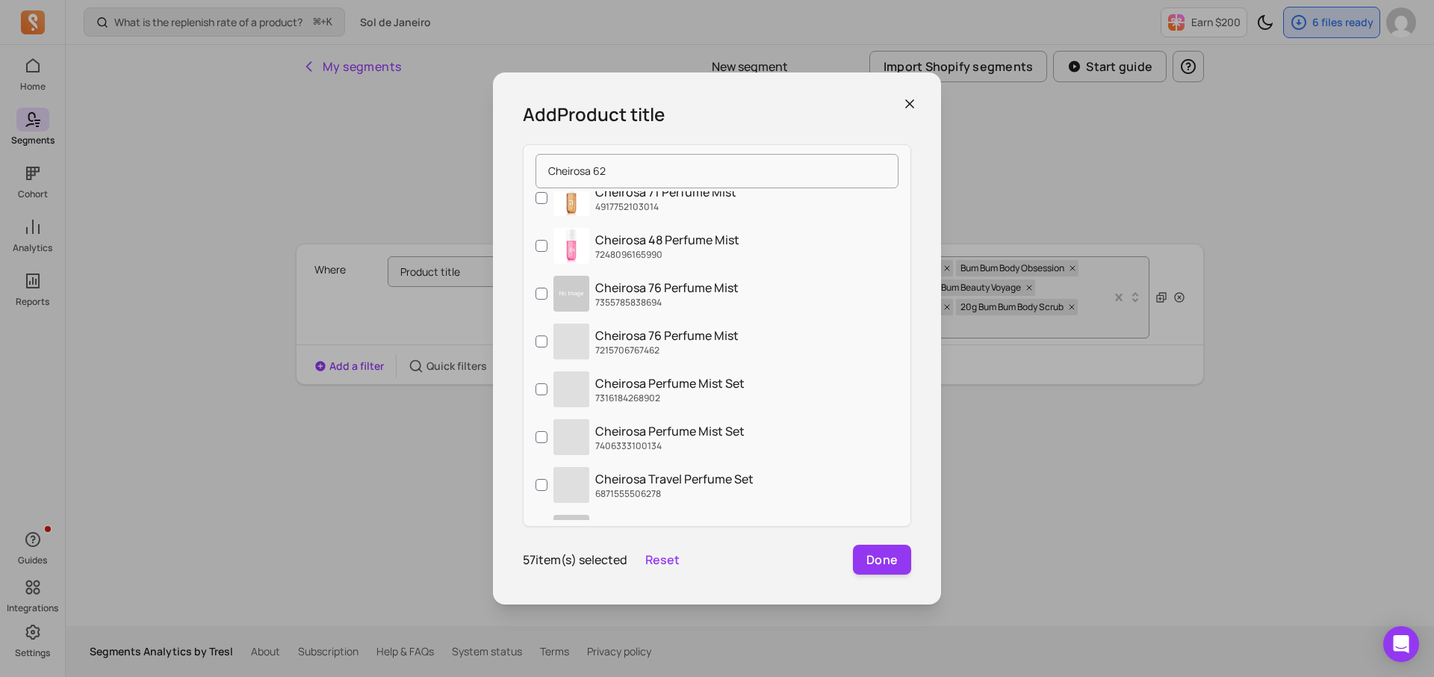
scroll to position [3610, 0]
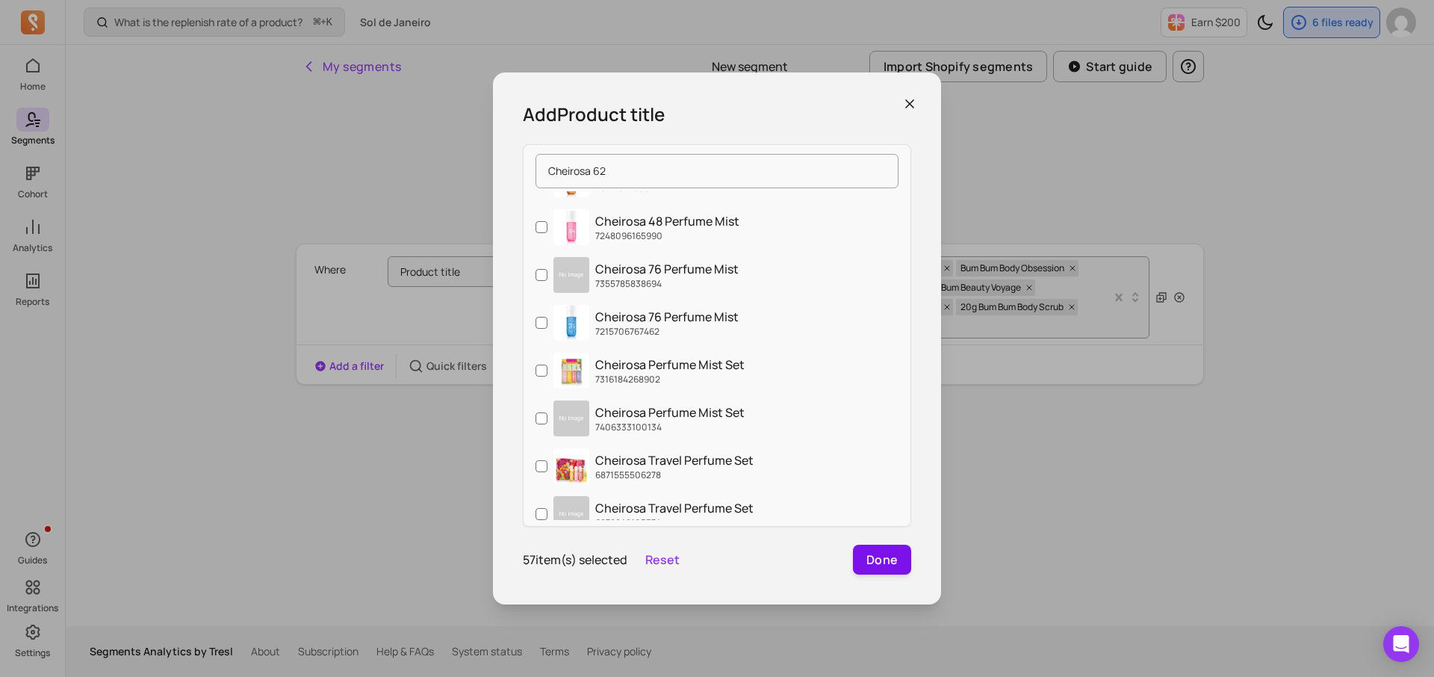
click at [869, 560] on button "Done" at bounding box center [882, 560] width 58 height 30
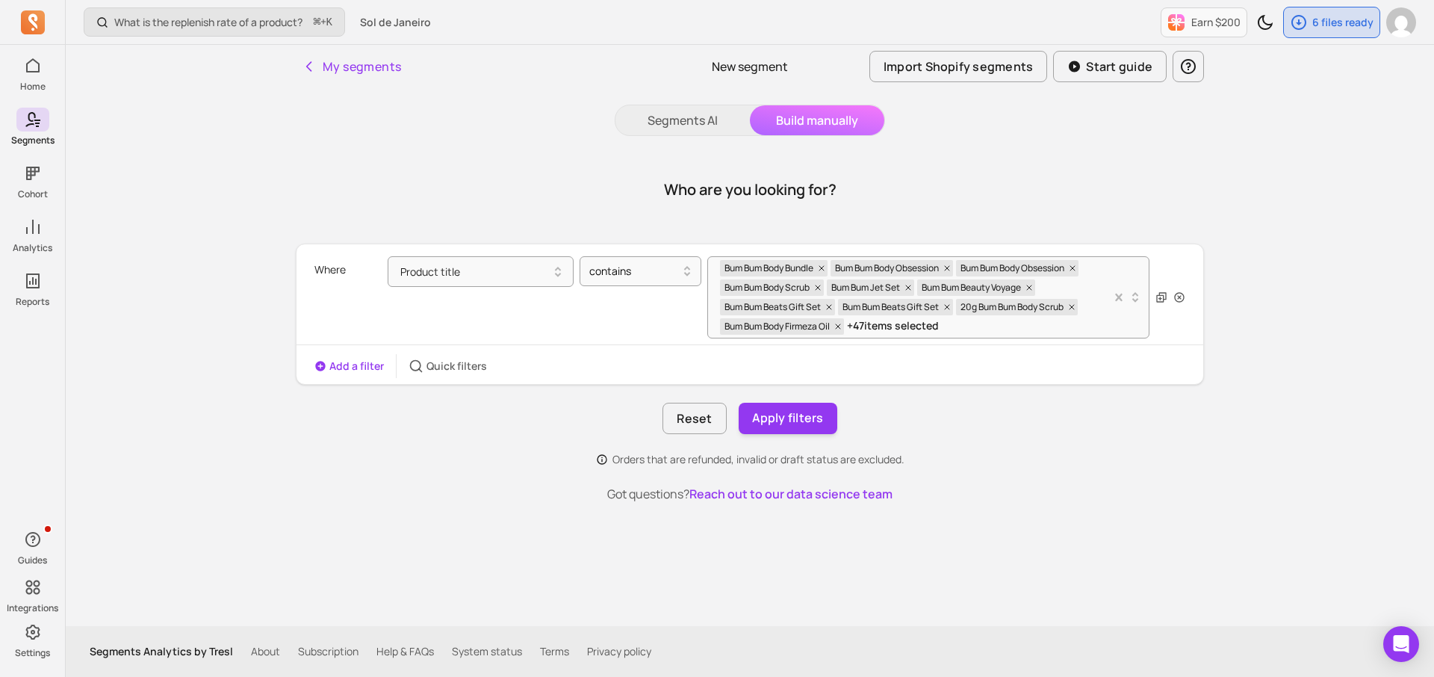
click at [367, 362] on button "Add a filter" at bounding box center [349, 366] width 69 height 15
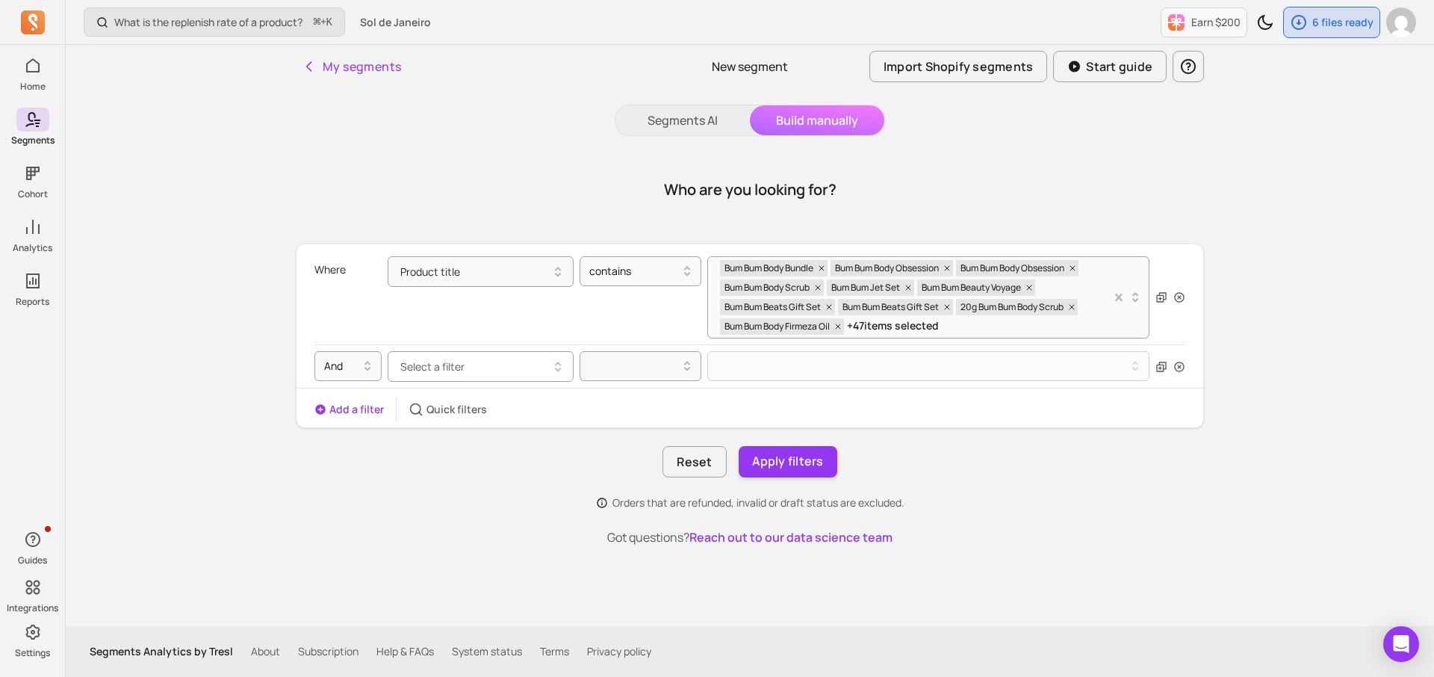
click at [441, 360] on span "Select a filter" at bounding box center [432, 366] width 64 height 14
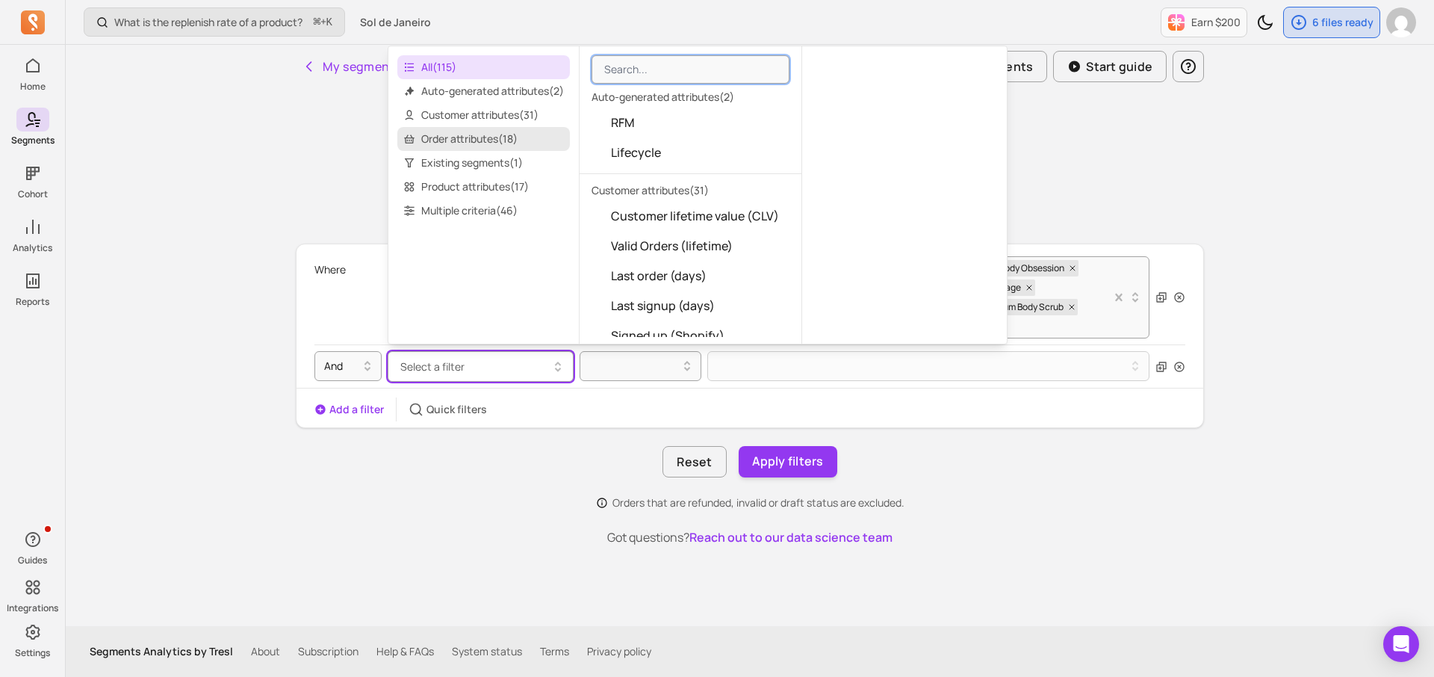
click at [447, 145] on span "Order attributes ( 18 )" at bounding box center [483, 139] width 173 height 24
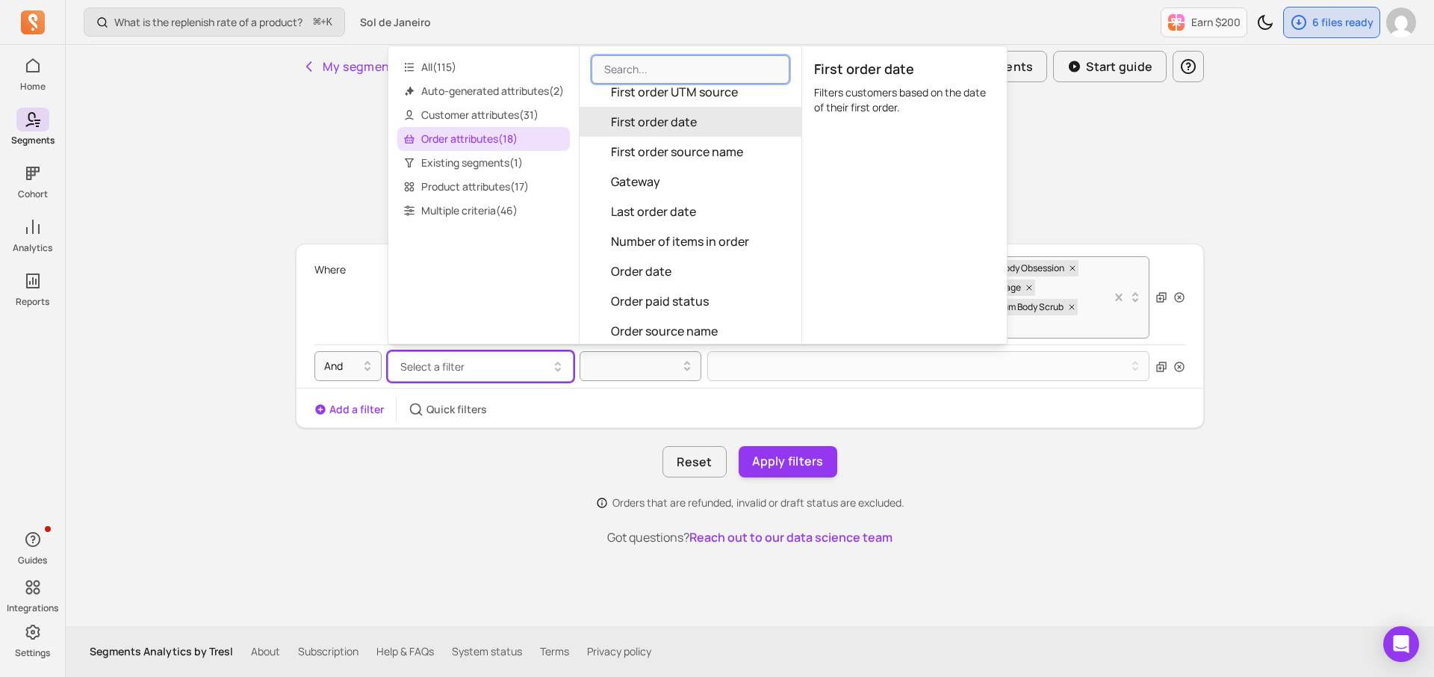
scroll to position [152, 0]
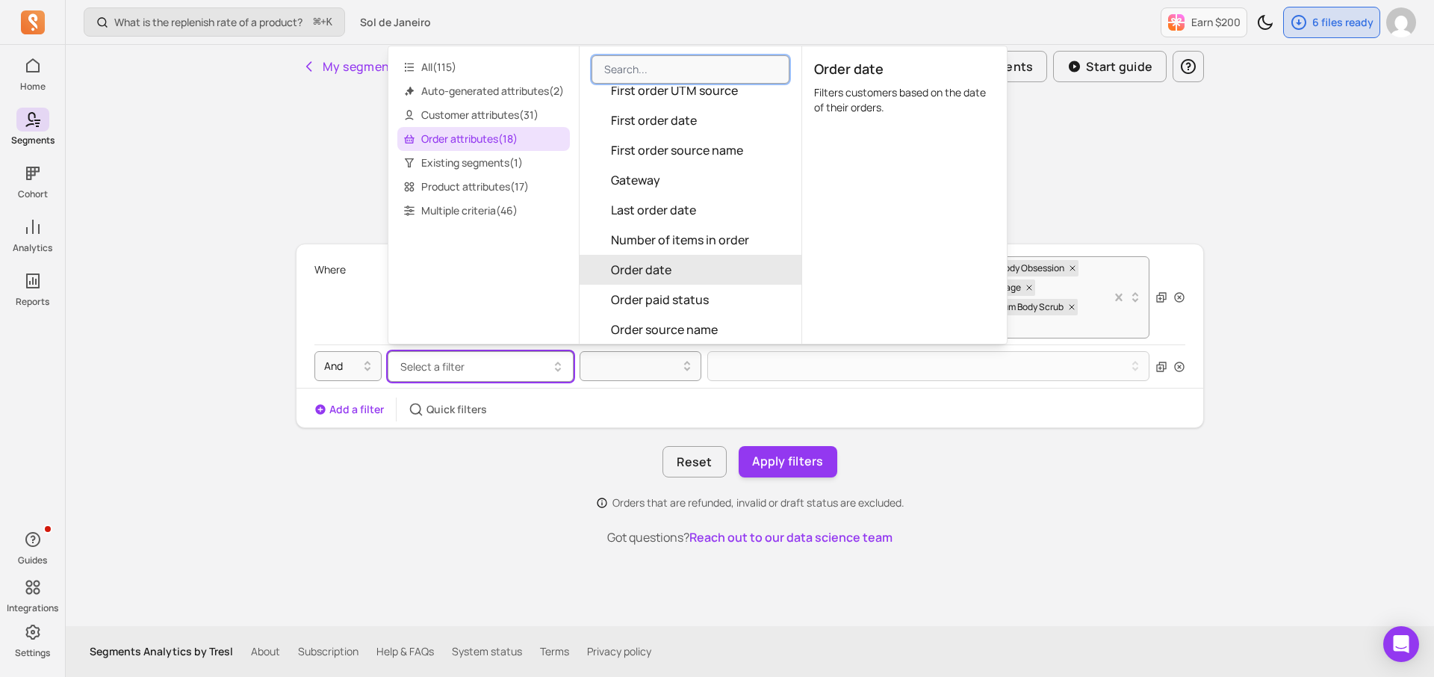
click at [763, 273] on button "Order date" at bounding box center [691, 270] width 222 height 30
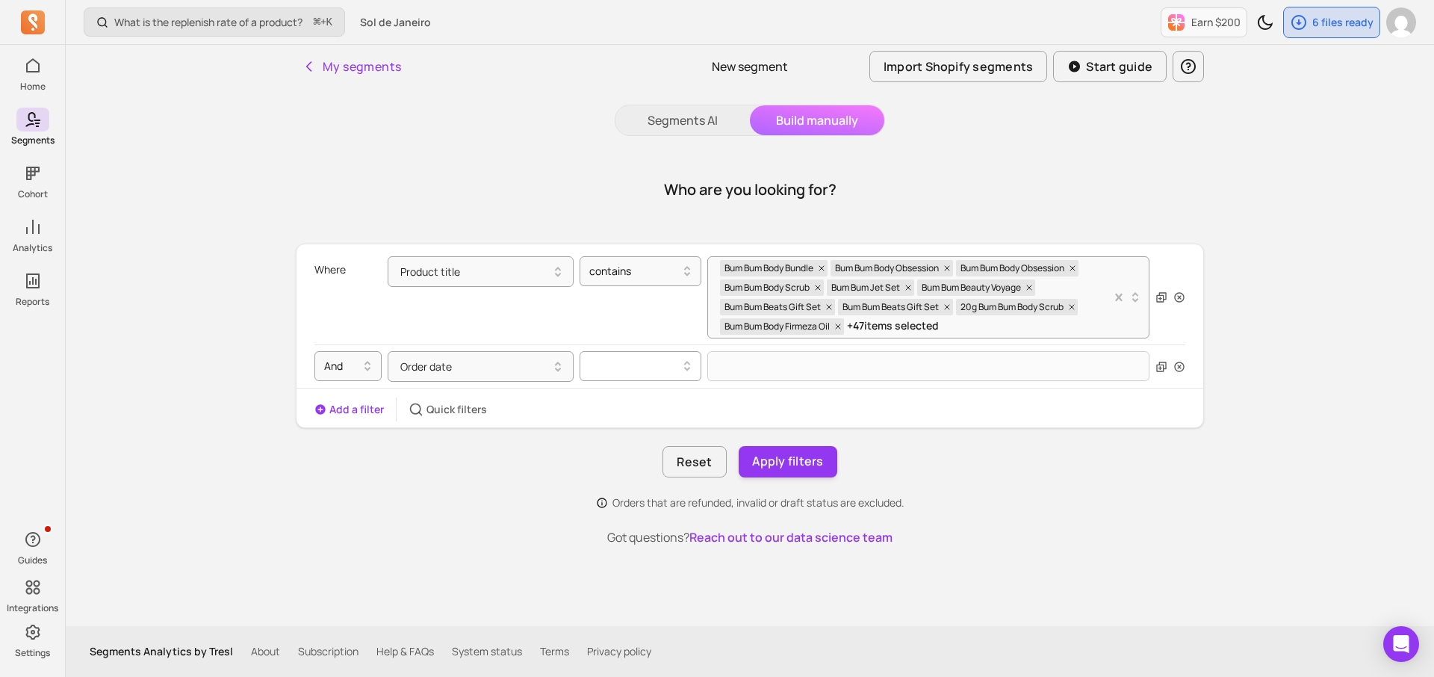
click at [686, 363] on icon at bounding box center [687, 363] width 6 height 4
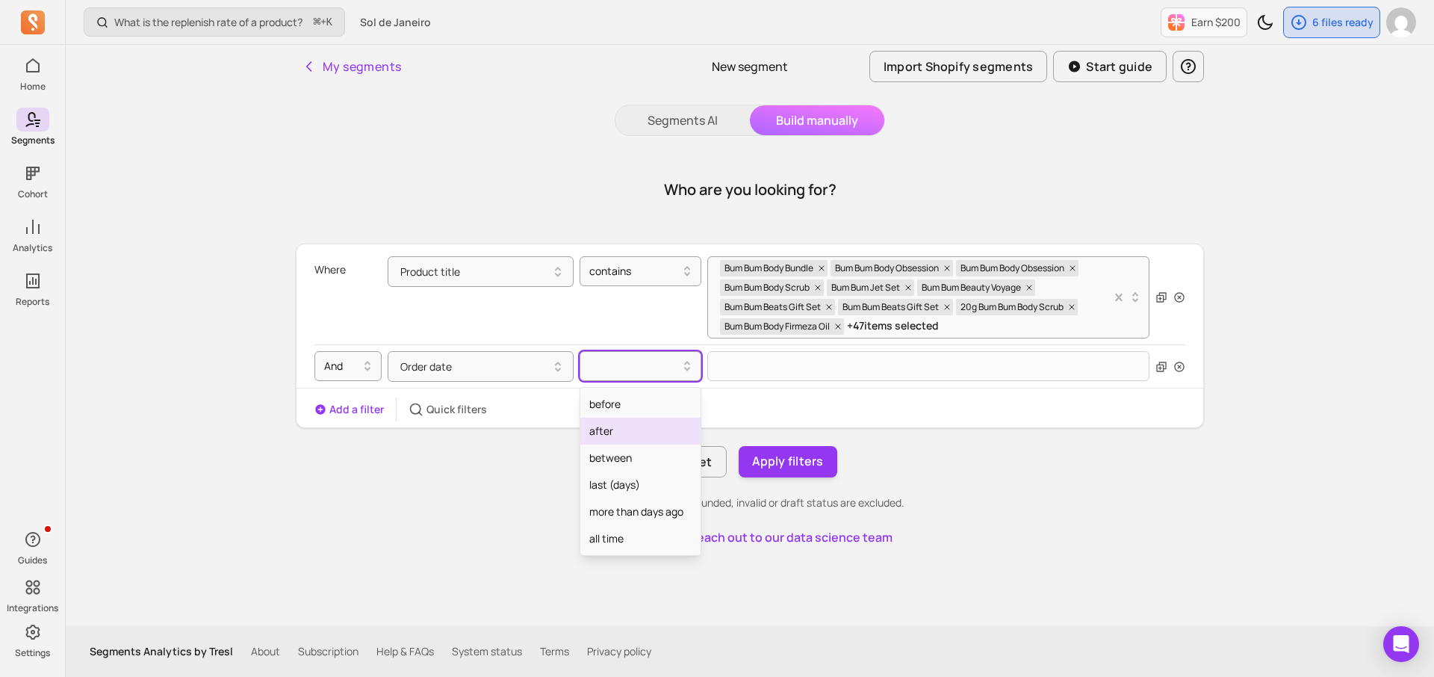
click at [651, 435] on div "after" at bounding box center [640, 431] width 120 height 27
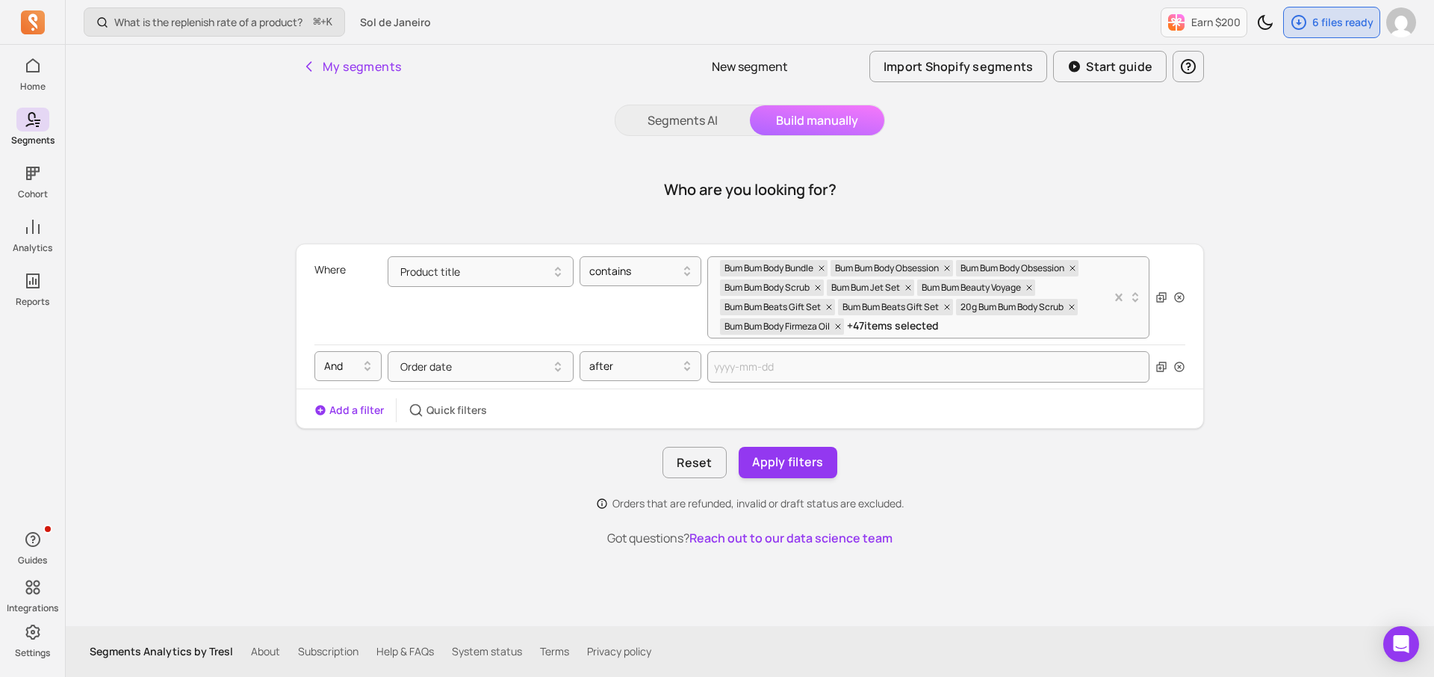
click at [751, 385] on div "And Order date after" at bounding box center [750, 366] width 871 height 44
click at [747, 371] on input "text" at bounding box center [928, 366] width 442 height 31
select select "2025"
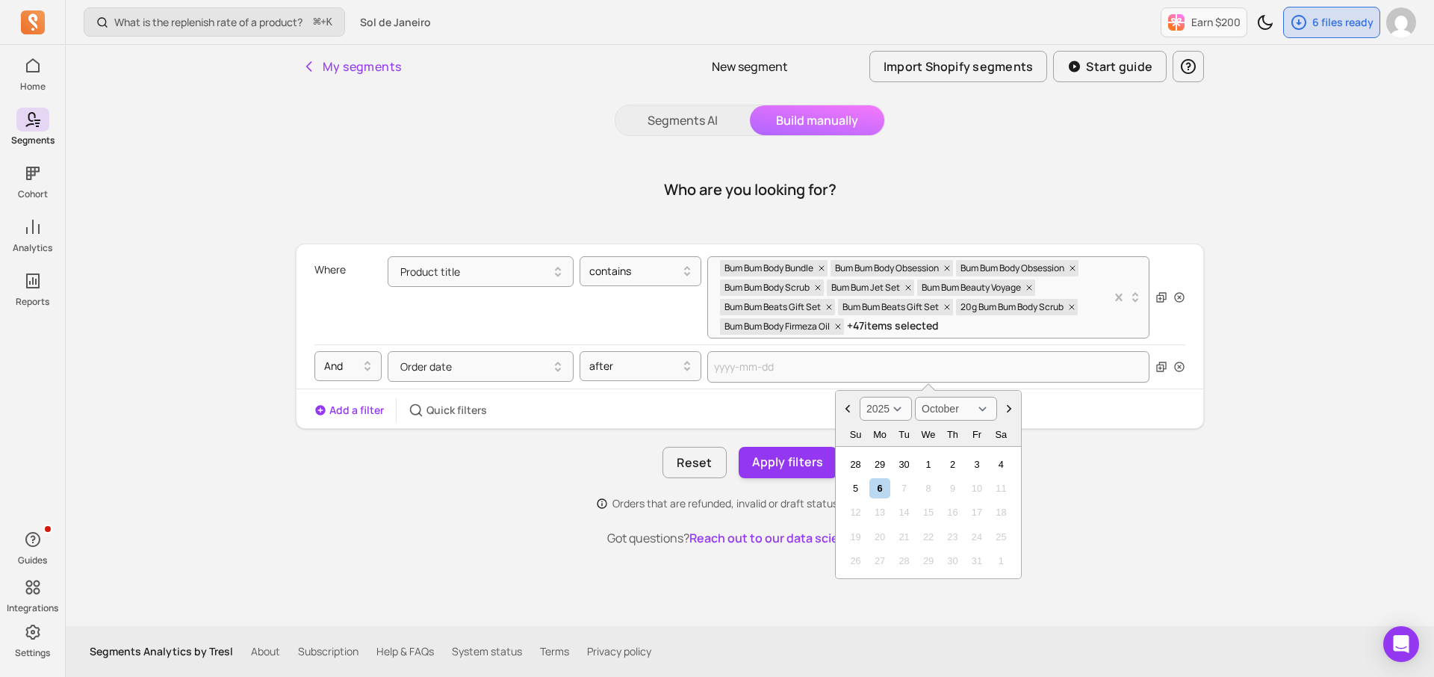
click at [905, 409] on select "2000 2001 2002 2003 2004 2005 2006 2007 2008 2009 2010 2011 2012 2013 2014 2015…" at bounding box center [886, 409] width 52 height 24
click at [958, 409] on select "January February March April May June July August September October November De…" at bounding box center [956, 409] width 82 height 24
select select "April"
click at [933, 463] on div "2" at bounding box center [928, 464] width 20 height 20
type input "[DATE]"
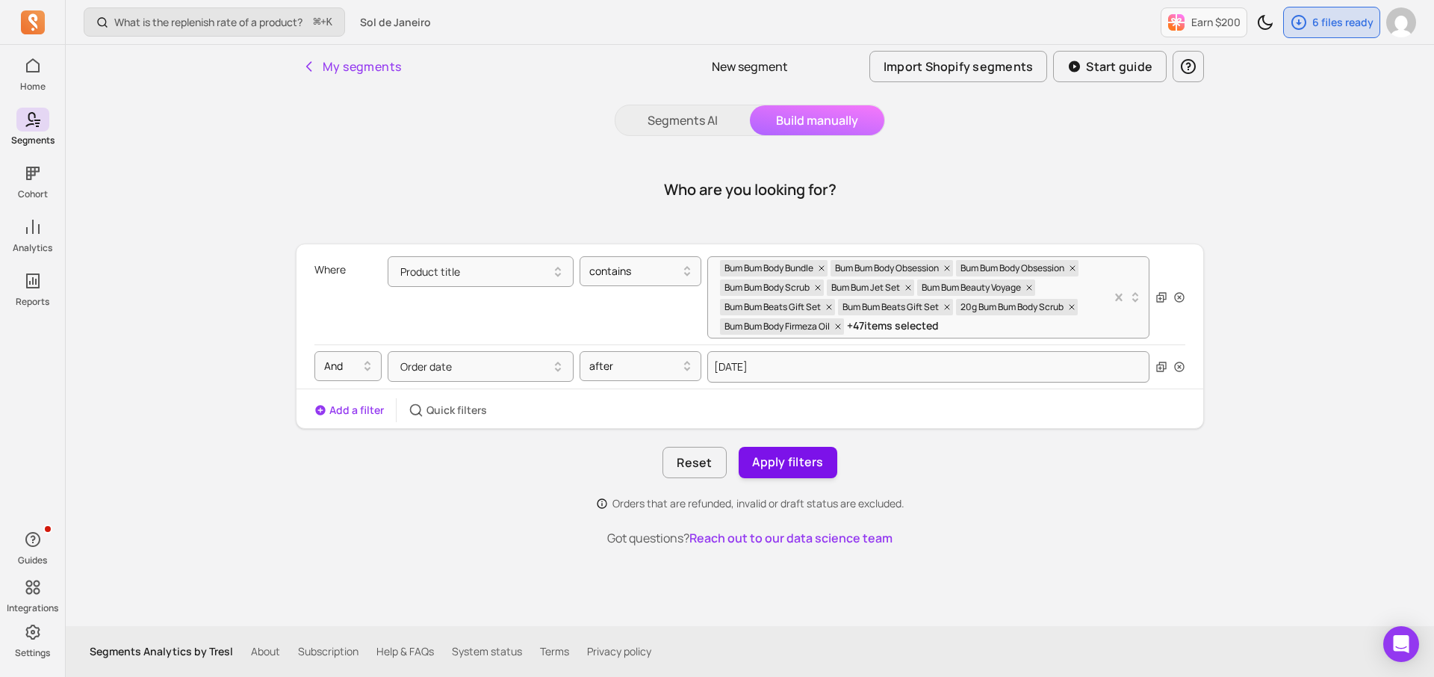
click at [805, 459] on button "Apply filters" at bounding box center [788, 462] width 99 height 31
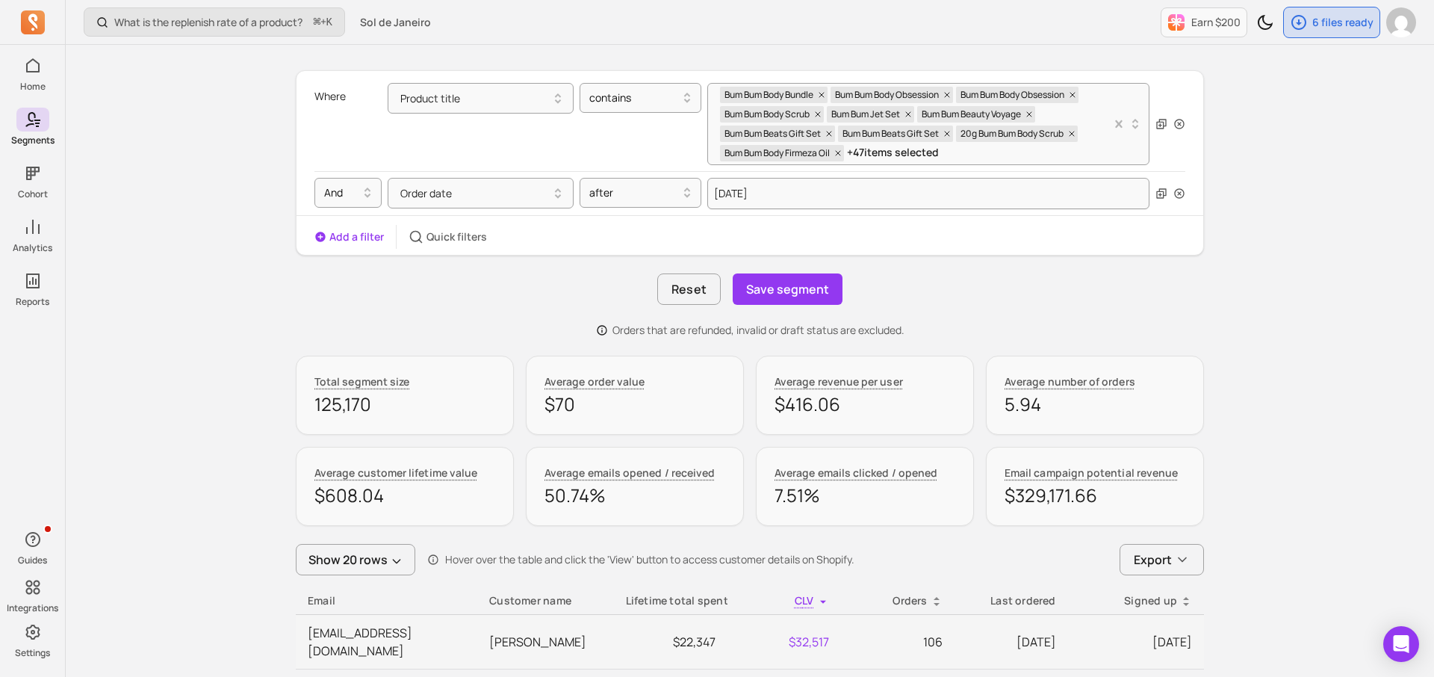
scroll to position [163, 0]
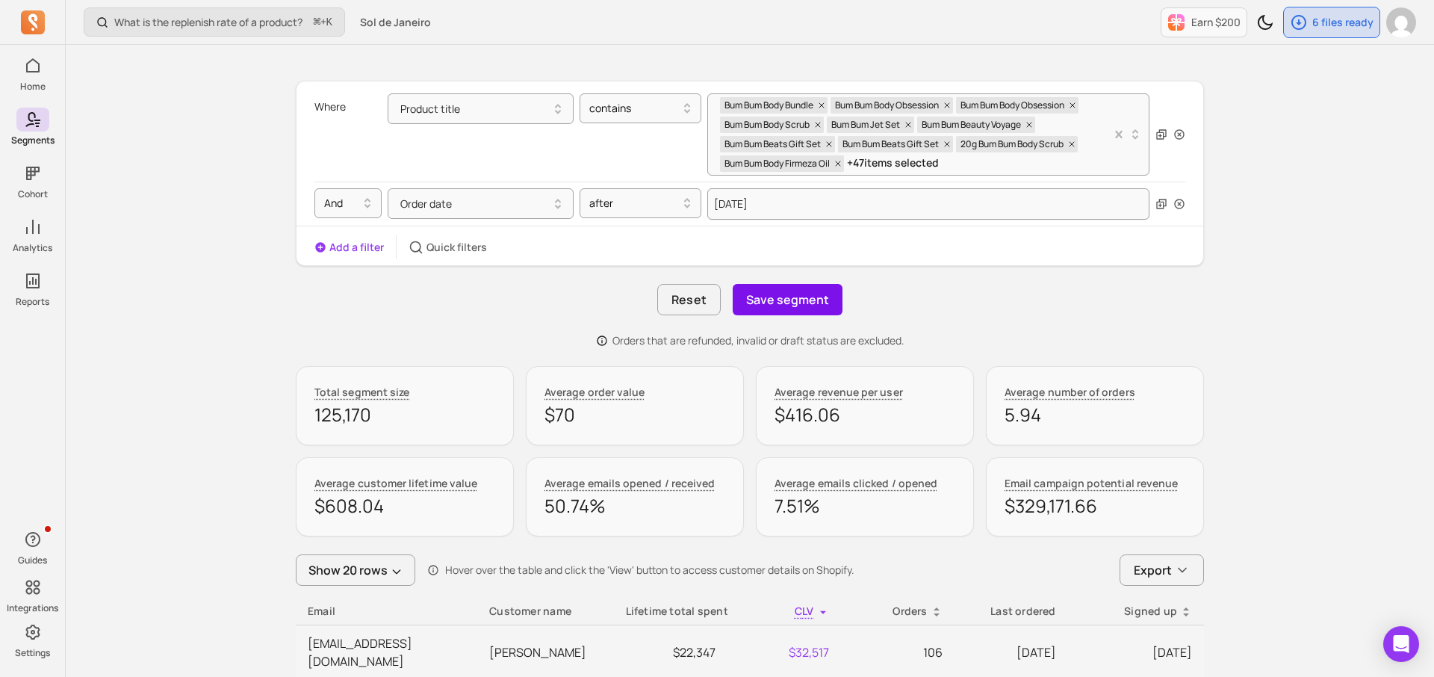
click at [795, 296] on button "Save segment" at bounding box center [788, 299] width 110 height 31
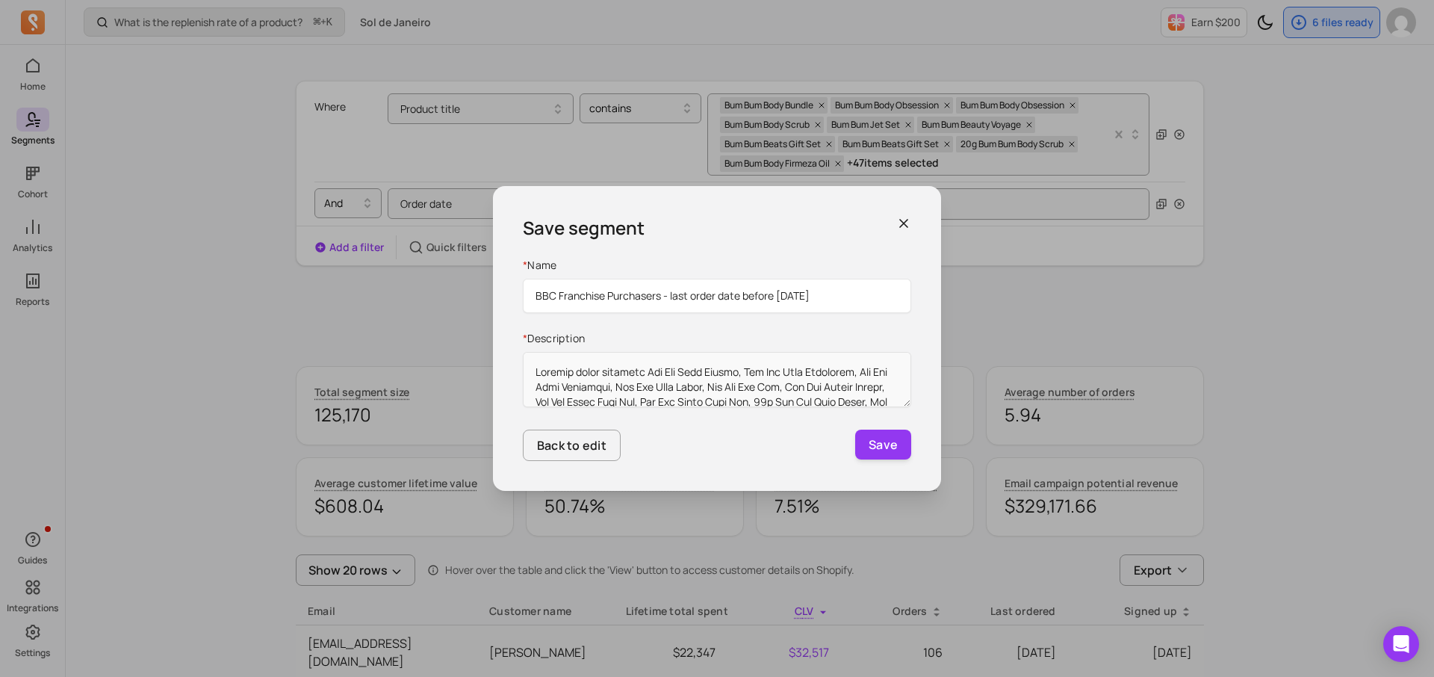
drag, startPoint x: 822, startPoint y: 298, endPoint x: 670, endPoint y: 296, distance: 151.7
click at [670, 296] on input "BBC Franchise Purchasers - last order date before [DATE]" at bounding box center [717, 296] width 388 height 34
type input "BBC Franchise Purchasers - since 4/25"
click at [885, 454] on button "Save" at bounding box center [883, 445] width 56 height 30
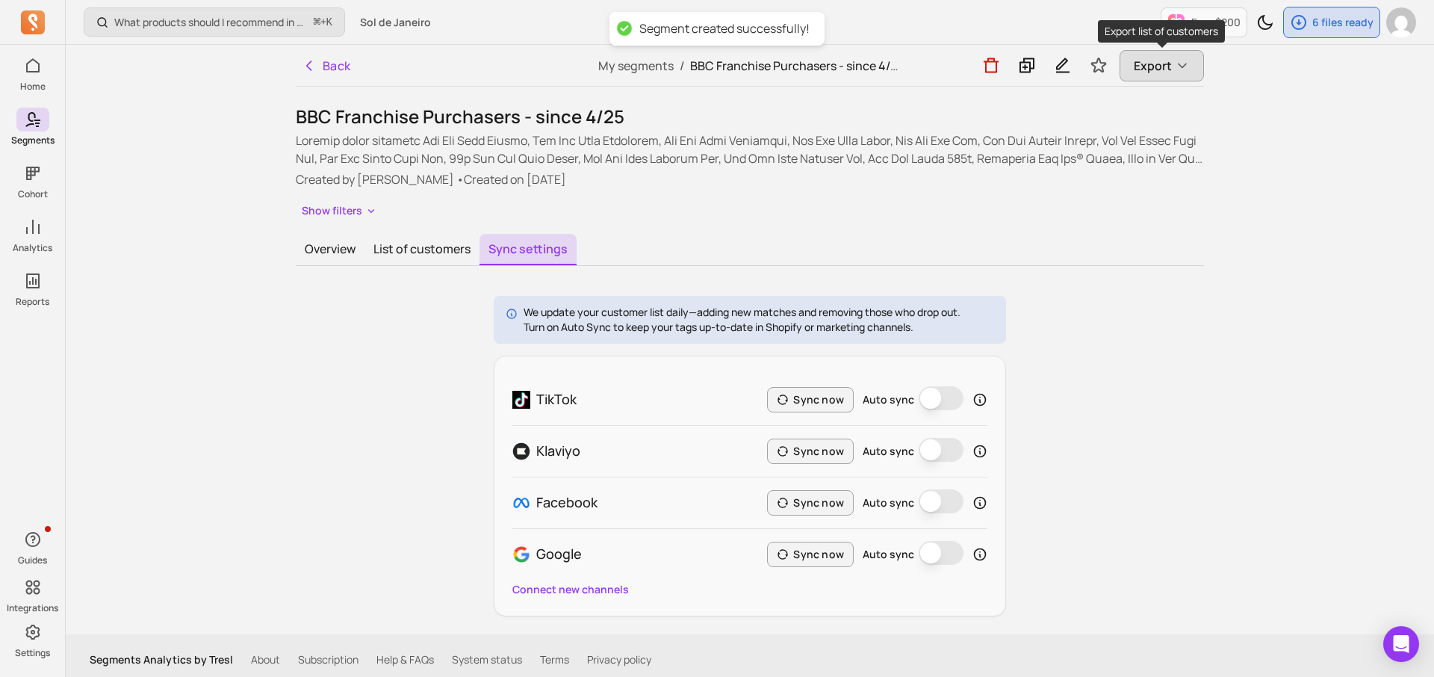
click at [1179, 65] on icon "button" at bounding box center [1182, 65] width 15 height 15
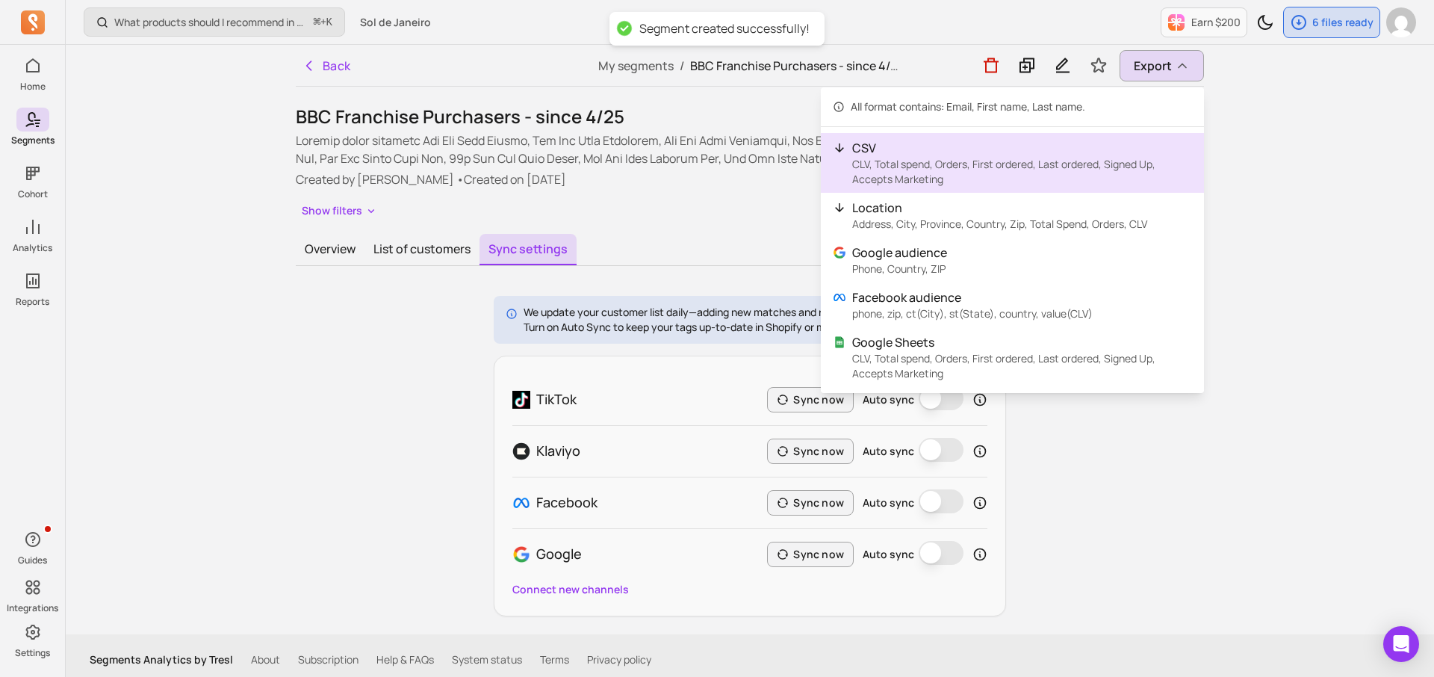
click at [1027, 153] on p "CSV" at bounding box center [1022, 148] width 340 height 18
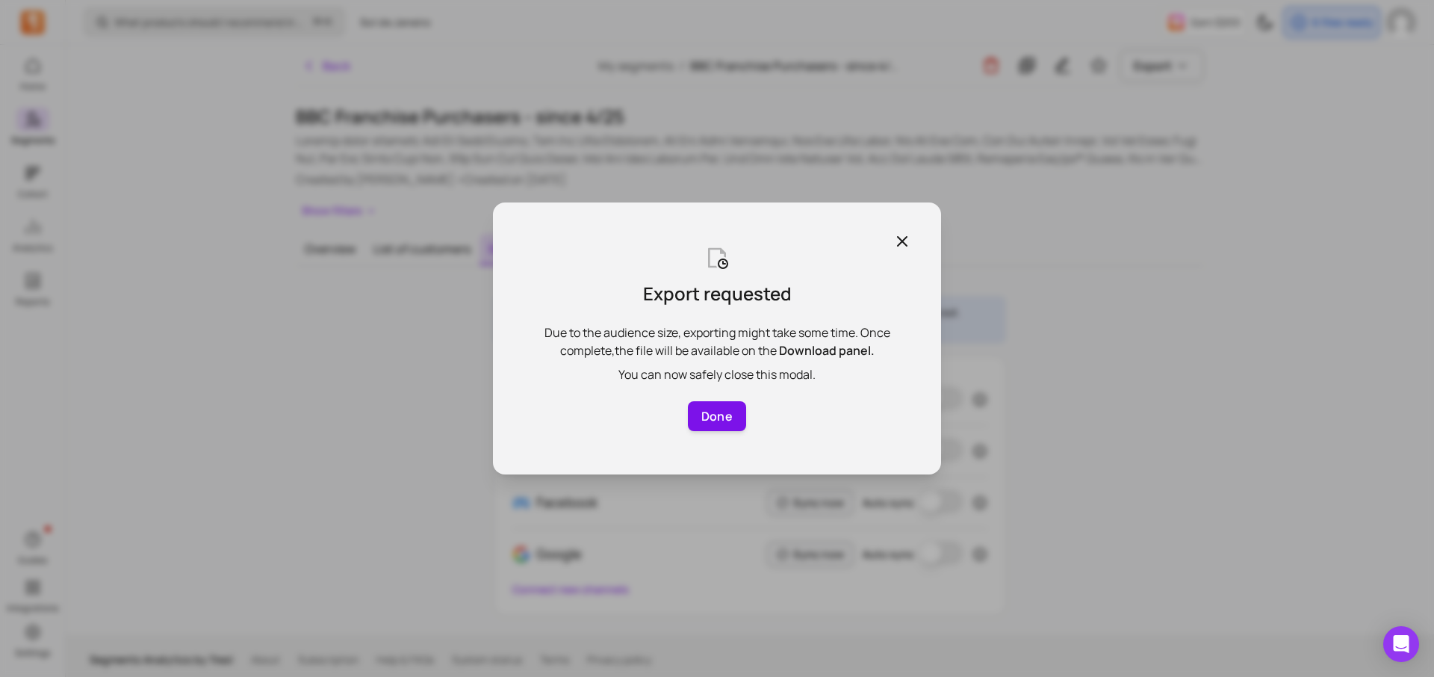
click at [725, 417] on button "Done" at bounding box center [717, 416] width 58 height 30
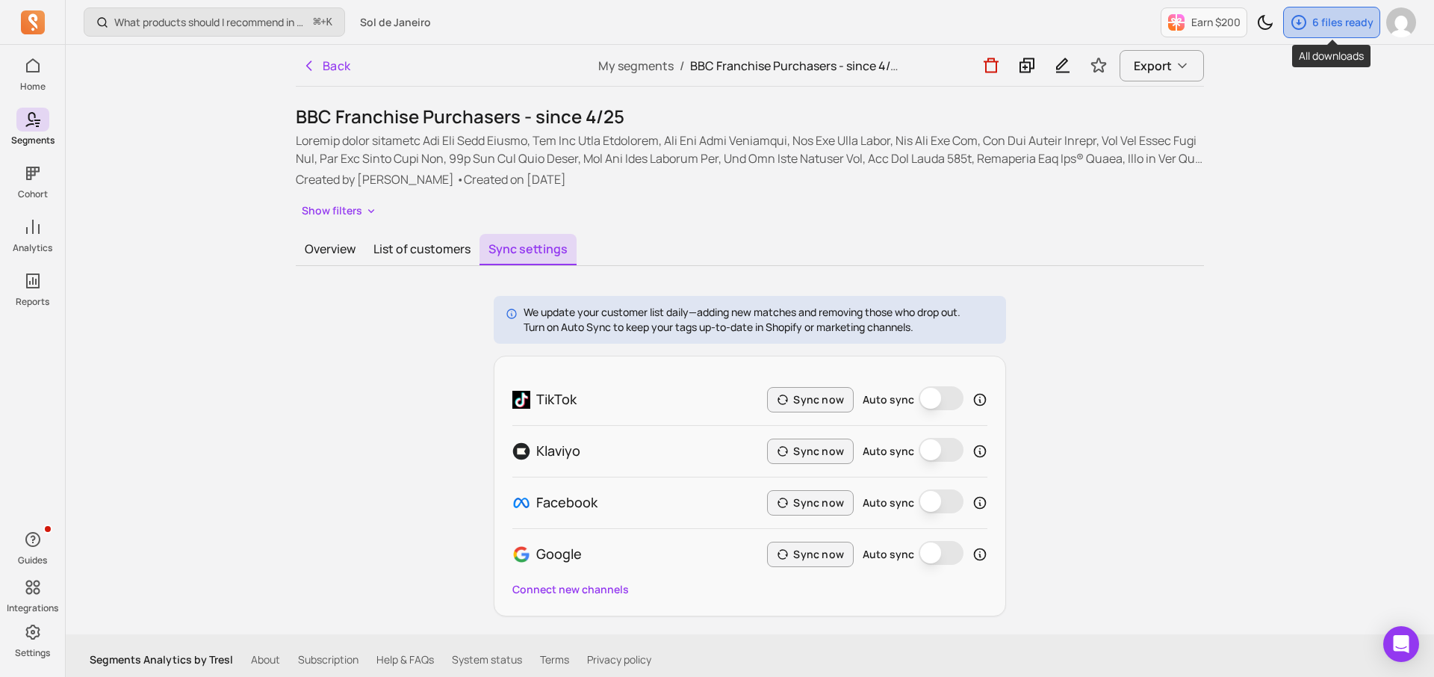
click at [1323, 22] on p "6 files ready" at bounding box center [1343, 22] width 61 height 15
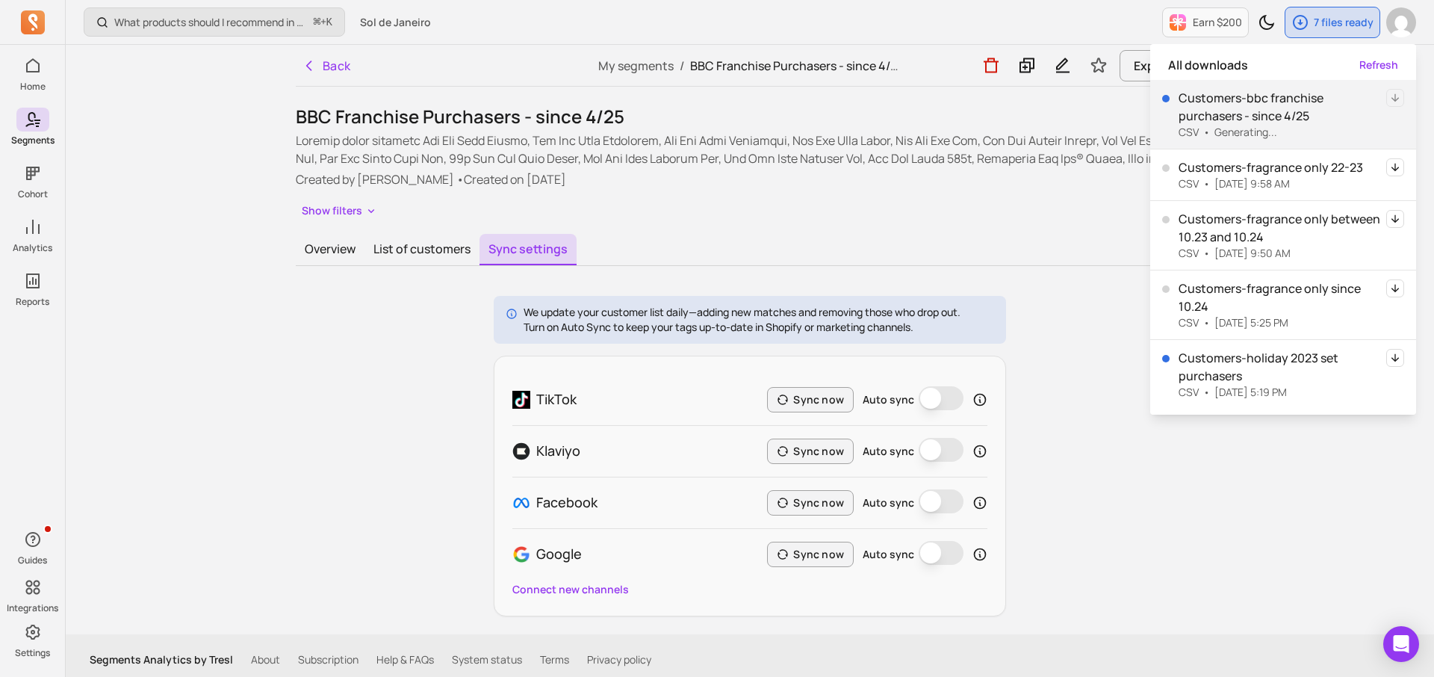
click at [1038, 235] on div "Overview List of customers Sync settings" at bounding box center [750, 250] width 908 height 32
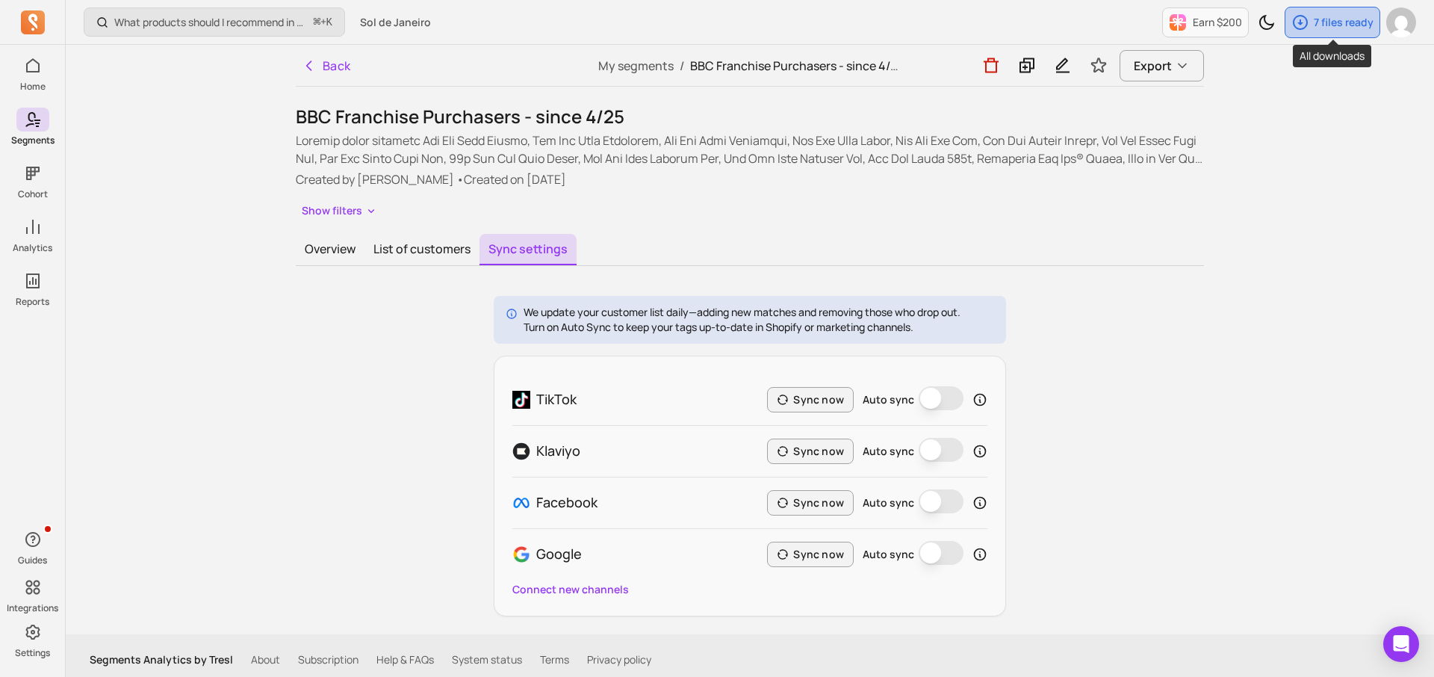
click at [1324, 15] on p "7 files ready" at bounding box center [1344, 22] width 60 height 15
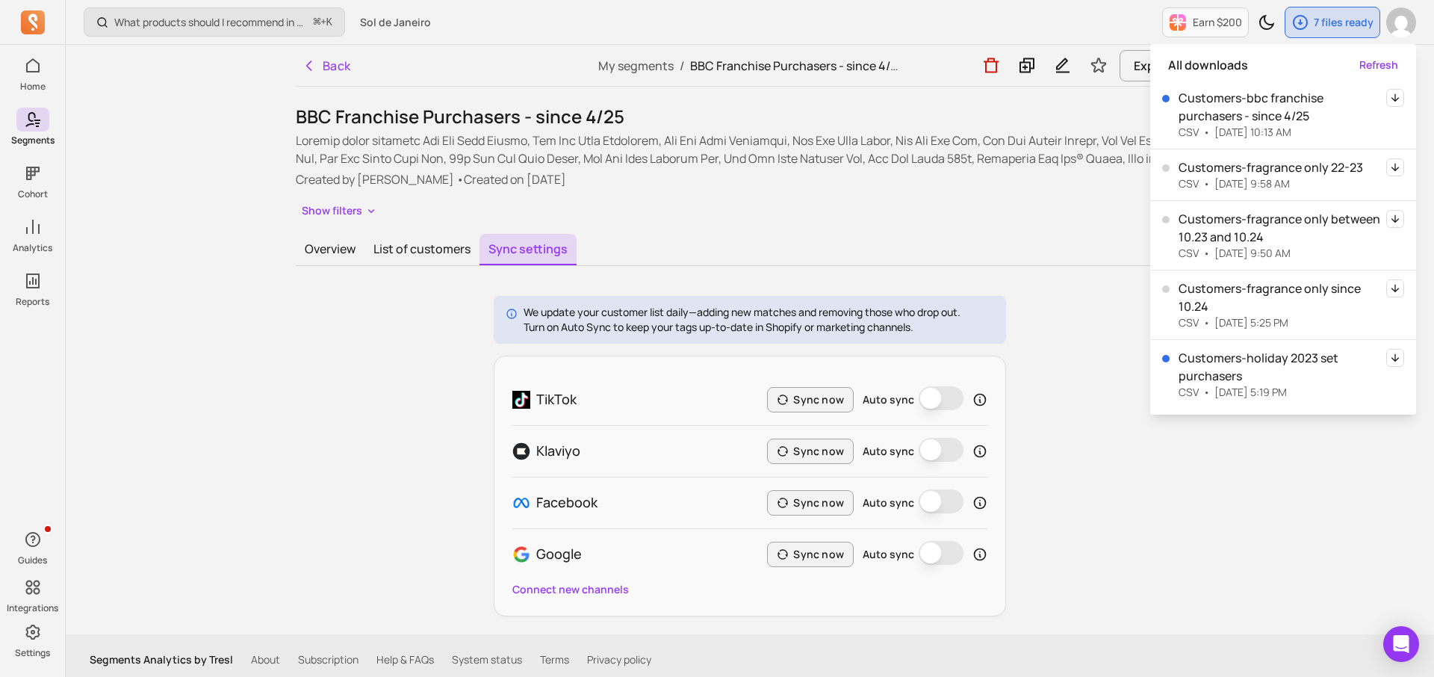
click at [1397, 99] on icon "button" at bounding box center [1395, 97] width 7 height 8
